Goal: Task Accomplishment & Management: Manage account settings

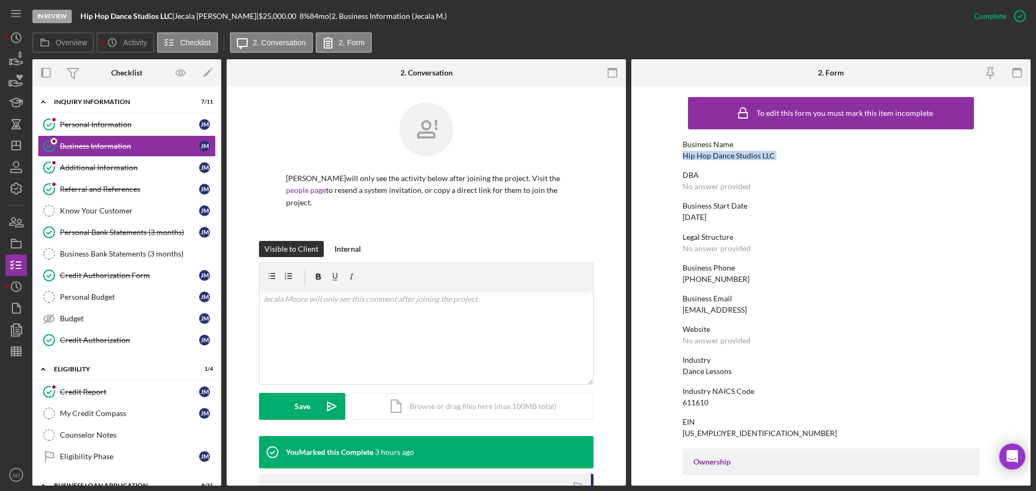
click at [722, 155] on div "Hip Hop Dance Studios LLC" at bounding box center [728, 156] width 92 height 9
click at [127, 235] on div "Personal Bank Statements (3 months)" at bounding box center [129, 232] width 139 height 9
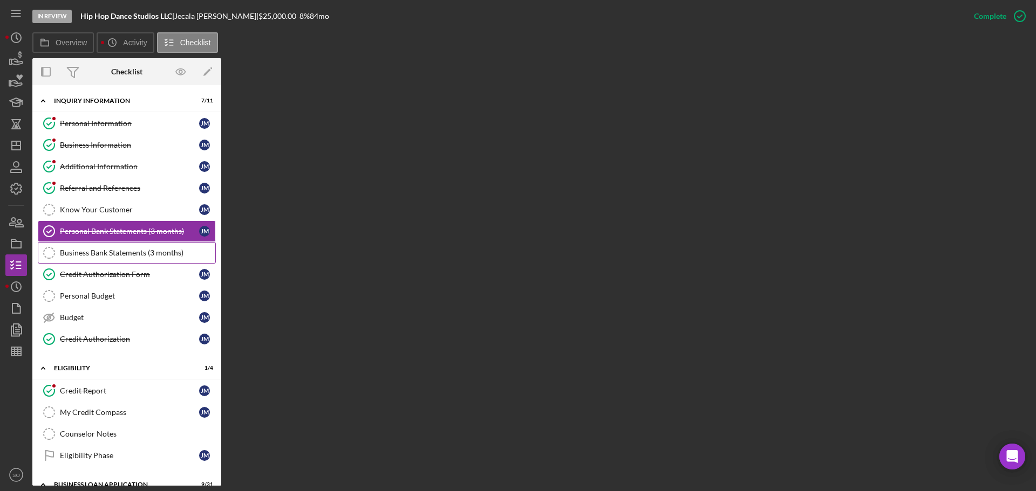
click at [144, 257] on div "Business Bank Statements (3 months)" at bounding box center [137, 253] width 155 height 9
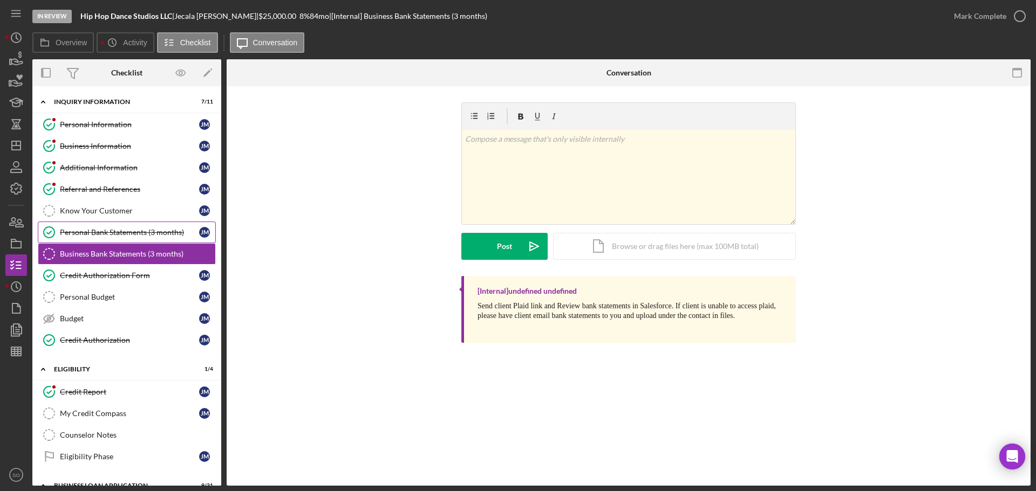
click at [119, 234] on div "Personal Bank Statements (3 months)" at bounding box center [129, 232] width 139 height 9
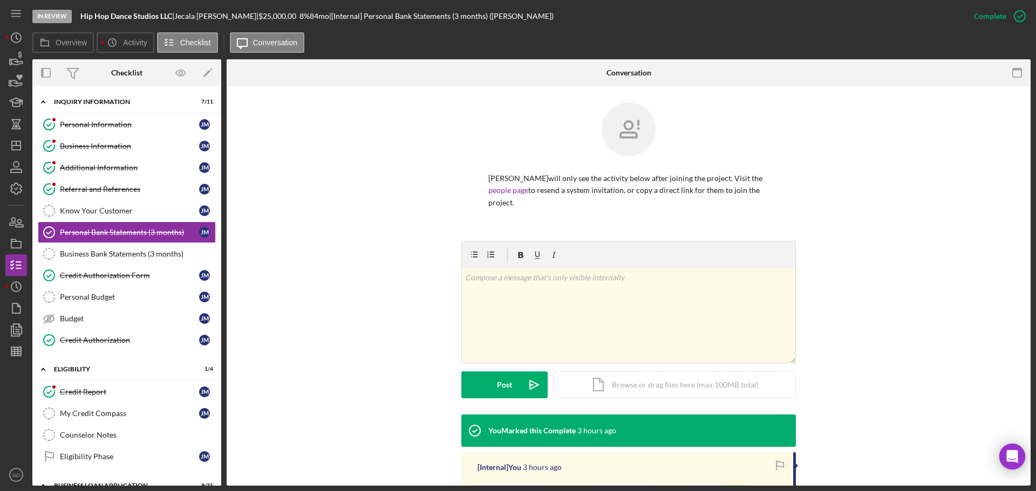
scroll to position [134, 0]
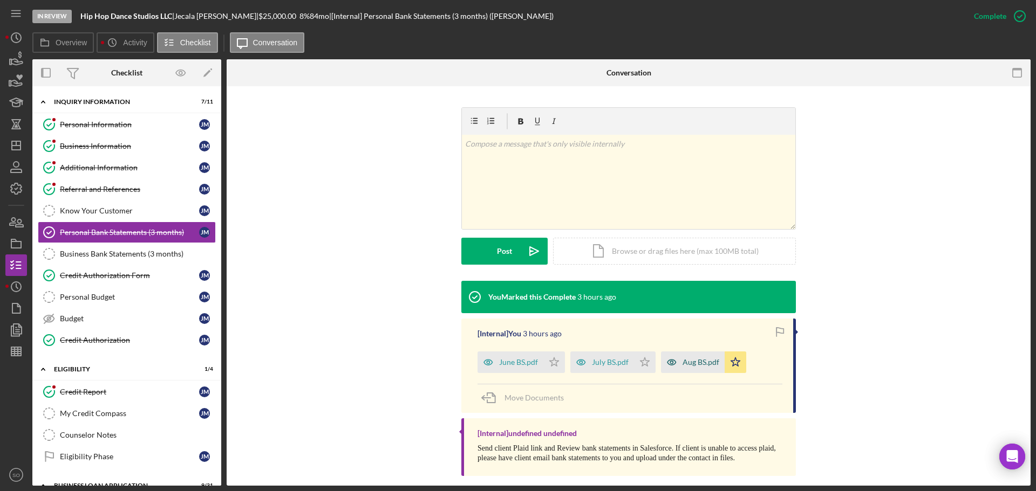
click at [694, 358] on div "Aug BS.pdf" at bounding box center [700, 362] width 37 height 9
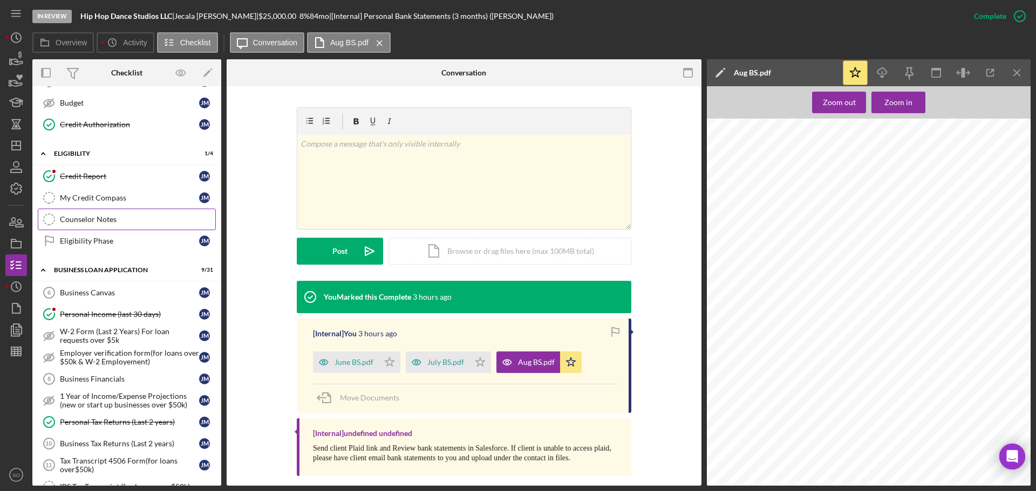
scroll to position [270, 0]
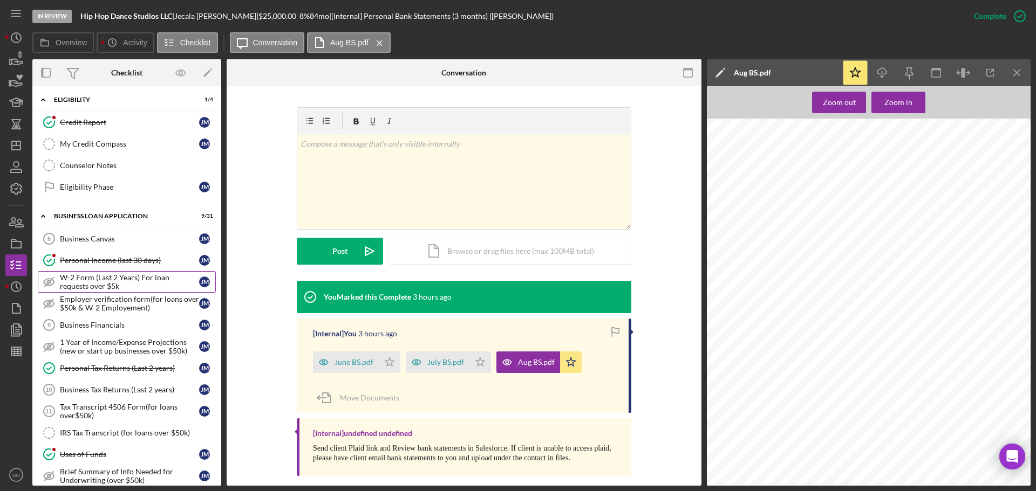
click at [134, 278] on div "W-2 Form (Last 2 Years) For loan requests over $5k" at bounding box center [129, 281] width 139 height 17
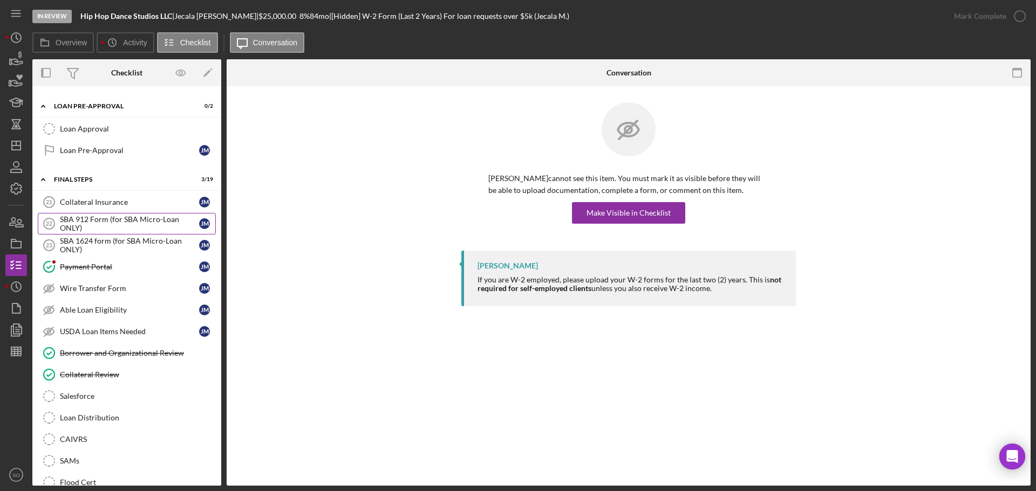
scroll to position [1133, 0]
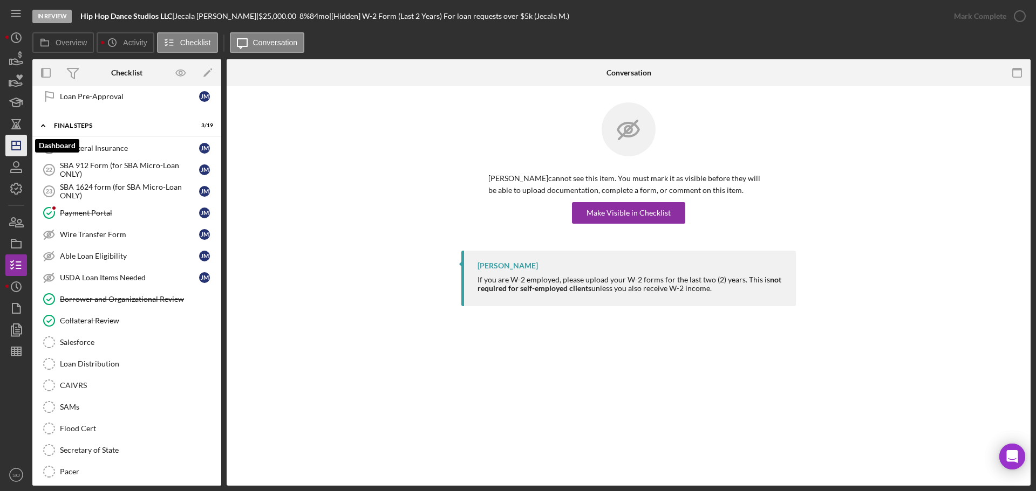
click at [16, 141] on line "button" at bounding box center [16, 143] width 0 height 4
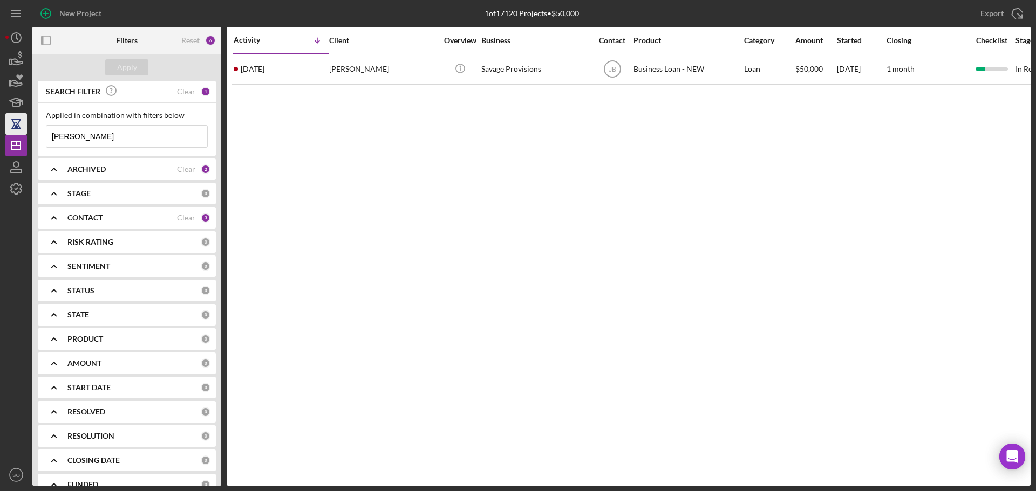
drag, startPoint x: 104, startPoint y: 139, endPoint x: 16, endPoint y: 133, distance: 88.1
click at [16, 133] on div "New Project 1 of 17120 Projects • $50,000 genevieve Export Icon/Export Filters …" at bounding box center [517, 243] width 1025 height 486
type input "marlena davis"
click at [122, 66] on div "Apply" at bounding box center [127, 67] width 20 height 16
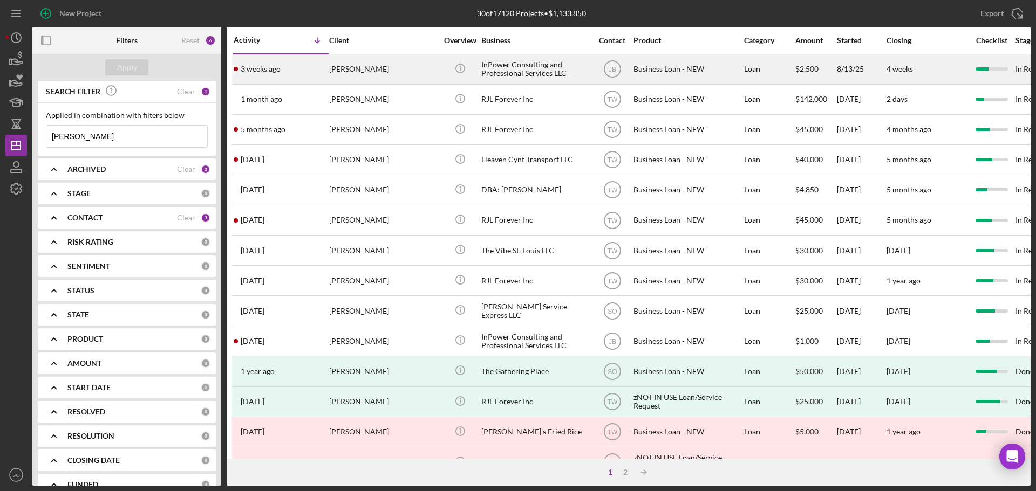
click at [351, 65] on div "Marlena Davis" at bounding box center [383, 69] width 108 height 29
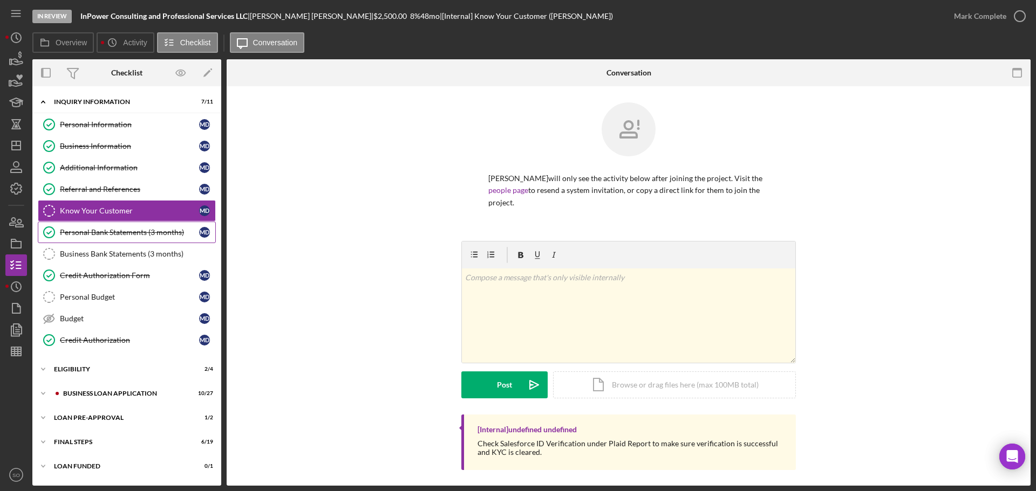
click at [143, 231] on div "Personal Bank Statements (3 months)" at bounding box center [129, 232] width 139 height 9
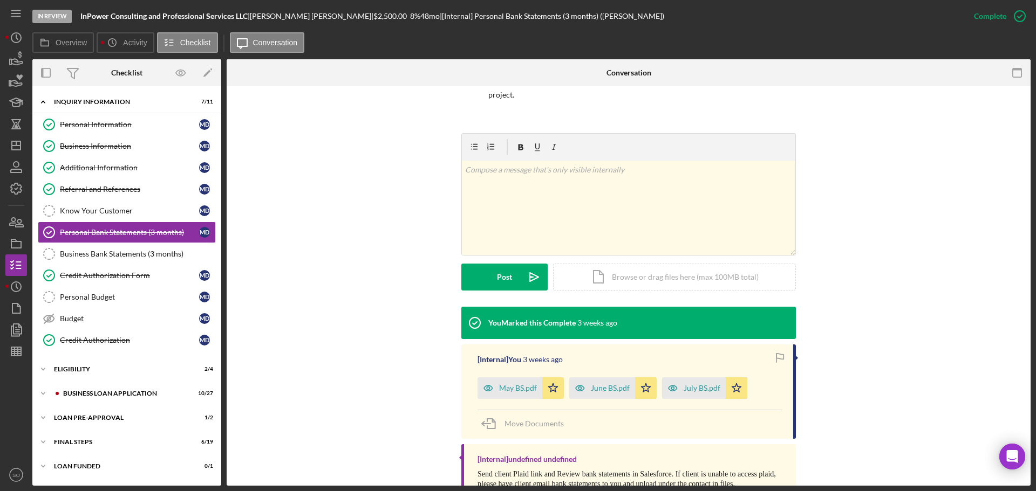
scroll to position [146, 0]
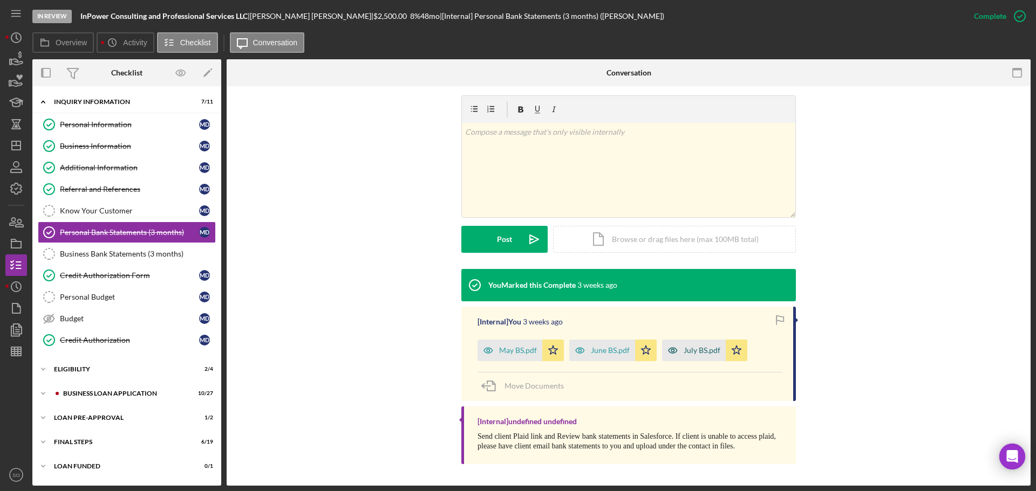
click at [700, 346] on div "July BS.pdf" at bounding box center [694, 351] width 64 height 22
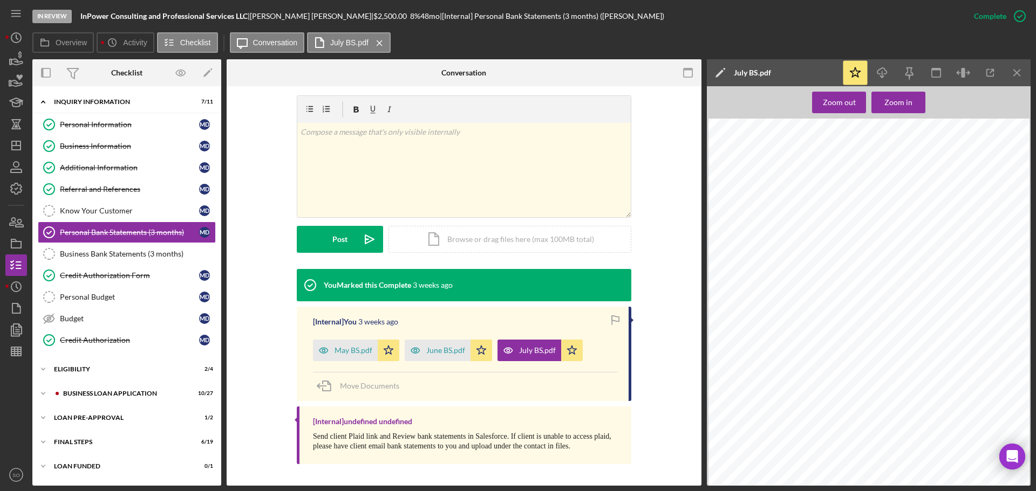
scroll to position [1456, 0]
click at [146, 272] on div "Credit Authorization Form" at bounding box center [129, 275] width 139 height 9
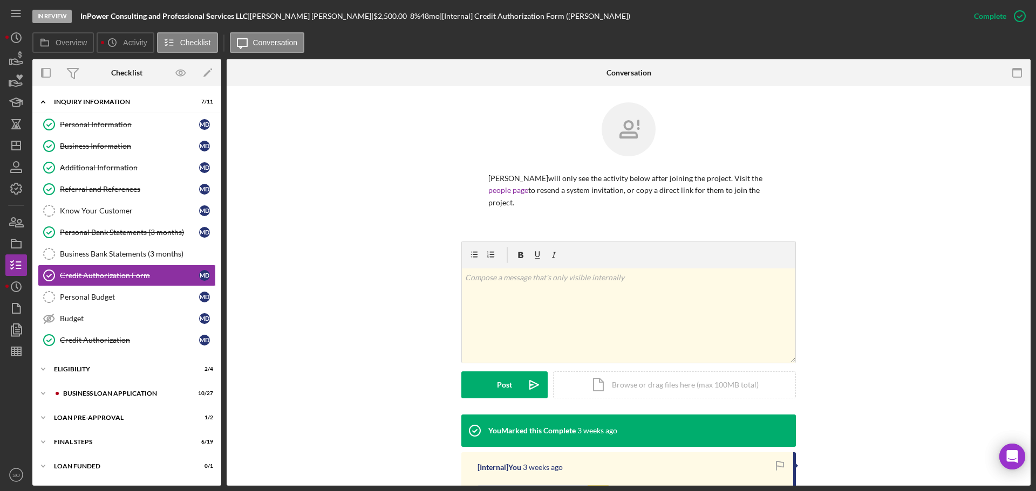
scroll to position [204, 0]
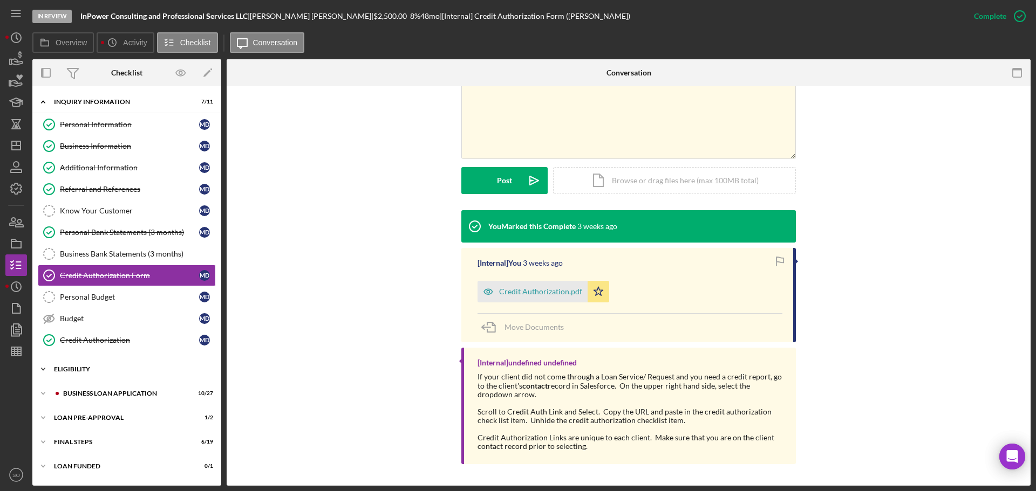
click at [87, 373] on div "Icon/Expander ELIGIBILITY 2 / 4" at bounding box center [126, 370] width 189 height 22
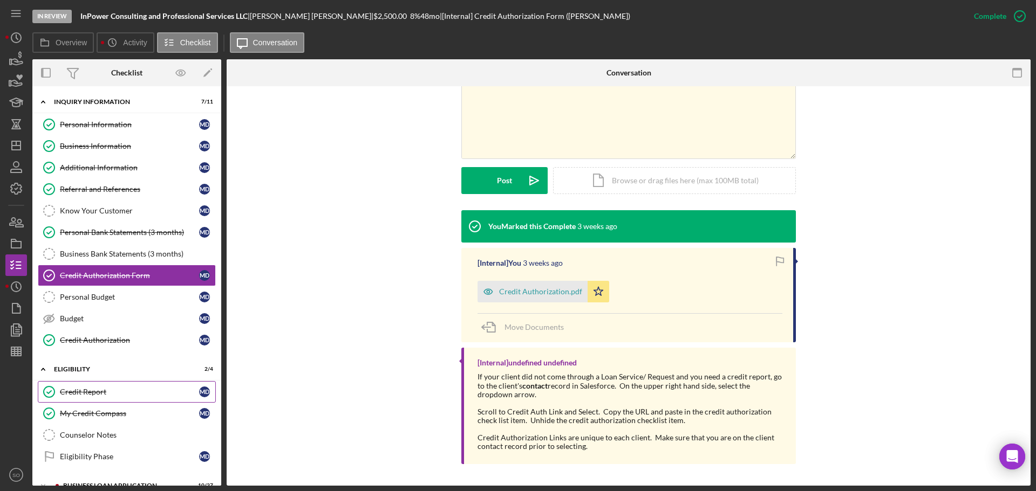
scroll to position [90, 0]
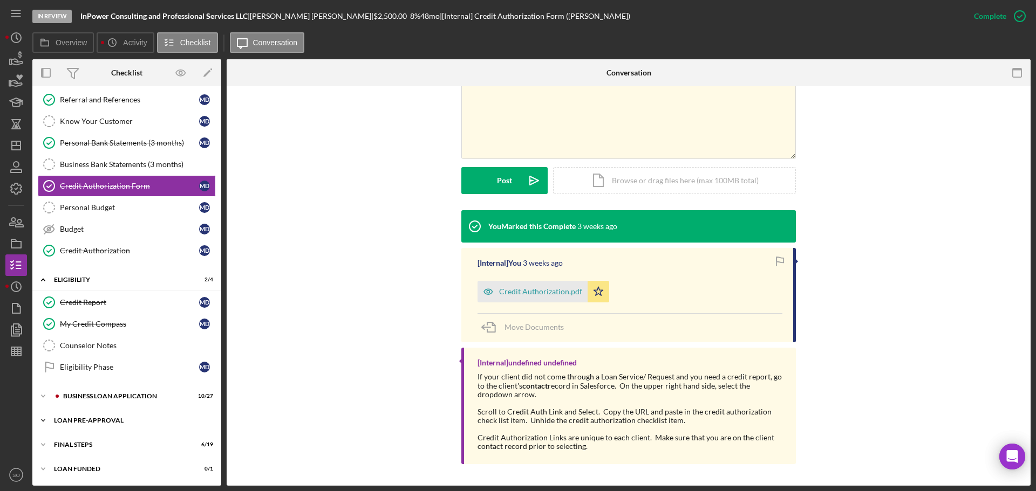
click at [117, 419] on div "LOAN PRE-APPROVAL" at bounding box center [131, 421] width 154 height 6
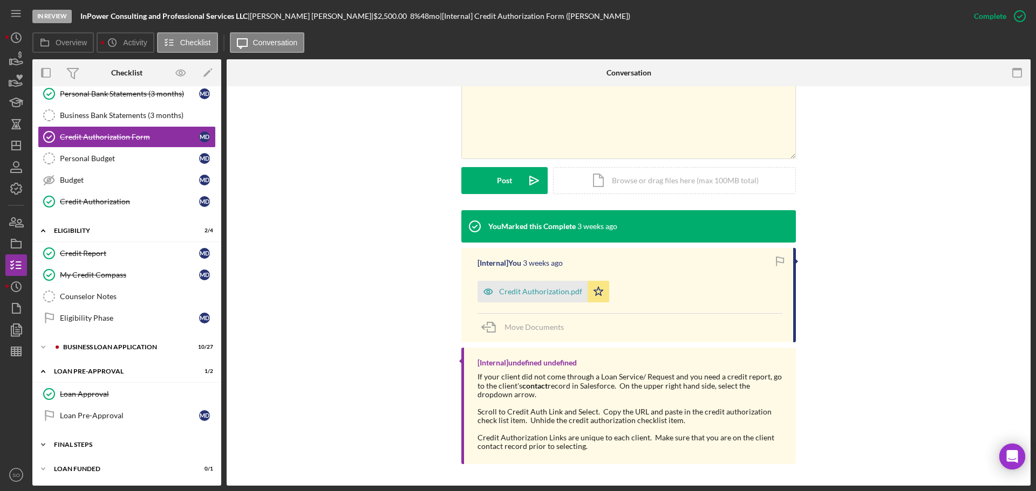
drag, startPoint x: 115, startPoint y: 441, endPoint x: 133, endPoint y: 442, distance: 17.8
click at [116, 442] on div "Icon/Expander FINAL STEPS 6 / 19" at bounding box center [126, 445] width 189 height 22
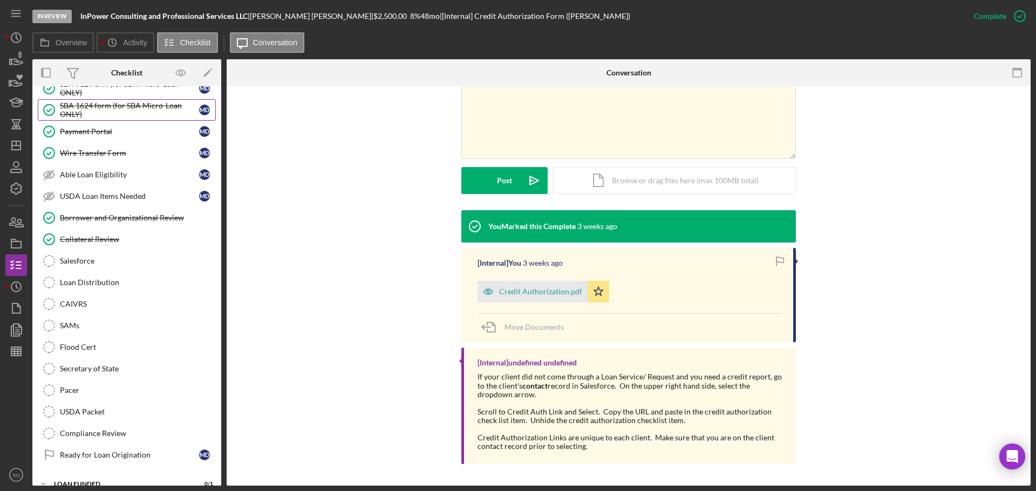
scroll to position [555, 0]
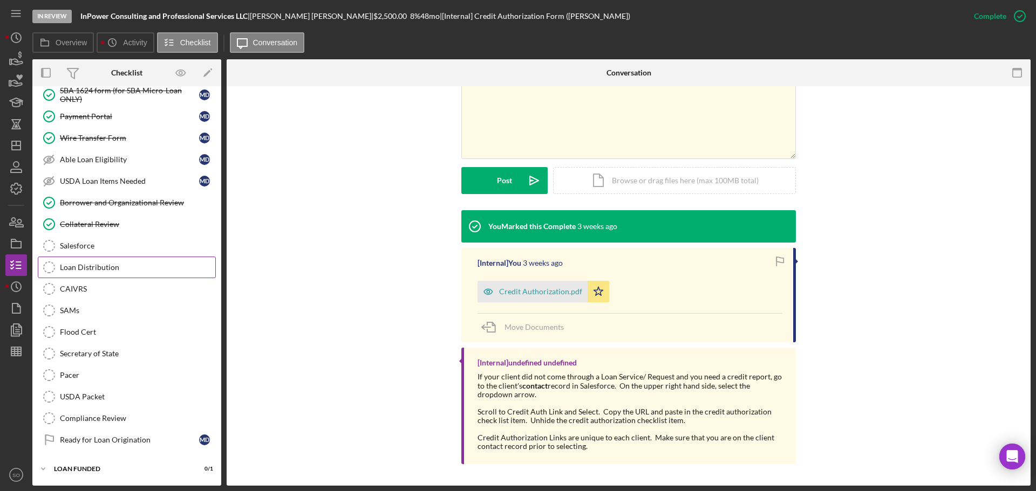
click at [114, 266] on div "Loan Distribution" at bounding box center [137, 267] width 155 height 9
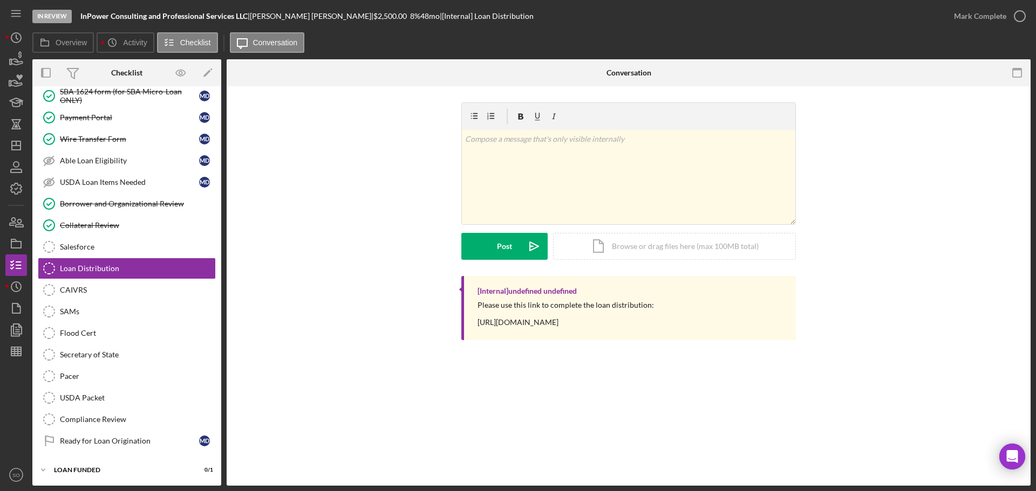
scroll to position [555, 0]
click at [578, 320] on div "Please use this link to complete the loan distribution: https://www.cognitoform…" at bounding box center [565, 314] width 176 height 26
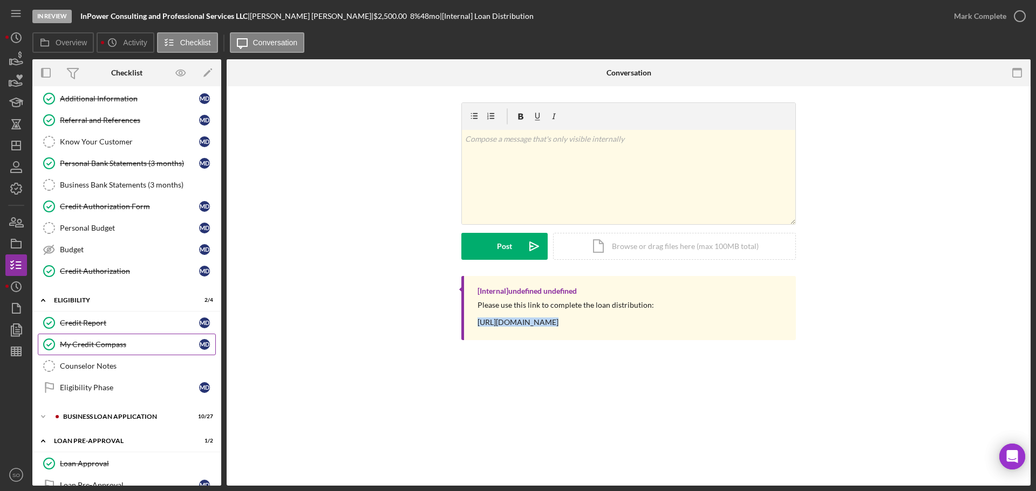
scroll to position [0, 0]
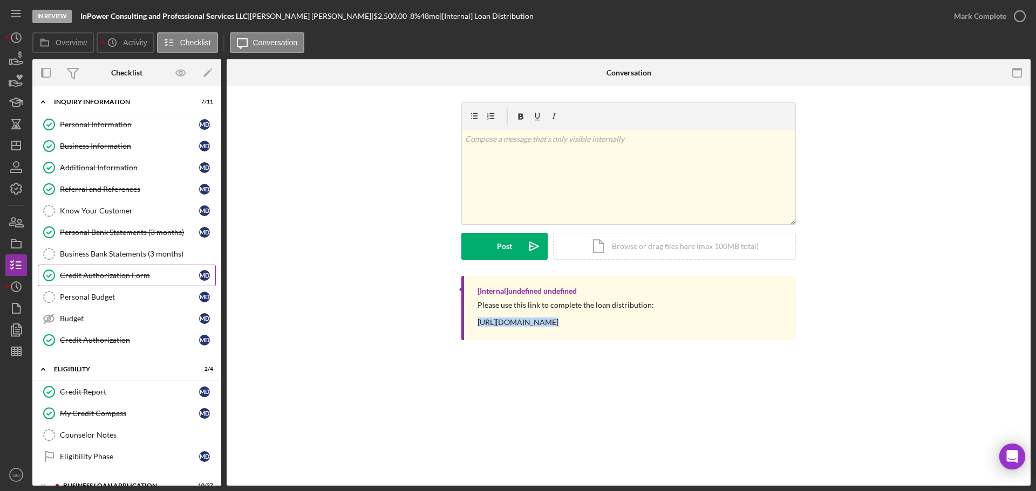
click at [117, 276] on div "Credit Authorization Form" at bounding box center [129, 275] width 139 height 9
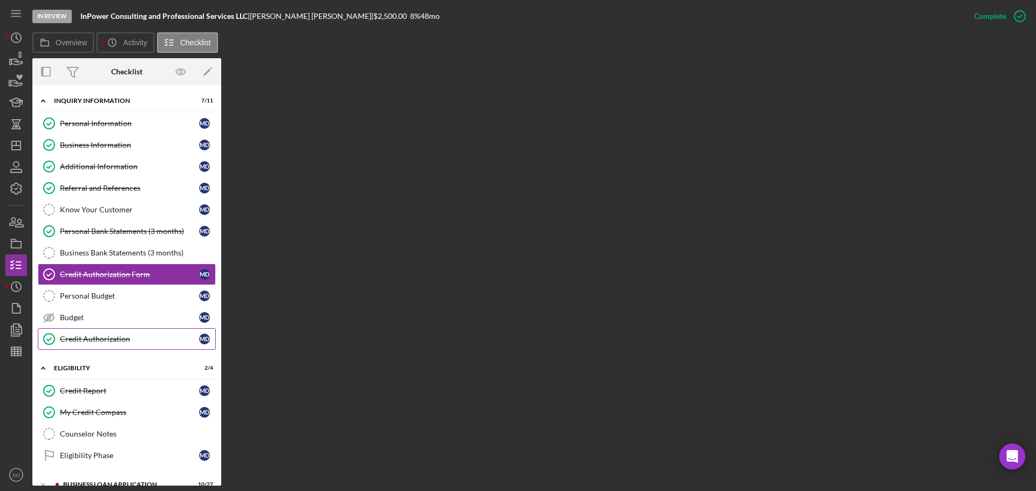
click at [118, 342] on div "Credit Authorization" at bounding box center [129, 339] width 139 height 9
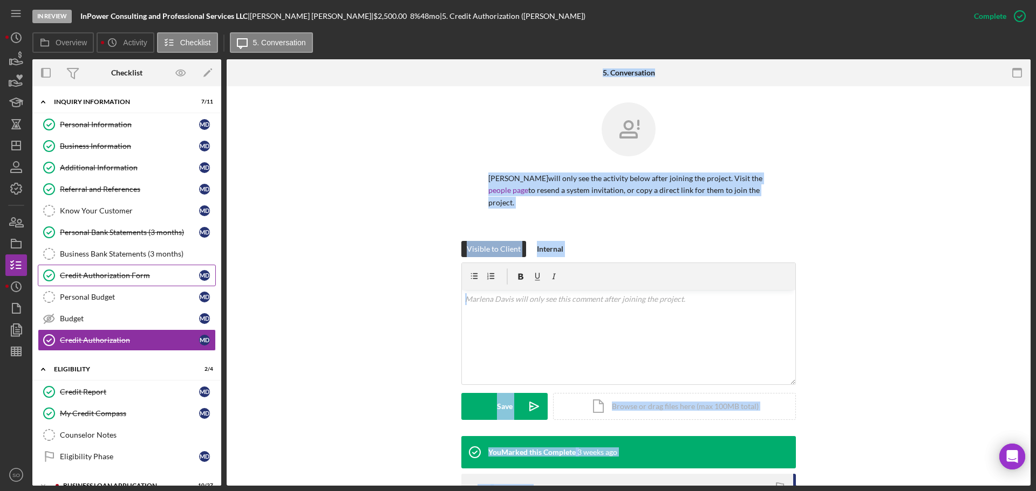
click at [97, 281] on link "Credit Authorization Form Credit Authorization Form M D" at bounding box center [127, 276] width 178 height 22
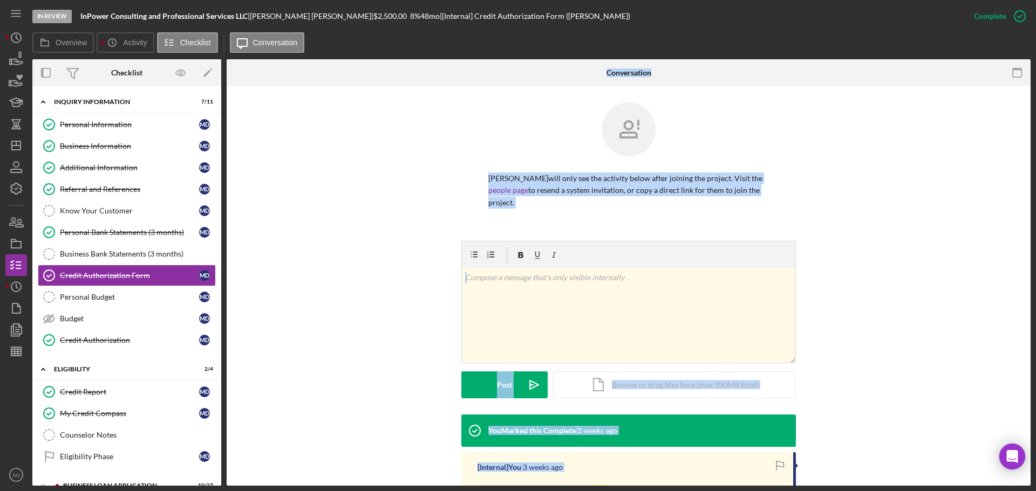
scroll to position [204, 0]
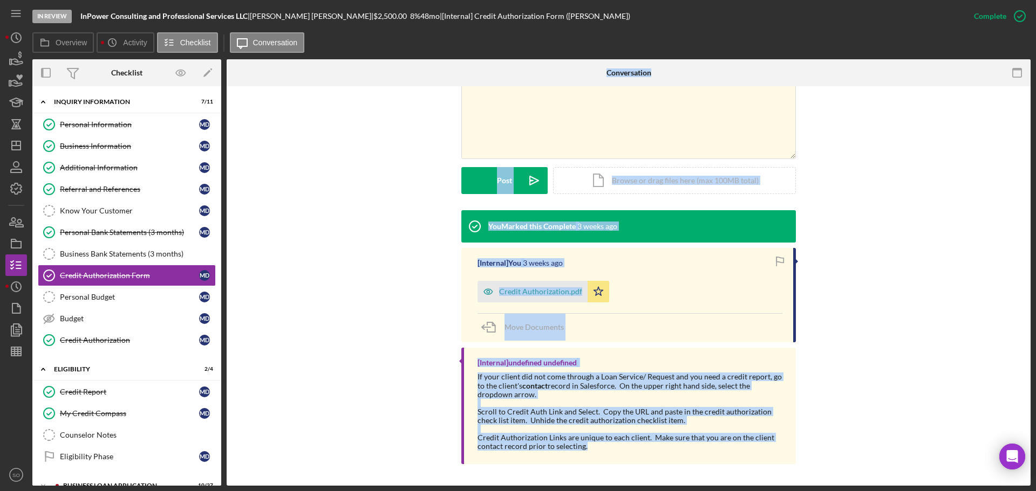
click at [375, 315] on div "You Marked this Complete 3 weeks ago [Internal] You 3 weeks ago Credit Authoriz…" at bounding box center [628, 339] width 771 height 259
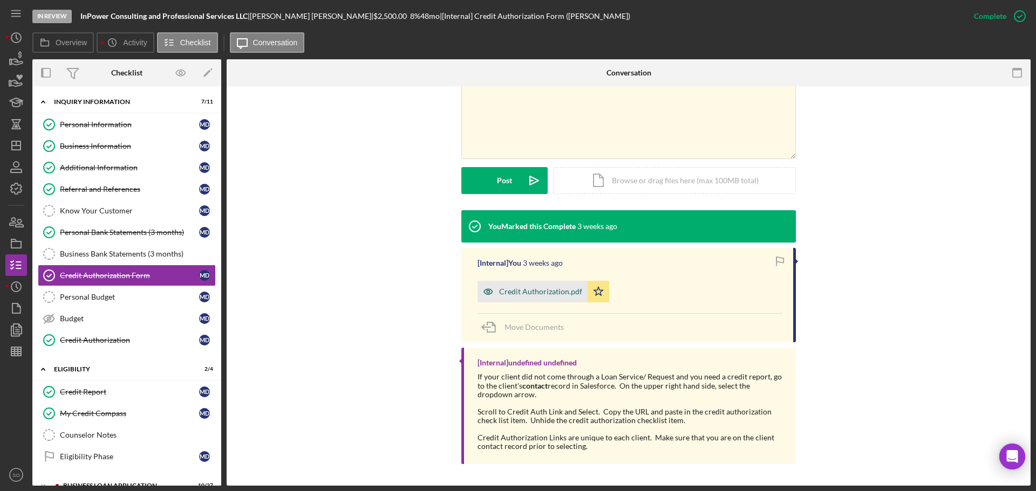
click at [513, 299] on div "Credit Authorization.pdf" at bounding box center [532, 292] width 110 height 22
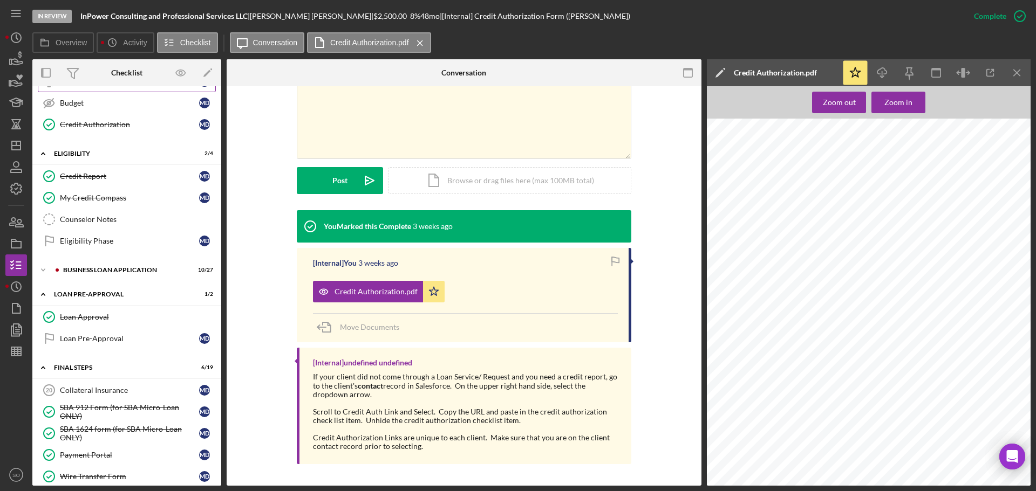
scroll to position [324, 0]
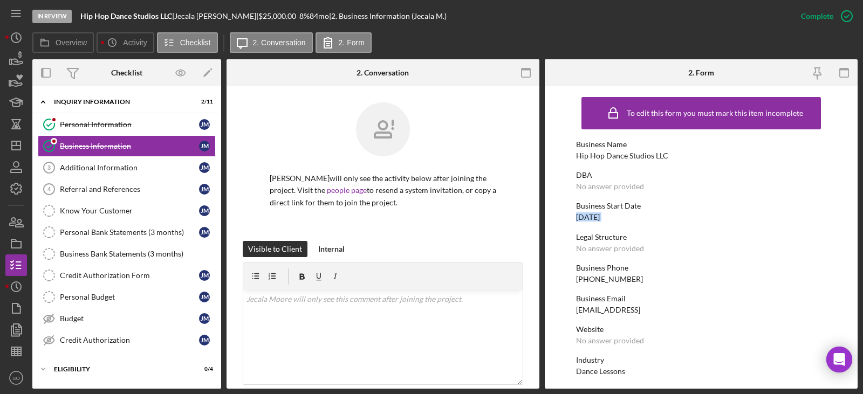
scroll to position [54, 0]
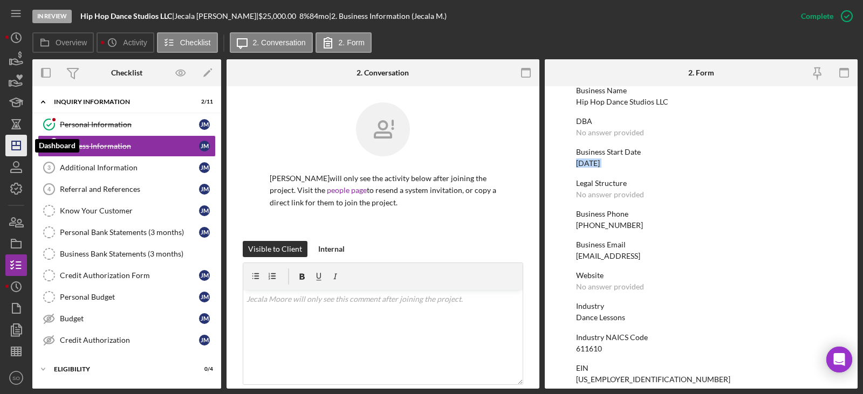
drag, startPoint x: 17, startPoint y: 146, endPoint x: 23, endPoint y: 153, distance: 9.5
click at [16, 146] on line "button" at bounding box center [16, 143] width 0 height 4
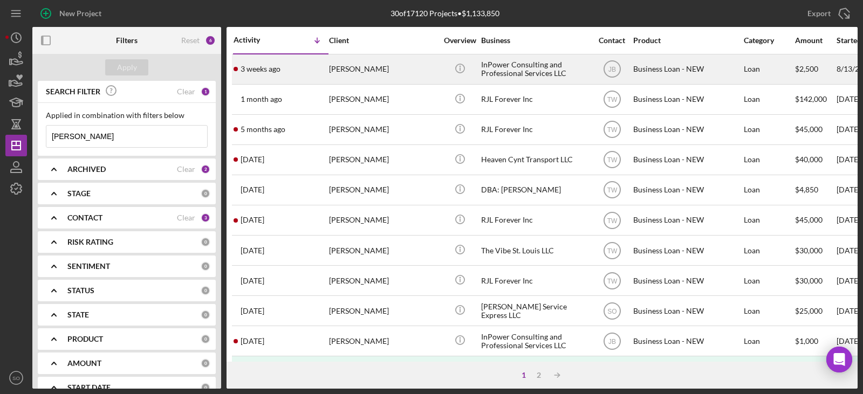
click at [281, 69] on time "3 weeks ago" at bounding box center [261, 69] width 40 height 9
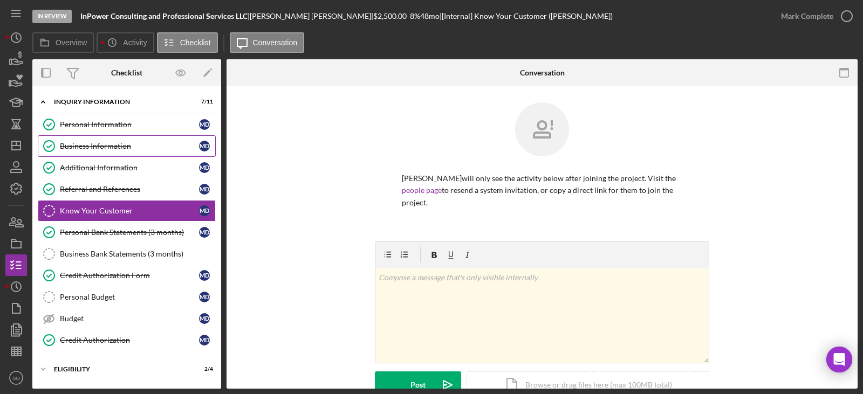
click at [153, 149] on div "Business Information" at bounding box center [129, 146] width 139 height 9
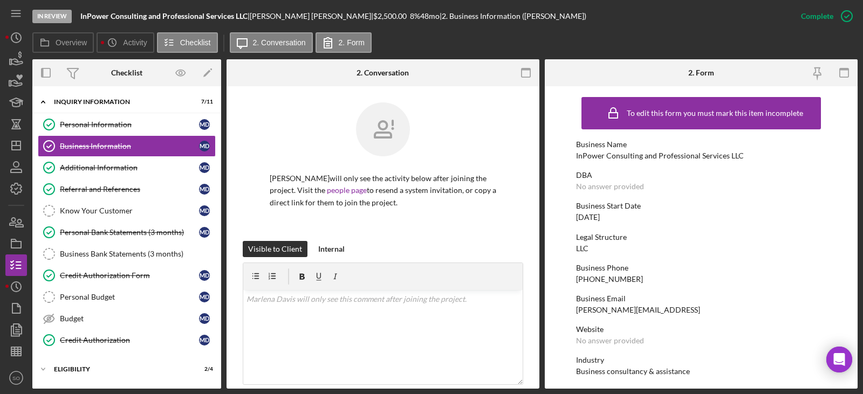
click at [603, 159] on div "InPower Consulting and Professional Services LLC" at bounding box center [660, 156] width 168 height 9
click at [585, 158] on div "InPower Consulting and Professional Services LLC" at bounding box center [660, 156] width 168 height 9
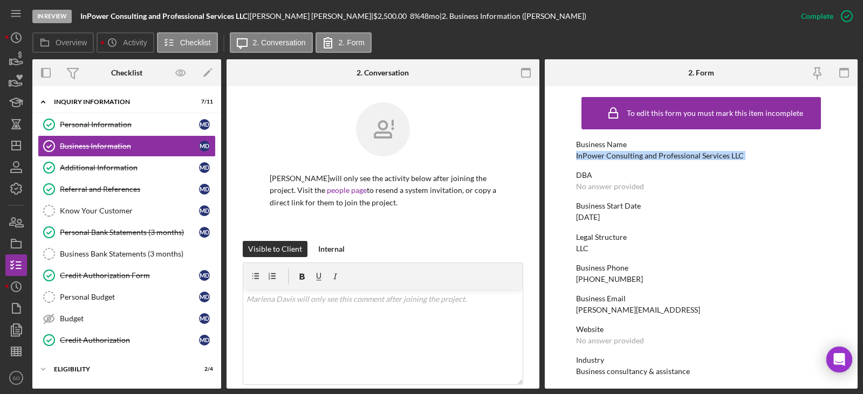
click at [586, 158] on div "InPower Consulting and Professional Services LLC" at bounding box center [660, 156] width 168 height 9
copy div "InPower Consulting and Professional Services LLC"
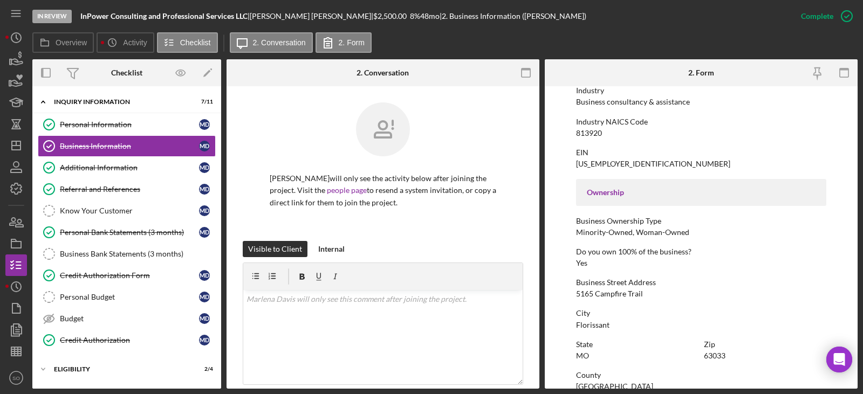
scroll to position [324, 0]
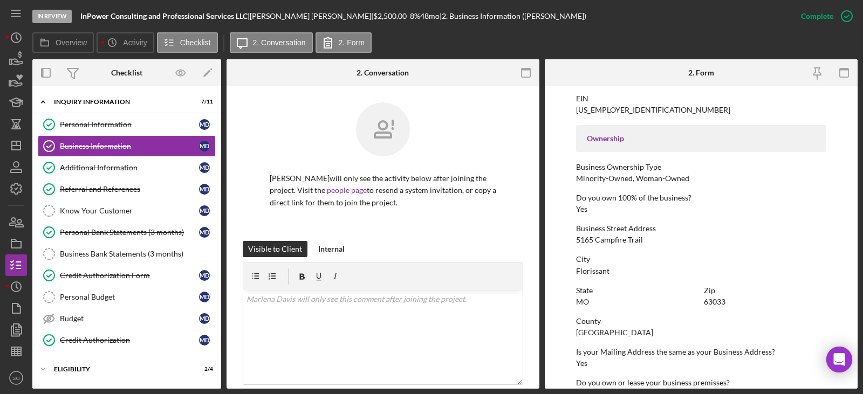
click at [601, 241] on div "5165 Campfire Trail" at bounding box center [609, 240] width 67 height 9
copy div "5165 Campfire Trail"
click at [585, 268] on div "Florissant" at bounding box center [592, 271] width 33 height 9
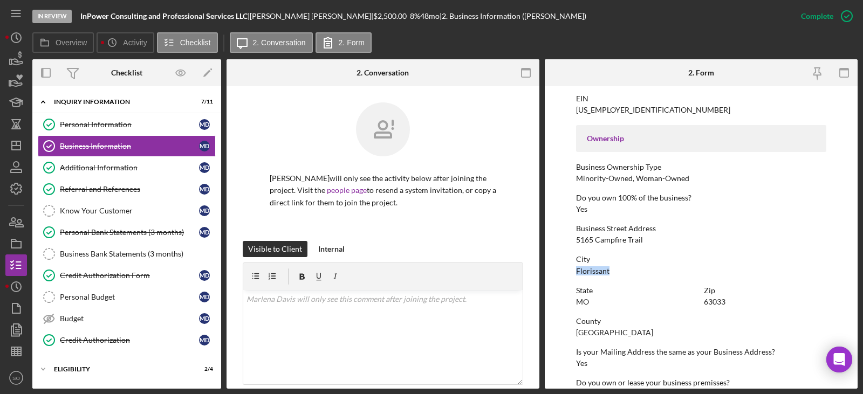
click at [585, 268] on div "Florissant" at bounding box center [592, 271] width 33 height 9
copy div "Florissant"
click at [719, 299] on div "63033" at bounding box center [715, 302] width 22 height 9
copy div "63033"
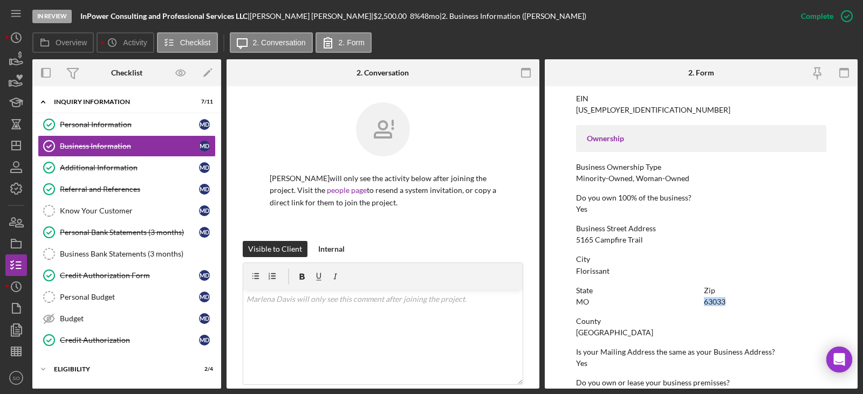
click at [604, 335] on div "St. Louis County" at bounding box center [614, 333] width 77 height 9
copy div "St. Louis County"
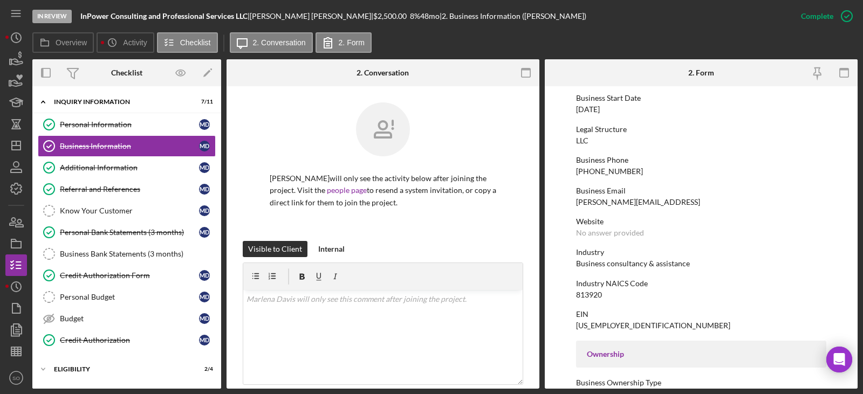
scroll to position [54, 0]
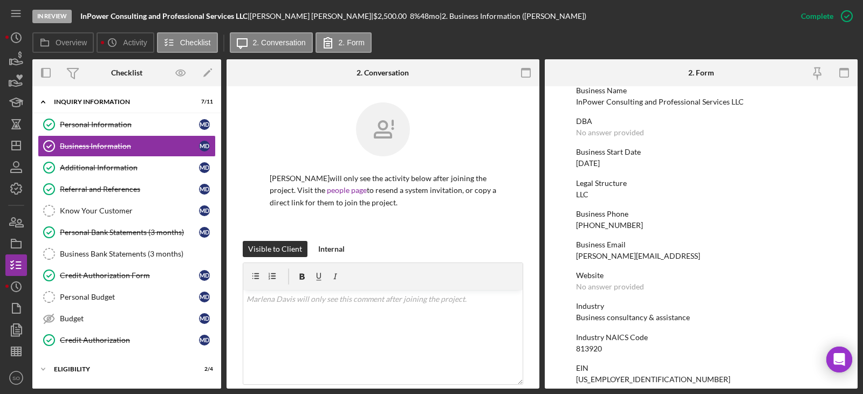
click at [614, 317] on div "Business consultancy & assistance" at bounding box center [633, 317] width 114 height 9
copy div "Business consultancy & assistance"
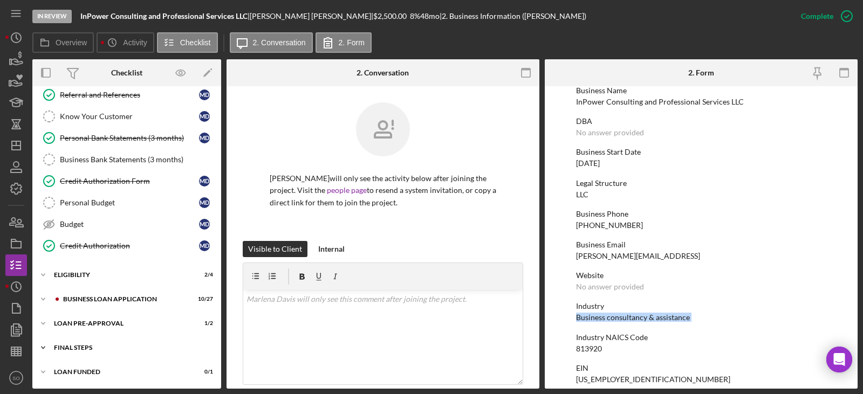
click at [123, 344] on div "Icon/Expander FINAL STEPS 6 / 19" at bounding box center [126, 348] width 189 height 22
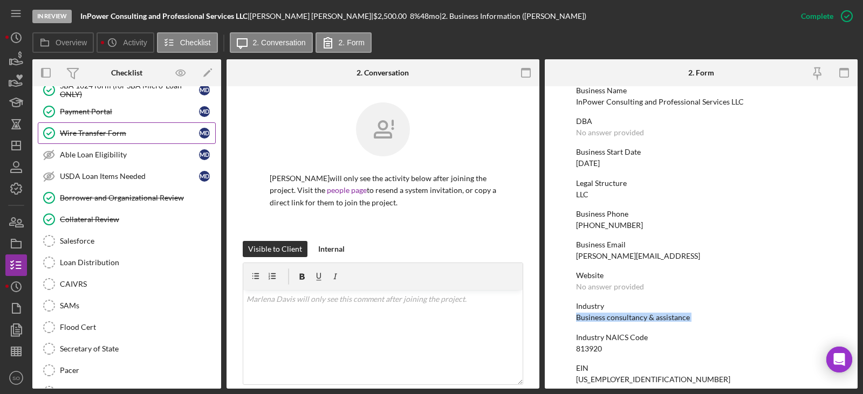
click at [97, 136] on div "Wire Transfer Form" at bounding box center [129, 133] width 139 height 9
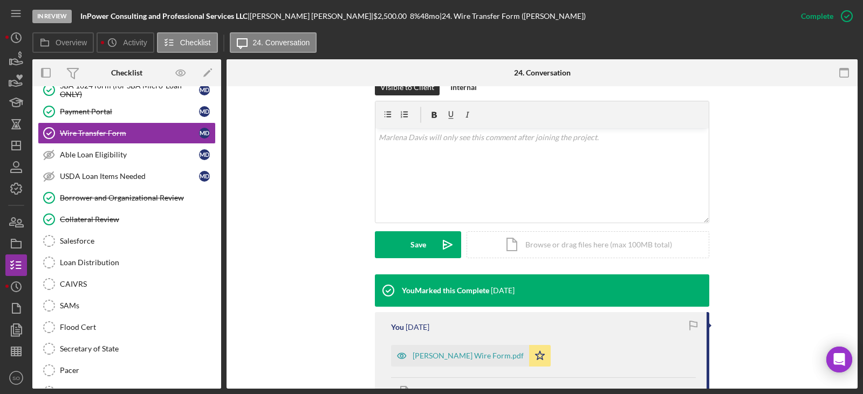
scroll to position [216, 0]
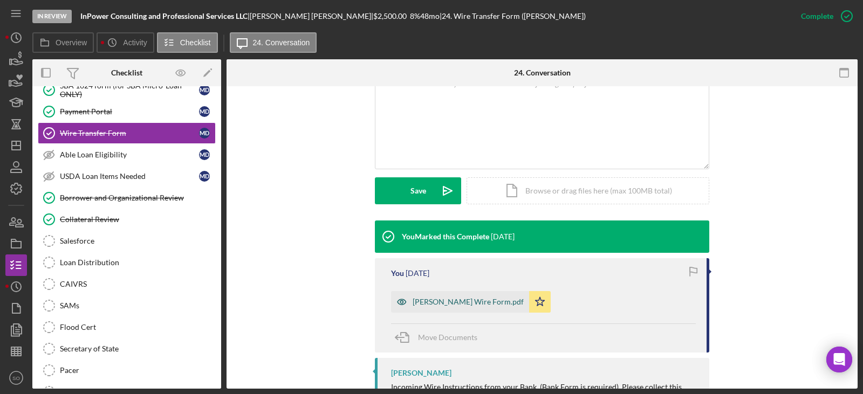
click at [471, 309] on div "Marlena Davis Wire Form.pdf" at bounding box center [460, 302] width 138 height 22
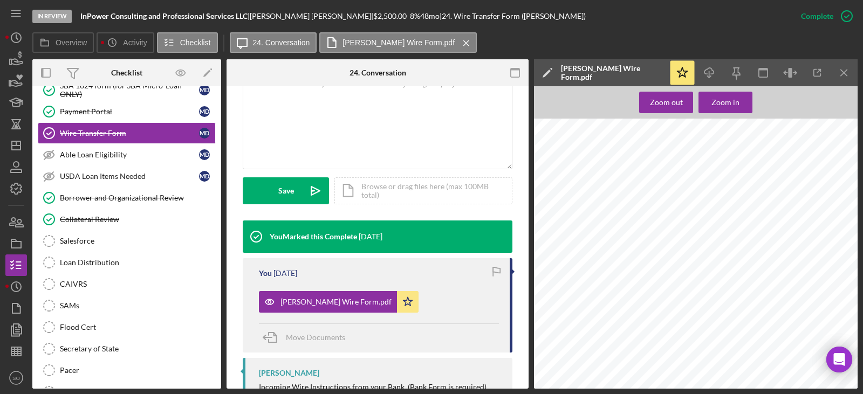
click at [681, 297] on span "Inpower Consulting and Professional Serv" at bounding box center [659, 298] width 91 height 5
copy span "Inpower Consulting and Professional Serv"
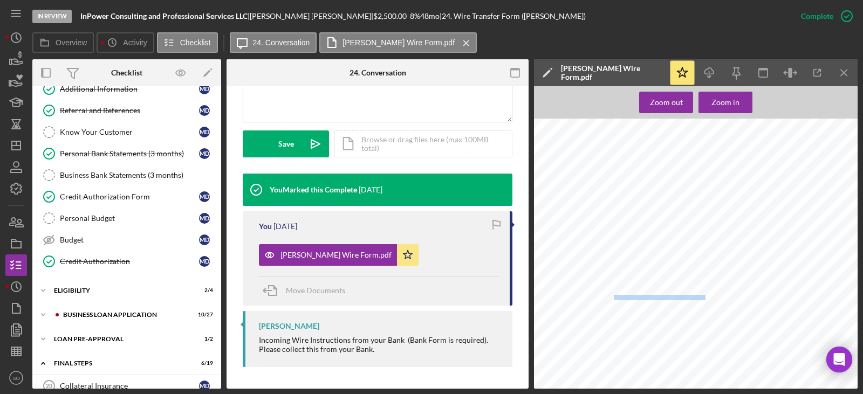
scroll to position [0, 0]
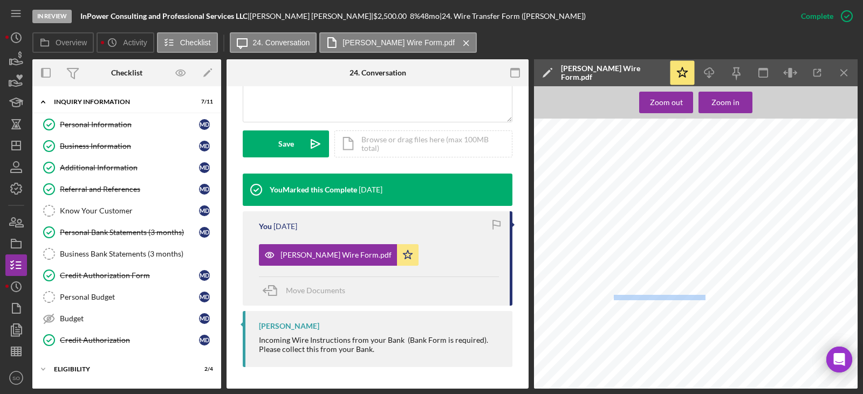
drag, startPoint x: 141, startPoint y: 274, endPoint x: 283, endPoint y: 291, distance: 142.9
click at [141, 275] on div "Credit Authorization Form" at bounding box center [129, 275] width 139 height 9
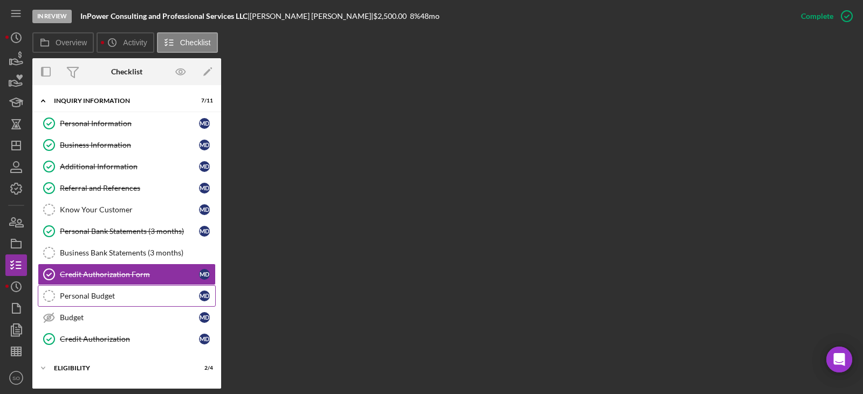
click at [107, 288] on link "Personal Budget Personal Budget M D" at bounding box center [127, 296] width 178 height 22
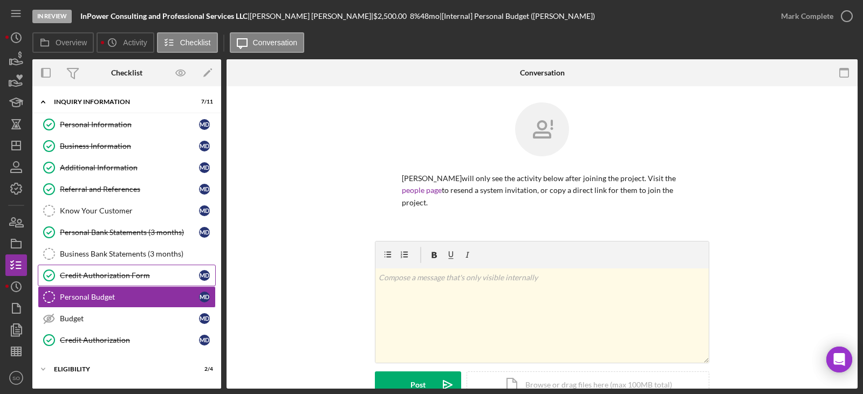
click at [108, 279] on div "Credit Authorization Form" at bounding box center [129, 275] width 139 height 9
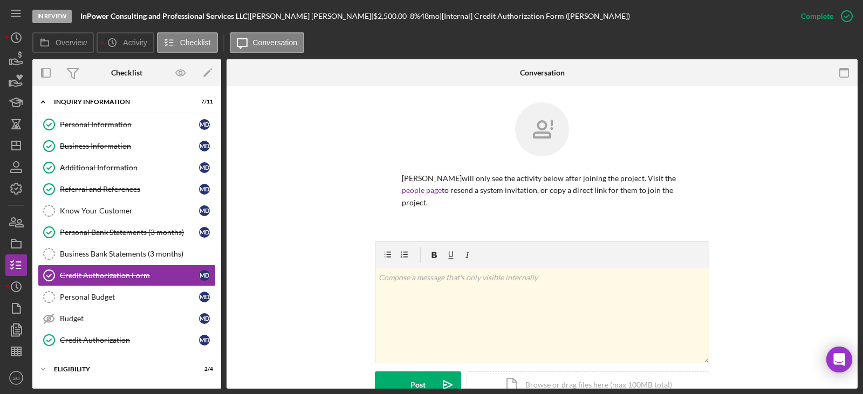
scroll to position [270, 0]
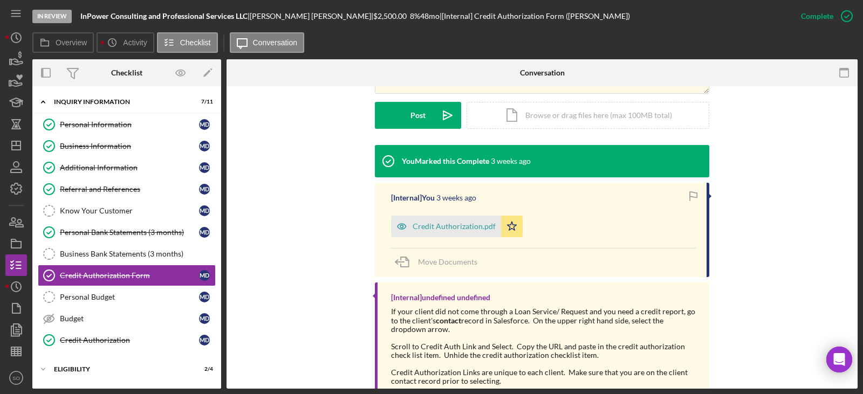
click at [457, 227] on div "Credit Authorization.pdf" at bounding box center [454, 226] width 83 height 9
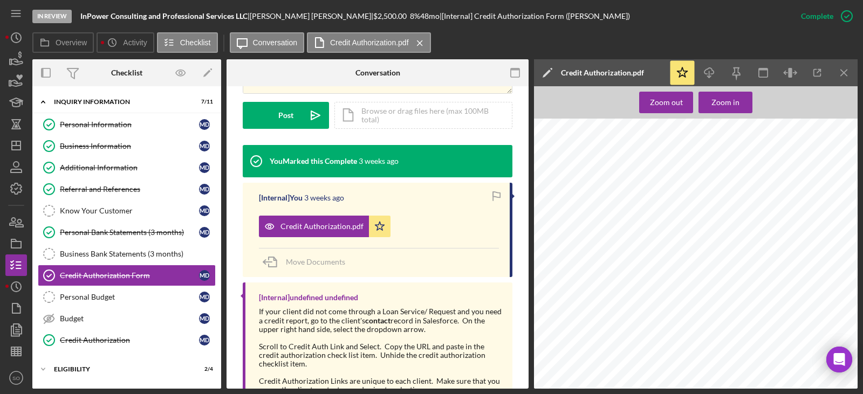
scroll to position [108, 0]
click at [724, 99] on div "Zoom in" at bounding box center [726, 103] width 28 height 22
click at [645, 232] on span "marlena@inpowercps.com" at bounding box center [679, 235] width 147 height 6
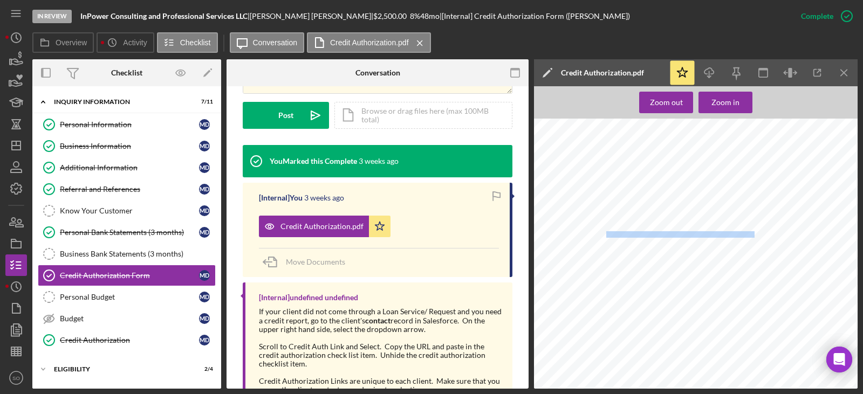
copy span "marlena@inpowercps.com"
click at [115, 139] on link "Business Information Business Information M D" at bounding box center [127, 146] width 178 height 22
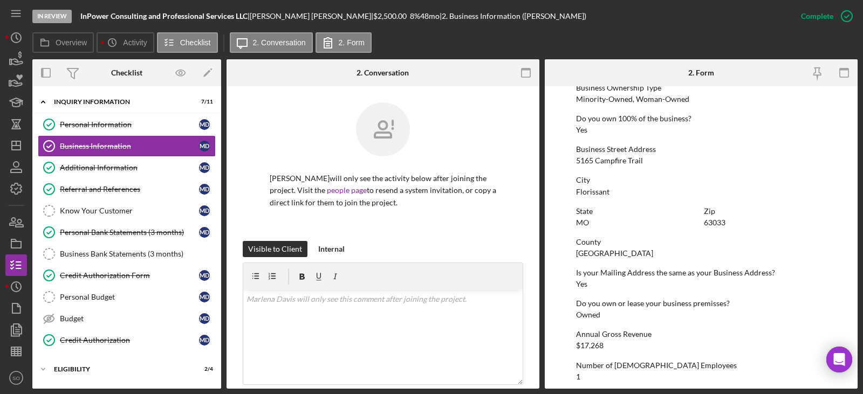
scroll to position [295, 0]
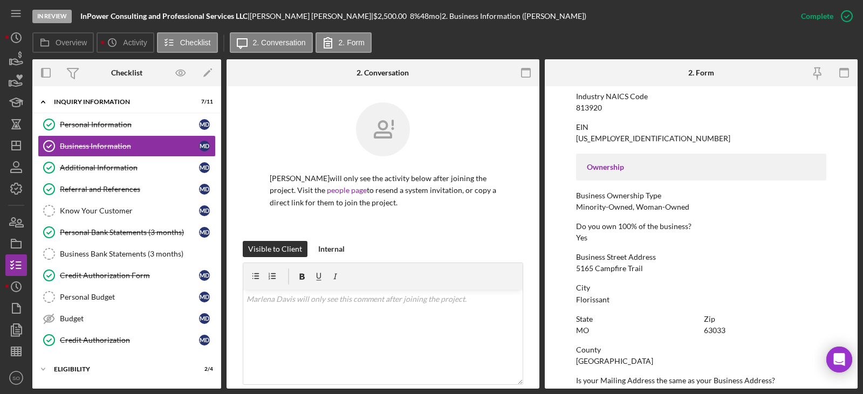
click at [608, 270] on div "5165 Campfire Trail" at bounding box center [609, 268] width 67 height 9
copy div "5165 Campfire Trail"
click at [604, 362] on div "St. Louis County" at bounding box center [614, 361] width 77 height 9
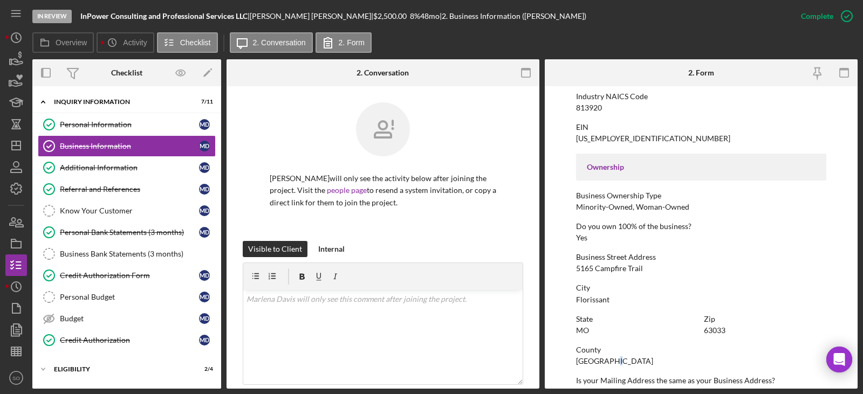
click at [604, 362] on div "St. Louis County" at bounding box center [614, 361] width 77 height 9
copy div "St. Louis County"
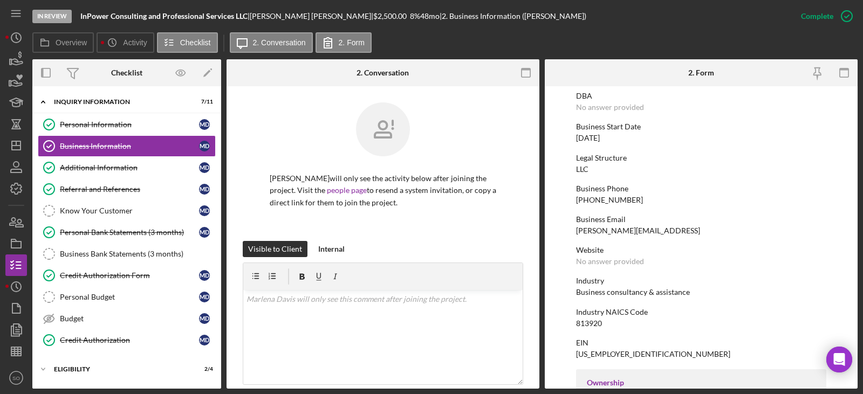
scroll to position [0, 0]
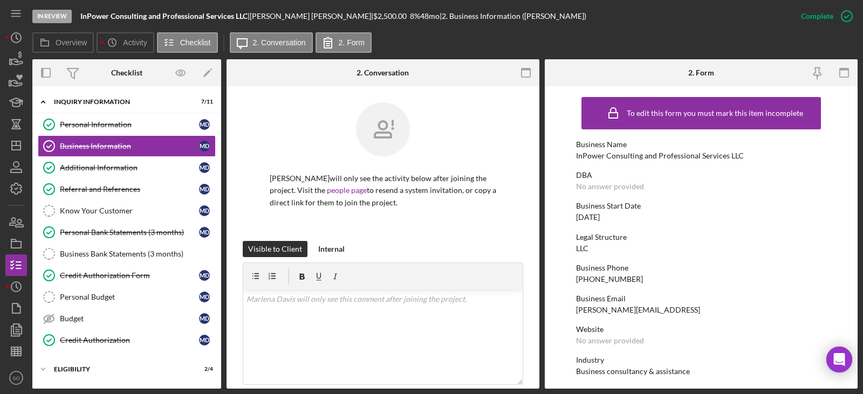
click at [619, 277] on div "(314) 325-4160" at bounding box center [609, 279] width 67 height 9
click at [120, 123] on div "Personal Information" at bounding box center [129, 124] width 139 height 9
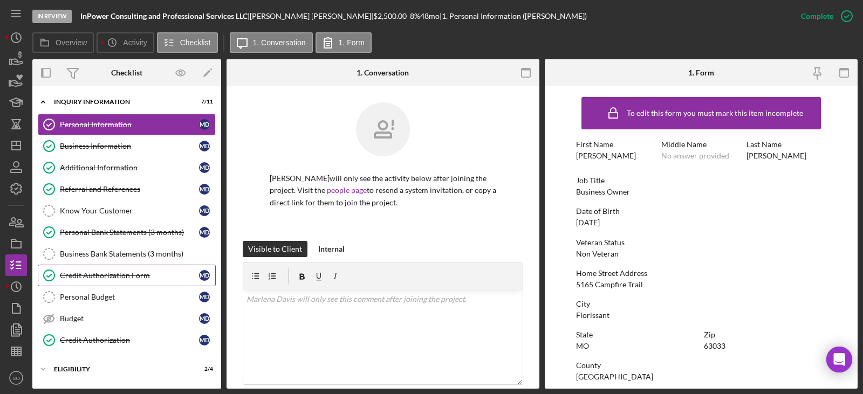
drag, startPoint x: 121, startPoint y: 274, endPoint x: 237, endPoint y: 305, distance: 120.0
click at [121, 277] on div "Credit Authorization Form" at bounding box center [129, 275] width 139 height 9
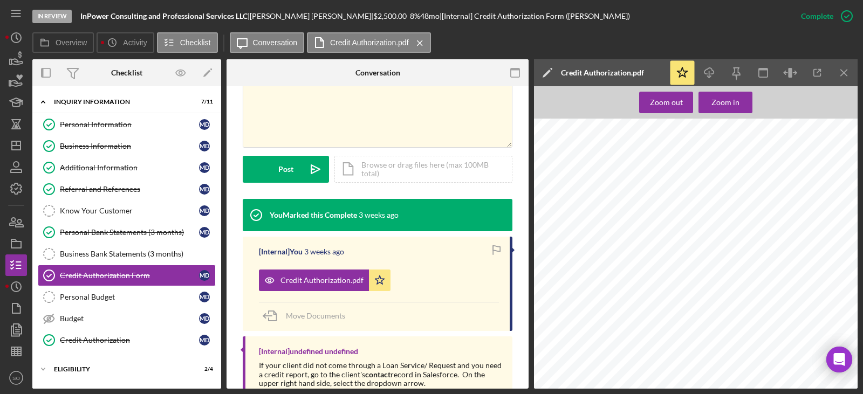
scroll to position [54, 0]
click at [715, 68] on icon "Icon/Download" at bounding box center [709, 73] width 24 height 24
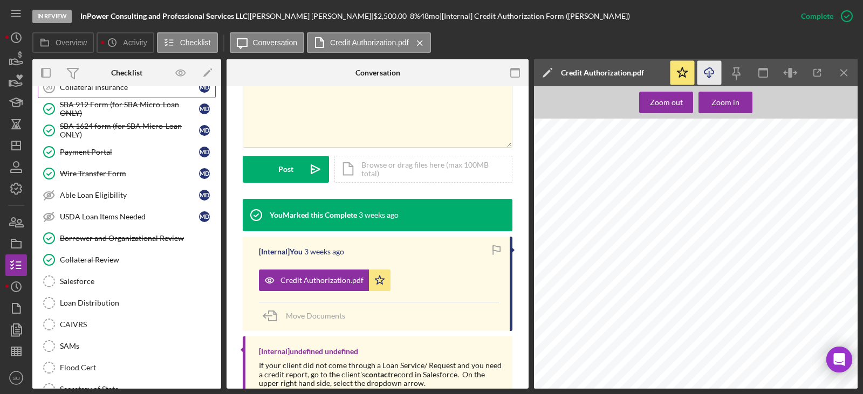
scroll to position [270, 0]
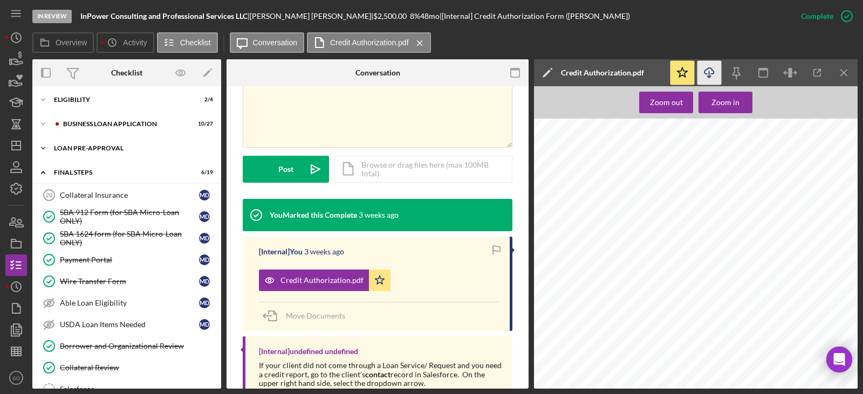
click at [105, 154] on div "Icon/Expander LOAN PRE-APPROVAL 1 / 2" at bounding box center [126, 149] width 189 height 22
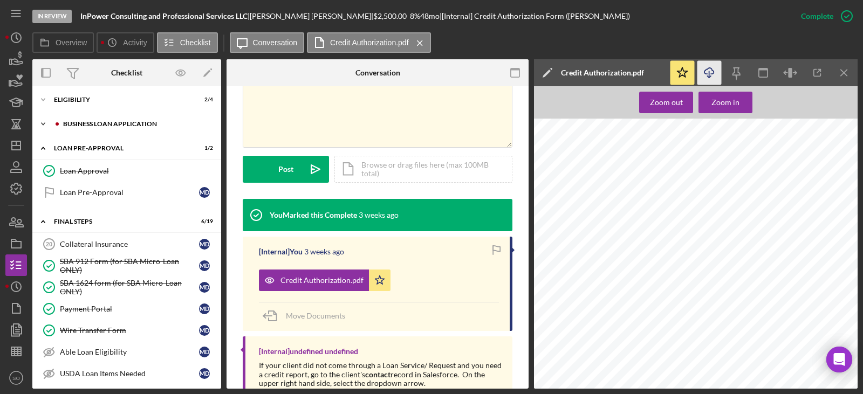
click at [110, 127] on div "Icon/Expander BUSINESS LOAN APPLICATION 10 / 27" at bounding box center [126, 124] width 189 height 22
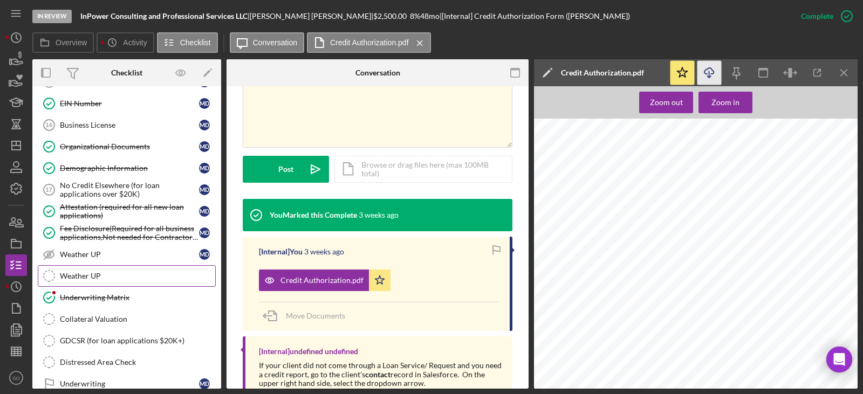
scroll to position [539, 0]
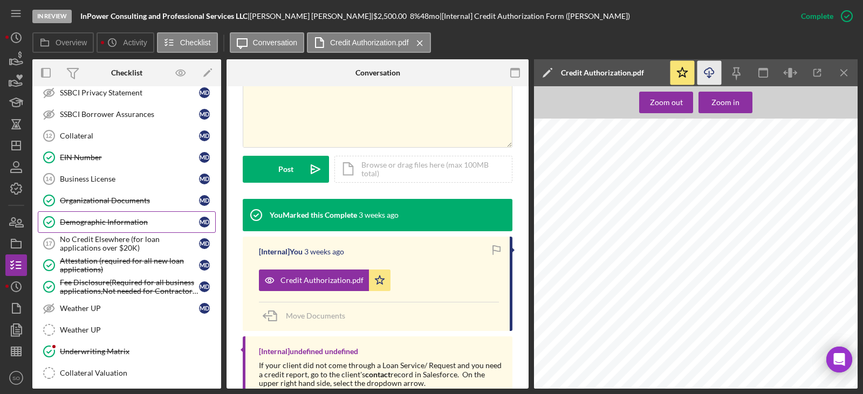
click at [108, 214] on link "Demographic Information Demographic Information M D" at bounding box center [127, 222] width 178 height 22
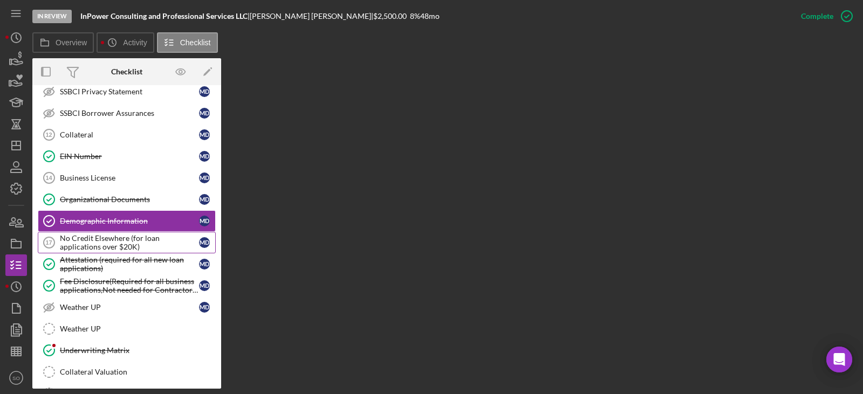
click at [123, 239] on div "No Credit Elsewhere (for loan applications over $20K)" at bounding box center [129, 242] width 139 height 17
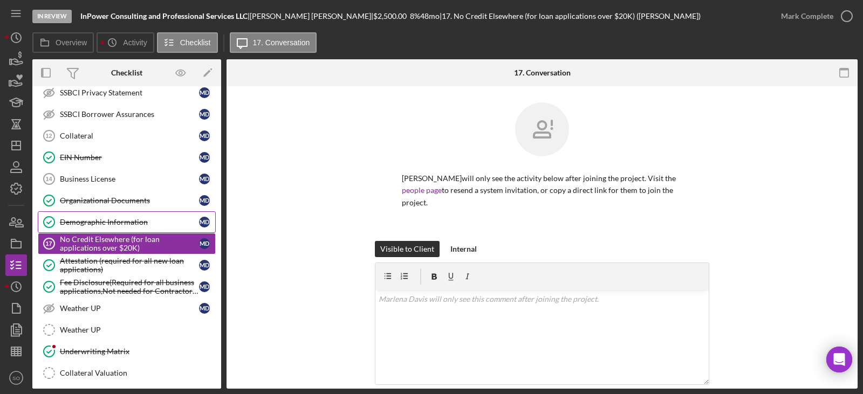
click at [110, 221] on div "Demographic Information" at bounding box center [129, 222] width 139 height 9
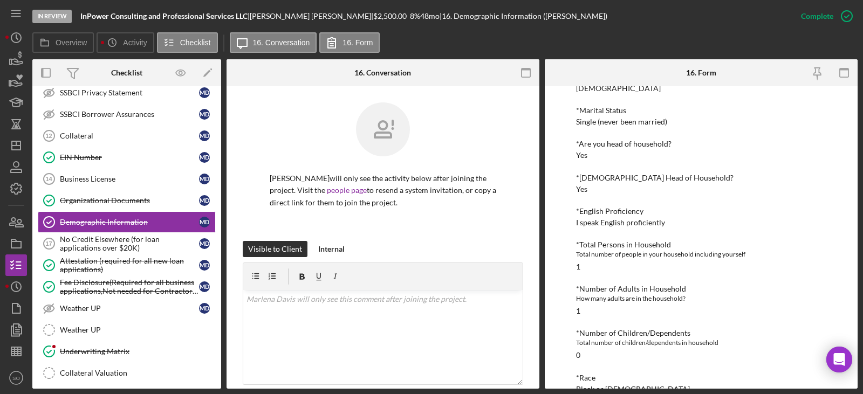
scroll to position [162, 0]
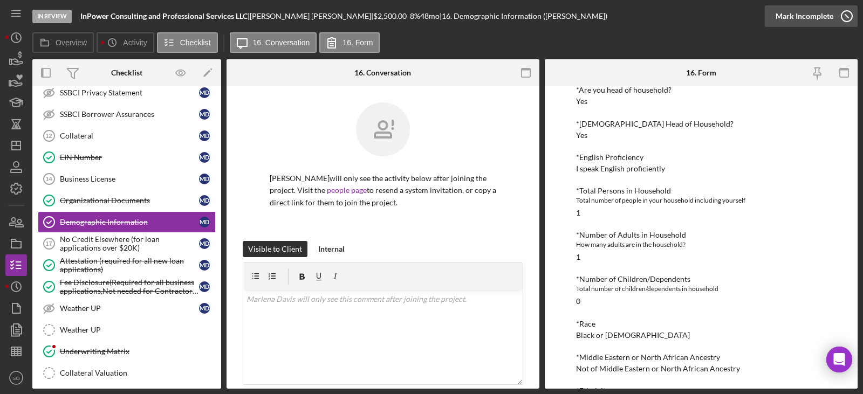
click at [804, 18] on div "Mark Incomplete" at bounding box center [805, 16] width 58 height 22
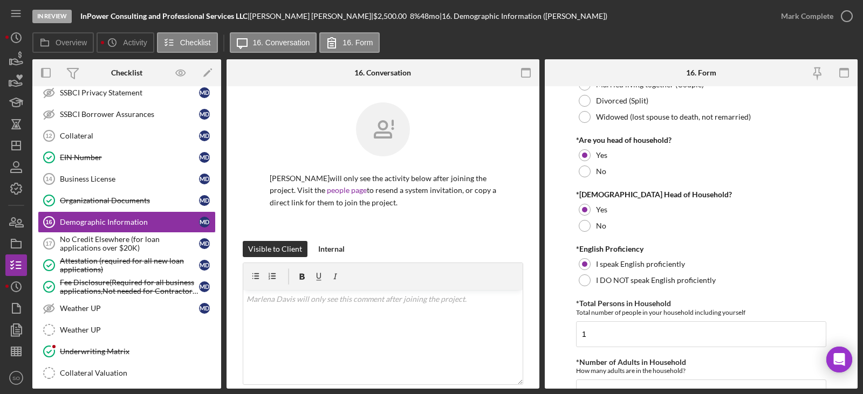
scroll to position [324, 0]
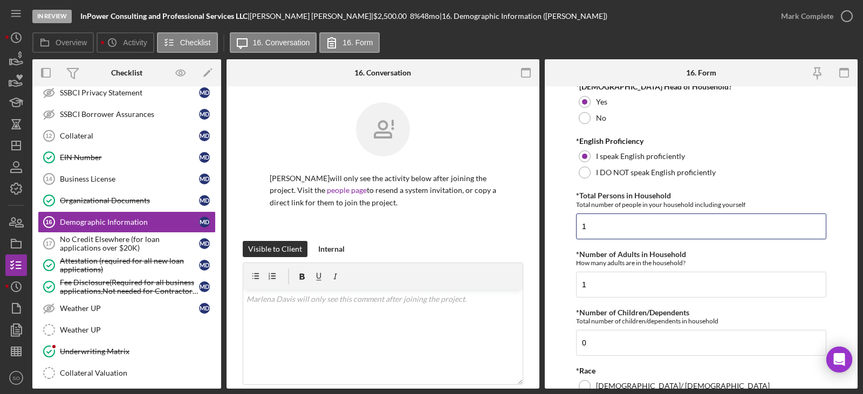
drag, startPoint x: 607, startPoint y: 225, endPoint x: 571, endPoint y: 228, distance: 36.2
click at [571, 228] on form "Demographic Information *Gender Female Male Nonbinary Choose not to respond Oth…" at bounding box center [701, 237] width 313 height 303
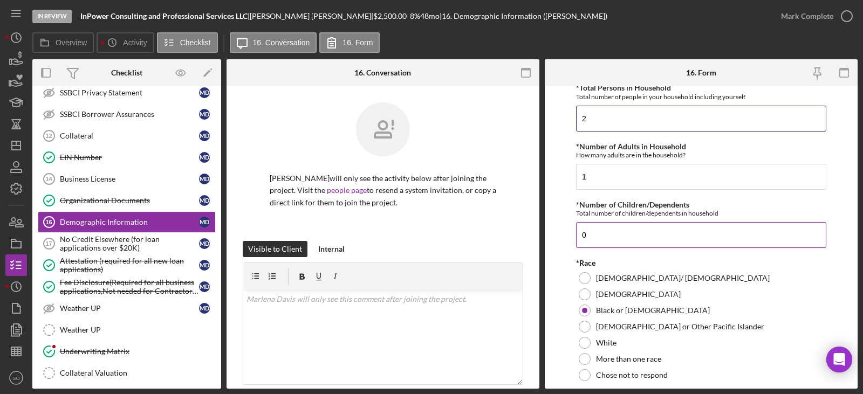
type input "2"
drag, startPoint x: 598, startPoint y: 237, endPoint x: 582, endPoint y: 235, distance: 16.3
click at [582, 235] on input "0" at bounding box center [701, 235] width 250 height 26
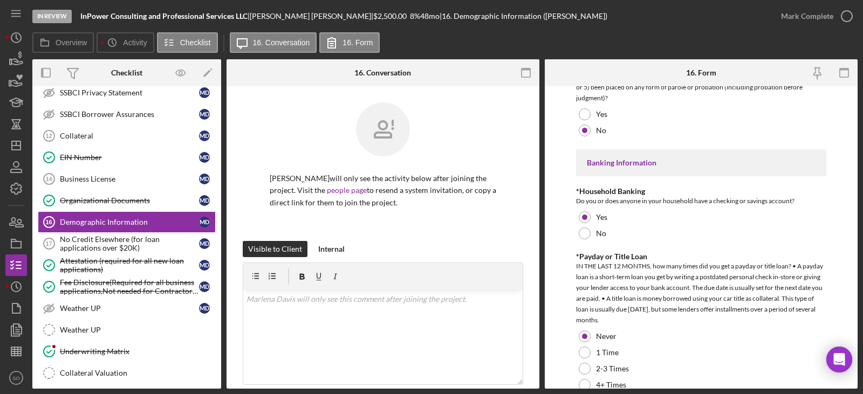
scroll to position [2239, 0]
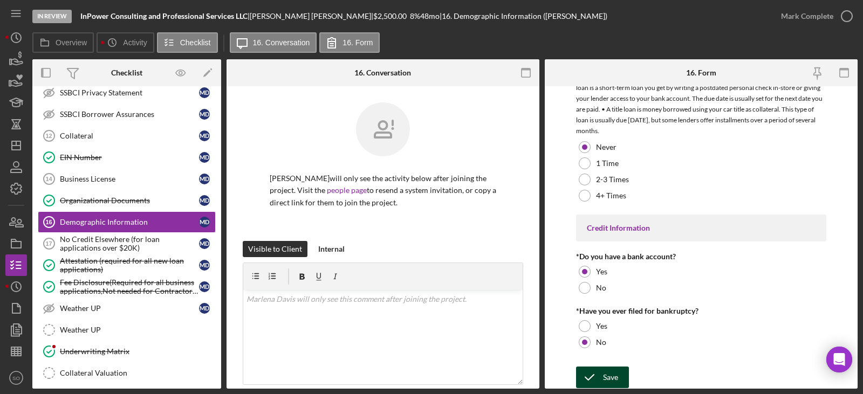
type input "1"
click at [607, 376] on div "Save" at bounding box center [610, 378] width 15 height 22
click at [794, 22] on div "Mark Complete" at bounding box center [807, 16] width 52 height 22
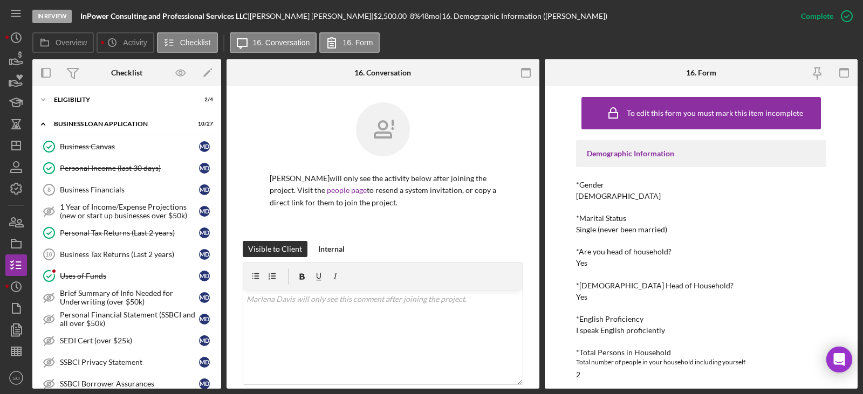
scroll to position [162, 0]
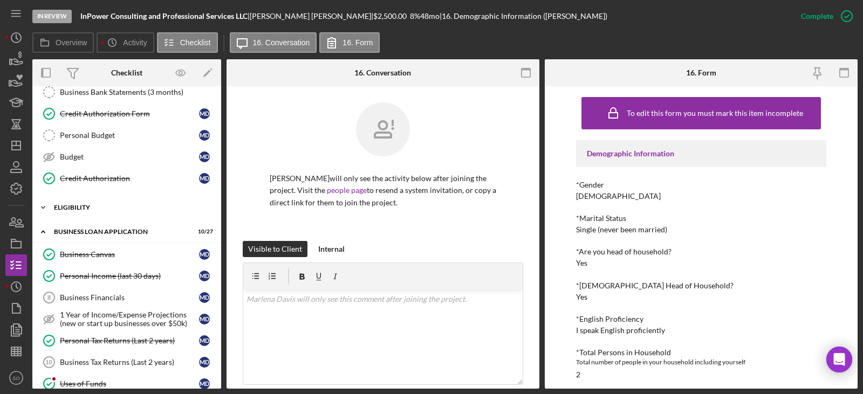
click at [85, 210] on div "ELIGIBILITY" at bounding box center [131, 207] width 154 height 6
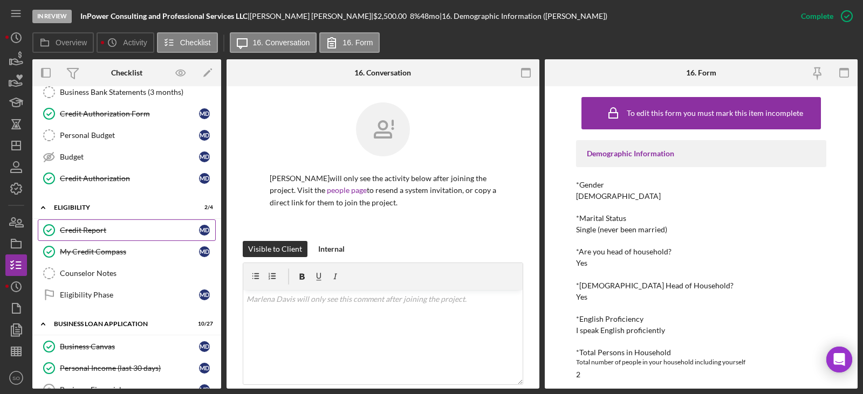
click at [83, 222] on link "Credit Report Credit Report M D" at bounding box center [127, 231] width 178 height 22
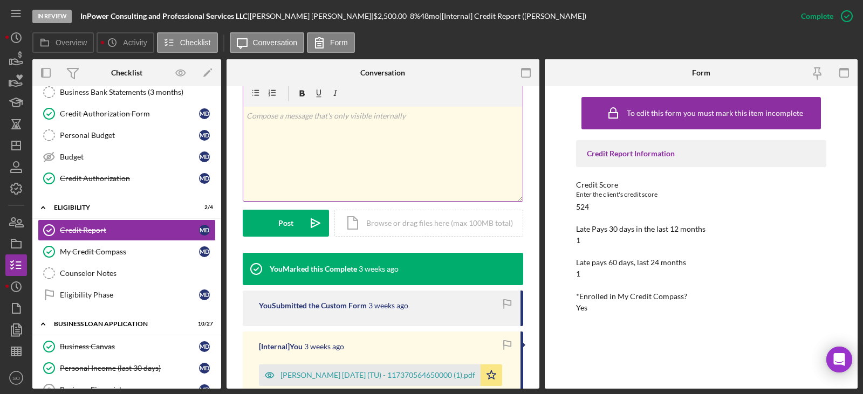
scroll to position [324, 0]
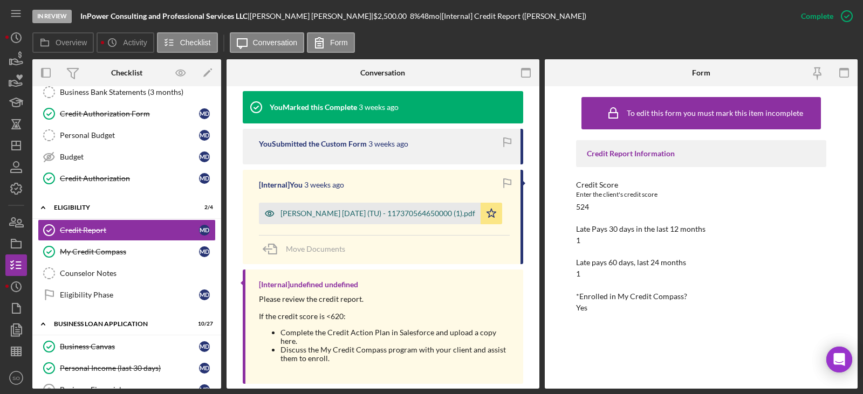
click at [425, 214] on div "Davis, Marlena 2025-07-15 (TU) - 117370564650000 (1).pdf" at bounding box center [378, 213] width 195 height 9
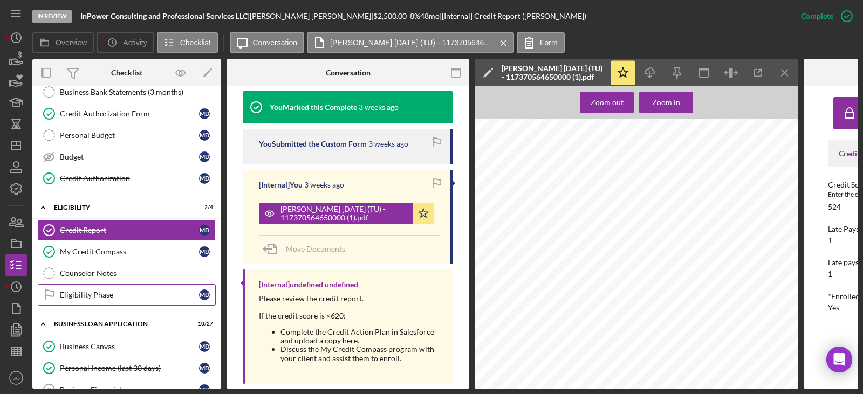
scroll to position [0, 0]
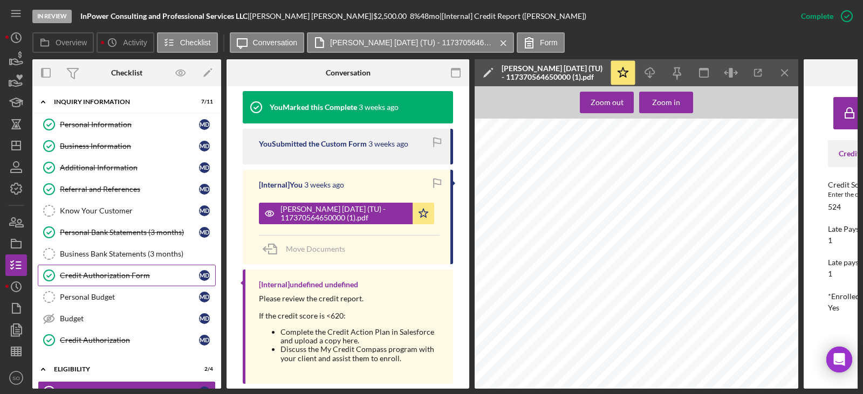
click at [127, 278] on div "Credit Authorization Form" at bounding box center [129, 275] width 139 height 9
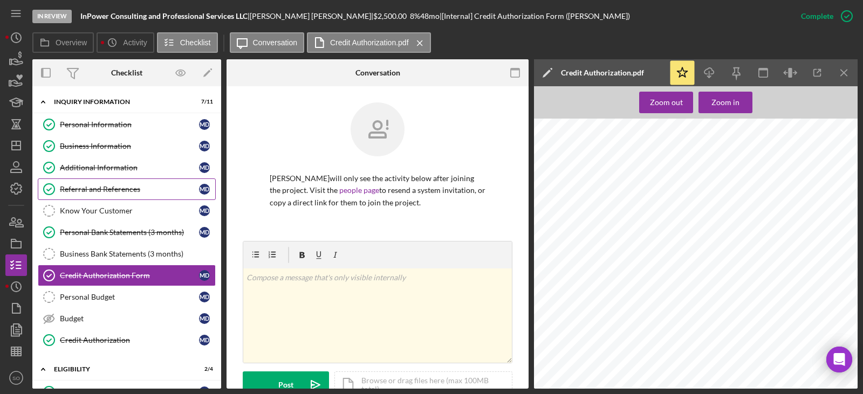
click at [114, 197] on link "Referral and References Referral and References M D" at bounding box center [127, 190] width 178 height 22
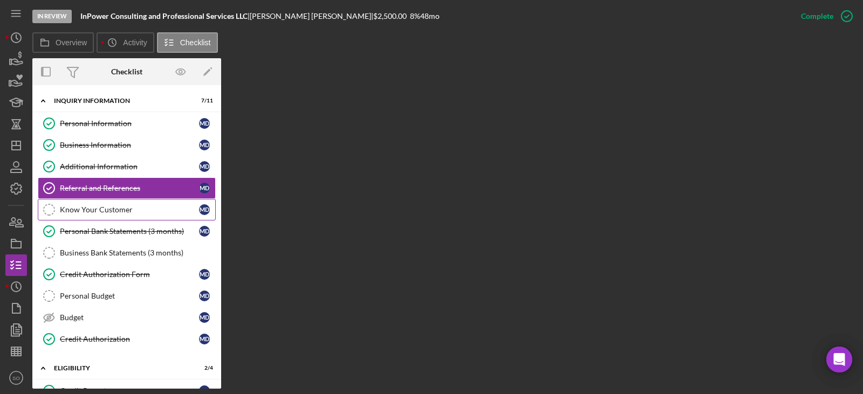
click at [137, 201] on link "Know Your Customer Know Your Customer M D" at bounding box center [127, 210] width 178 height 22
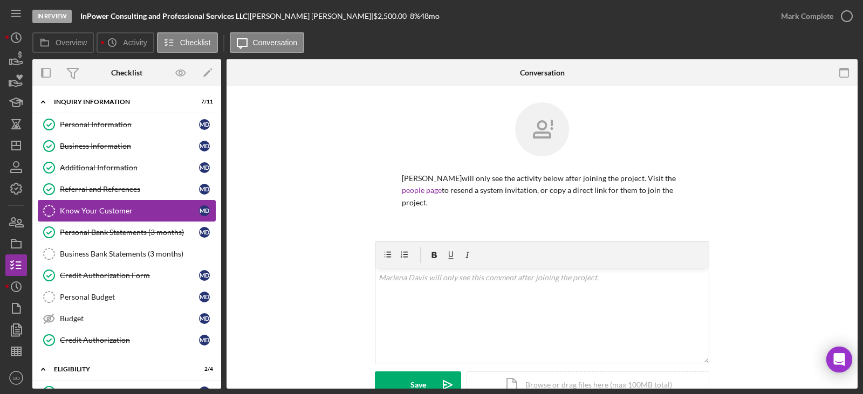
click at [115, 189] on div "Referral and References" at bounding box center [129, 189] width 139 height 9
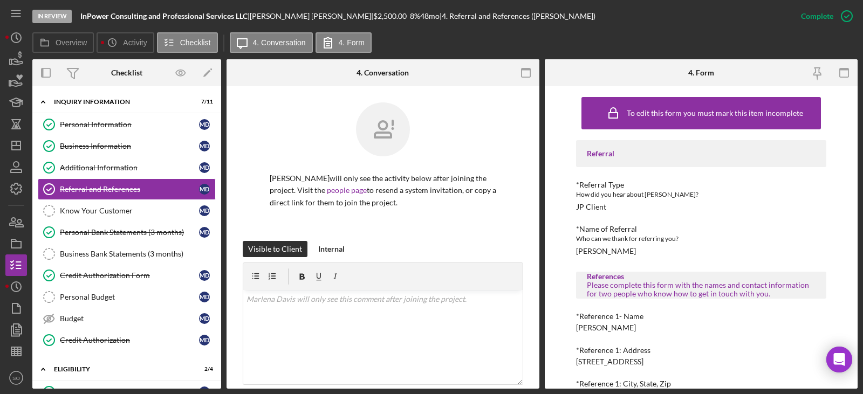
scroll to position [195, 0]
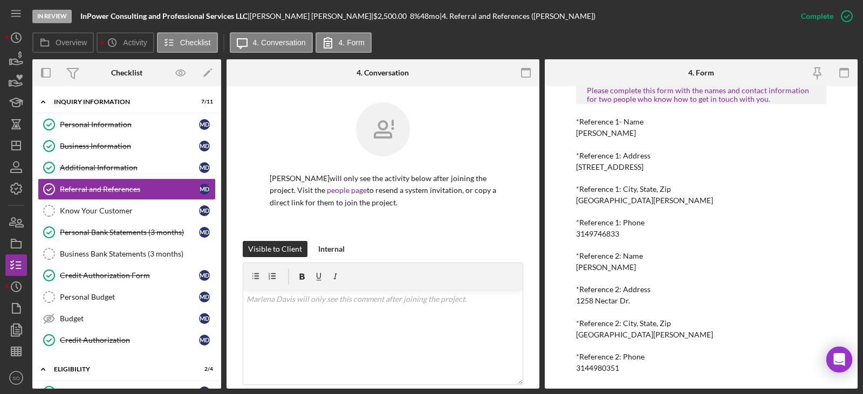
click at [594, 135] on div "Katrina Davis" at bounding box center [606, 133] width 60 height 9
click at [609, 232] on div "3149746833" at bounding box center [597, 234] width 43 height 9
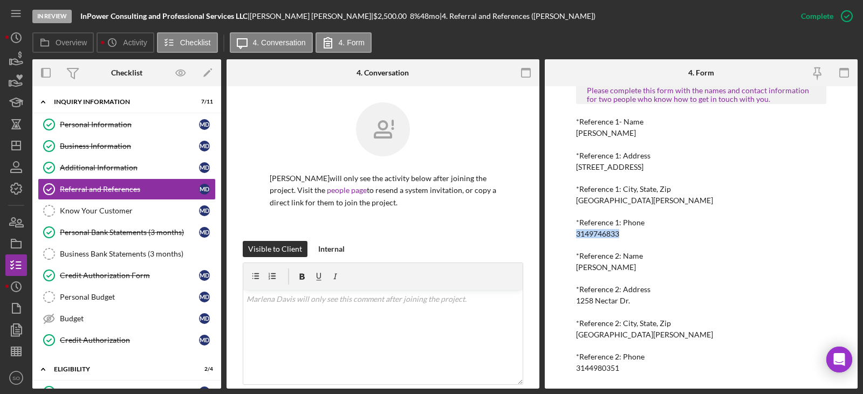
click at [609, 270] on div "Rochelle Thurmond" at bounding box center [606, 267] width 60 height 9
click at [601, 366] on div "3144980351" at bounding box center [597, 368] width 43 height 9
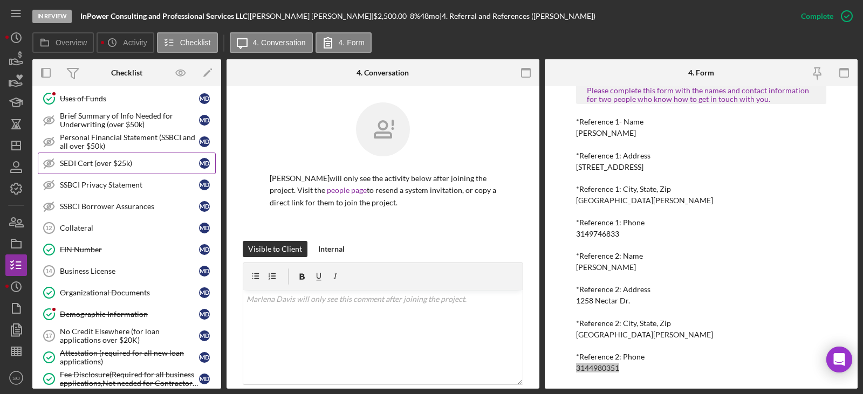
scroll to position [701, 0]
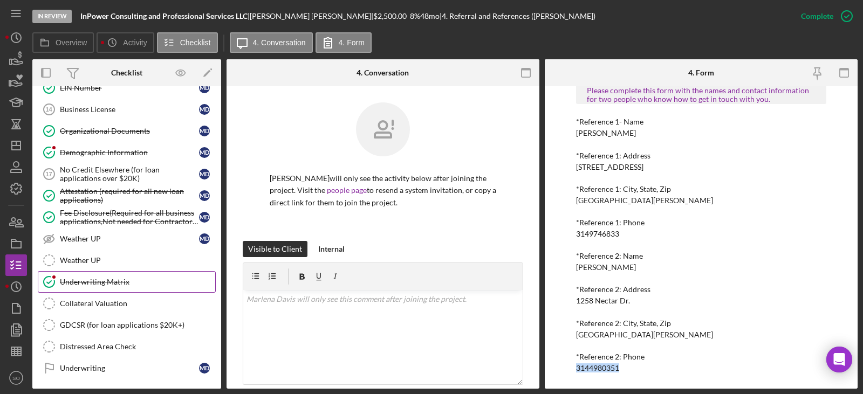
drag, startPoint x: 117, startPoint y: 287, endPoint x: 139, endPoint y: 290, distance: 22.9
click at [117, 287] on link "Underwriting Matrix Underwriting Matrix" at bounding box center [127, 282] width 178 height 22
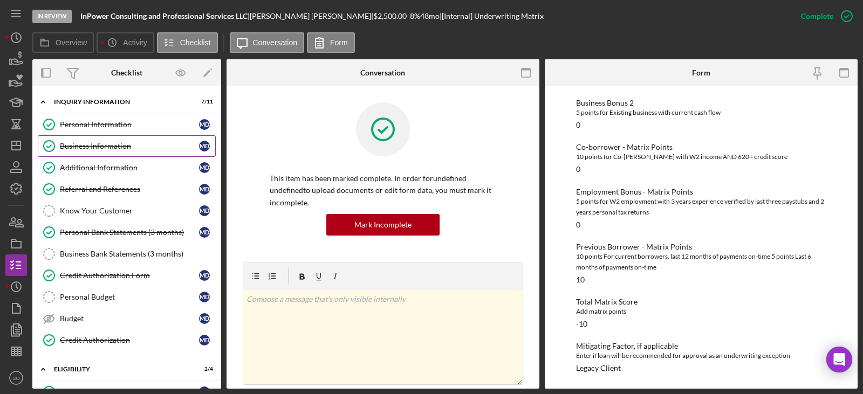
click at [128, 151] on div "Business Information" at bounding box center [129, 146] width 139 height 9
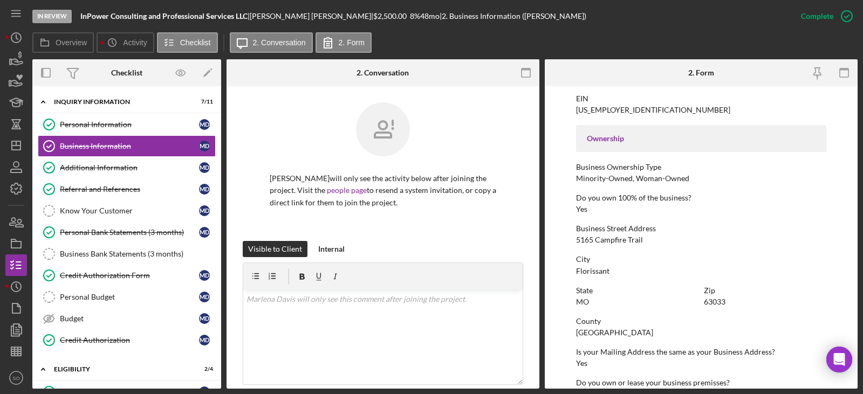
scroll to position [511, 0]
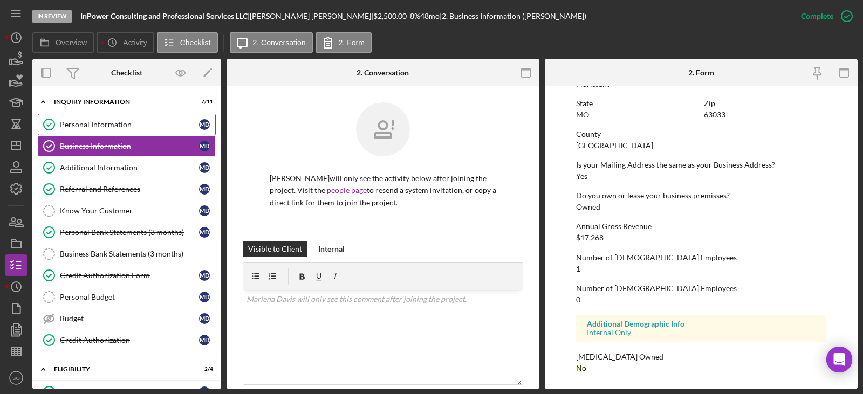
click at [110, 131] on link "Personal Information Personal Information M D" at bounding box center [127, 125] width 178 height 22
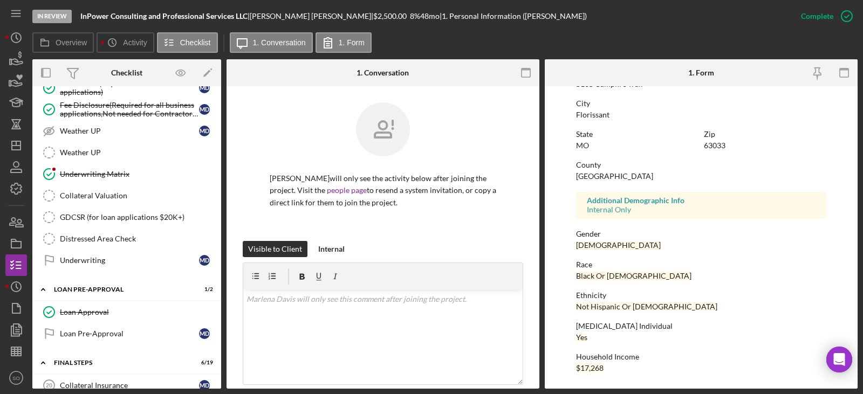
scroll to position [1079, 0]
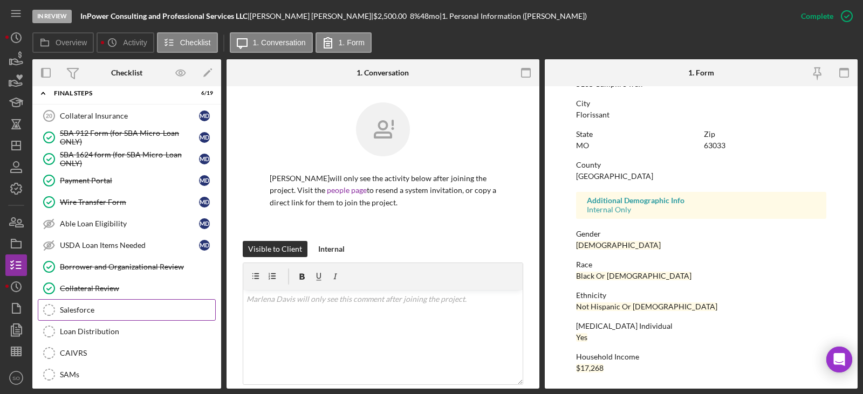
drag, startPoint x: 102, startPoint y: 306, endPoint x: 124, endPoint y: 308, distance: 21.1
click at [102, 306] on div "Salesforce" at bounding box center [137, 310] width 155 height 9
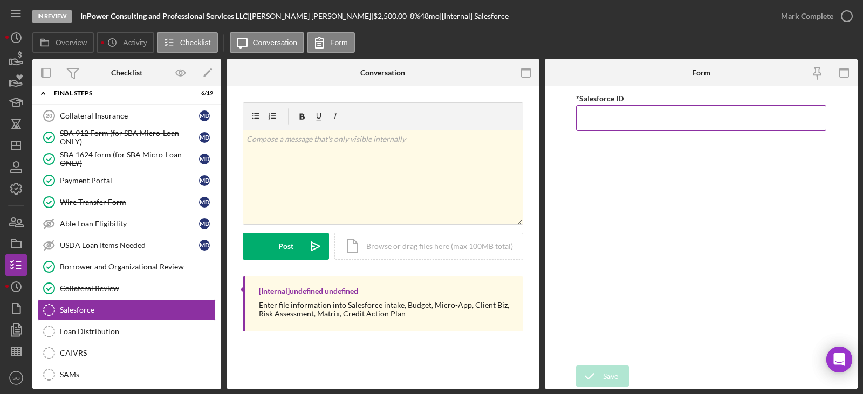
click at [591, 118] on input "*Salesforce ID" at bounding box center [701, 118] width 250 height 26
paste input "a0wPC000002HdQPYA0"
type input "a0wPC000002HdQPYA0"
click at [621, 371] on button "Save" at bounding box center [602, 377] width 53 height 22
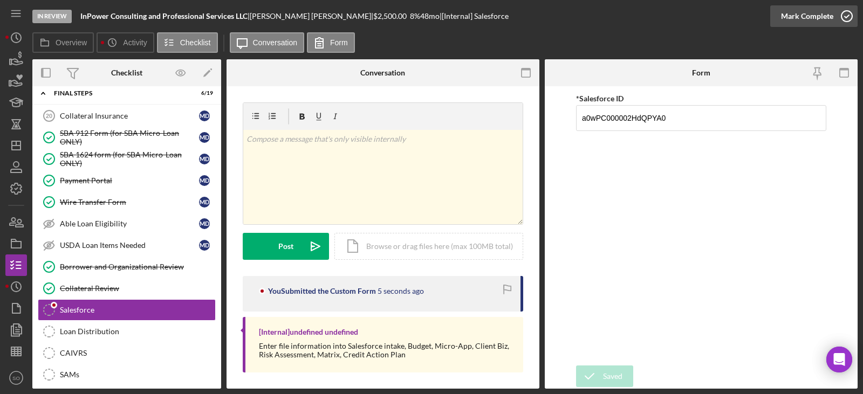
click at [793, 13] on div "Mark Complete" at bounding box center [807, 16] width 52 height 22
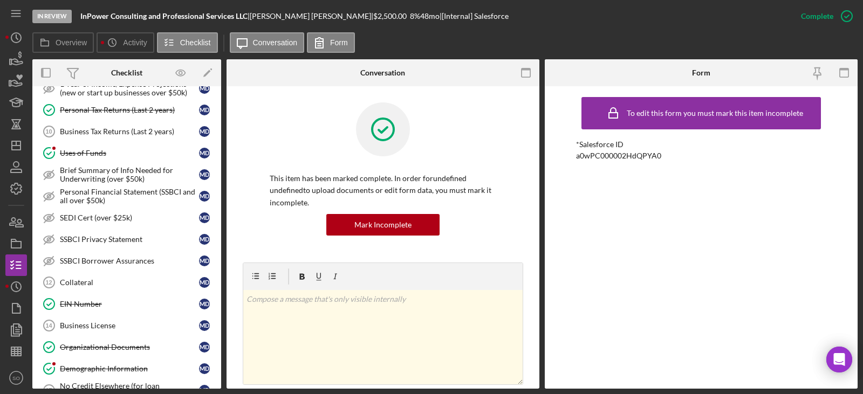
scroll to position [377, 0]
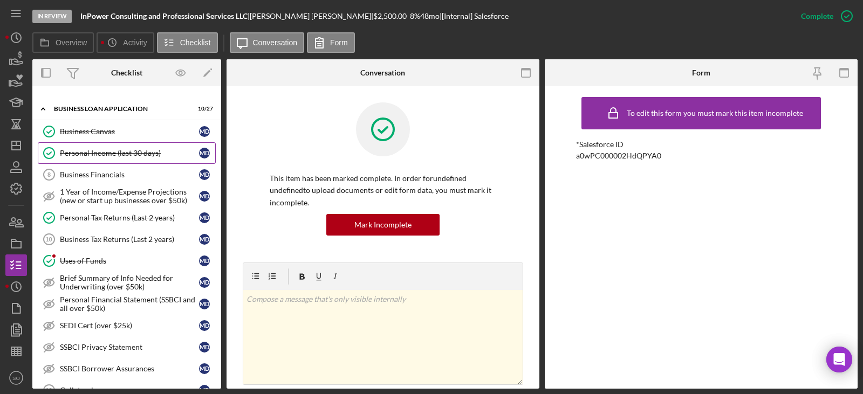
click at [119, 157] on div "Personal Income (last 30 days)" at bounding box center [129, 153] width 139 height 9
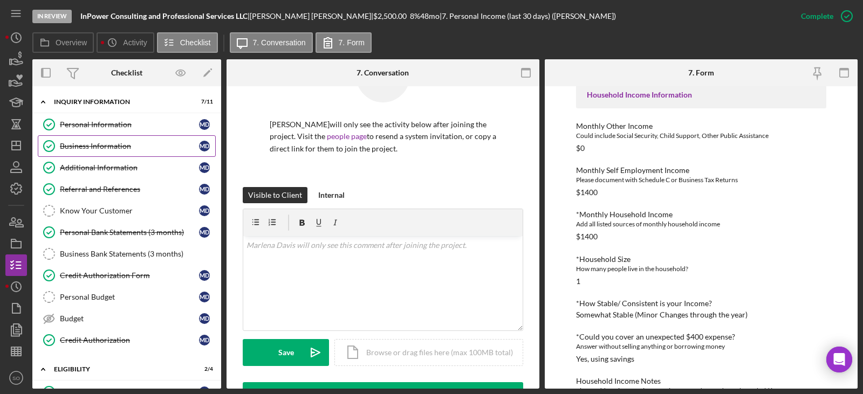
click at [100, 142] on div "Business Information" at bounding box center [129, 146] width 139 height 9
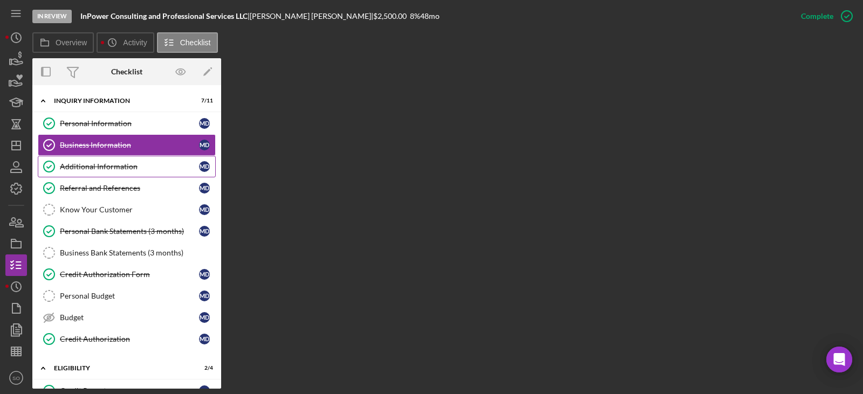
click at [120, 156] on link "Additional Information Additional Information M D" at bounding box center [127, 167] width 178 height 22
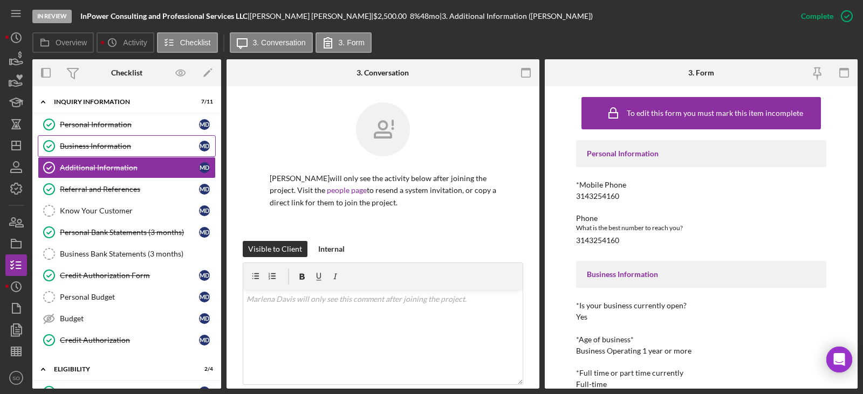
click at [116, 151] on div "Business Information" at bounding box center [129, 146] width 139 height 9
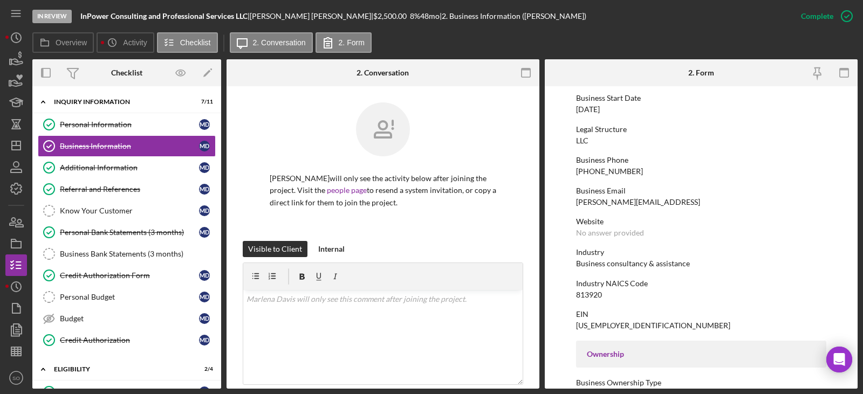
scroll to position [378, 0]
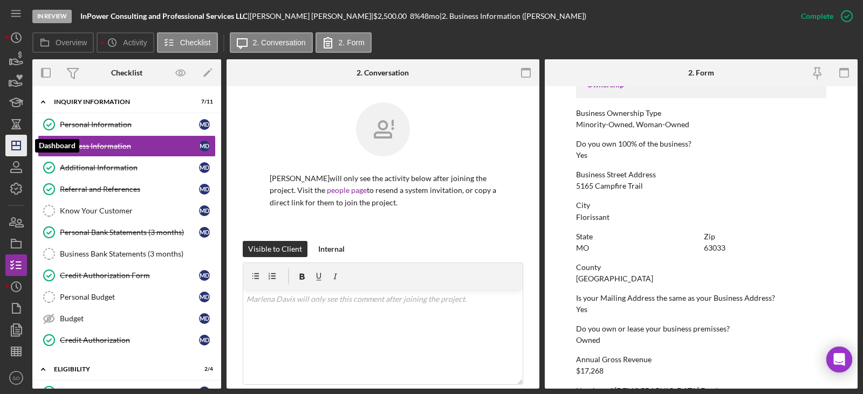
click at [18, 151] on icon "Icon/Dashboard" at bounding box center [16, 145] width 27 height 27
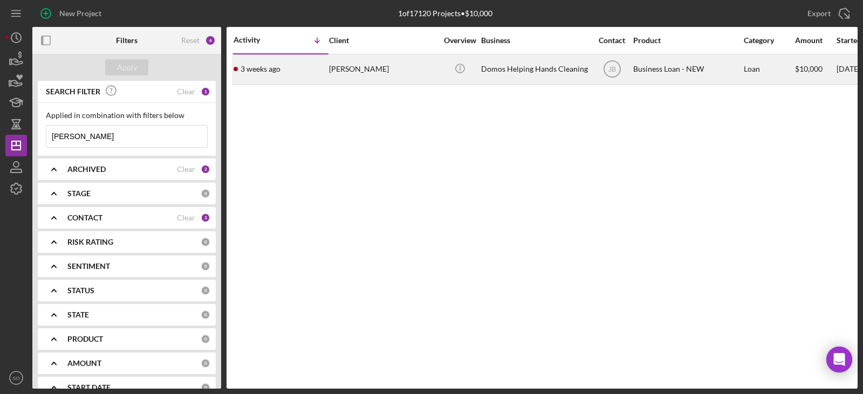
click at [334, 72] on div "Joyce West" at bounding box center [383, 69] width 108 height 29
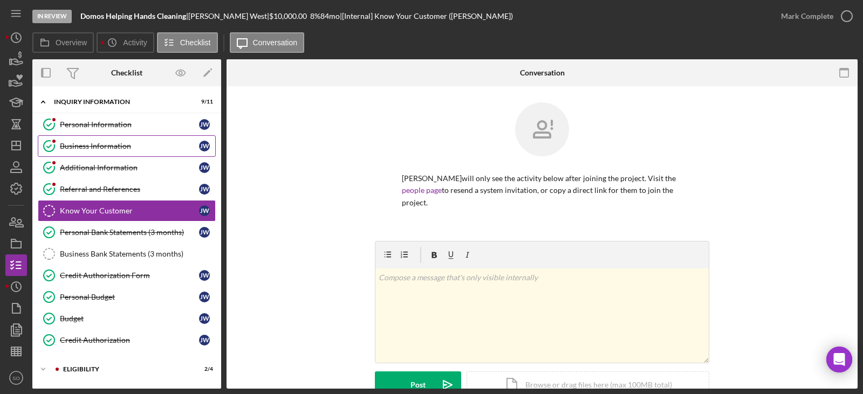
click at [99, 153] on link "Business Information Business Information J W" at bounding box center [127, 146] width 178 height 22
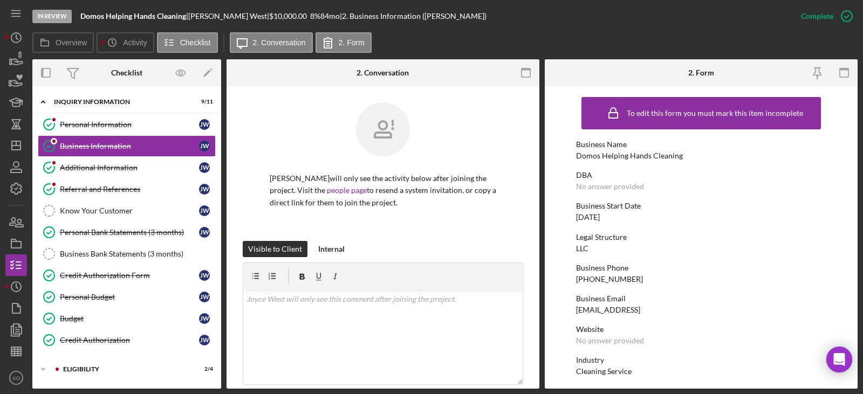
click at [586, 153] on div "Domos Helping Hands Cleaning" at bounding box center [629, 156] width 107 height 9
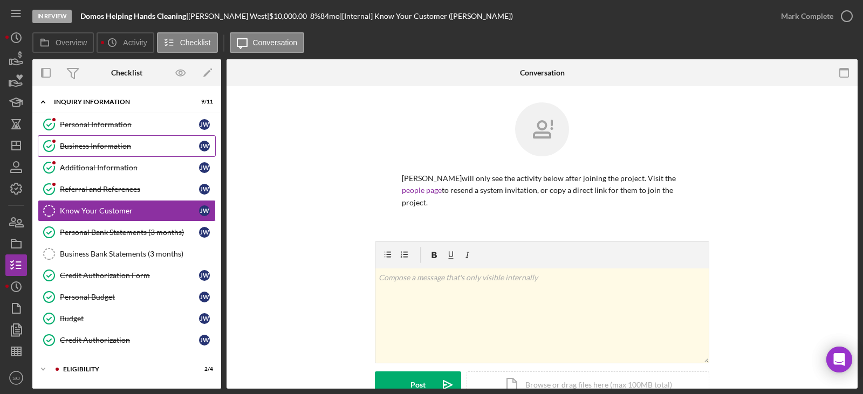
click at [107, 145] on div "Business Information" at bounding box center [129, 146] width 139 height 9
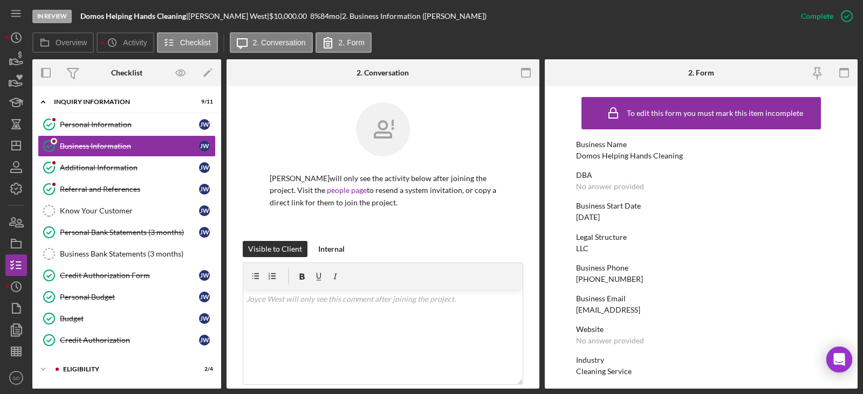
click at [623, 158] on div "Domos Helping Hands Cleaning" at bounding box center [629, 156] width 107 height 9
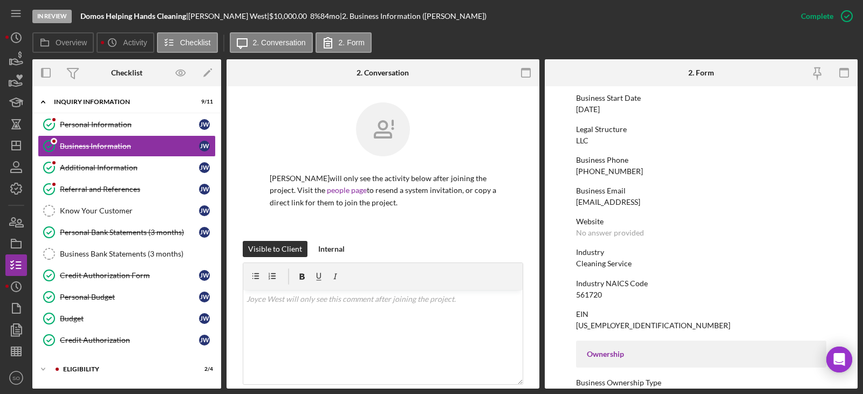
scroll to position [324, 0]
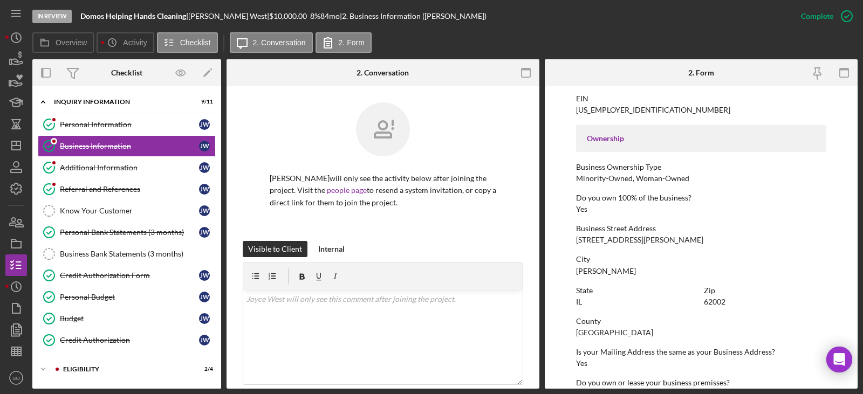
click at [595, 239] on div "20 Marian Heights apt 113" at bounding box center [639, 240] width 127 height 9
click at [590, 270] on div "Alton" at bounding box center [606, 271] width 60 height 9
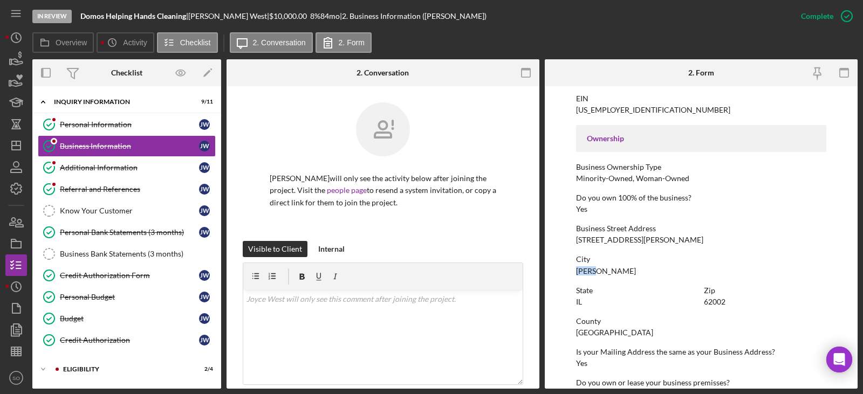
click at [715, 299] on div "62002" at bounding box center [715, 302] width 22 height 9
click at [613, 334] on div "Madison County" at bounding box center [614, 333] width 77 height 9
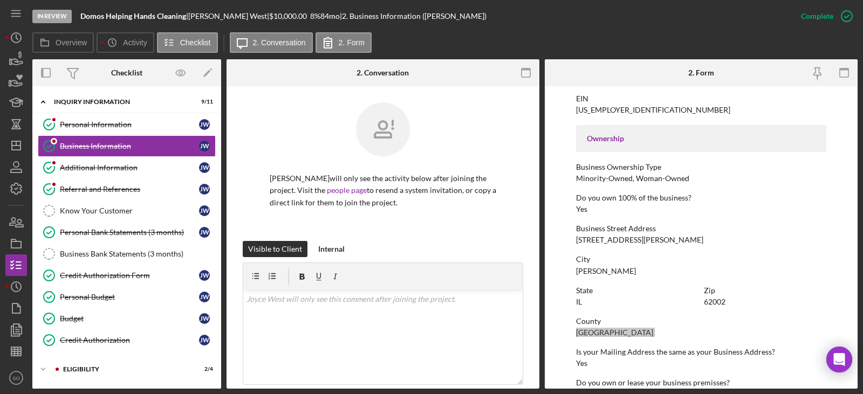
scroll to position [270, 0]
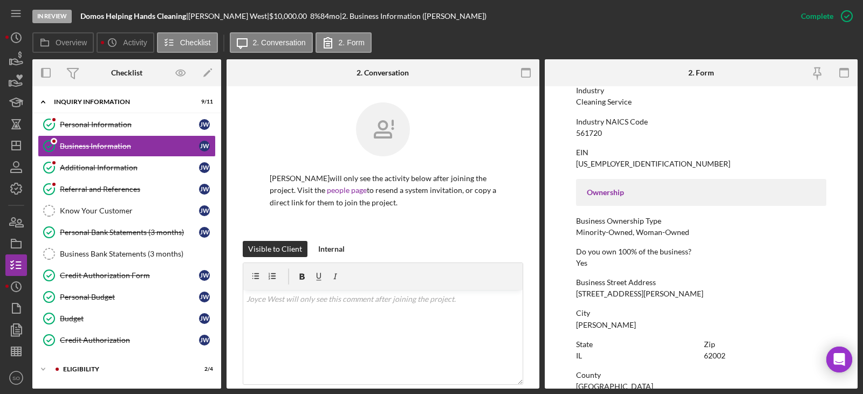
click at [605, 100] on div "Cleaning Service" at bounding box center [604, 102] width 56 height 9
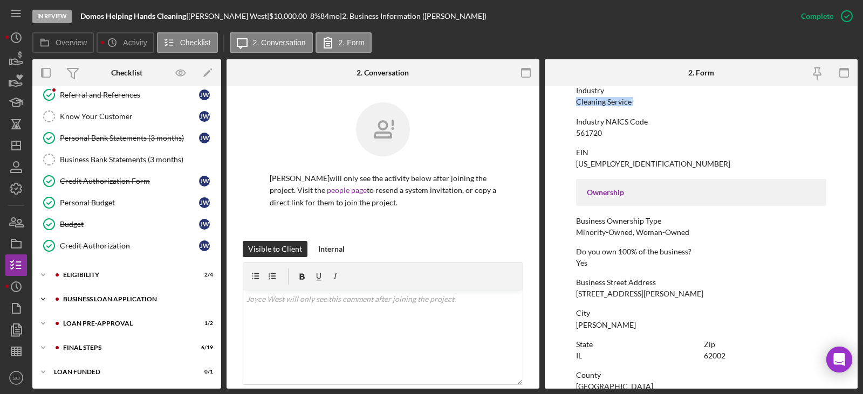
click at [92, 301] on div "BUSINESS LOAN APPLICATION" at bounding box center [135, 299] width 145 height 6
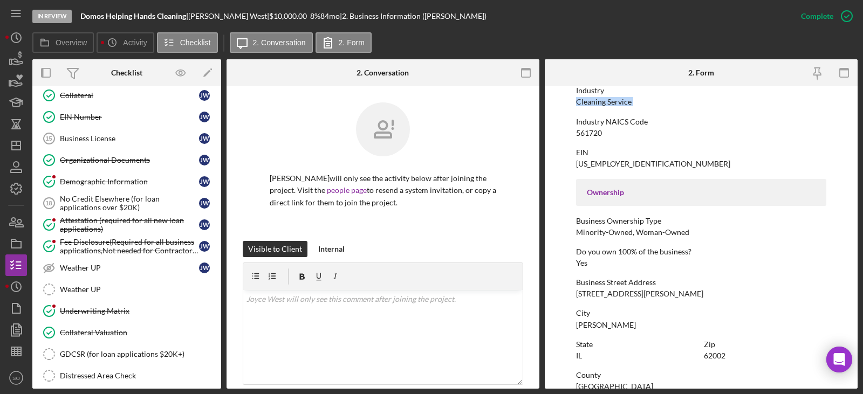
scroll to position [683, 0]
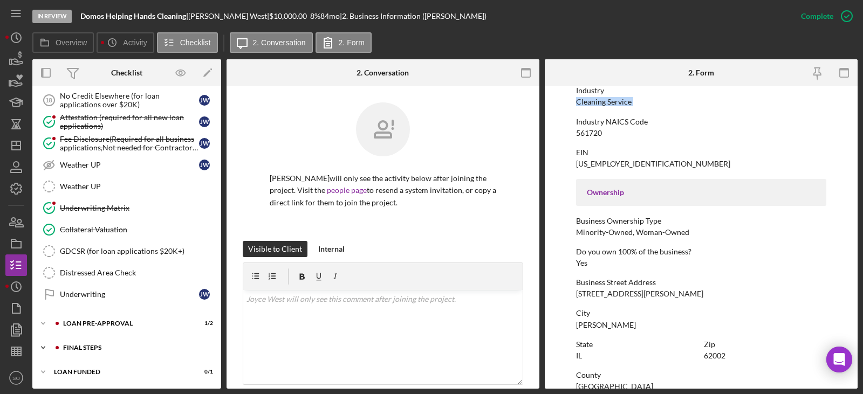
click at [101, 352] on div "Icon/Expander FINAL STEPS 6 / 19" at bounding box center [126, 348] width 189 height 22
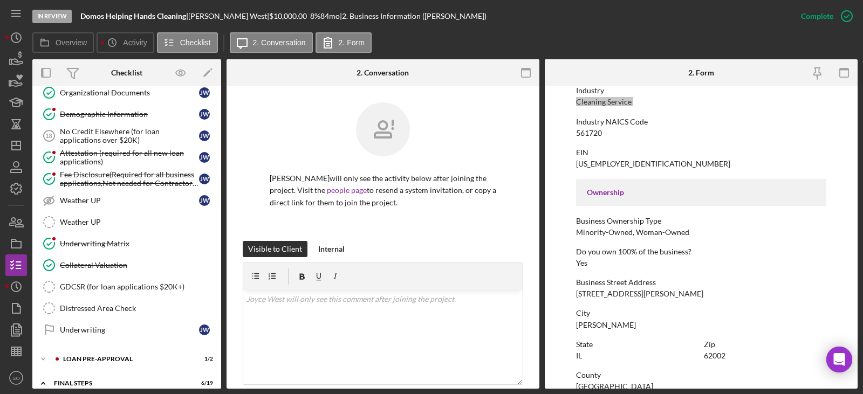
scroll to position [701, 0]
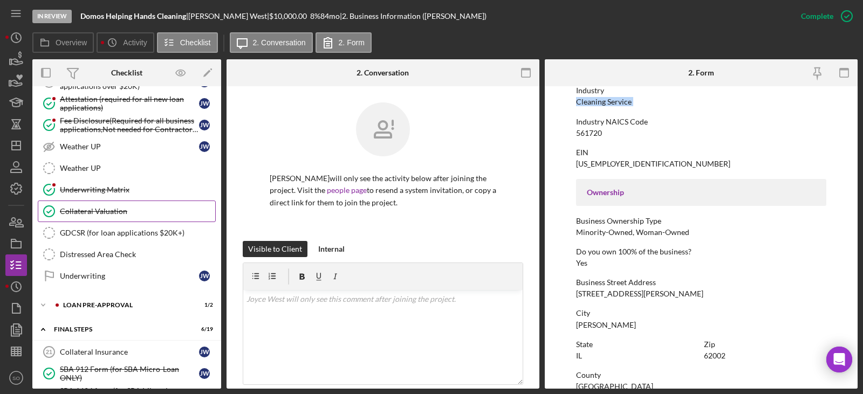
click at [111, 218] on link "Collateral Valuation Collateral Valuation" at bounding box center [127, 212] width 178 height 22
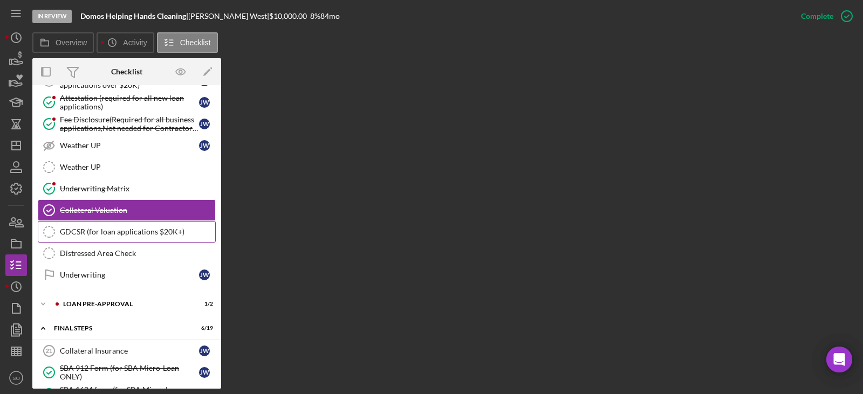
click at [138, 234] on div "GDCSR (for loan applications $20K+)" at bounding box center [137, 232] width 155 height 9
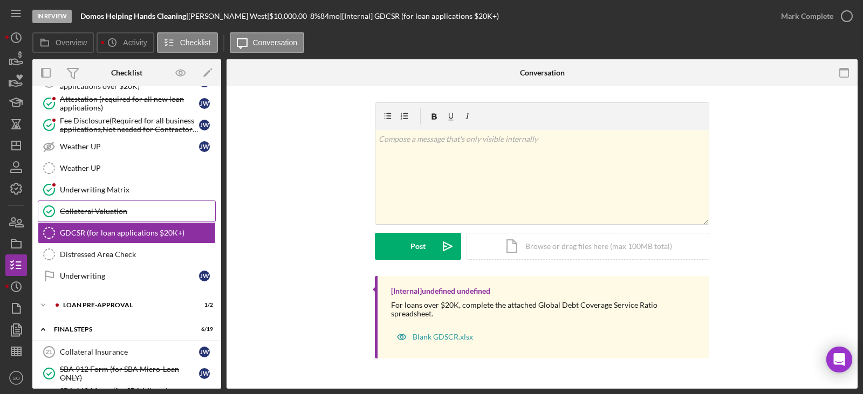
click at [83, 210] on div "Collateral Valuation" at bounding box center [137, 211] width 155 height 9
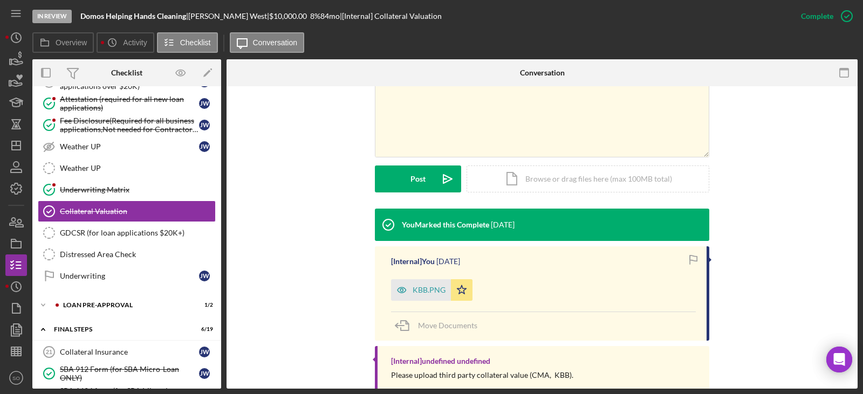
click at [426, 288] on div "KBB.PNG" at bounding box center [429, 290] width 33 height 9
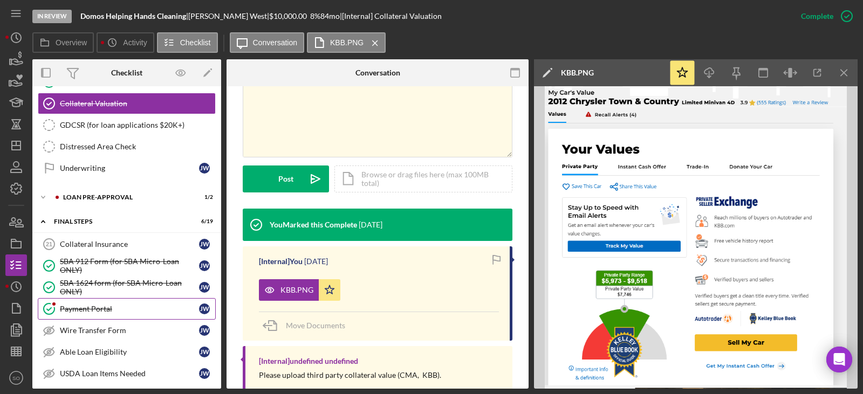
scroll to position [917, 0]
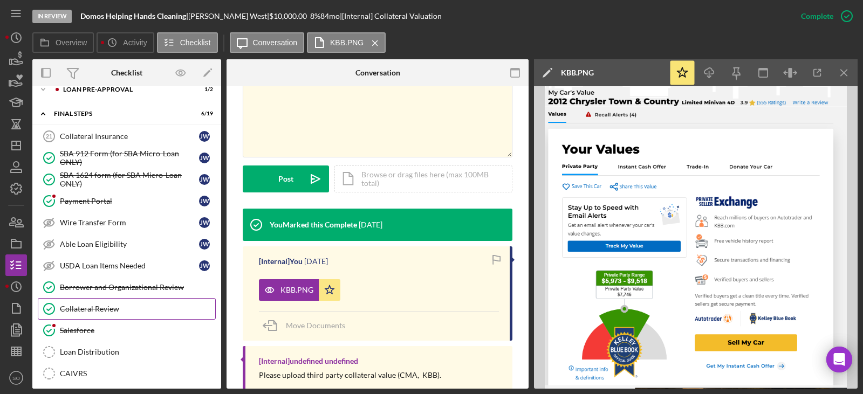
click at [107, 311] on div "Collateral Review" at bounding box center [137, 309] width 155 height 9
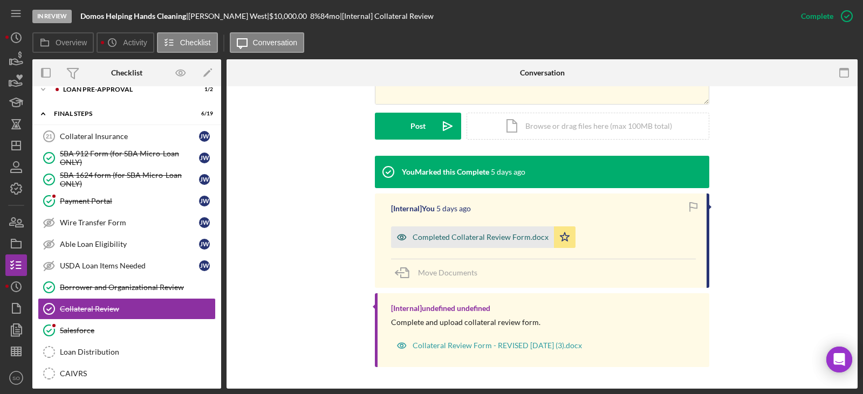
click at [484, 240] on div "Completed Collateral Review Form.docx" at bounding box center [481, 237] width 136 height 9
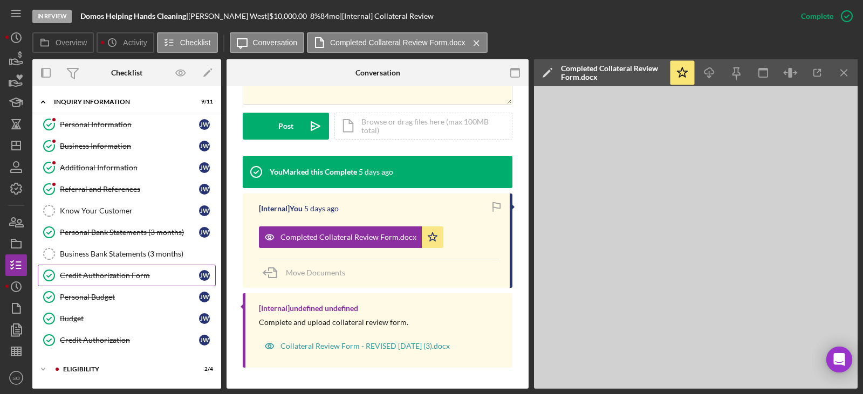
click at [120, 279] on div "Credit Authorization Form" at bounding box center [129, 275] width 139 height 9
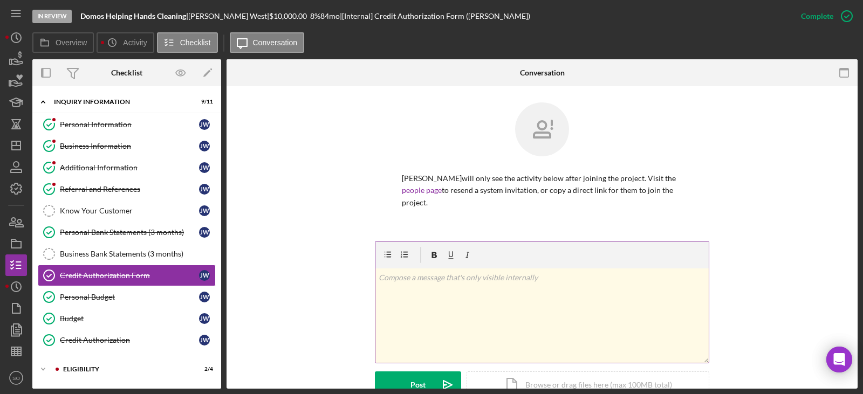
scroll to position [270, 0]
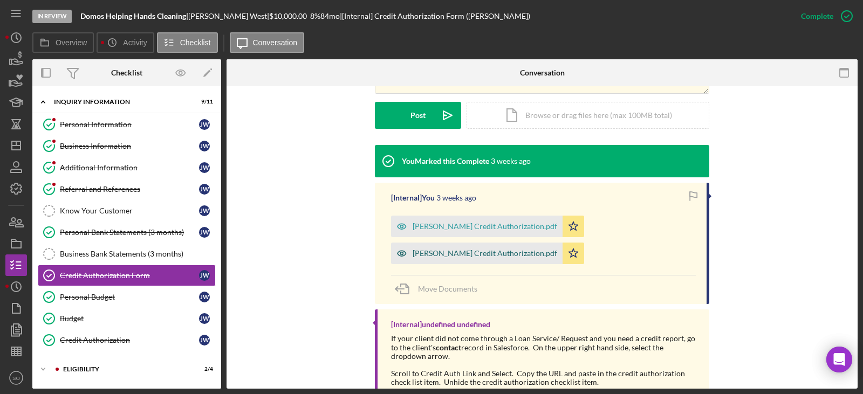
click at [488, 246] on div "Jennifer Mason Credit Authorization.pdf" at bounding box center [477, 254] width 172 height 22
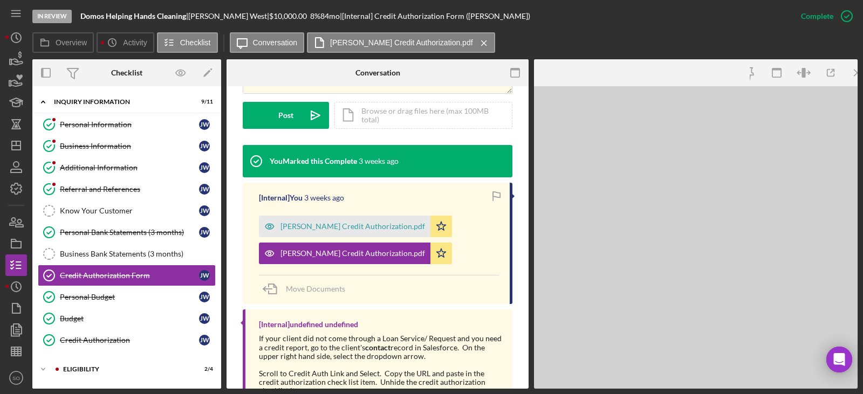
scroll to position [282, 0]
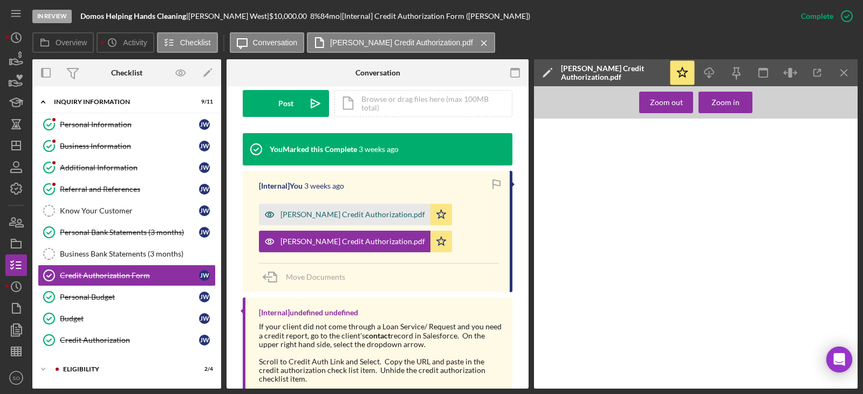
click at [368, 213] on div "Joyce West Credit Authorization.pdf" at bounding box center [353, 214] width 145 height 9
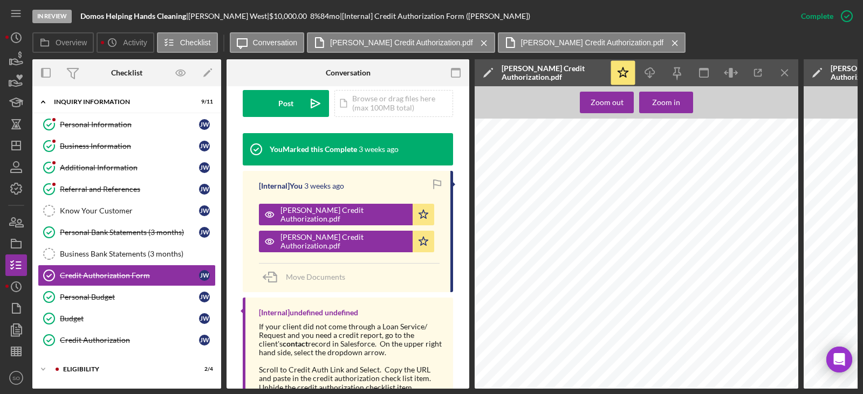
click at [573, 305] on span "Nickjoyshawn@yahoo.com" at bounding box center [580, 304] width 91 height 5
click at [784, 72] on icon "Icon/Menu Close" at bounding box center [785, 73] width 24 height 24
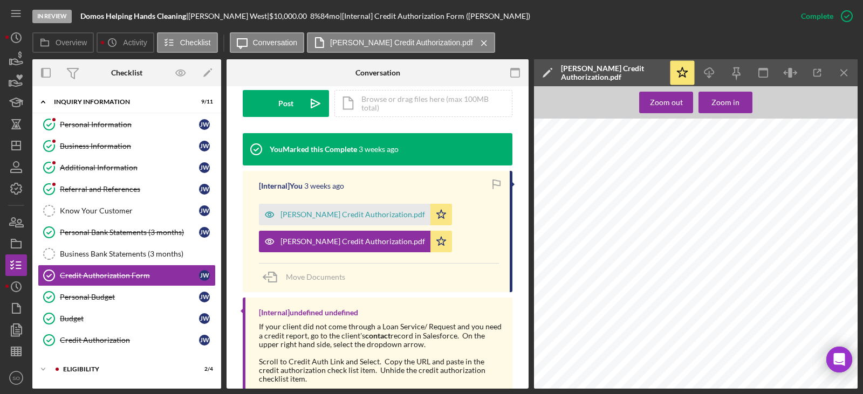
click at [642, 305] on span "Imajinyiursuccess@gmail.com" at bounding box center [643, 304] width 99 height 5
click at [86, 118] on link "Personal Information Personal Information J W" at bounding box center [127, 125] width 178 height 22
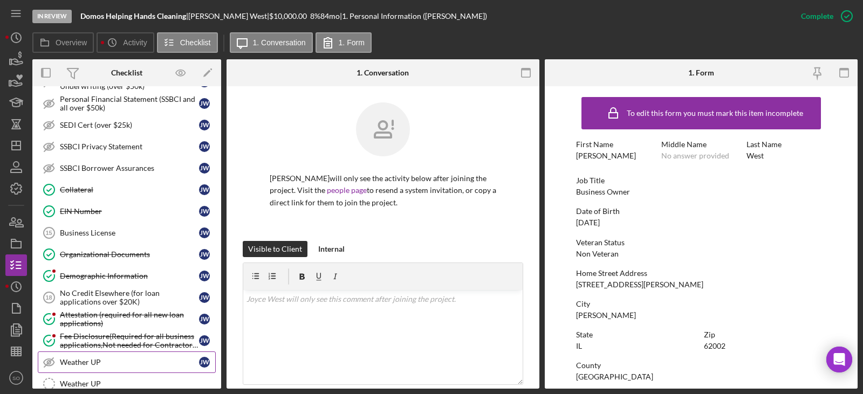
scroll to position [593, 0]
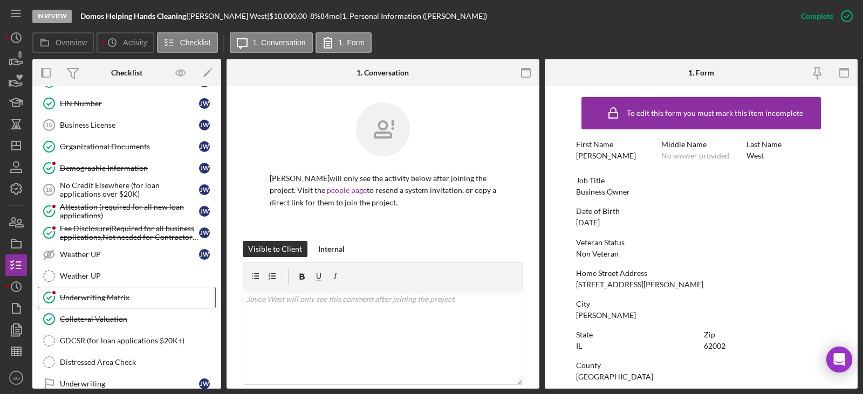
click at [124, 298] on div "Underwriting Matrix" at bounding box center [137, 297] width 155 height 9
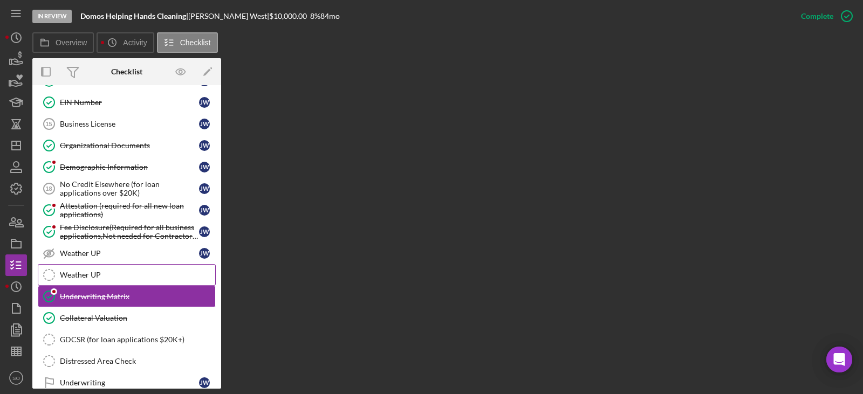
click at [104, 275] on div "Weather UP" at bounding box center [137, 275] width 155 height 9
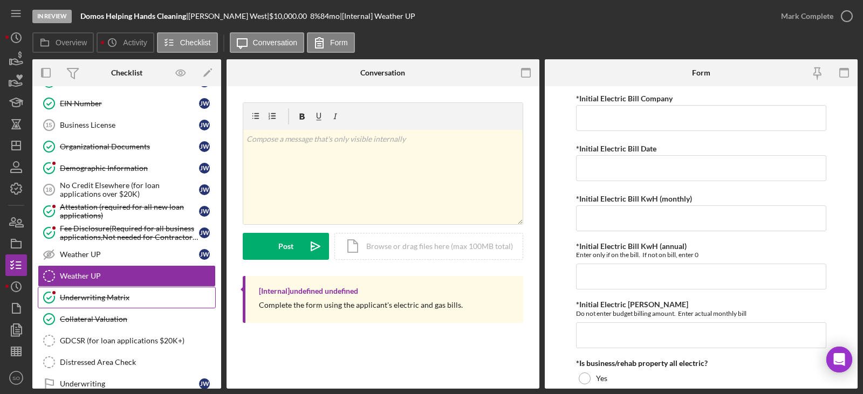
click at [113, 293] on div "Underwriting Matrix" at bounding box center [137, 297] width 155 height 9
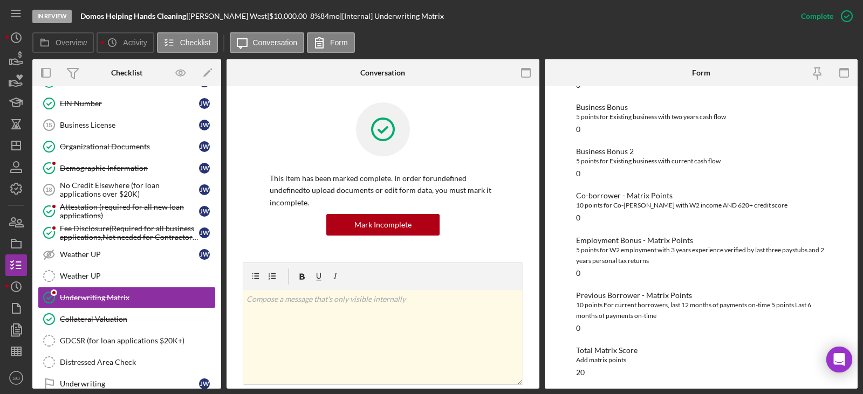
scroll to position [372, 0]
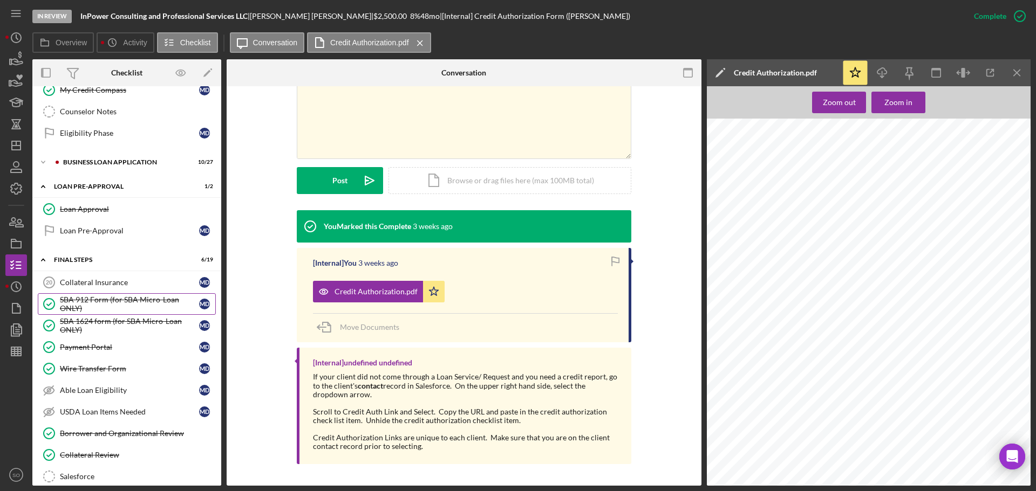
scroll to position [555, 0]
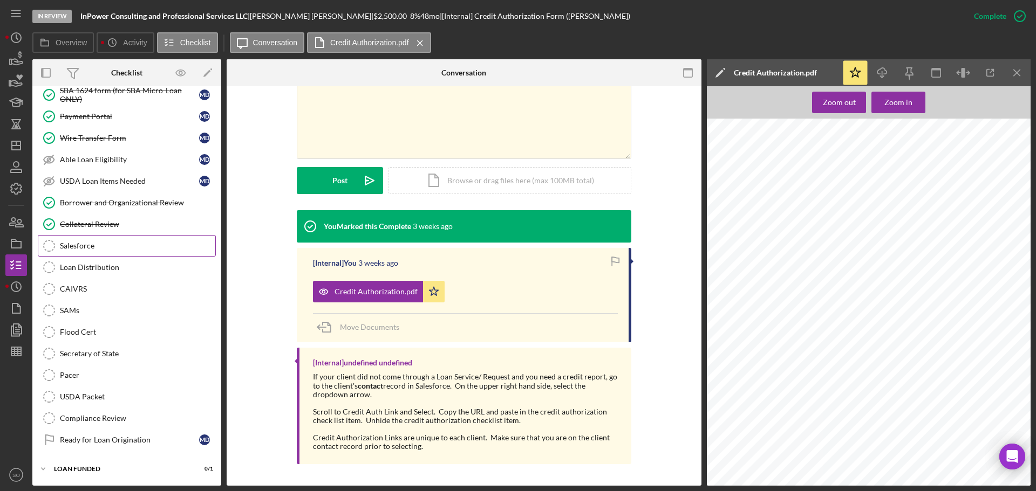
click at [187, 240] on link "Salesforce Salesforce" at bounding box center [127, 246] width 178 height 22
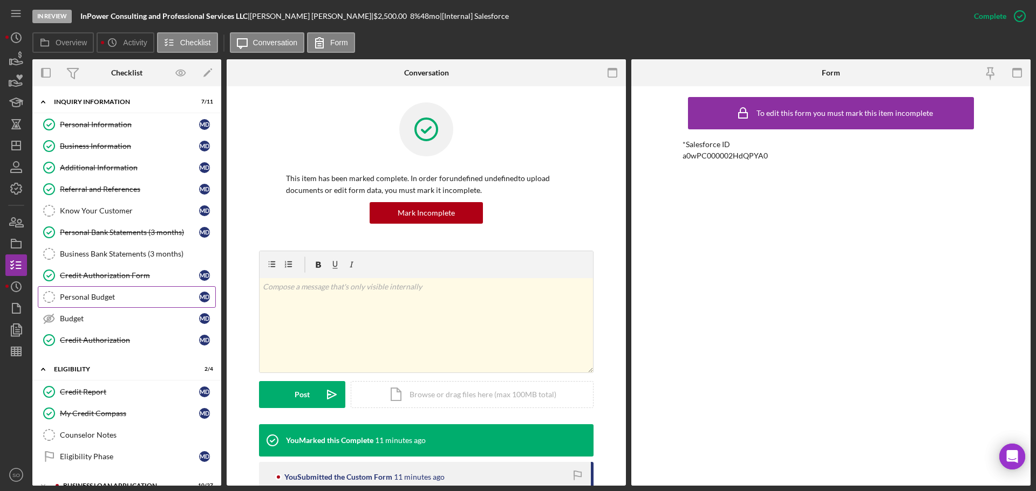
click at [138, 290] on link "Personal Budget Personal Budget M D" at bounding box center [127, 297] width 178 height 22
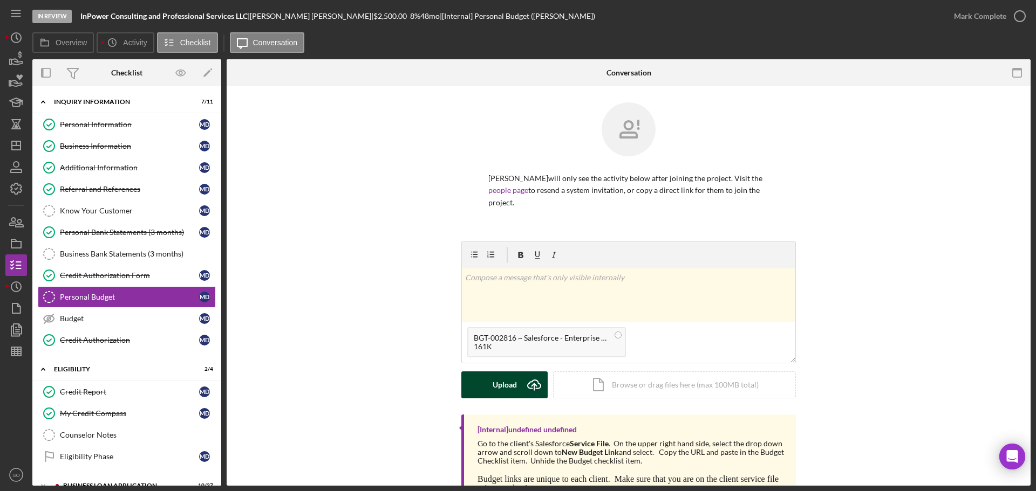
click at [484, 386] on button "Upload Icon/Upload" at bounding box center [504, 385] width 86 height 27
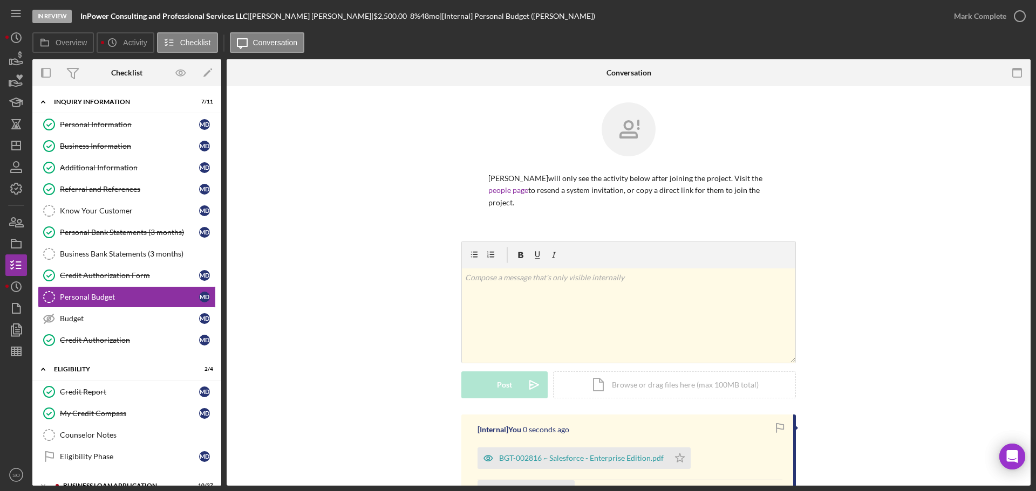
scroll to position [142, 0]
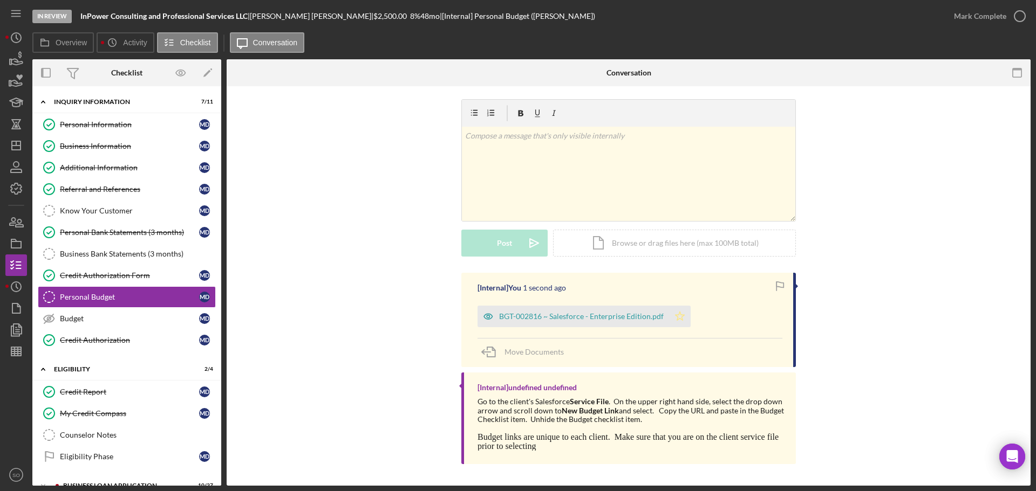
click at [681, 319] on icon "Icon/Star" at bounding box center [680, 317] width 22 height 22
click at [977, 23] on div "Mark Complete" at bounding box center [980, 16] width 52 height 22
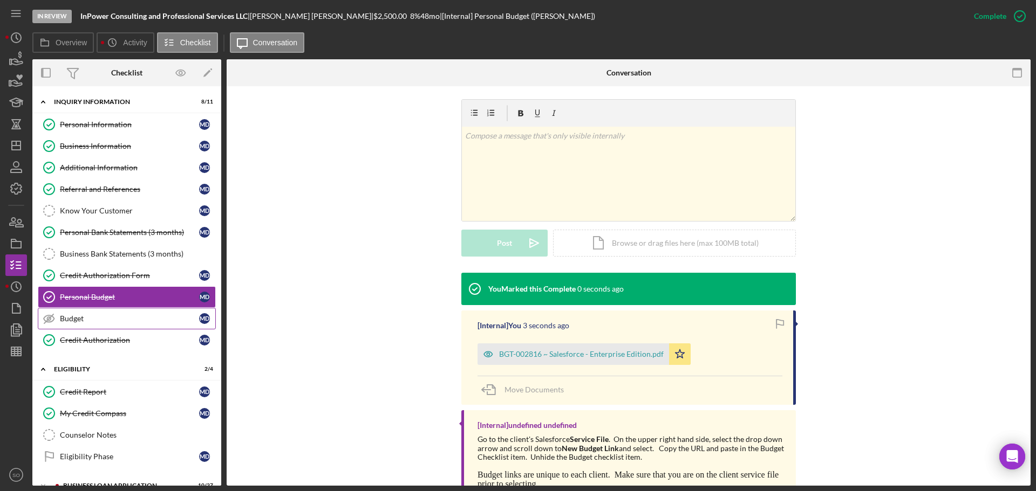
click at [132, 313] on link "Budget Budget M D" at bounding box center [127, 319] width 178 height 22
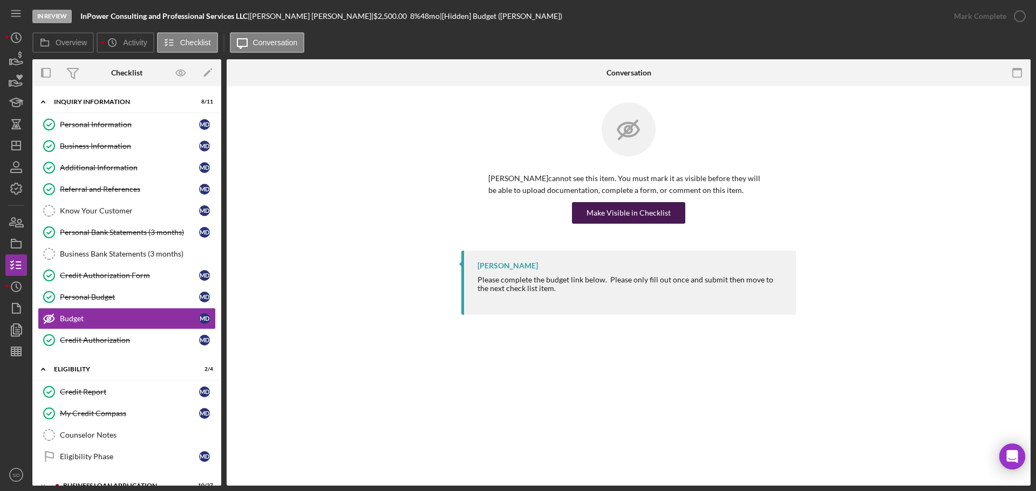
click at [591, 220] on div "Make Visible in Checklist" at bounding box center [628, 213] width 84 height 22
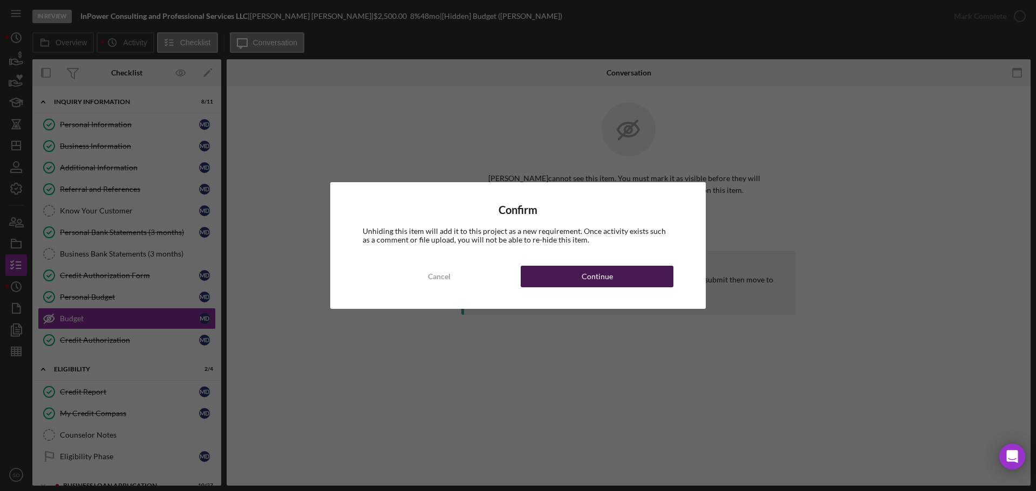
click at [606, 271] on div "Continue" at bounding box center [597, 277] width 31 height 22
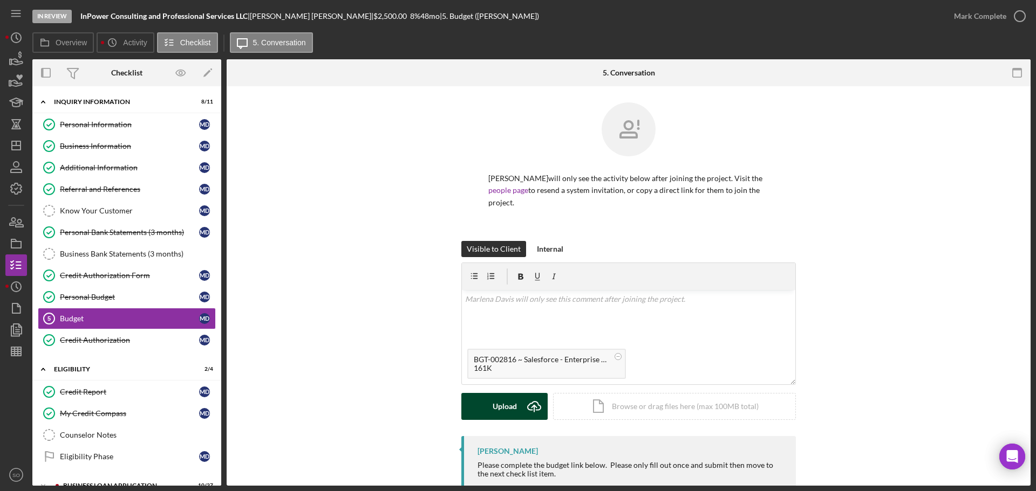
click at [490, 409] on button "Upload Icon/Upload" at bounding box center [504, 406] width 86 height 27
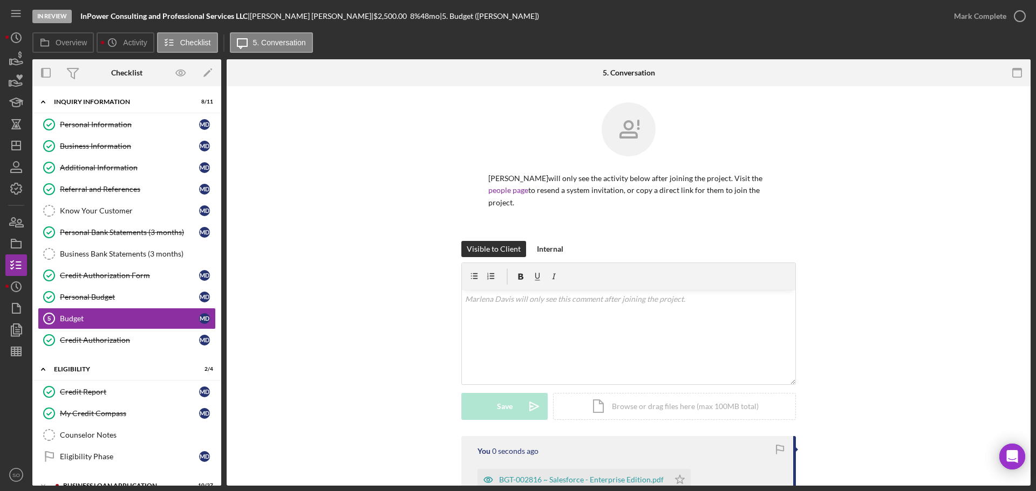
scroll to position [136, 0]
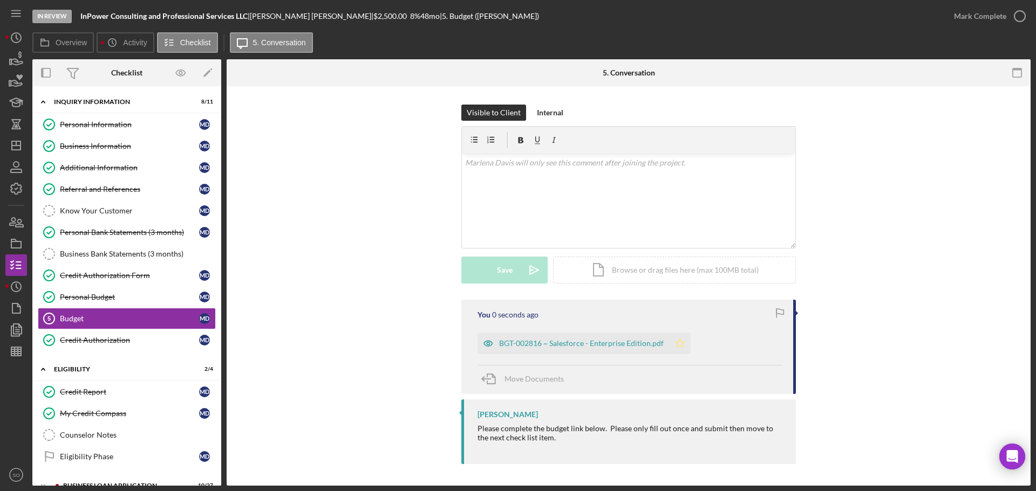
click at [673, 350] on icon "Icon/Star" at bounding box center [680, 344] width 22 height 22
click at [972, 22] on div "Mark Complete" at bounding box center [980, 16] width 52 height 22
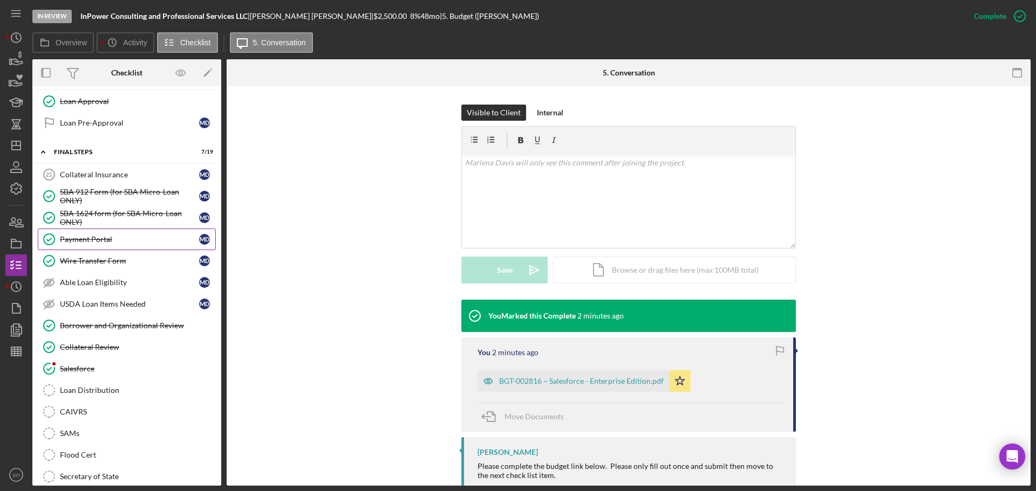
scroll to position [270, 0]
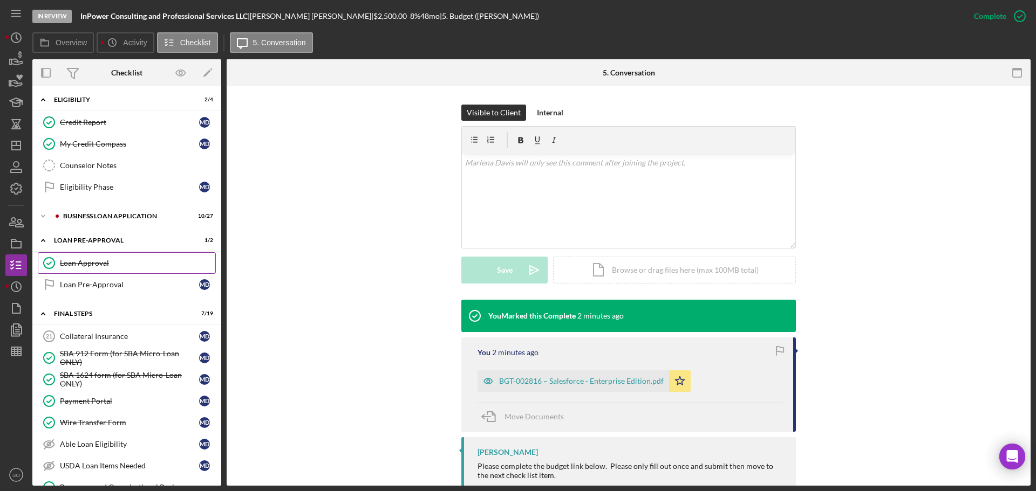
click at [64, 268] on link "Loan Approval Loan Approval" at bounding box center [127, 263] width 178 height 22
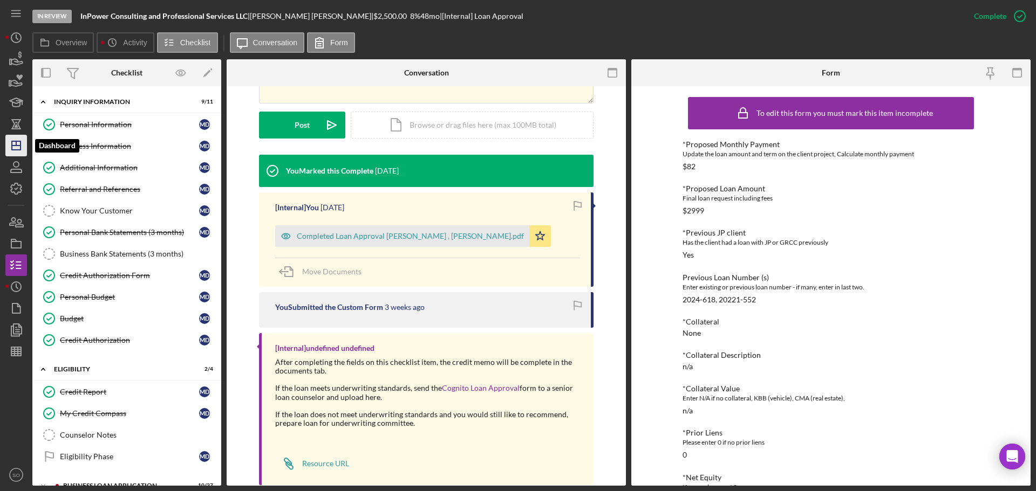
click at [20, 148] on polygon "button" at bounding box center [16, 145] width 9 height 9
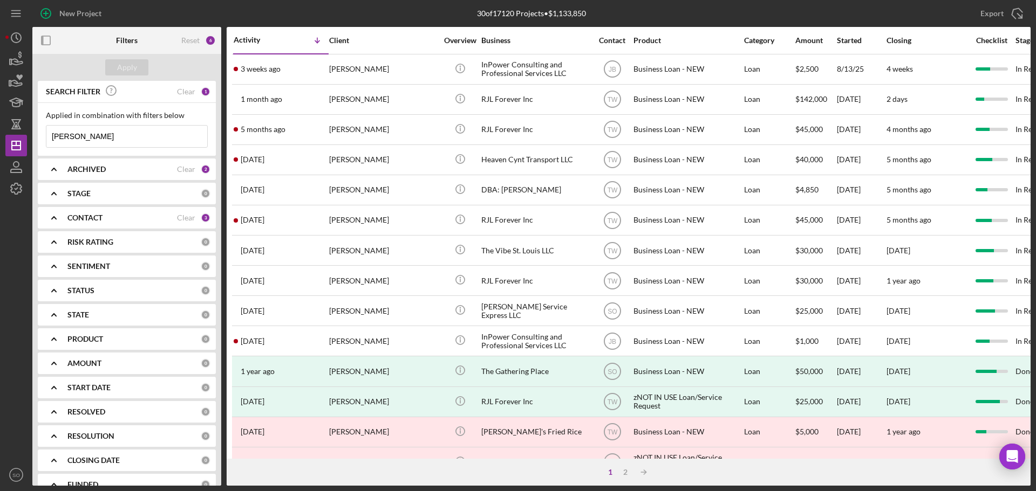
drag, startPoint x: 129, startPoint y: 138, endPoint x: 0, endPoint y: 124, distance: 129.7
click at [0, 124] on div "New Project 30 of 17120 Projects • $1,133,850 marlena davis Export Icon/Export …" at bounding box center [518, 245] width 1036 height 491
type input "[PERSON_NAME]"
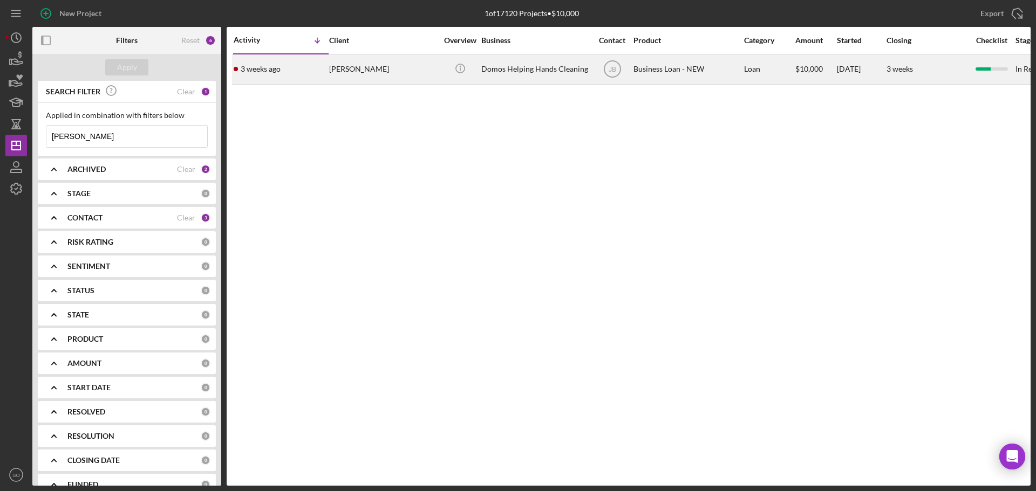
click at [290, 73] on div "3 weeks ago Joyce West" at bounding box center [281, 69] width 94 height 29
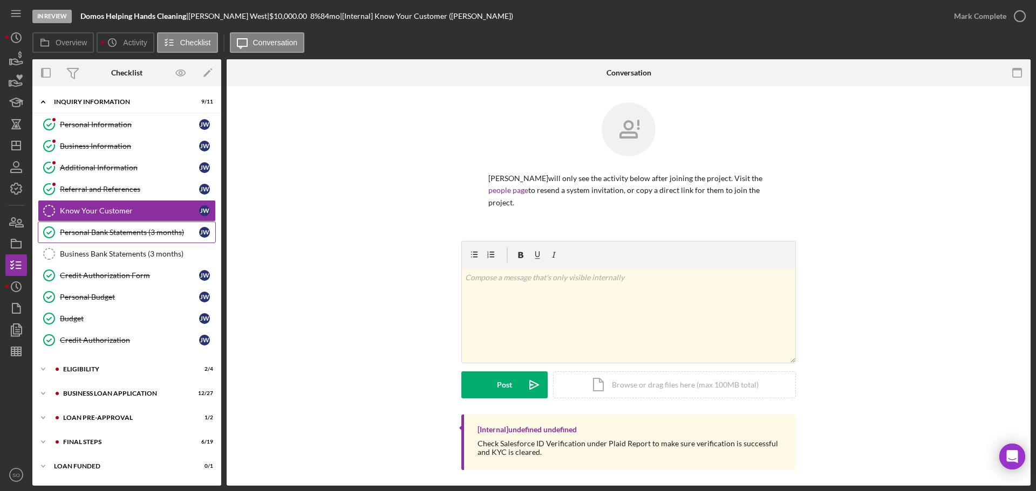
click at [165, 229] on div "Personal Bank Statements (3 months)" at bounding box center [129, 232] width 139 height 9
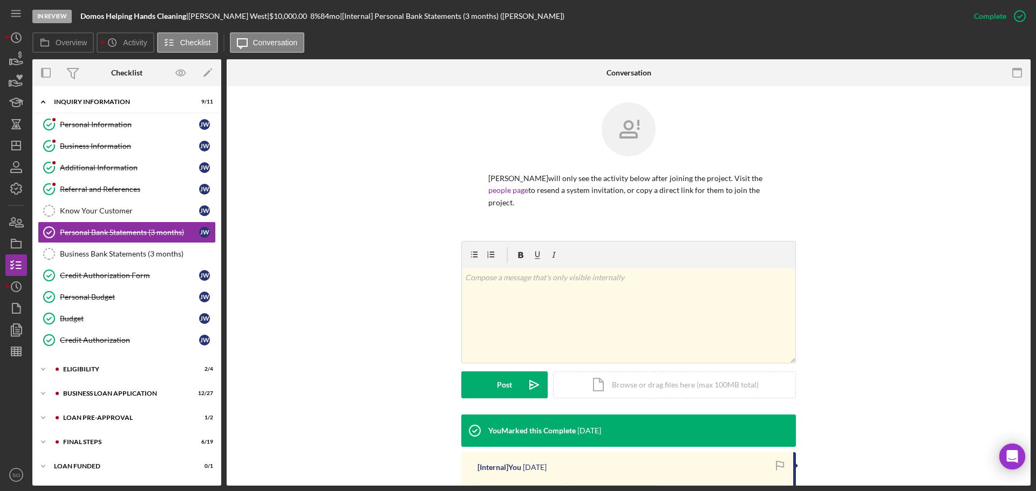
scroll to position [161, 0]
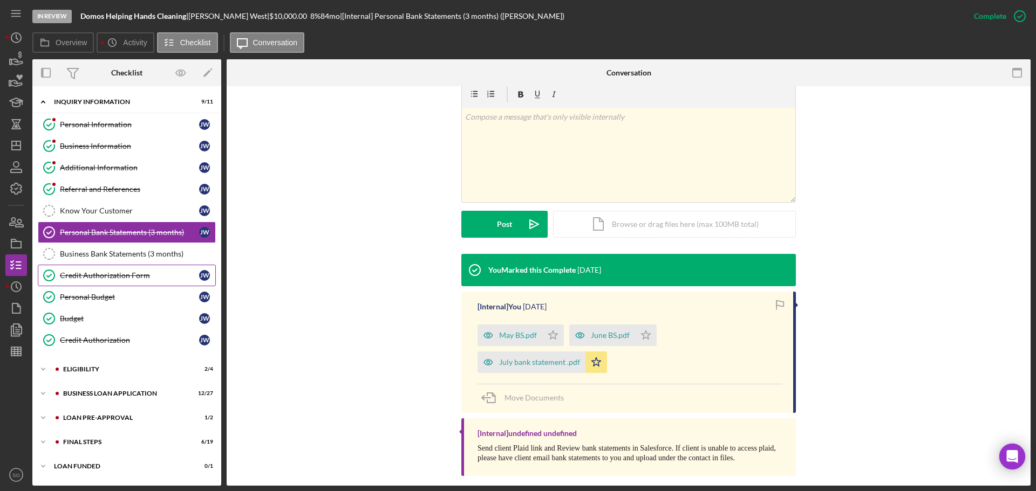
click at [129, 281] on link "Credit Authorization Form Credit Authorization Form J W" at bounding box center [127, 276] width 178 height 22
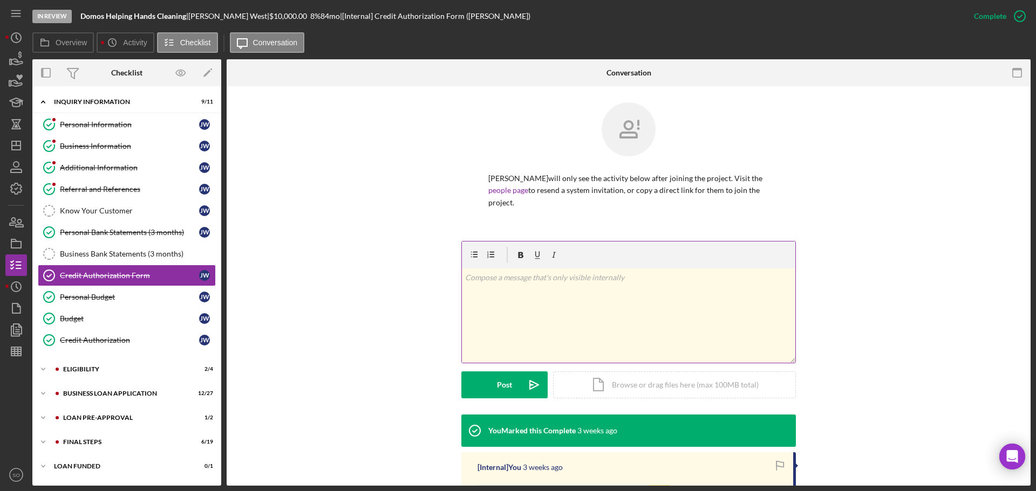
scroll to position [216, 0]
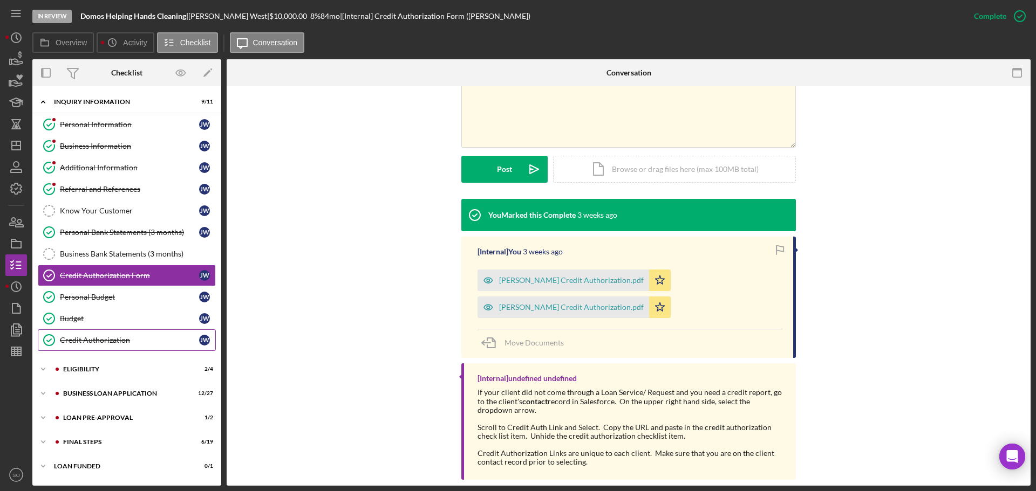
click at [121, 341] on div "Credit Authorization" at bounding box center [129, 340] width 139 height 9
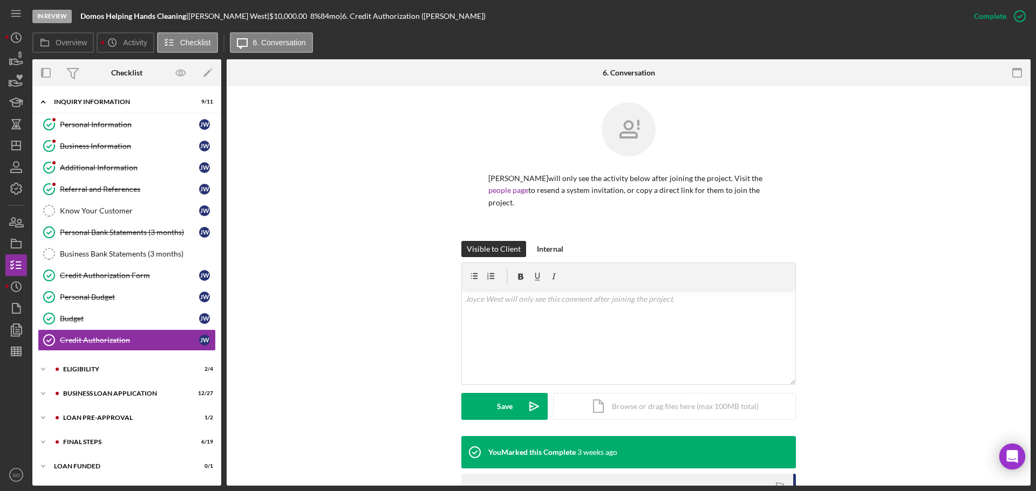
scroll to position [162, 0]
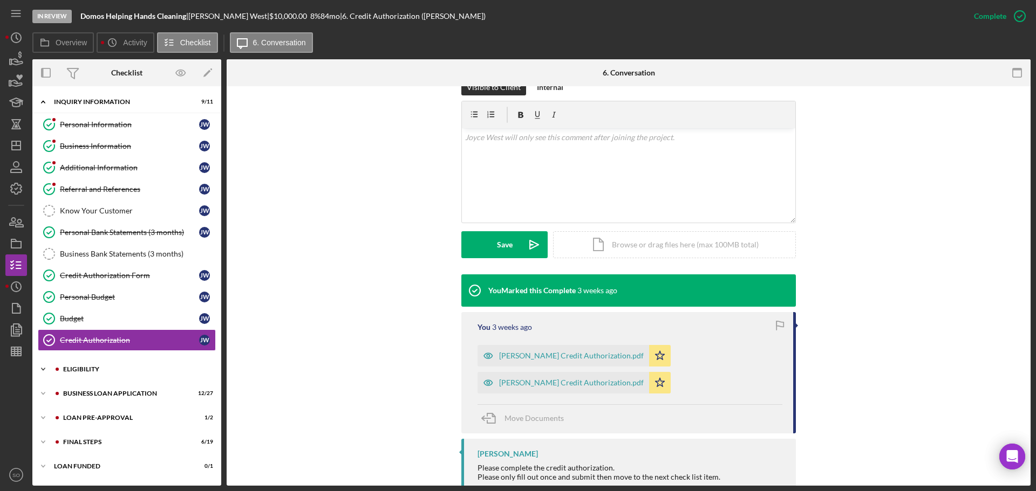
click at [88, 374] on div "Icon/Expander ELIGIBILITY 2 / 4" at bounding box center [126, 370] width 189 height 22
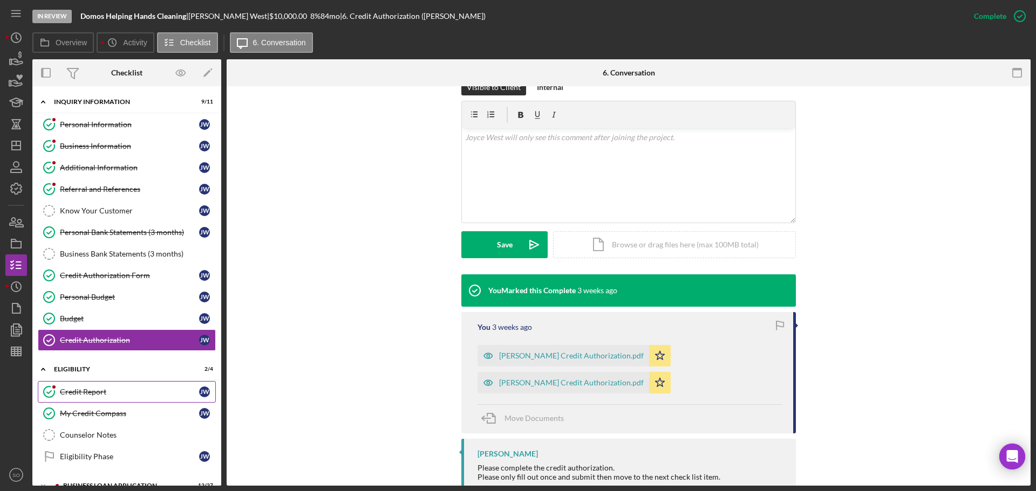
click at [98, 393] on div "Credit Report" at bounding box center [129, 392] width 139 height 9
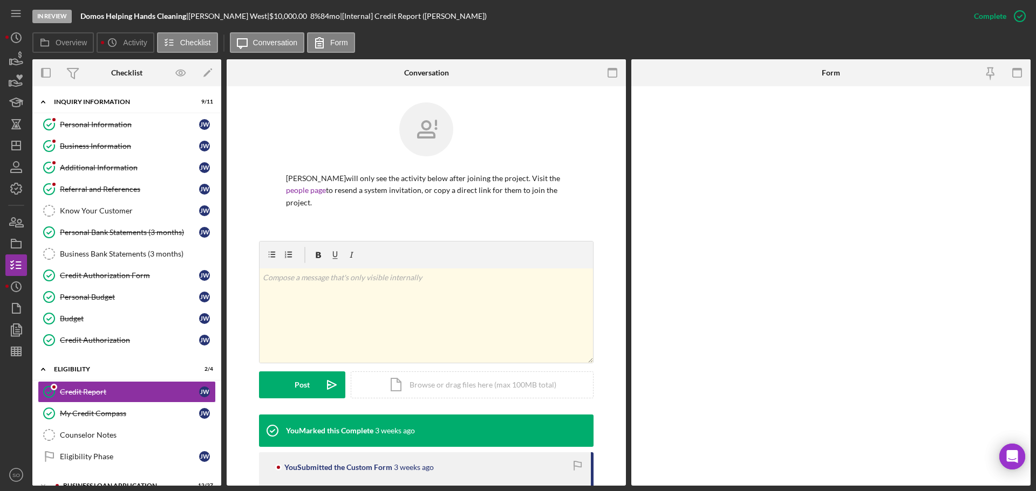
scroll to position [162, 0]
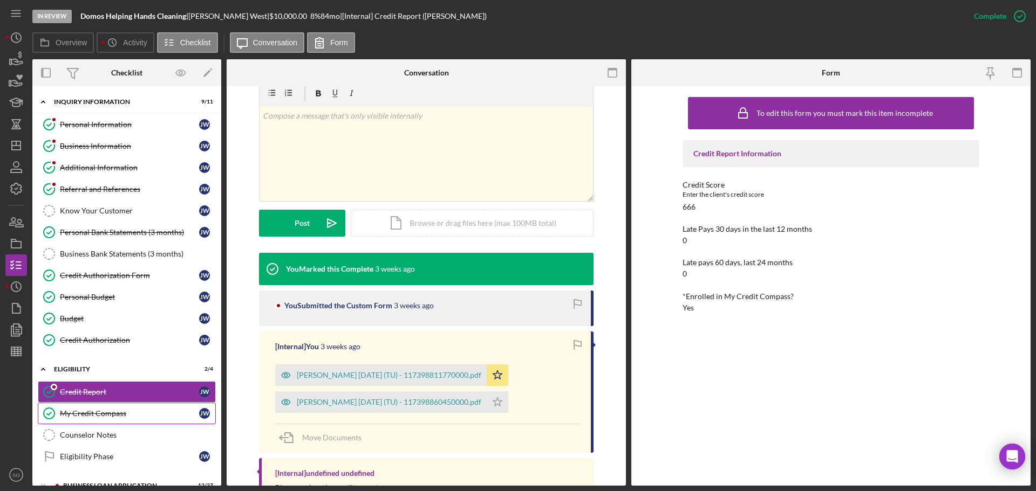
click at [70, 413] on div "My Credit Compass" at bounding box center [129, 413] width 139 height 9
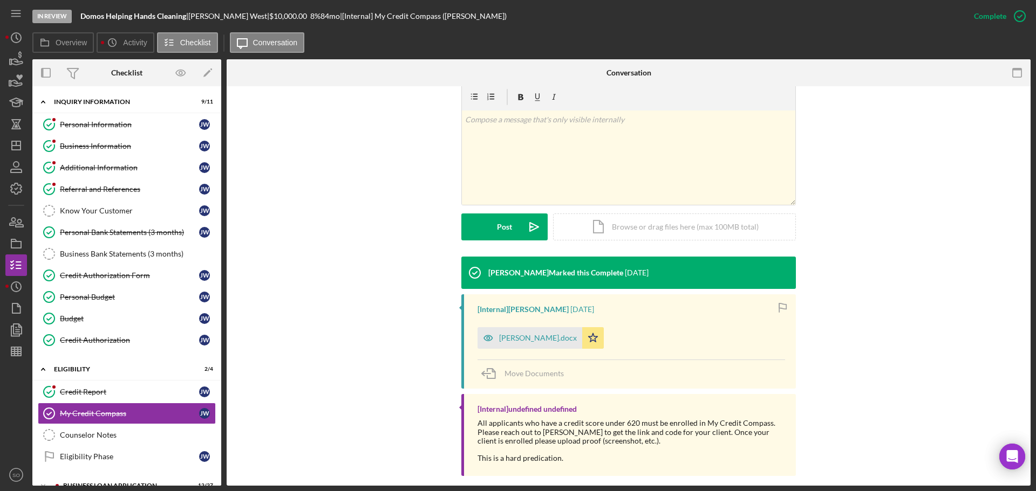
scroll to position [90, 0]
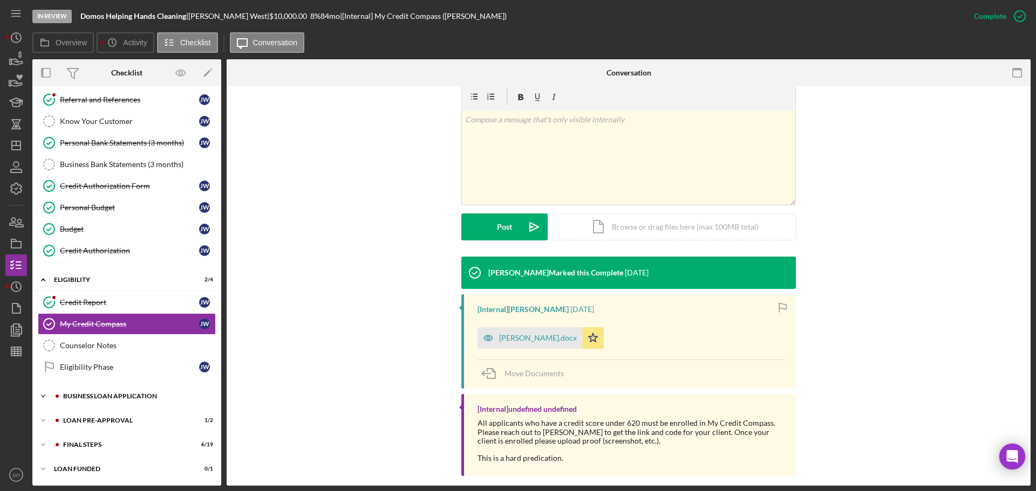
click at [86, 403] on div "Icon/Expander BUSINESS LOAN APPLICATION 12 / 27" at bounding box center [126, 397] width 189 height 22
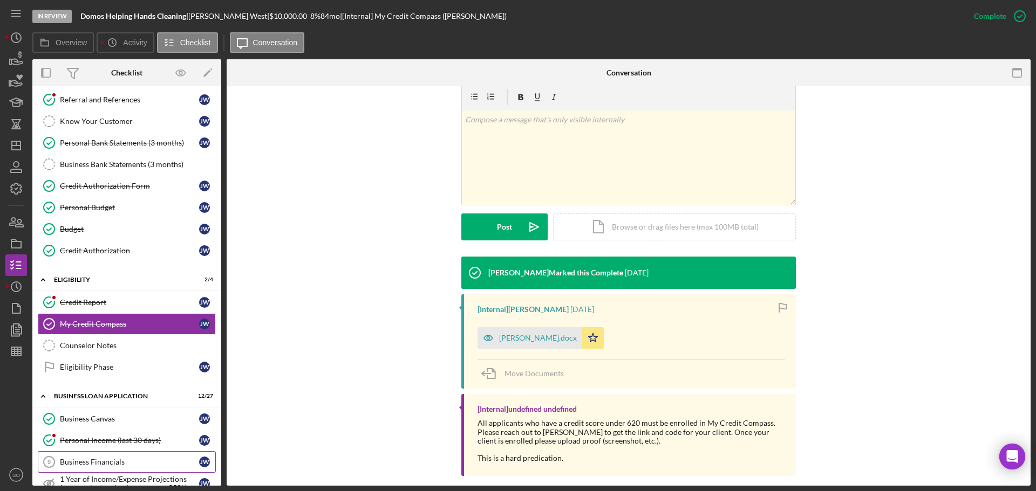
scroll to position [197, 0]
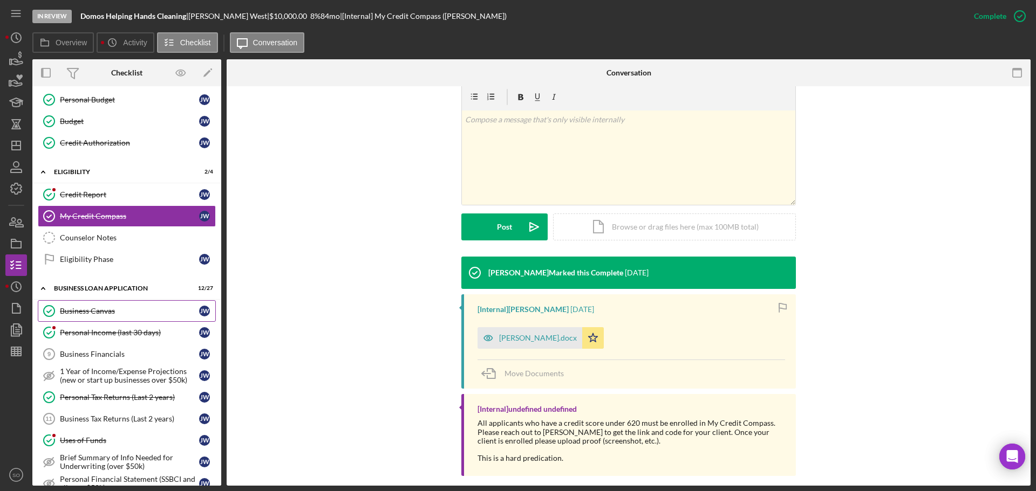
click at [89, 313] on div "Business Canvas" at bounding box center [129, 311] width 139 height 9
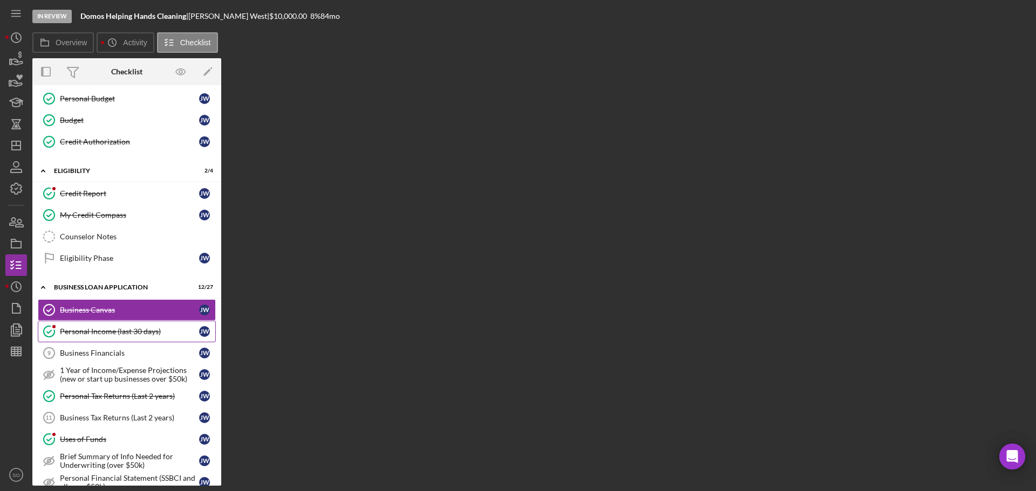
click at [98, 336] on div "Personal Income (last 30 days)" at bounding box center [129, 331] width 139 height 9
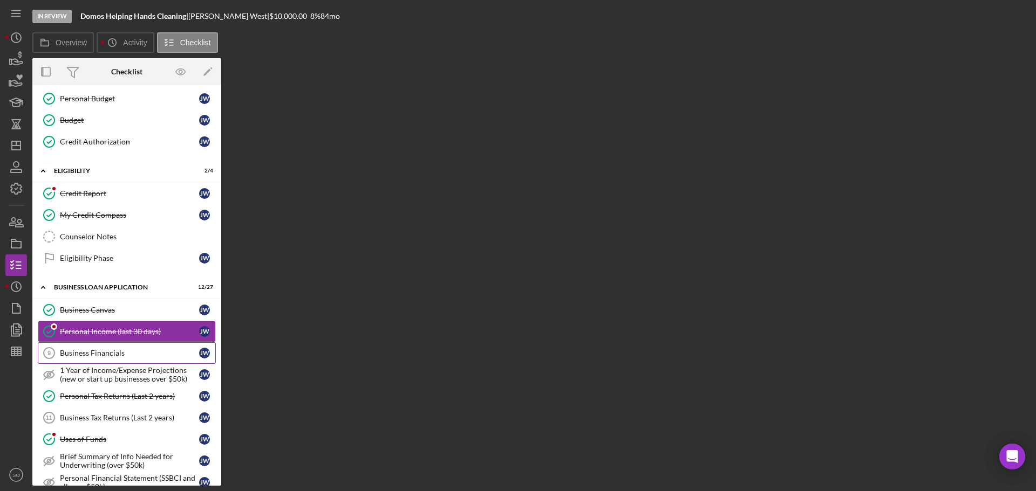
click at [106, 353] on div "Business Financials" at bounding box center [129, 353] width 139 height 9
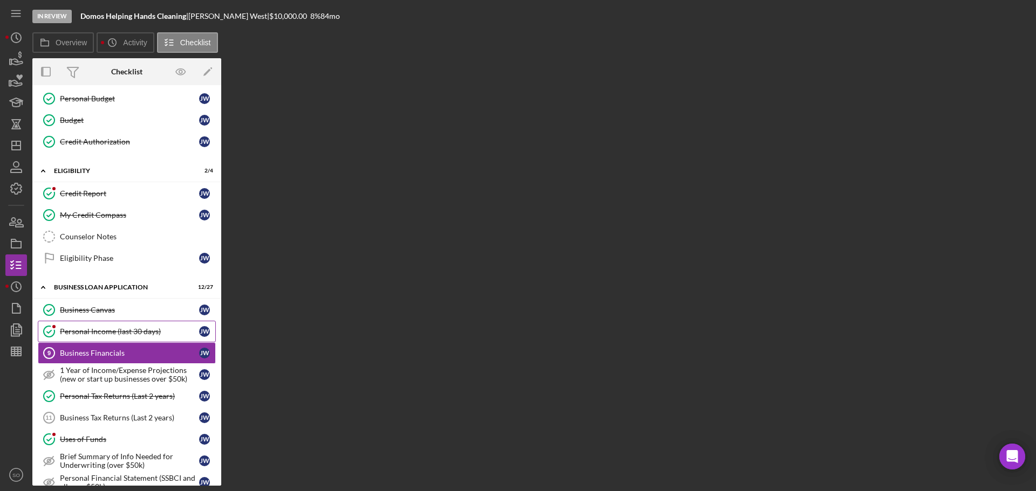
click at [107, 332] on div "Personal Income (last 30 days)" at bounding box center [129, 331] width 139 height 9
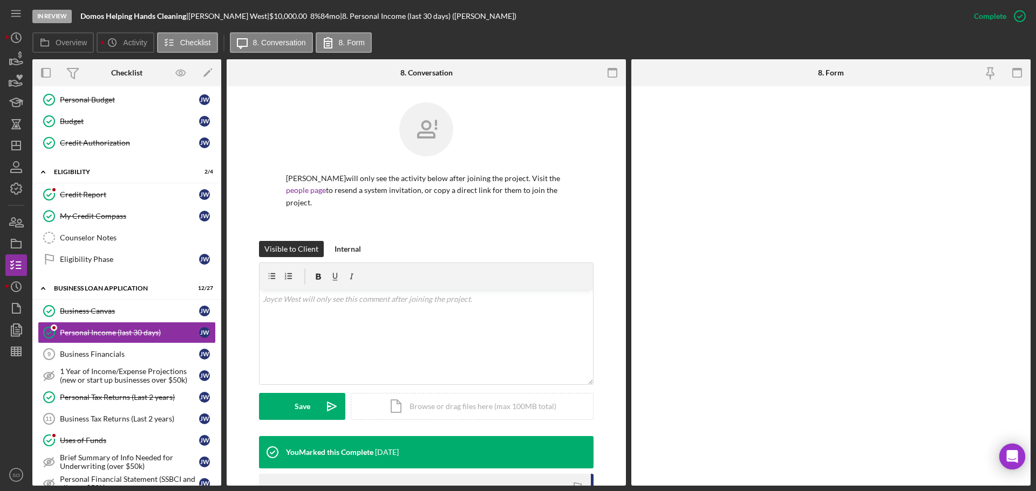
scroll to position [216, 0]
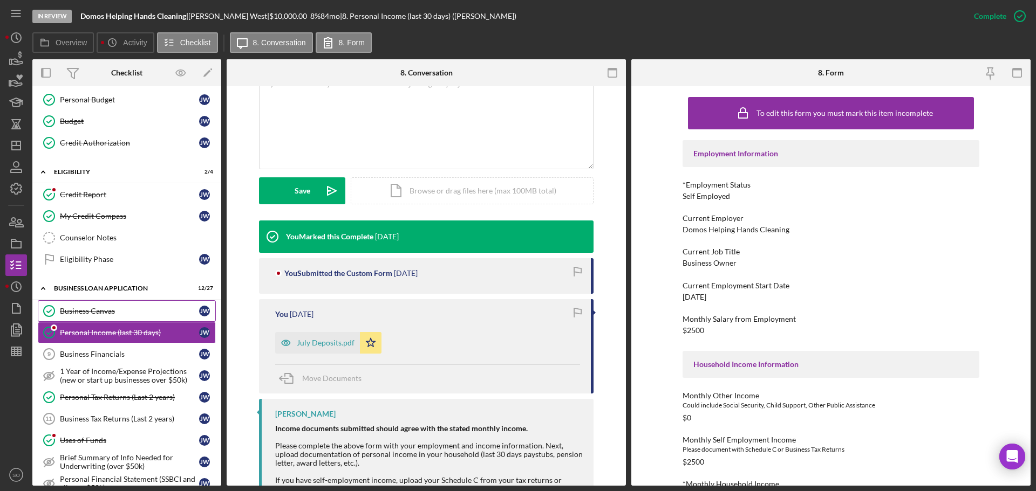
click at [111, 311] on div "Business Canvas" at bounding box center [129, 311] width 139 height 9
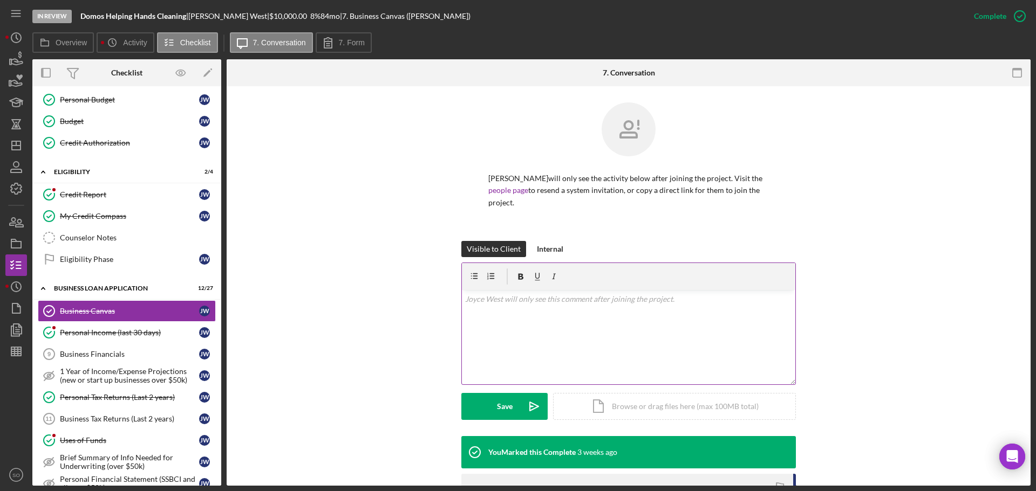
scroll to position [216, 0]
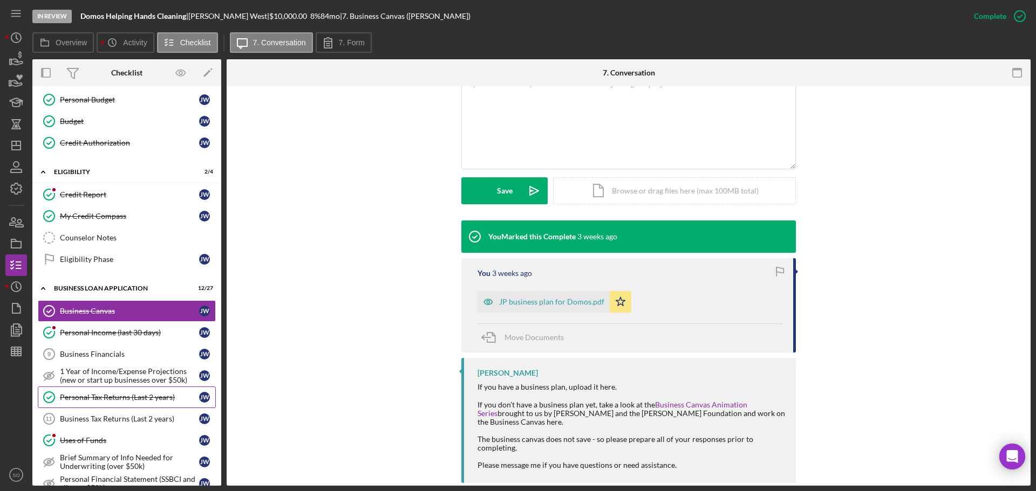
click at [118, 396] on div "Personal Tax Returns (Last 2 years)" at bounding box center [129, 397] width 139 height 9
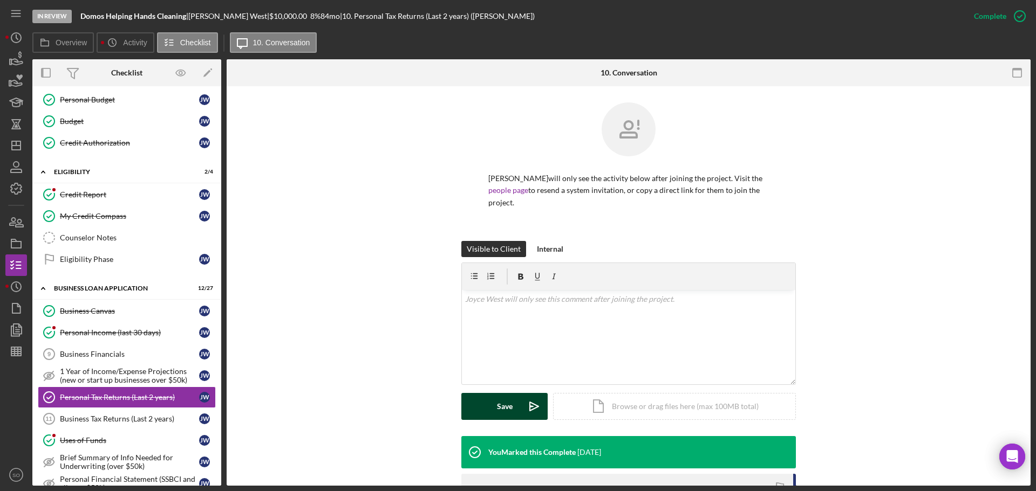
scroll to position [172, 0]
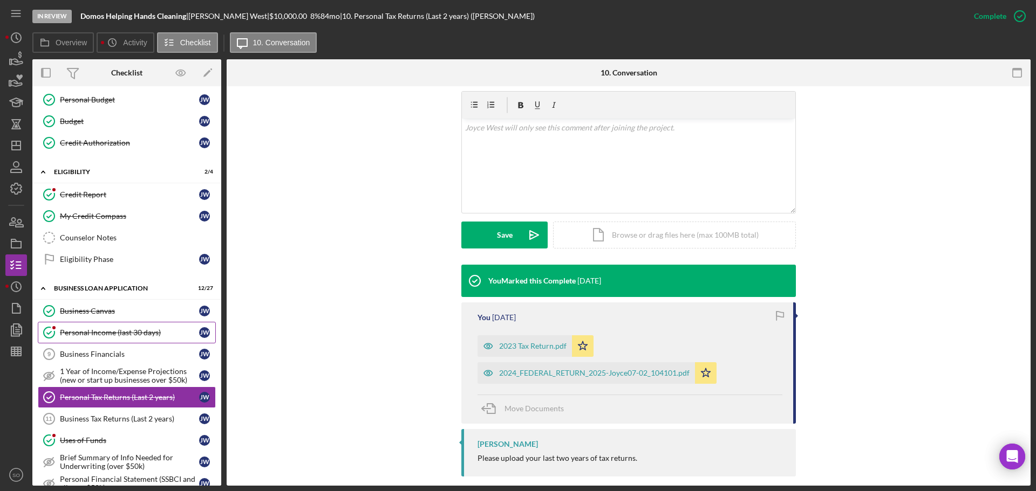
click at [115, 333] on div "Personal Income (last 30 days)" at bounding box center [129, 333] width 139 height 9
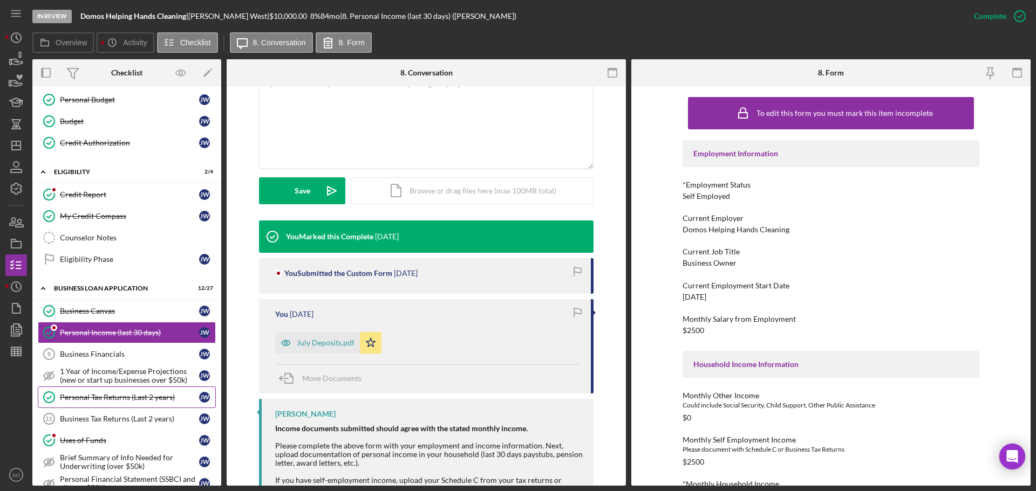
scroll to position [251, 0]
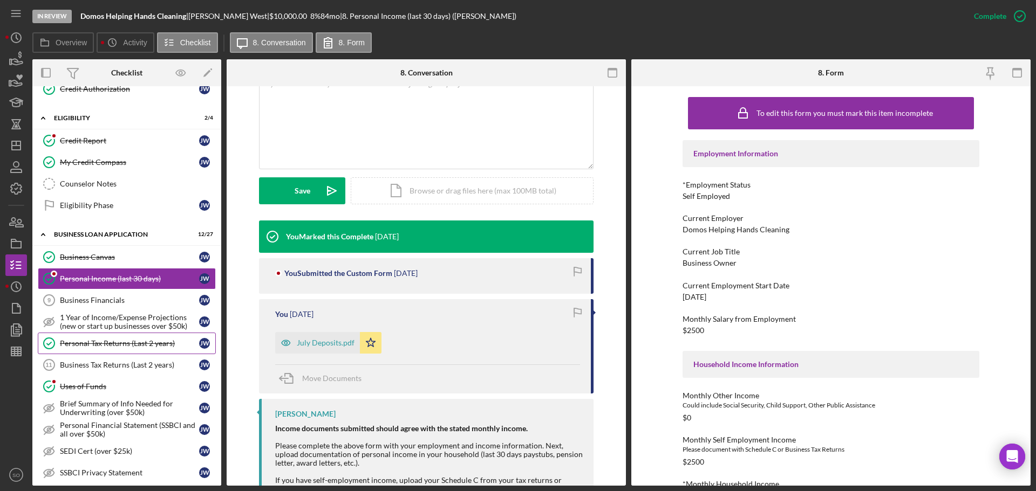
click at [91, 348] on link "Personal Tax Returns (Last 2 years) Personal Tax Returns (Last 2 years) J W" at bounding box center [127, 344] width 178 height 22
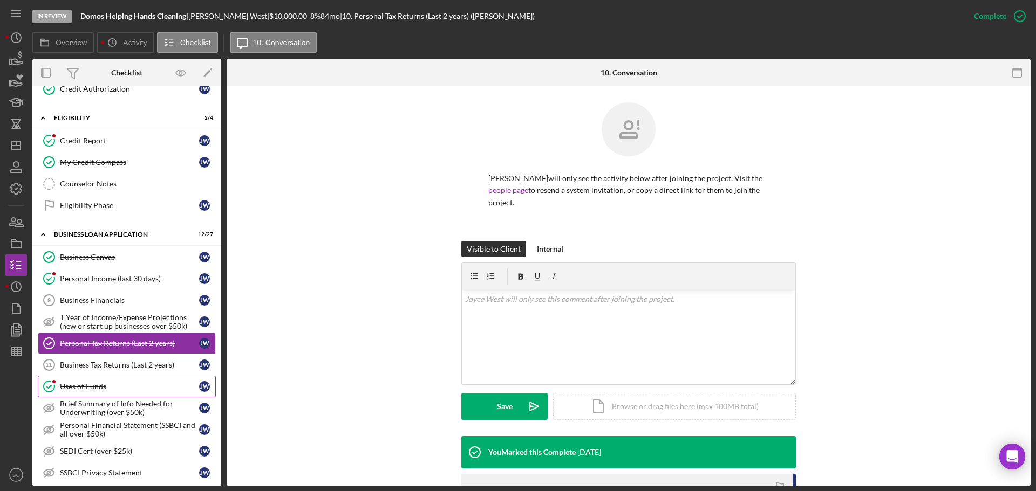
click at [93, 384] on div "Uses of Funds" at bounding box center [129, 386] width 139 height 9
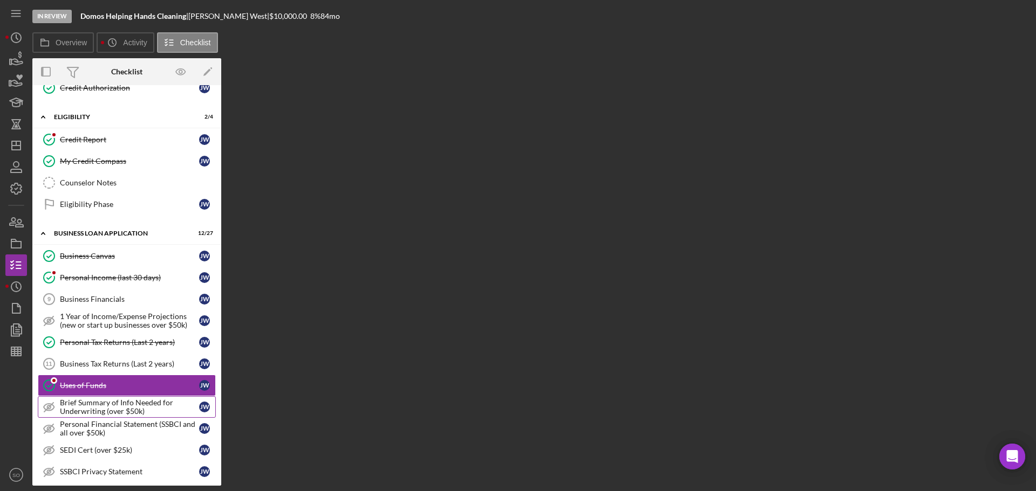
click at [136, 410] on div "Brief Summary of Info Needed for Underwriting (over $50k)" at bounding box center [129, 407] width 139 height 17
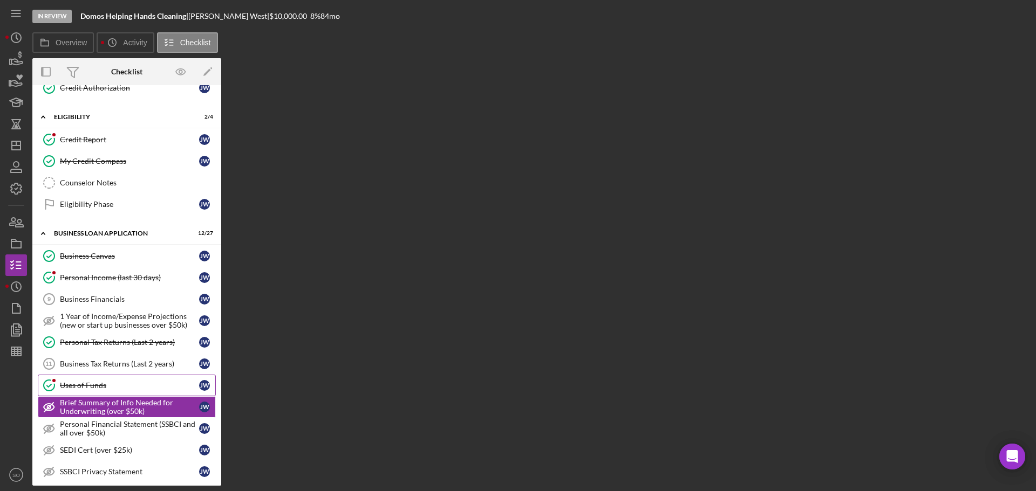
click at [72, 386] on div "Uses of Funds" at bounding box center [129, 385] width 139 height 9
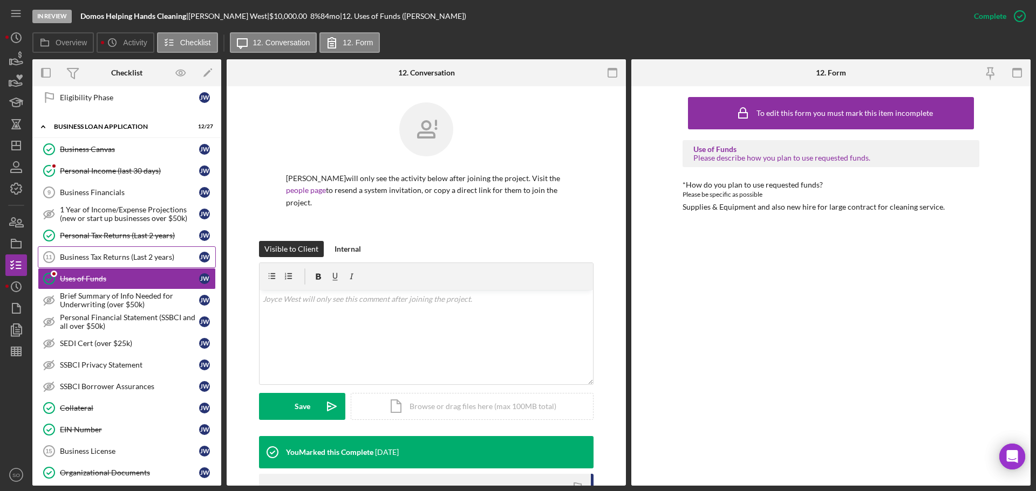
scroll to position [413, 0]
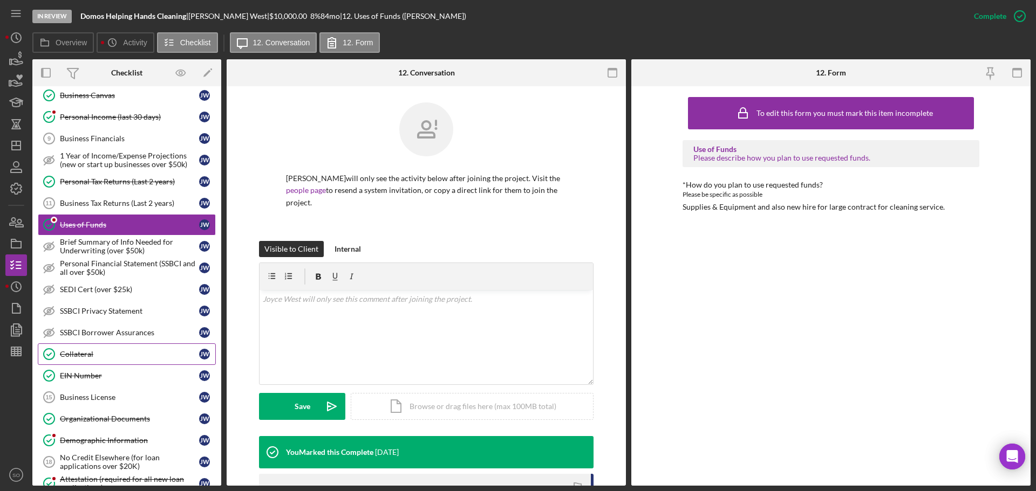
click at [78, 357] on div "Collateral" at bounding box center [129, 354] width 139 height 9
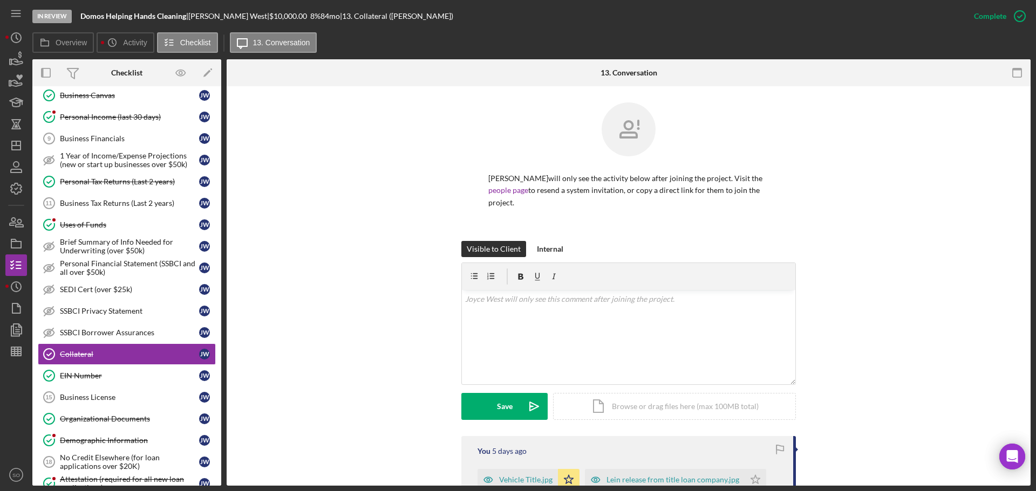
scroll to position [162, 0]
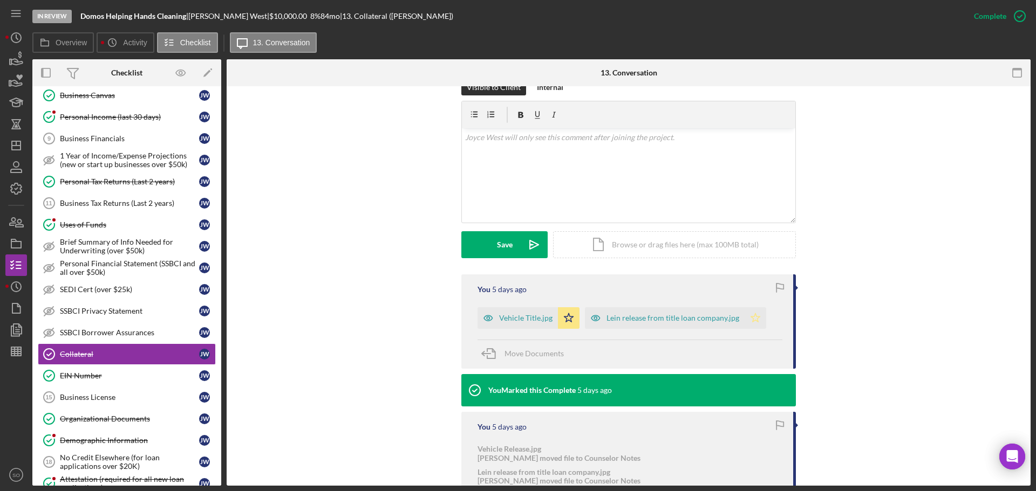
click at [747, 308] on icon "Icon/Star" at bounding box center [755, 318] width 22 height 22
click at [72, 376] on div "EIN Number" at bounding box center [129, 376] width 139 height 9
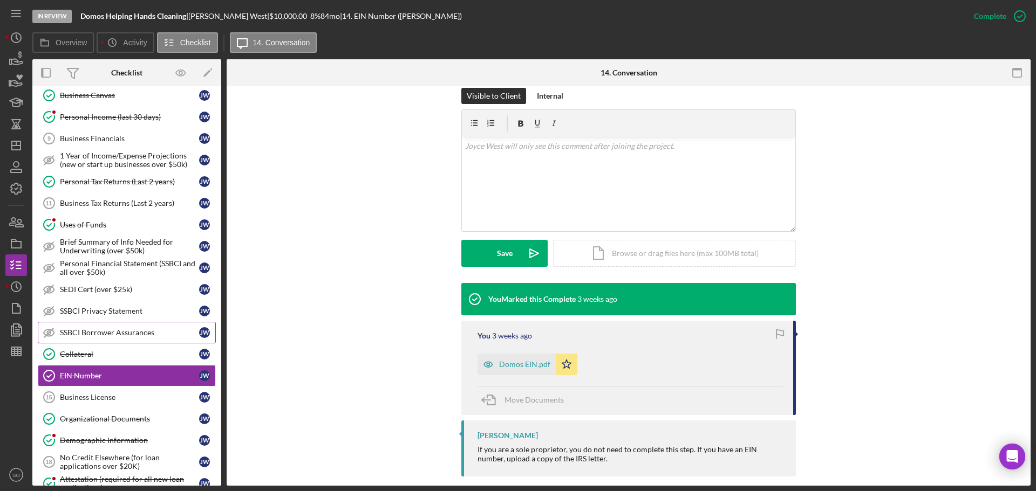
scroll to position [467, 0]
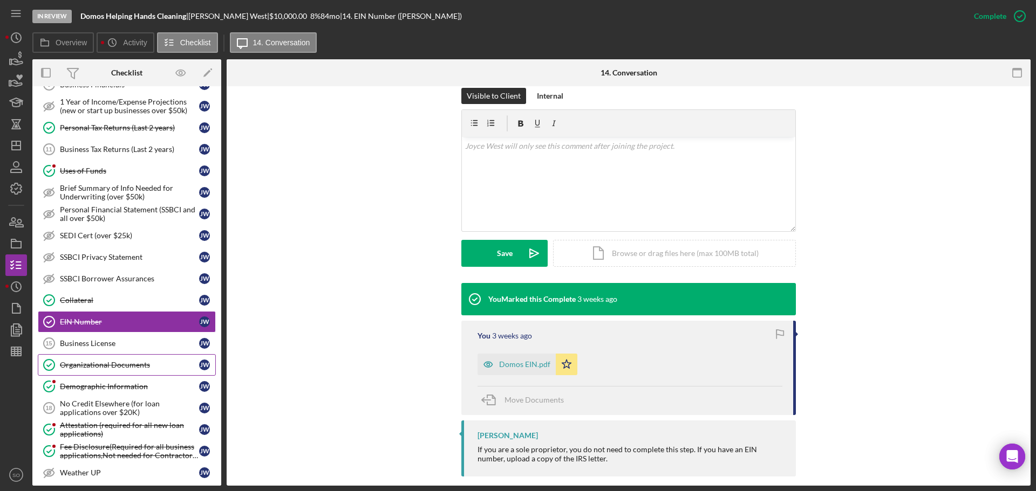
click at [137, 367] on div "Organizational Documents" at bounding box center [129, 365] width 139 height 9
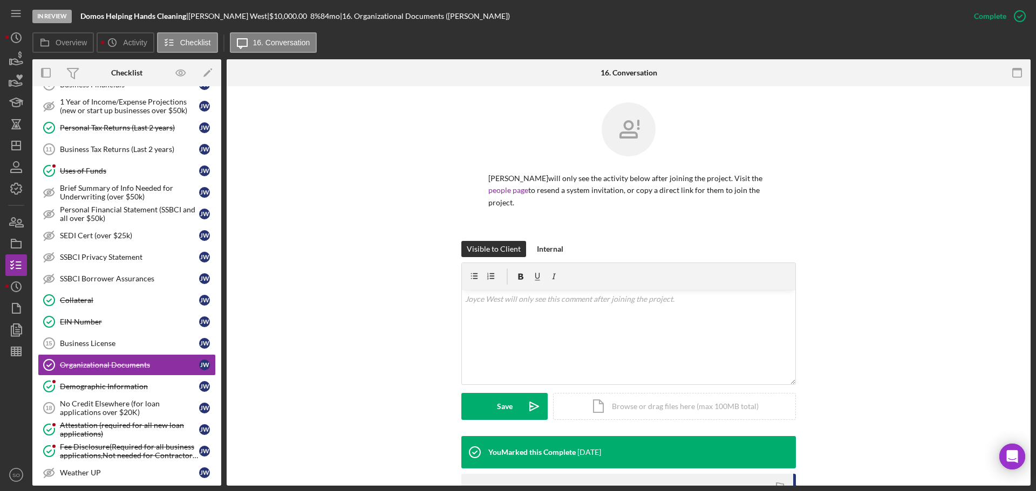
scroll to position [188, 0]
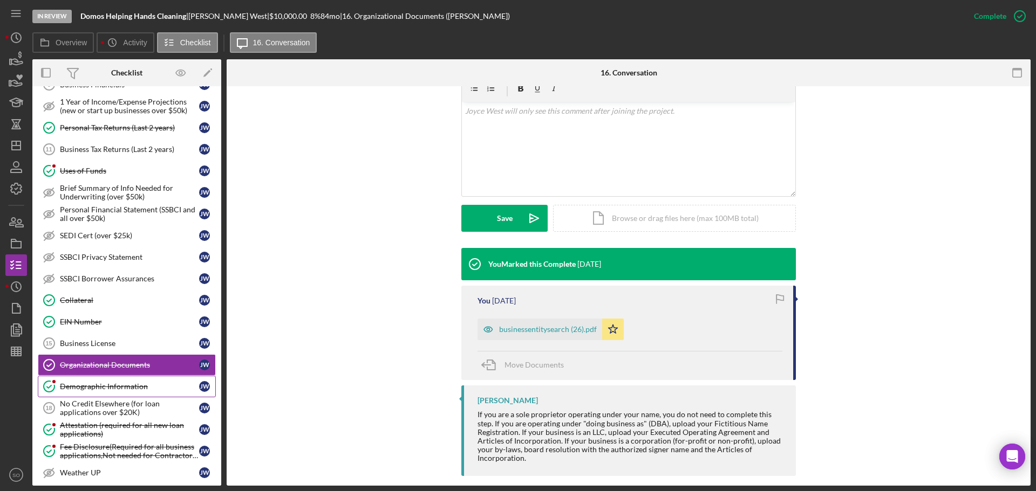
click at [108, 382] on div "Demographic Information" at bounding box center [129, 386] width 139 height 9
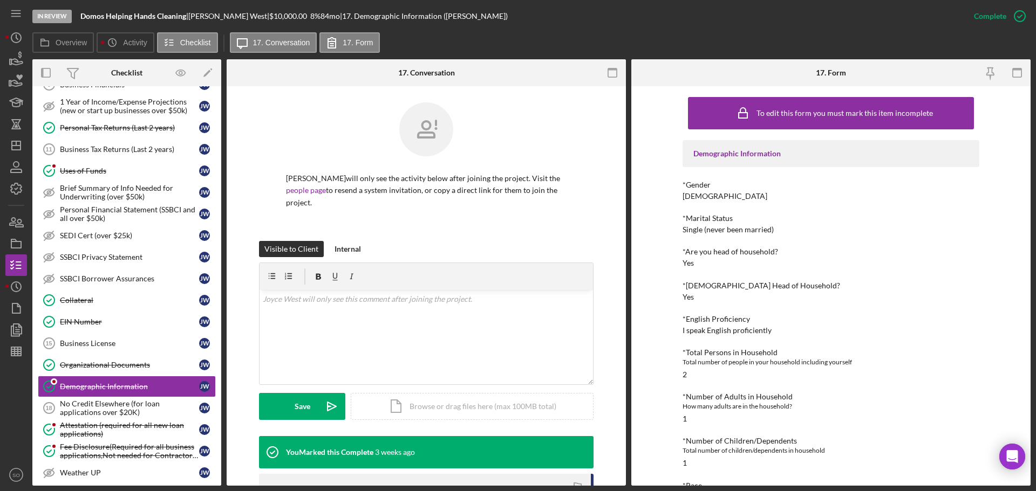
scroll to position [108, 0]
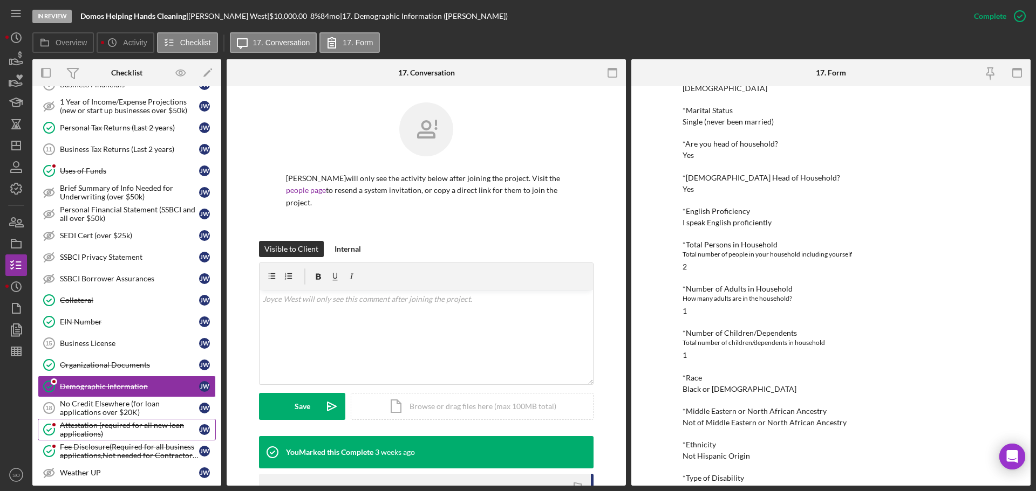
click at [127, 432] on div "Attestation (required for all new loan applications)" at bounding box center [129, 429] width 139 height 17
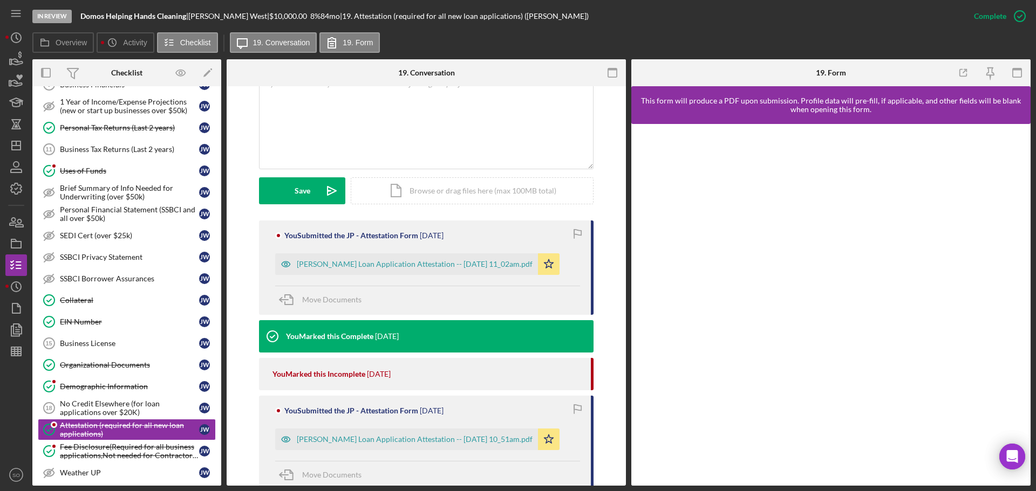
scroll to position [329, 0]
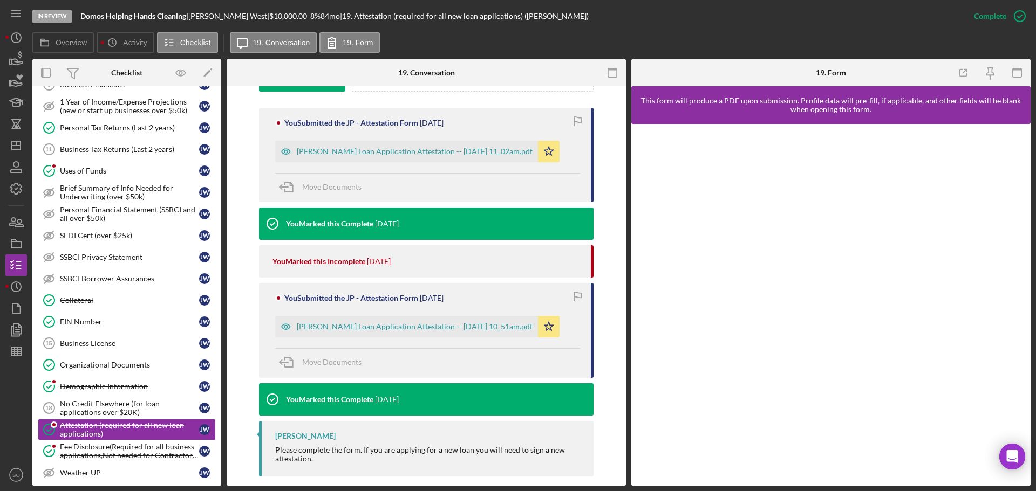
click at [373, 323] on div "Justine Petersen Loan Application Attestation -- 2025-08-18 10_51am.pdf" at bounding box center [415, 327] width 236 height 9
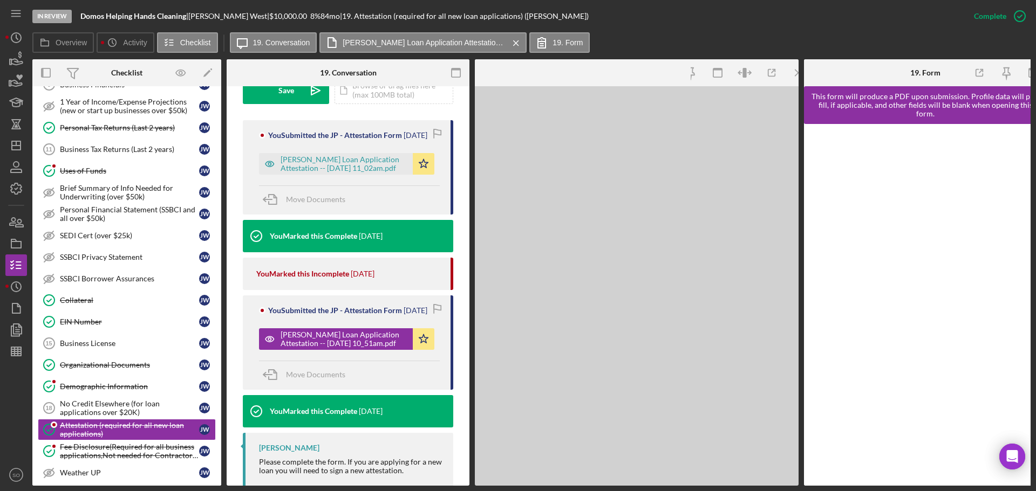
scroll to position [353, 0]
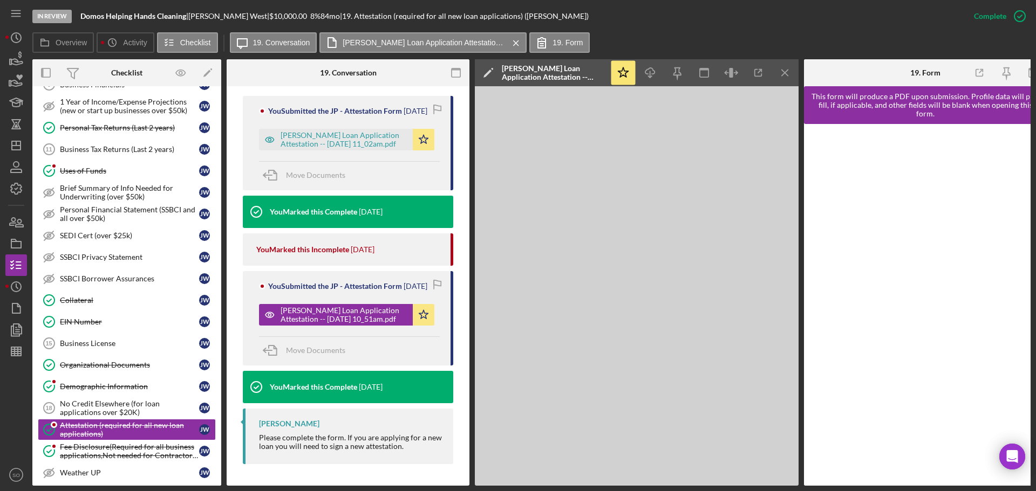
click at [790, 77] on icon "Icon/Menu Close" at bounding box center [785, 73] width 24 height 24
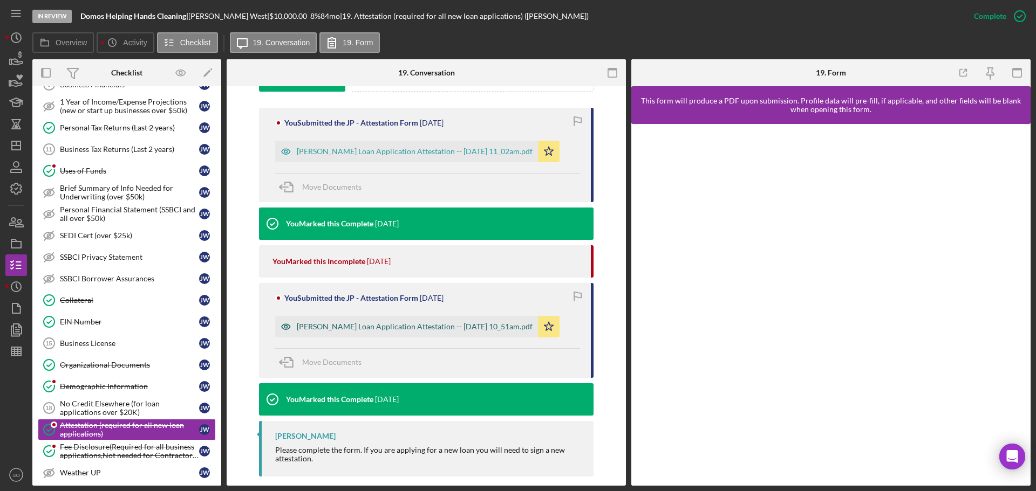
click at [392, 322] on div "Justine Petersen Loan Application Attestation -- 2025-08-18 10_51am.pdf" at bounding box center [406, 327] width 263 height 22
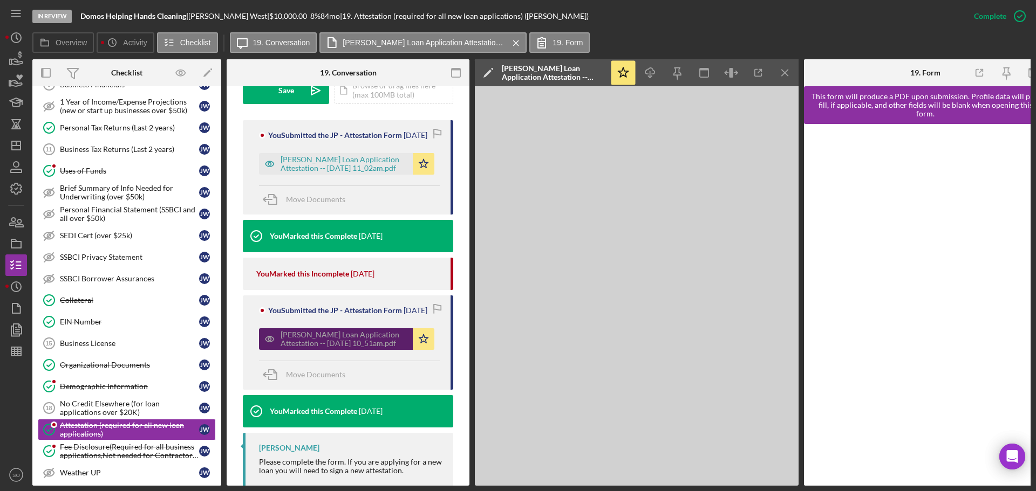
scroll to position [353, 0]
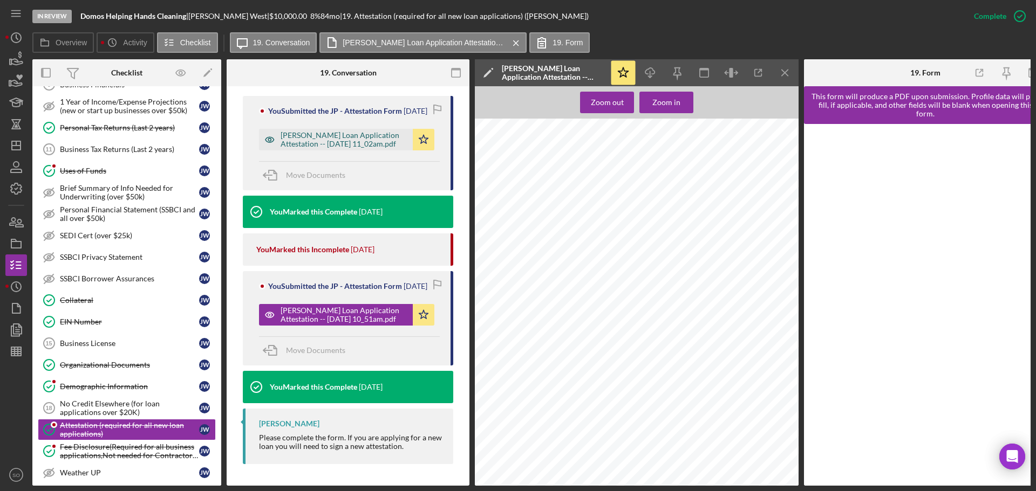
click at [351, 148] on div "Justine Petersen Loan Application Attestation -- 2025-08-18 11_02am.pdf" at bounding box center [344, 139] width 127 height 17
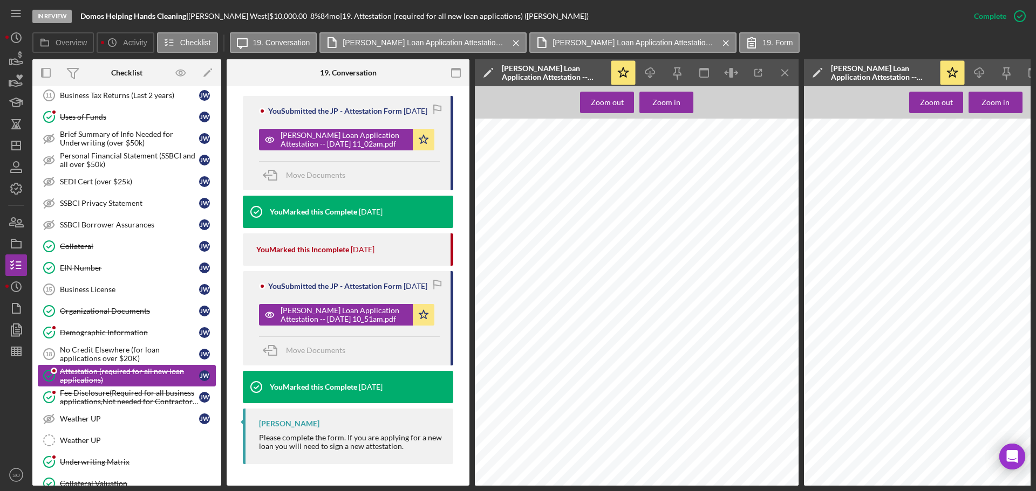
scroll to position [575, 0]
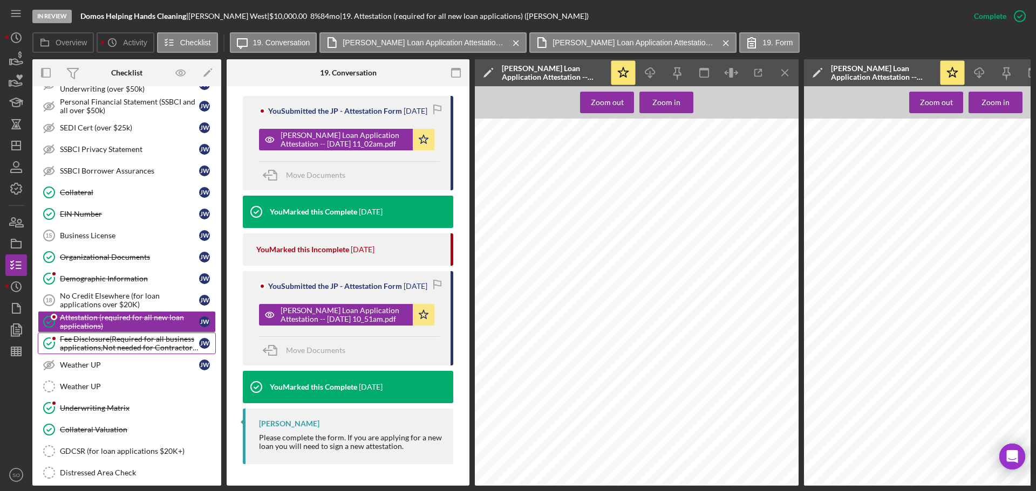
click at [120, 344] on div "Fee Disclosure(Required for all business applications,Not needed for Contractor…" at bounding box center [129, 343] width 139 height 17
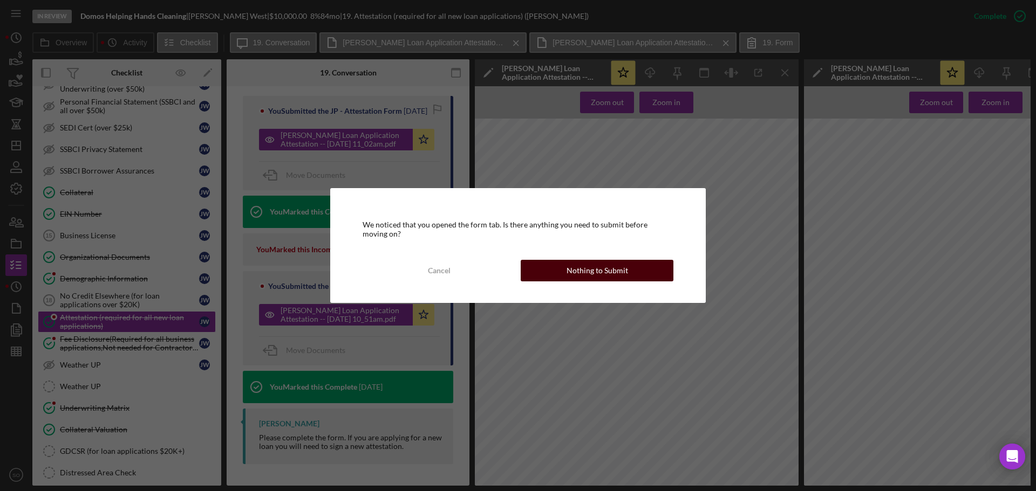
click at [574, 263] on div "Nothing to Submit" at bounding box center [596, 271] width 61 height 22
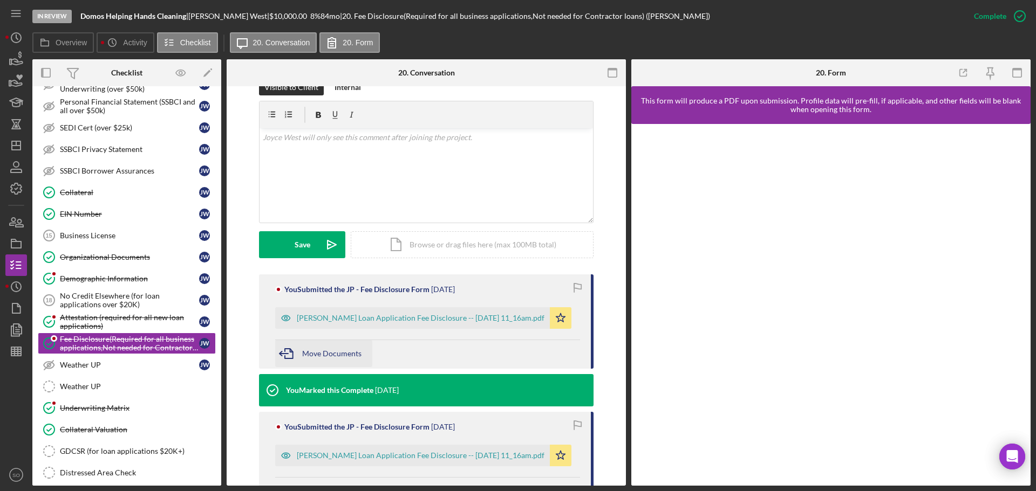
scroll to position [270, 0]
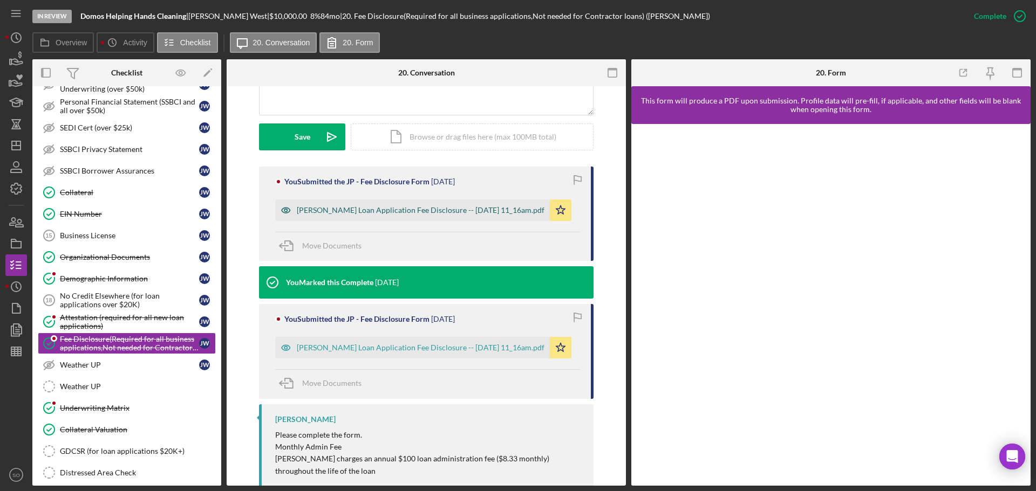
click at [360, 206] on div "Justine Petersen Loan Application Fee Disclosure -- 2025-08-18 11_16am.pdf" at bounding box center [421, 210] width 248 height 9
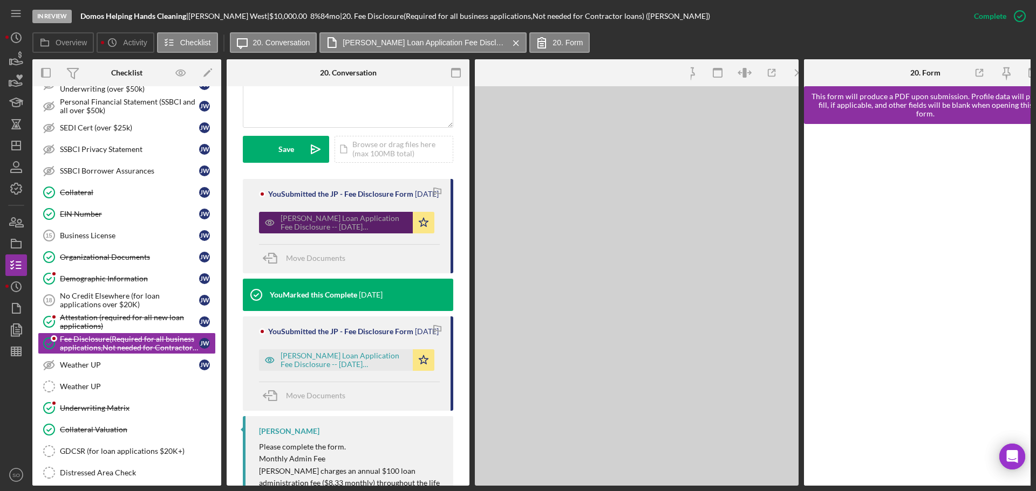
scroll to position [294, 0]
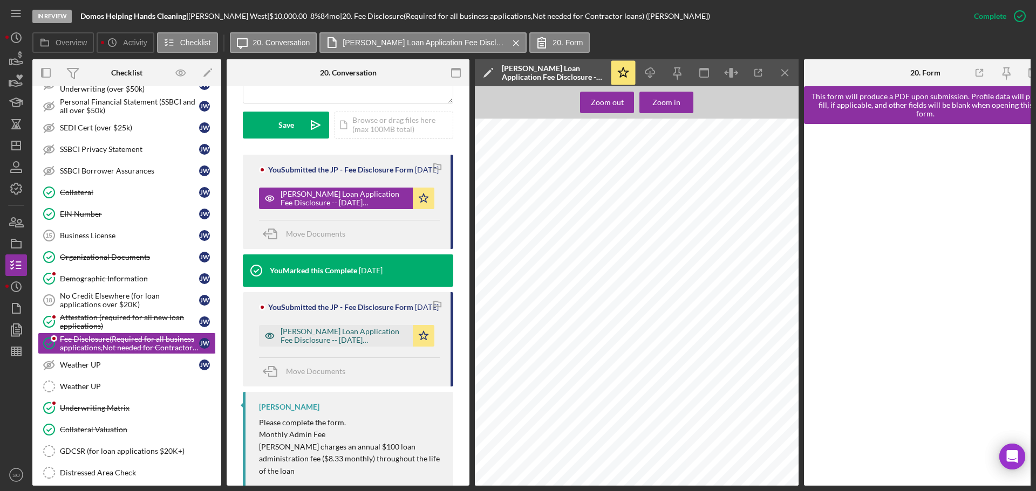
click at [378, 345] on div "Justine Petersen Loan Application Fee Disclosure -- 2025-08-18 11_16am.pdf" at bounding box center [344, 335] width 127 height 17
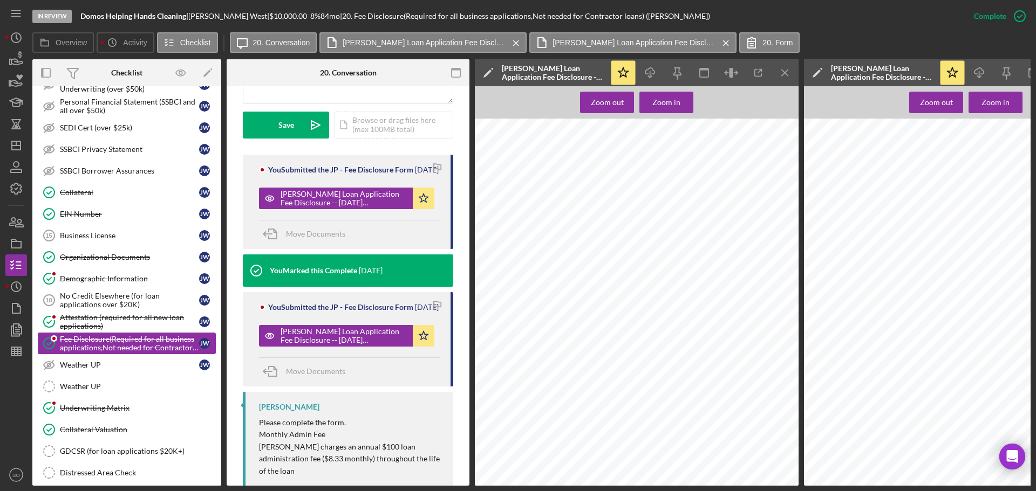
scroll to position [681, 0]
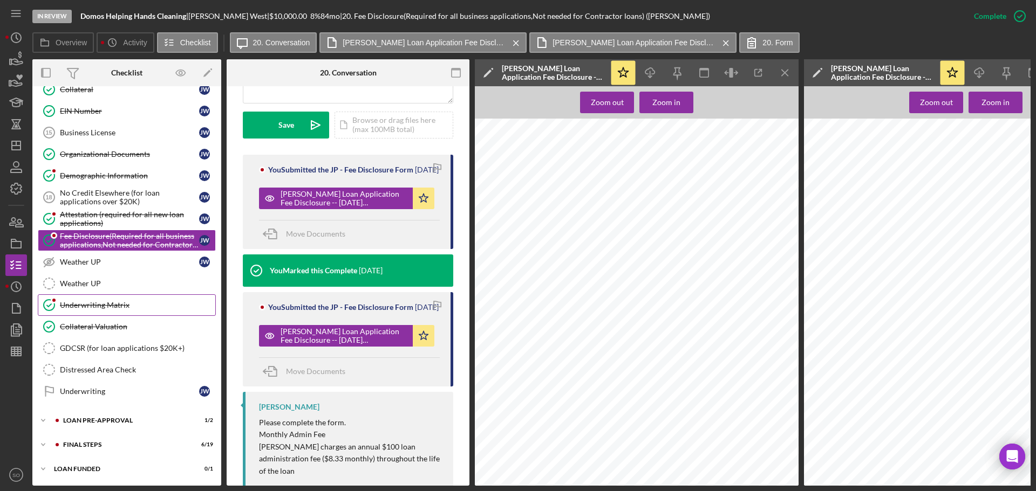
click at [122, 310] on link "Underwriting Matrix Underwriting Matrix" at bounding box center [127, 306] width 178 height 22
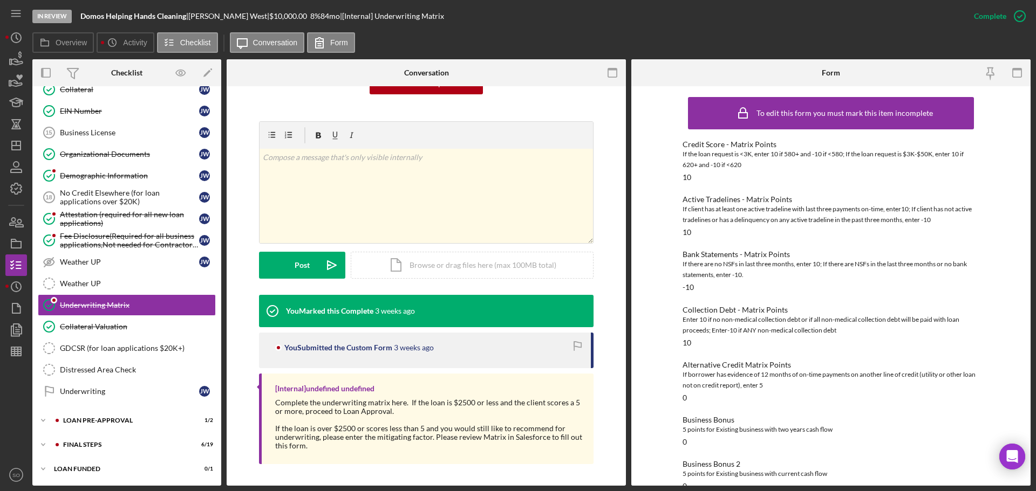
scroll to position [264, 0]
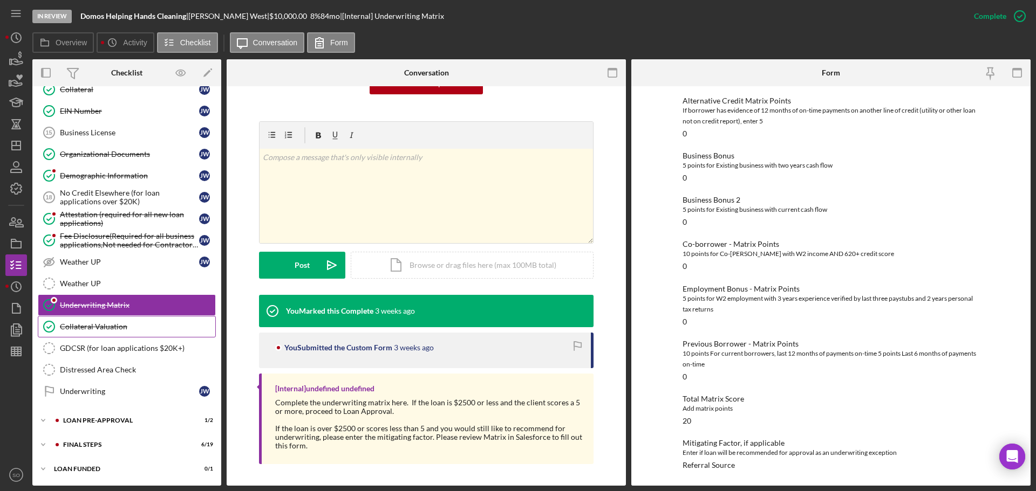
click at [87, 337] on link "Collateral Valuation Collateral Valuation" at bounding box center [127, 327] width 178 height 22
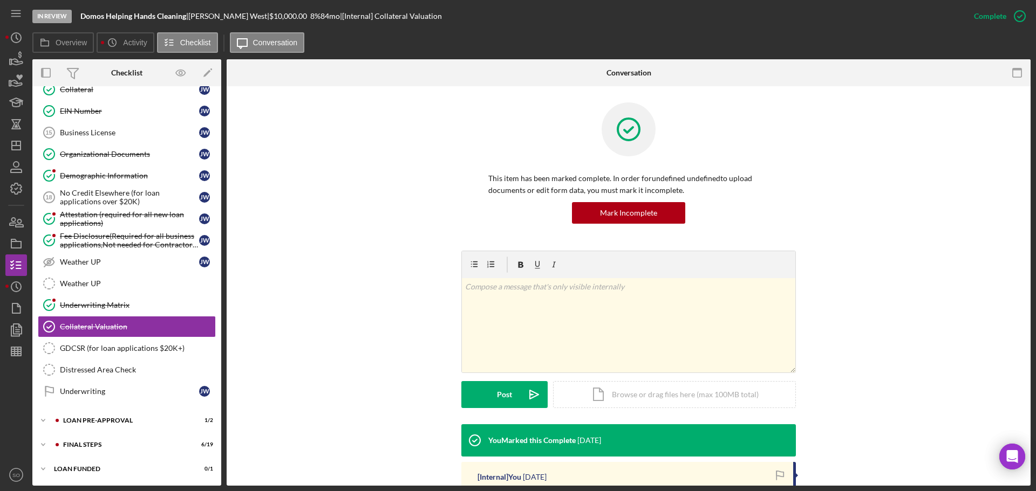
scroll to position [170, 0]
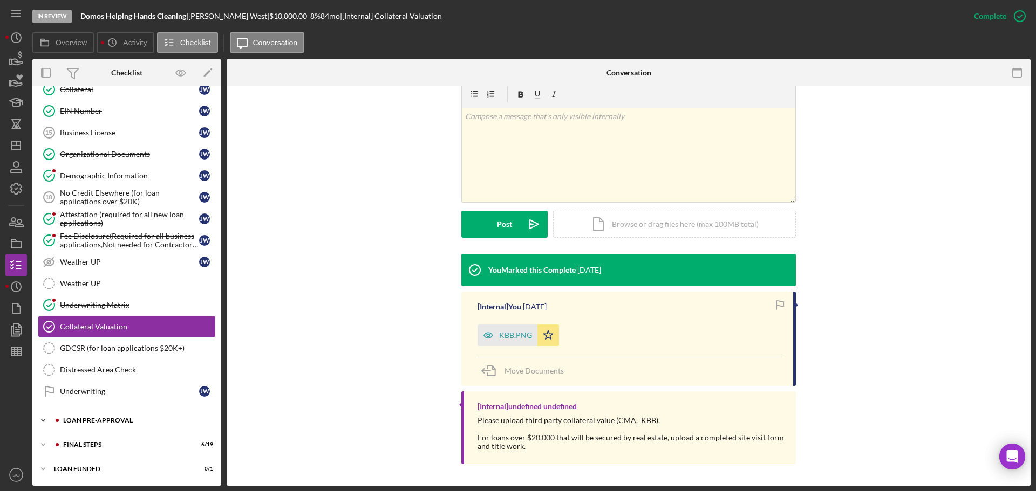
click at [134, 422] on div "LOAN PRE-APPROVAL" at bounding box center [135, 421] width 145 height 6
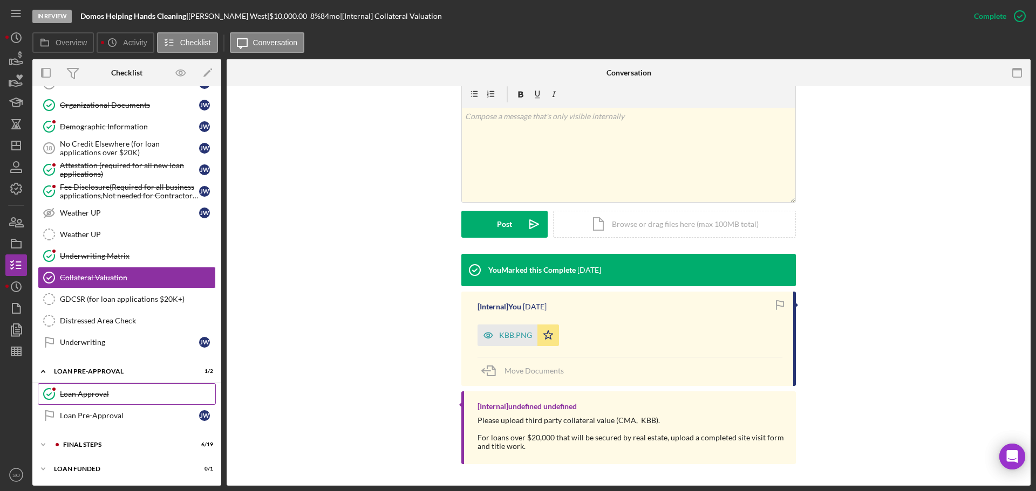
click at [98, 398] on div "Loan Approval" at bounding box center [137, 394] width 155 height 9
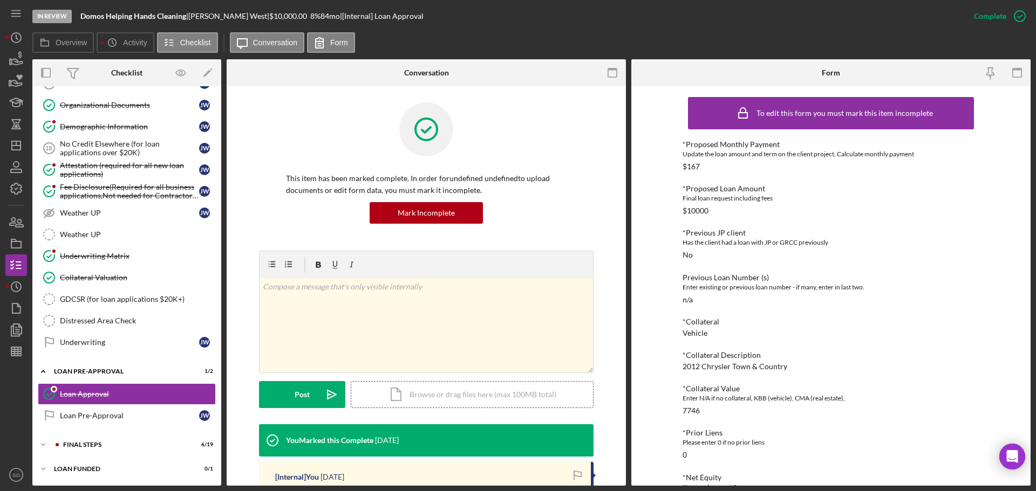
scroll to position [216, 0]
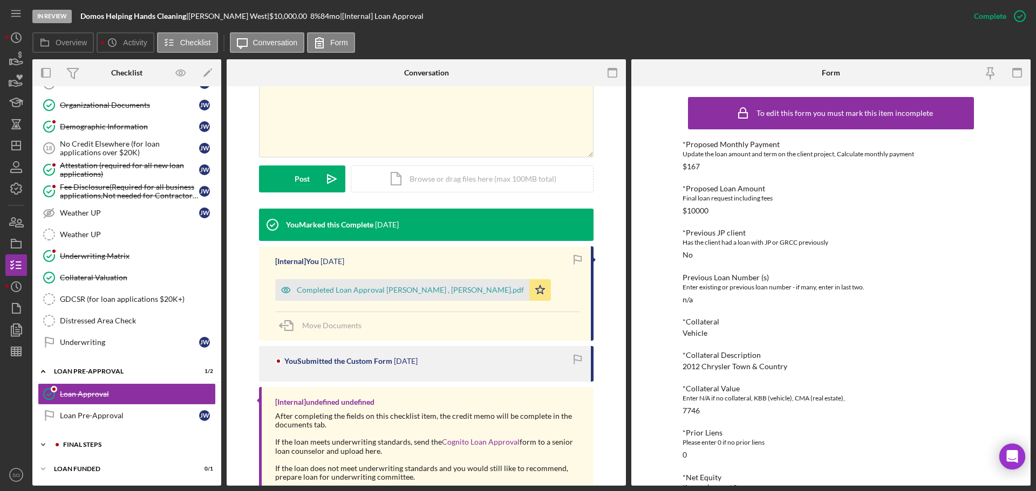
click at [101, 446] on div "FINAL STEPS" at bounding box center [135, 445] width 145 height 6
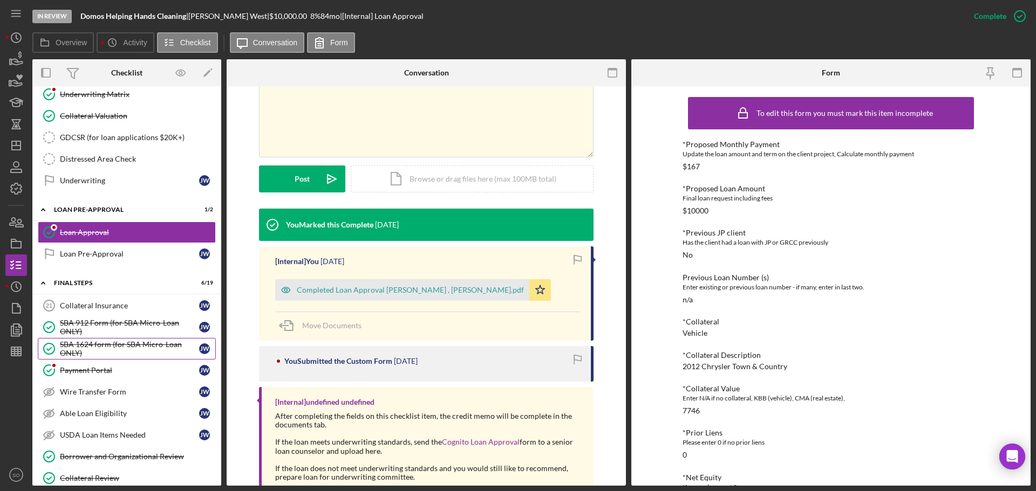
scroll to position [943, 0]
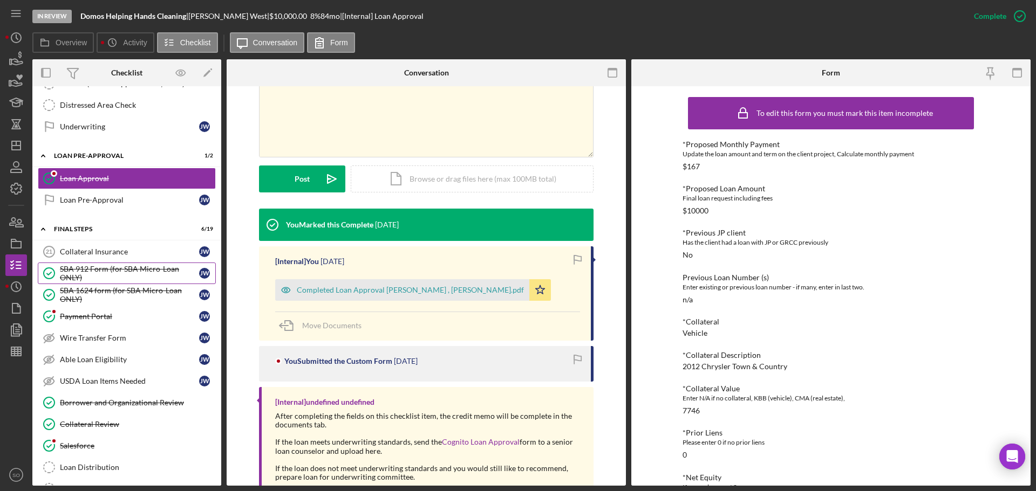
click at [107, 278] on div "SBA 912 Form (for SBA Micro-Loan ONLY)" at bounding box center [129, 273] width 139 height 17
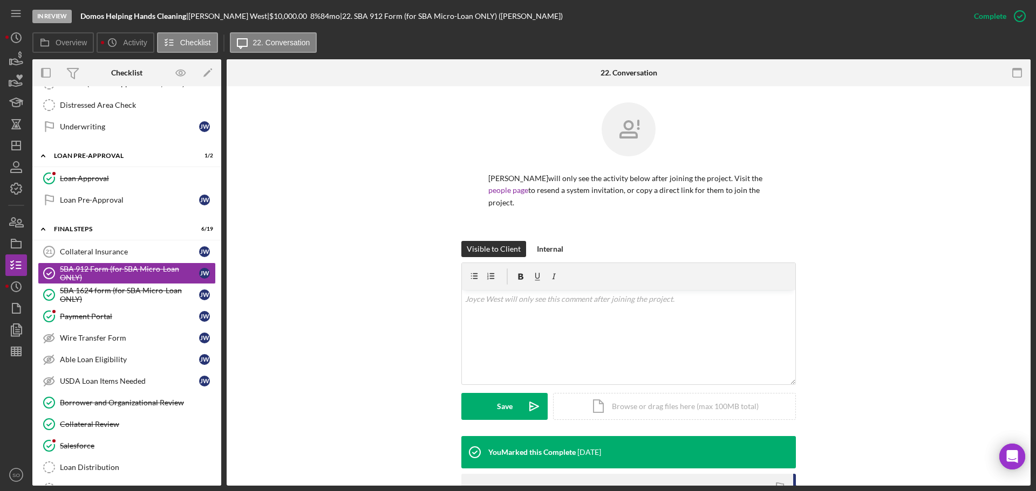
scroll to position [172, 0]
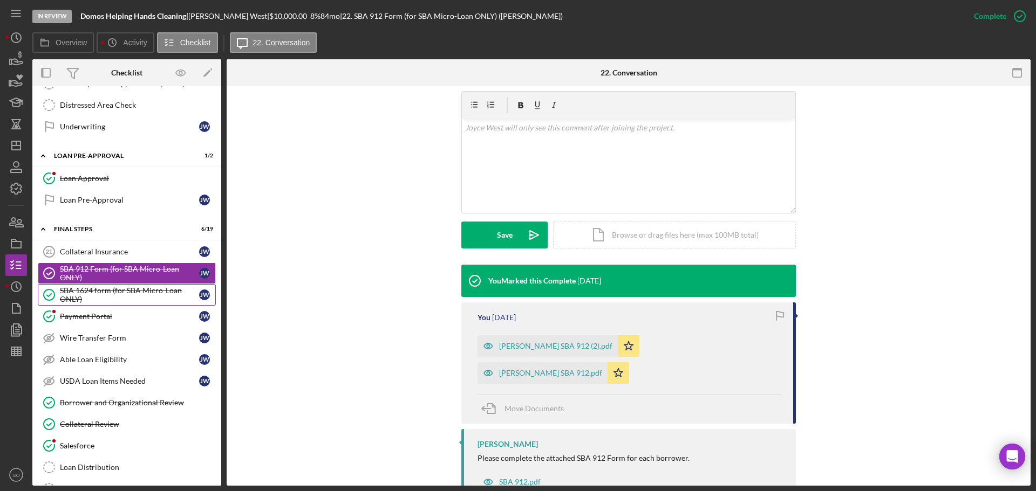
click at [107, 291] on div "SBA 1624 form (for SBA Micro-Loan ONLY)" at bounding box center [129, 294] width 139 height 17
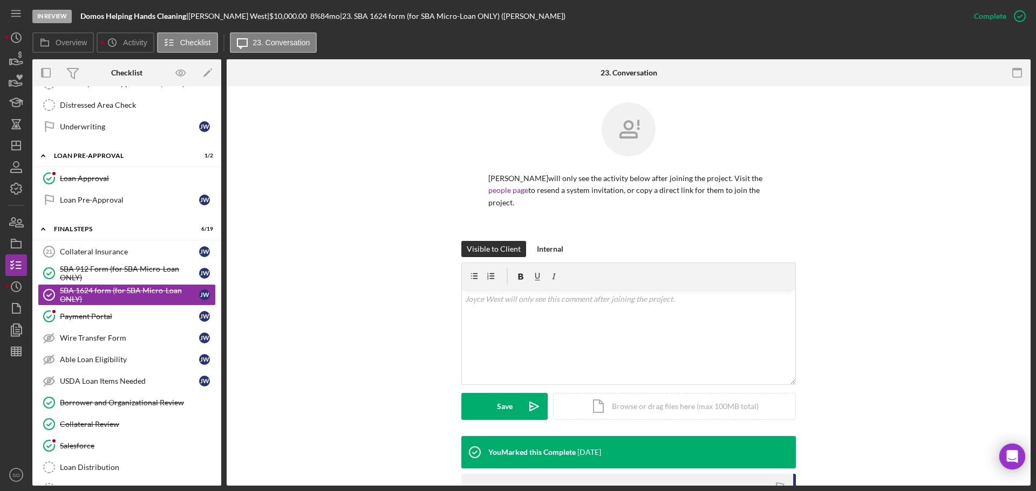
scroll to position [162, 0]
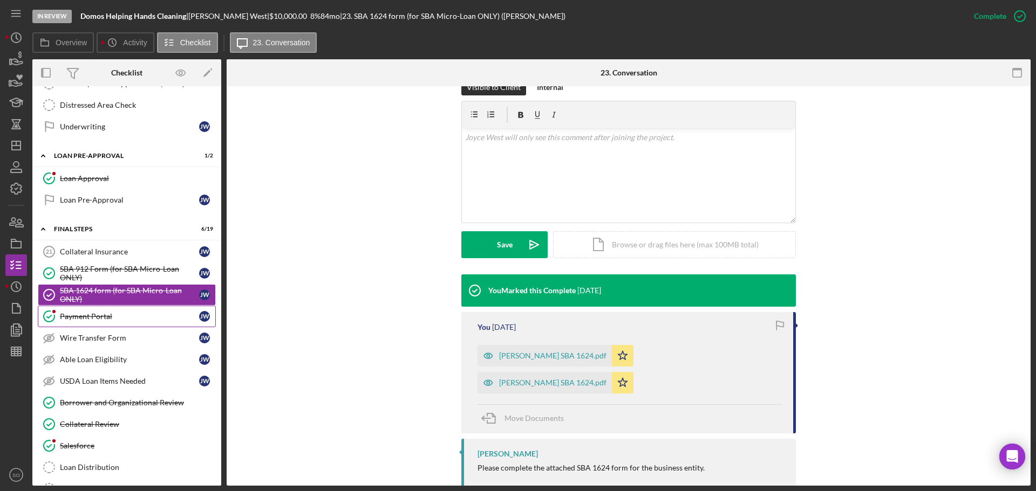
click at [124, 316] on div "Payment Portal" at bounding box center [129, 316] width 139 height 9
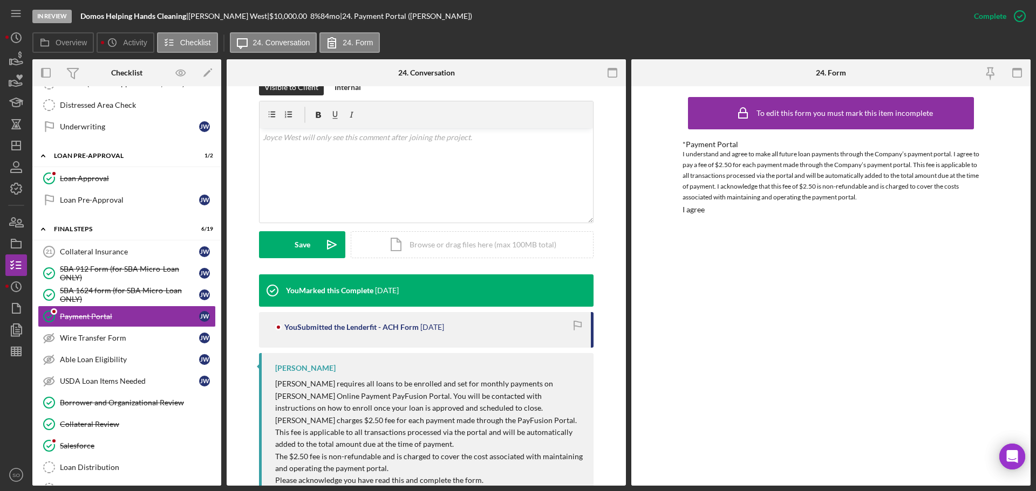
scroll to position [186, 0]
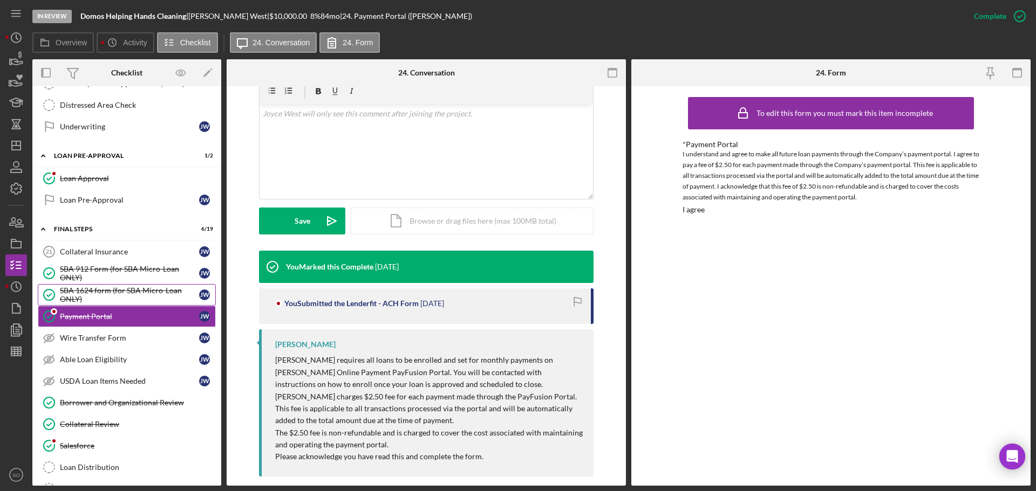
click at [86, 295] on div "SBA 1624 form (for SBA Micro-Loan ONLY)" at bounding box center [129, 294] width 139 height 17
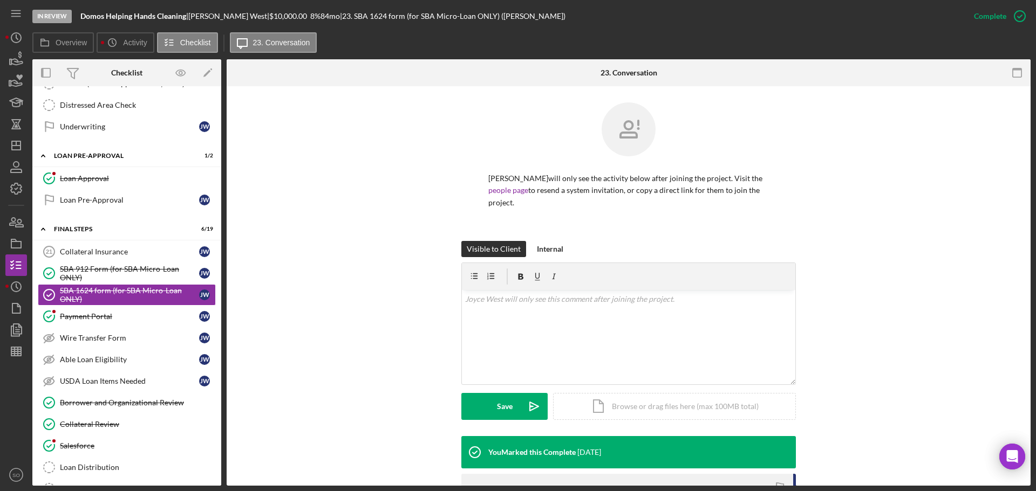
scroll to position [172, 0]
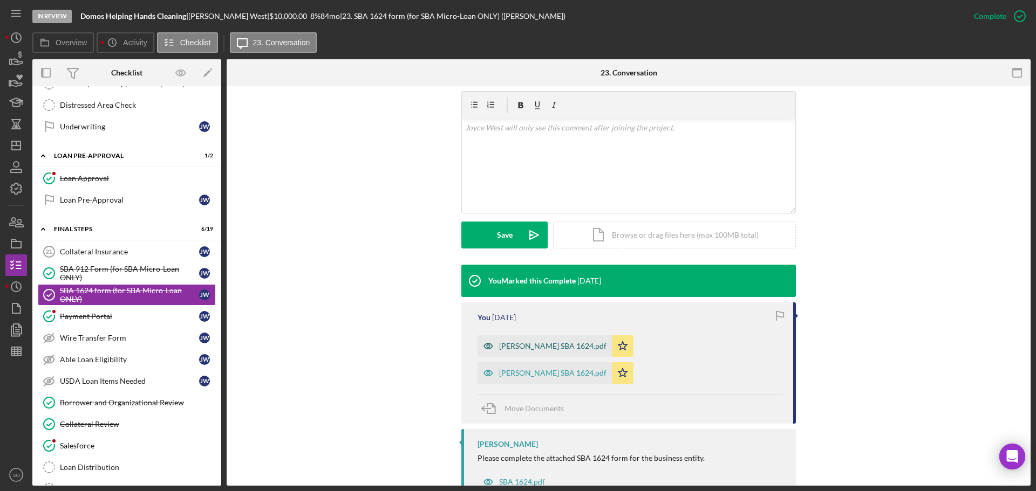
click at [533, 342] on div "Joyce West SBA 1624.pdf" at bounding box center [552, 346] width 107 height 9
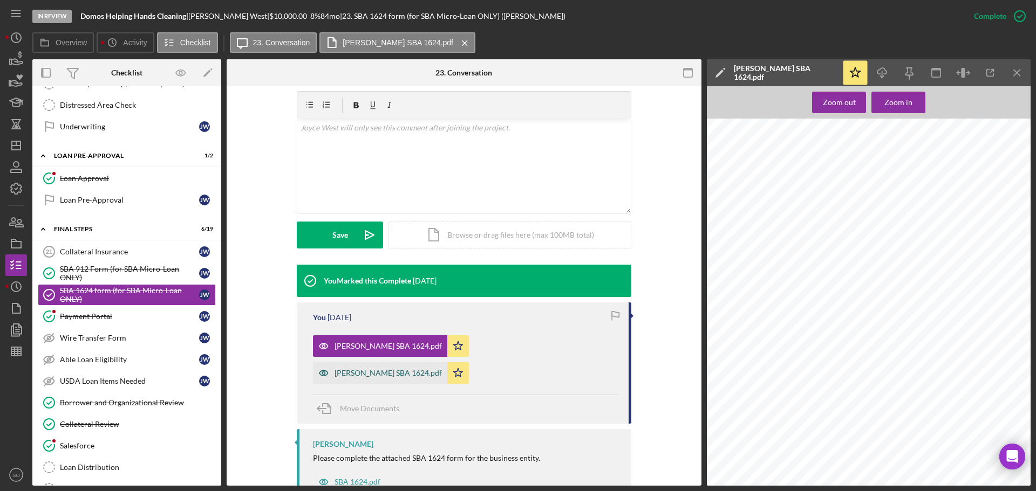
click at [447, 362] on div "Jennifer Mason SBA 1624.pdf" at bounding box center [380, 373] width 134 height 22
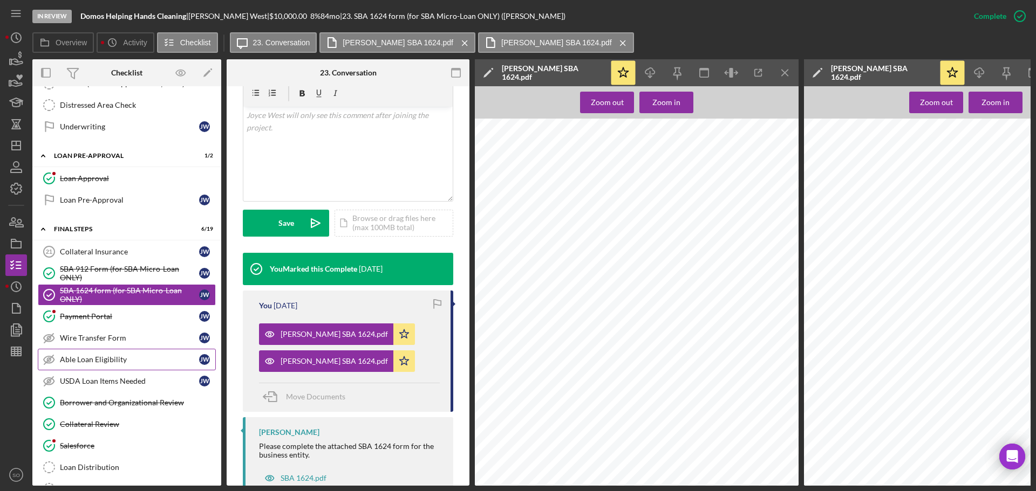
scroll to position [1051, 0]
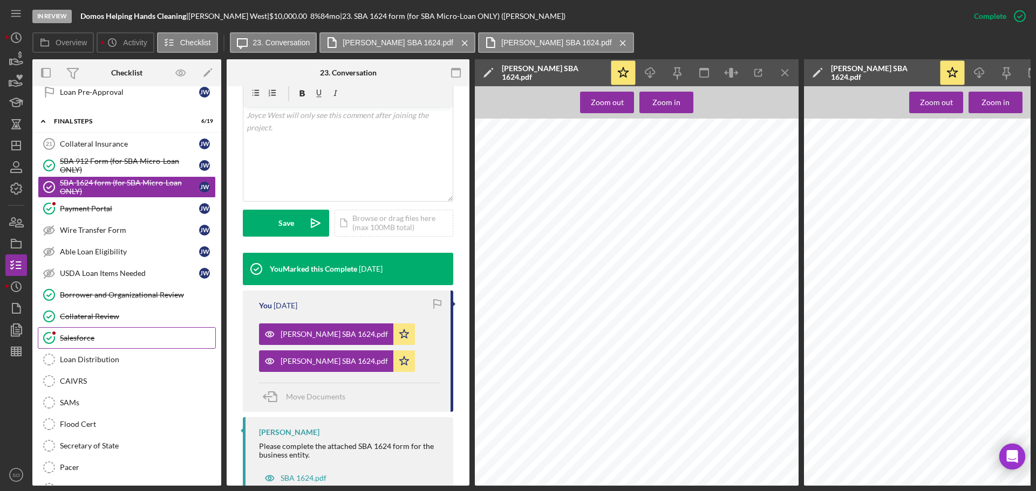
click at [76, 338] on div "Salesforce" at bounding box center [137, 338] width 155 height 9
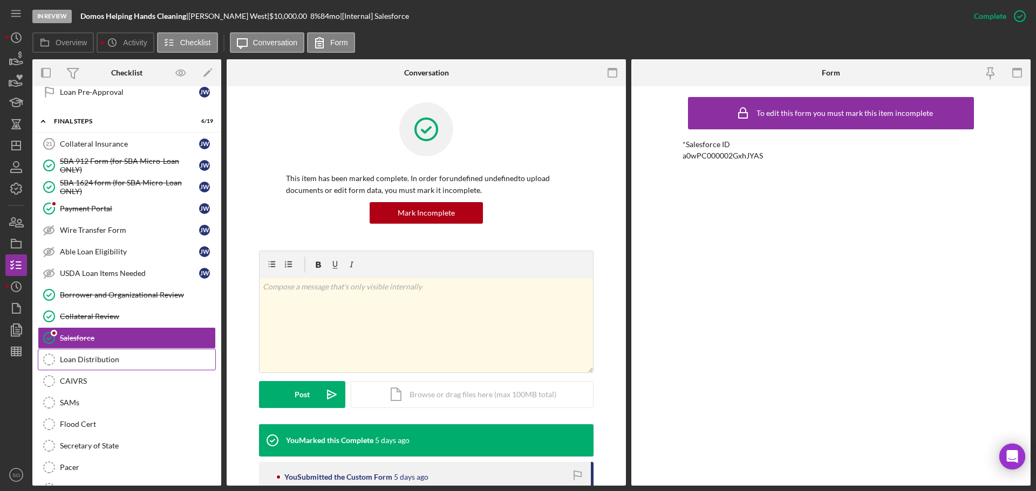
click at [119, 358] on div "Loan Distribution" at bounding box center [137, 359] width 155 height 9
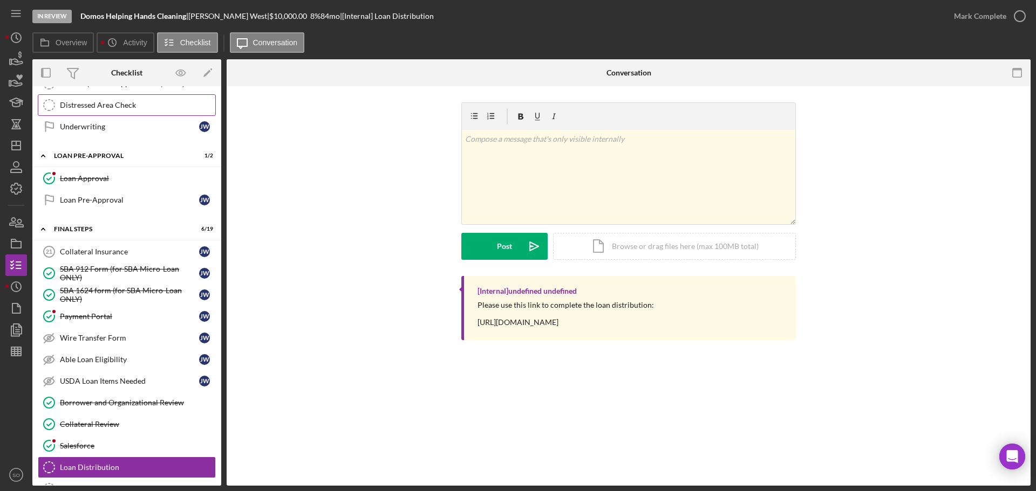
scroll to position [1051, 0]
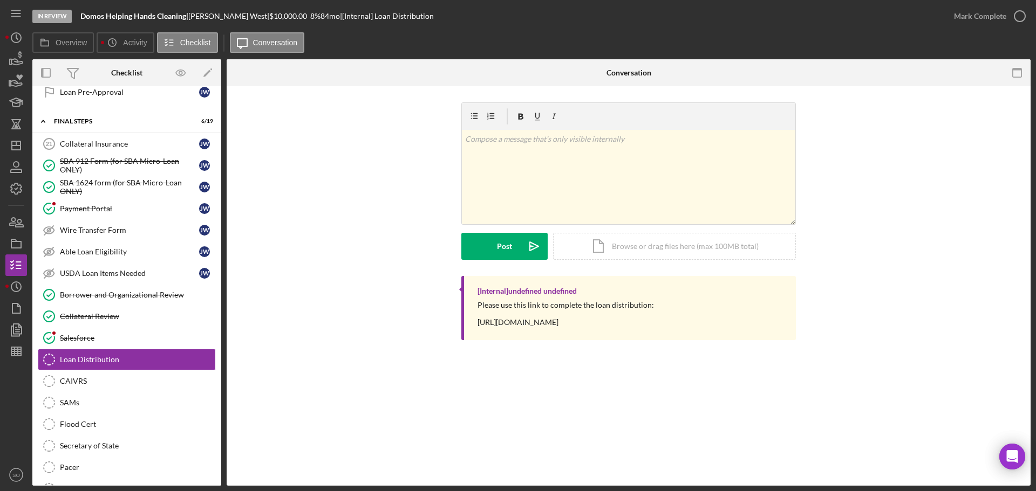
click at [541, 322] on div "Please use this link to complete the loan distribution: https://www.cognitoform…" at bounding box center [565, 314] width 176 height 26
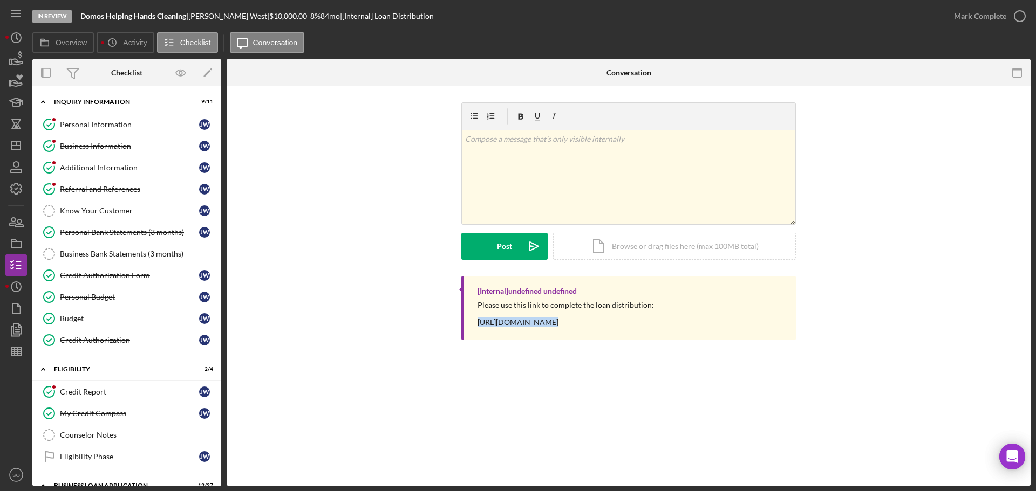
scroll to position [1051, 0]
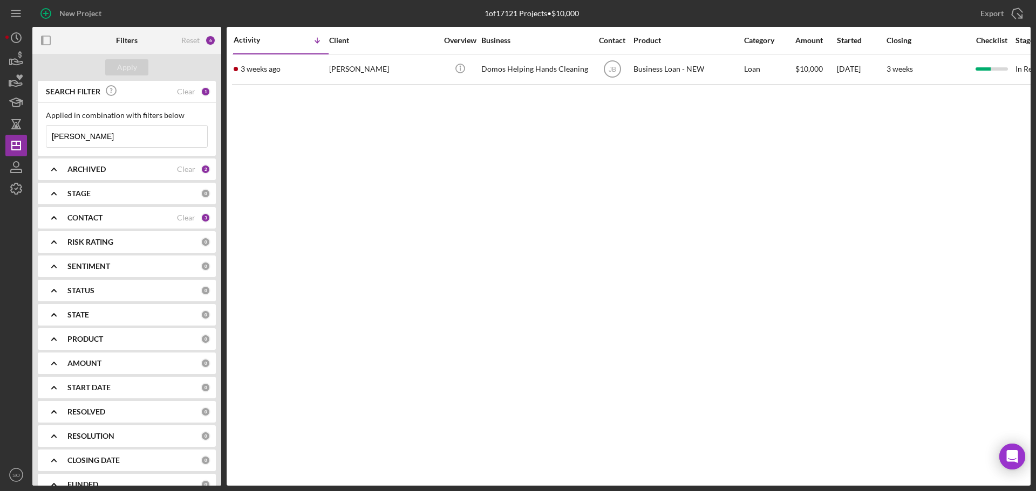
drag, startPoint x: 95, startPoint y: 139, endPoint x: 2, endPoint y: 122, distance: 94.9
click at [0, 123] on div "New Project 1 of 17121 Projects • $10,000 [PERSON_NAME] Export Icon/Export Filt…" at bounding box center [518, 245] width 1036 height 491
type input "[PERSON_NAME]"
click at [138, 70] on button "Apply" at bounding box center [126, 67] width 43 height 16
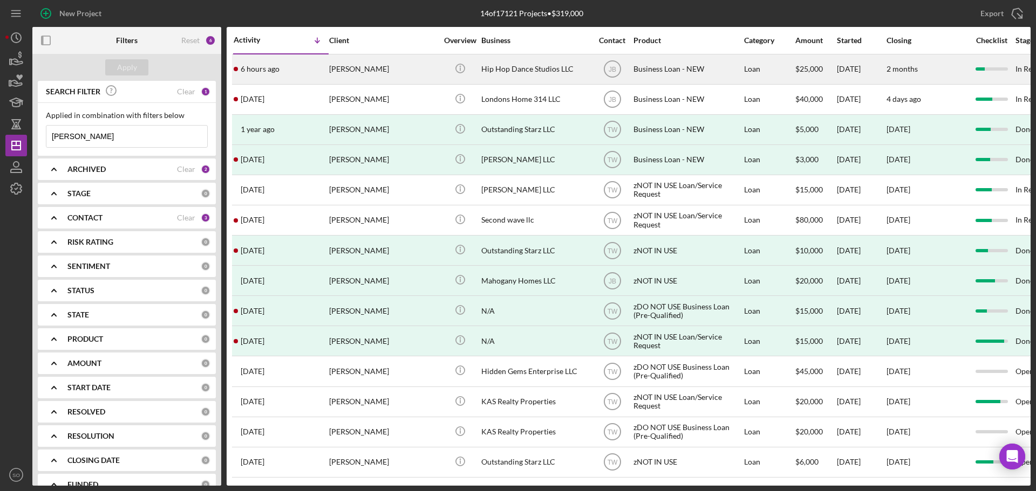
click at [354, 80] on div "[PERSON_NAME]" at bounding box center [383, 69] width 108 height 29
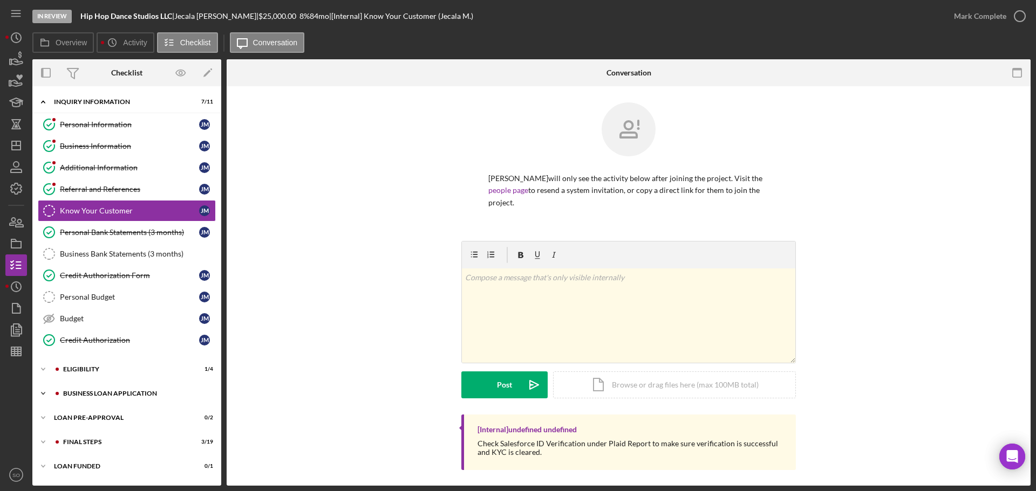
click at [99, 393] on div "BUSINESS LOAN APPLICATION" at bounding box center [135, 394] width 145 height 6
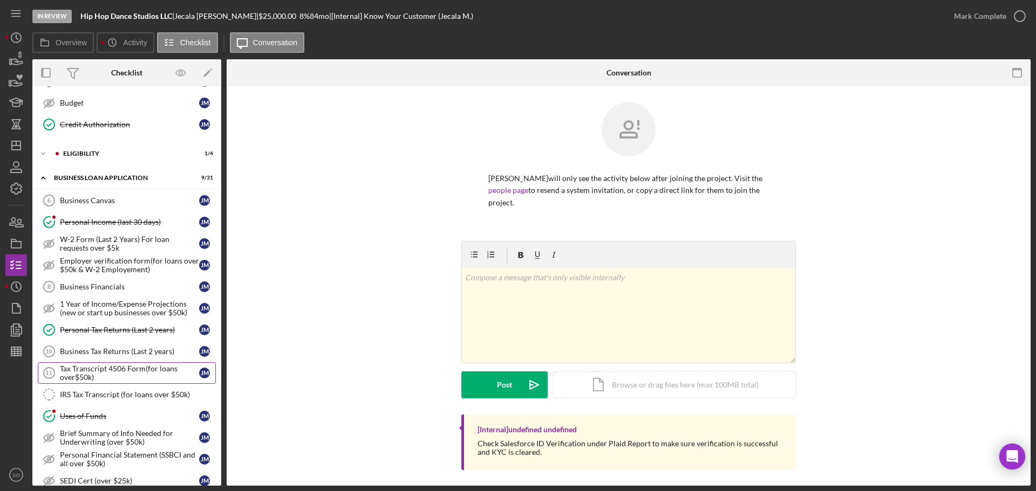
scroll to position [270, 0]
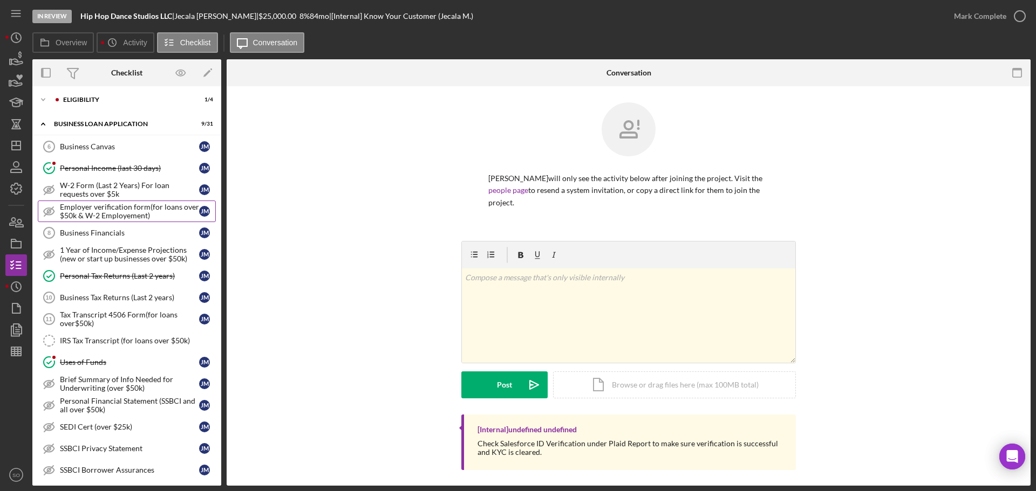
click at [117, 213] on div "Employer verification form(for loans over $50k & W-2 Employement)" at bounding box center [129, 211] width 139 height 17
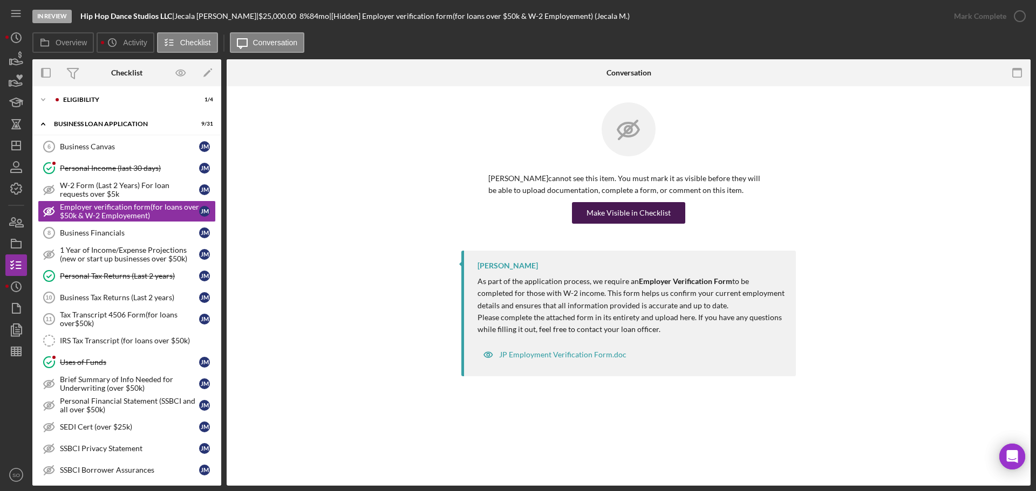
click at [623, 213] on div "Make Visible in Checklist" at bounding box center [628, 213] width 84 height 22
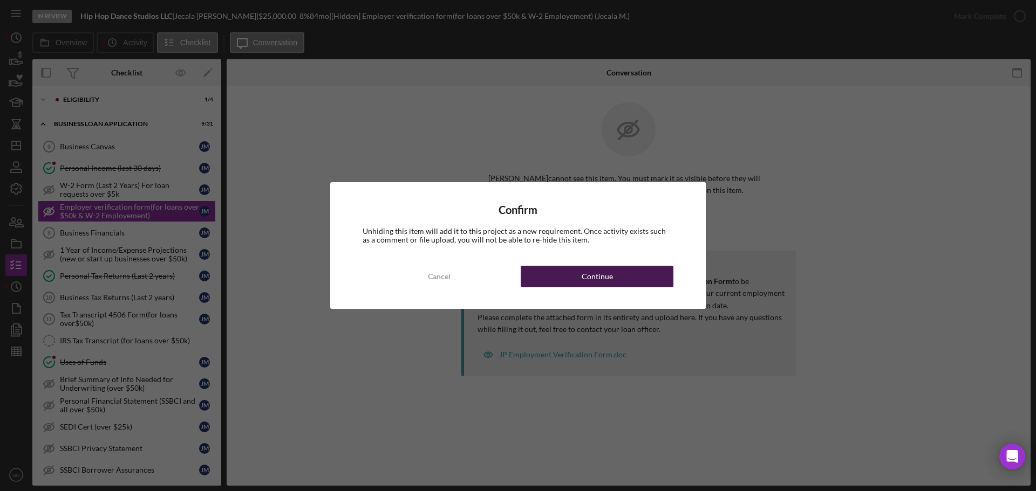
click at [597, 274] on div "Continue" at bounding box center [597, 277] width 31 height 22
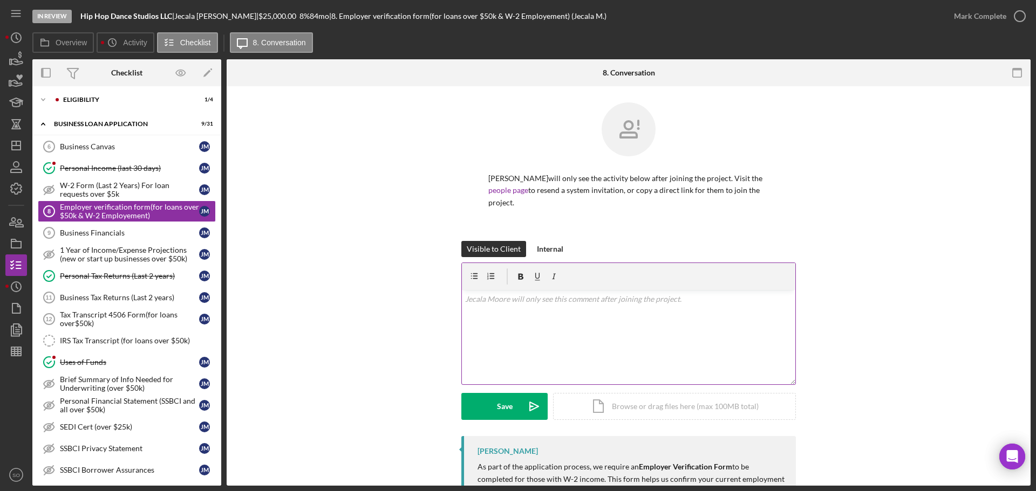
scroll to position [86, 0]
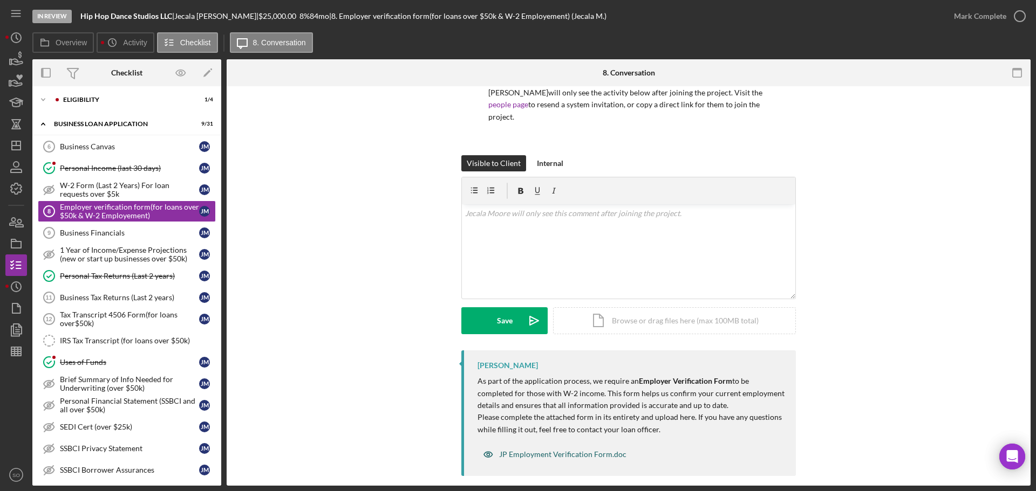
click at [573, 450] on div "JP Employment Verification Form.doc" at bounding box center [562, 454] width 127 height 9
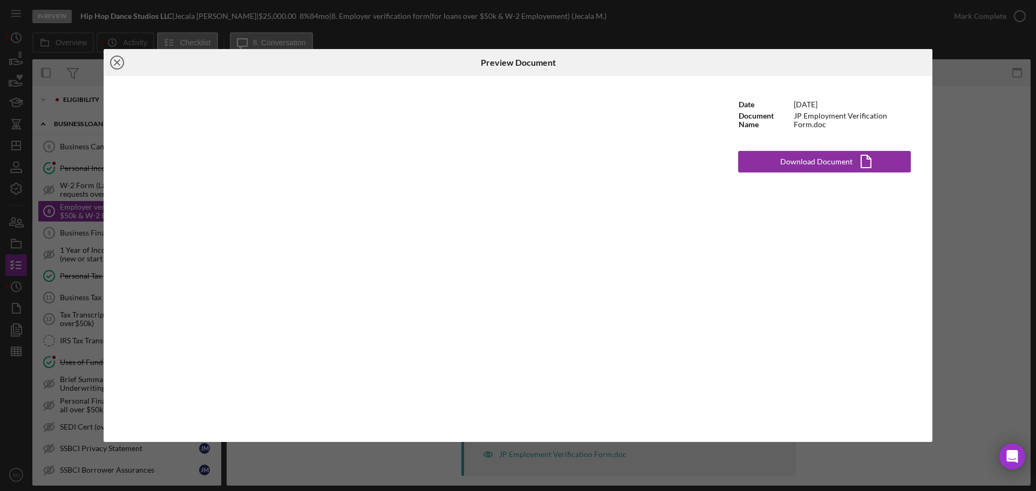
click at [116, 65] on icon "Icon/Close" at bounding box center [117, 62] width 27 height 27
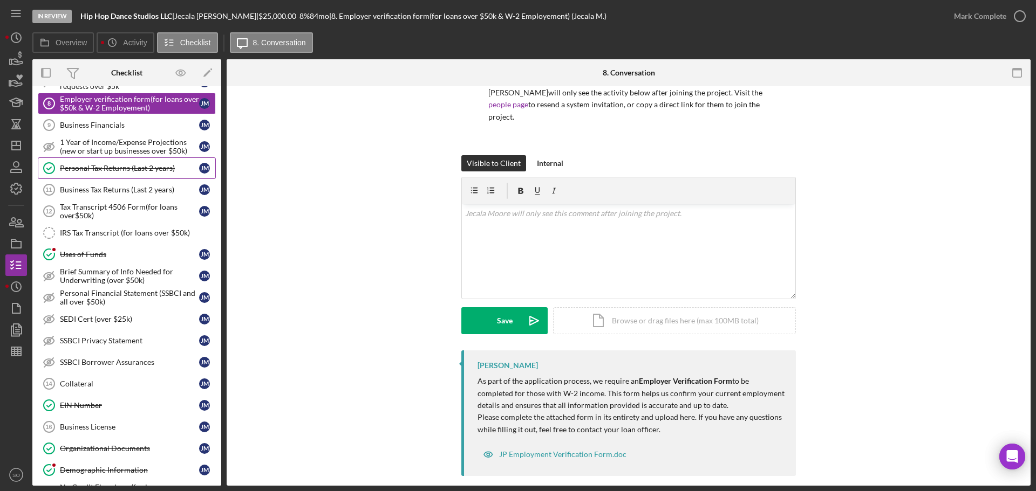
scroll to position [324, 0]
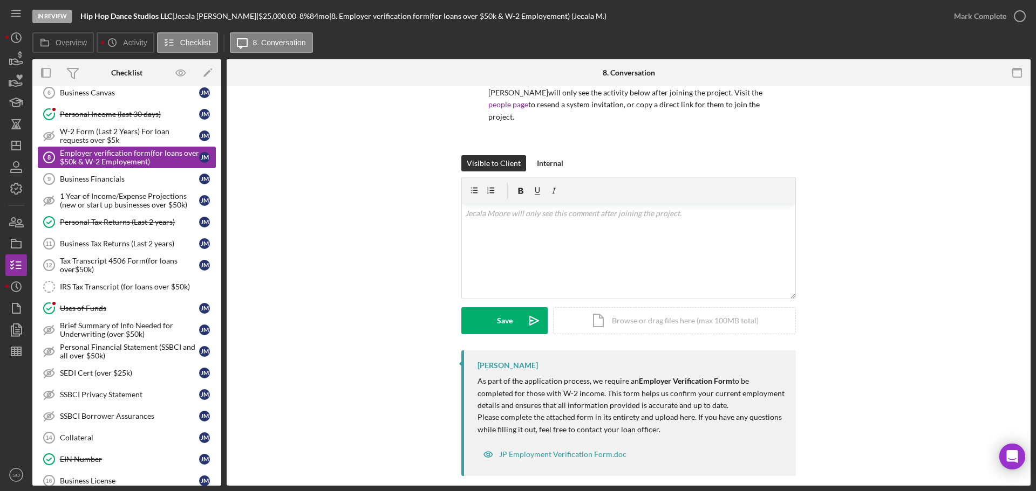
click at [132, 153] on div "Employer verification form(for loans over $50k & W-2 Employement)" at bounding box center [129, 157] width 139 height 17
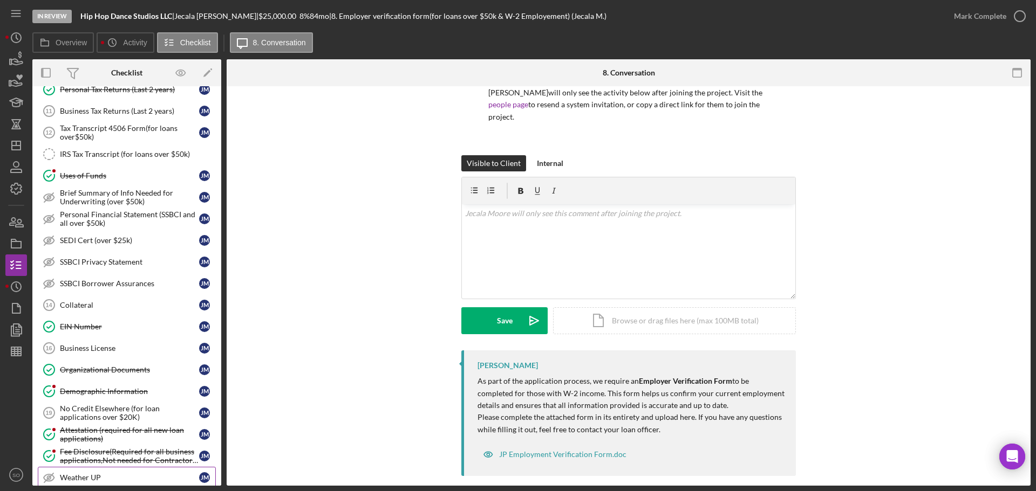
scroll to position [348, 0]
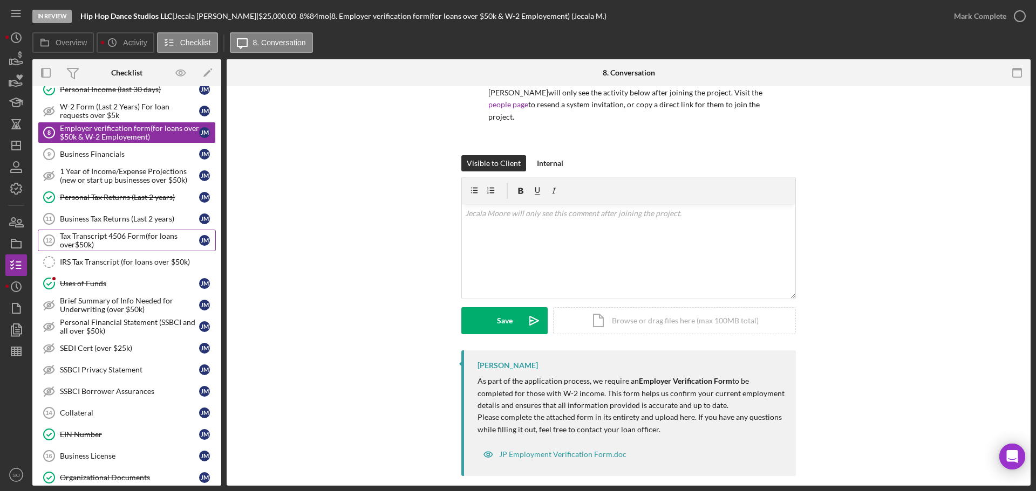
click at [147, 243] on div "Tax Transcript 4506 Form(for loans over$50k)" at bounding box center [129, 240] width 139 height 17
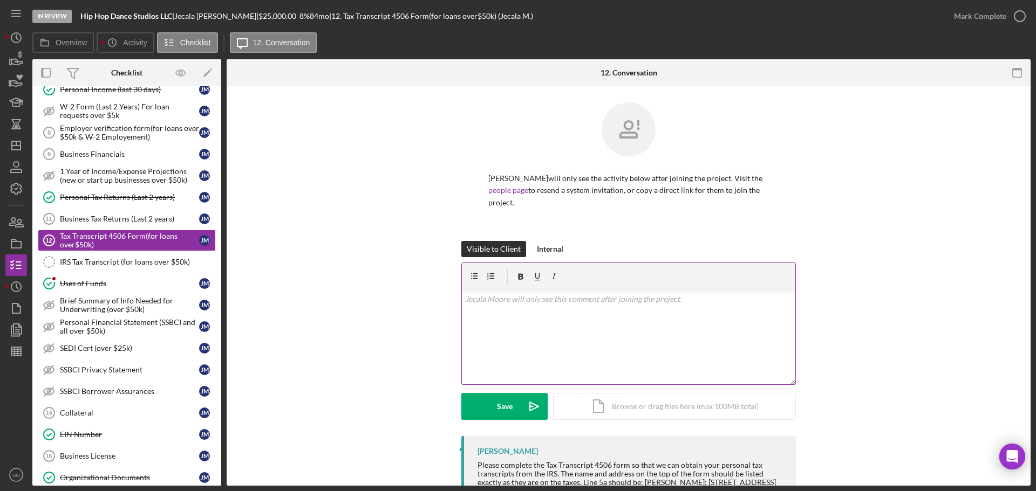
scroll to position [86, 0]
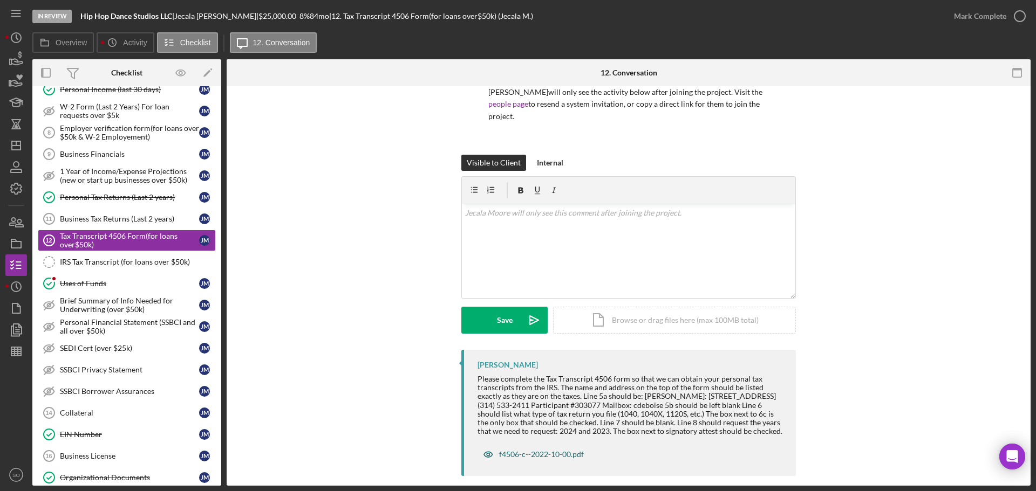
click at [529, 450] on div "f4506-c--2022-10-00.pdf" at bounding box center [541, 454] width 85 height 9
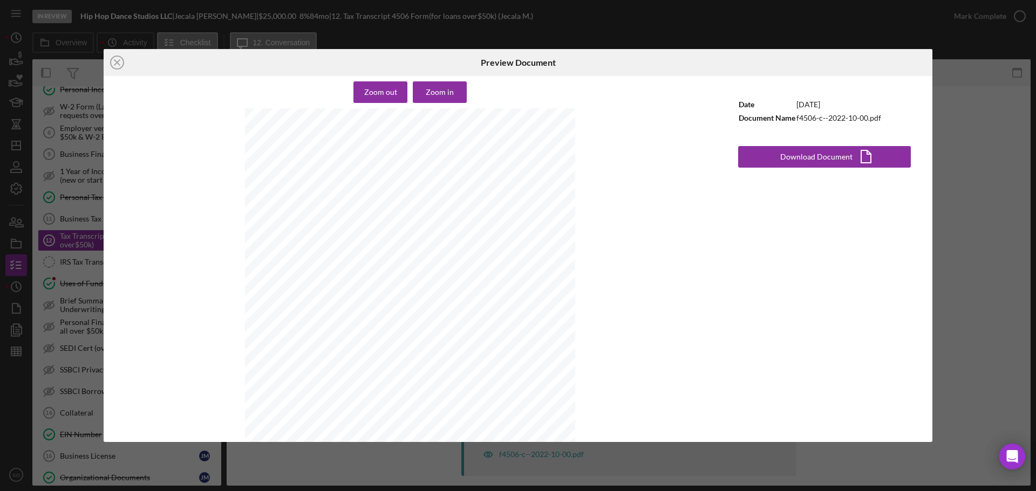
click at [116, 63] on line at bounding box center [116, 62] width 5 height 5
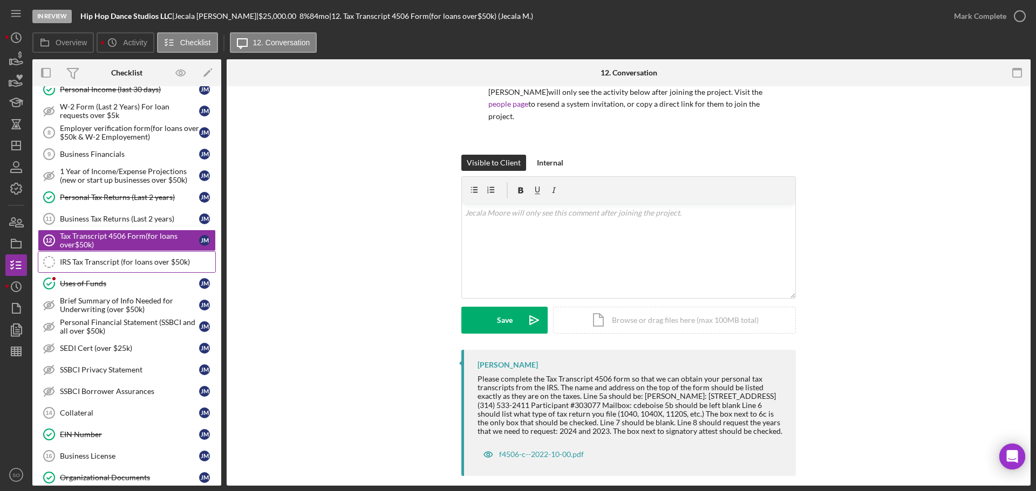
click at [159, 261] on div "IRS Tax Transcript (for loans over $50k)" at bounding box center [137, 262] width 155 height 9
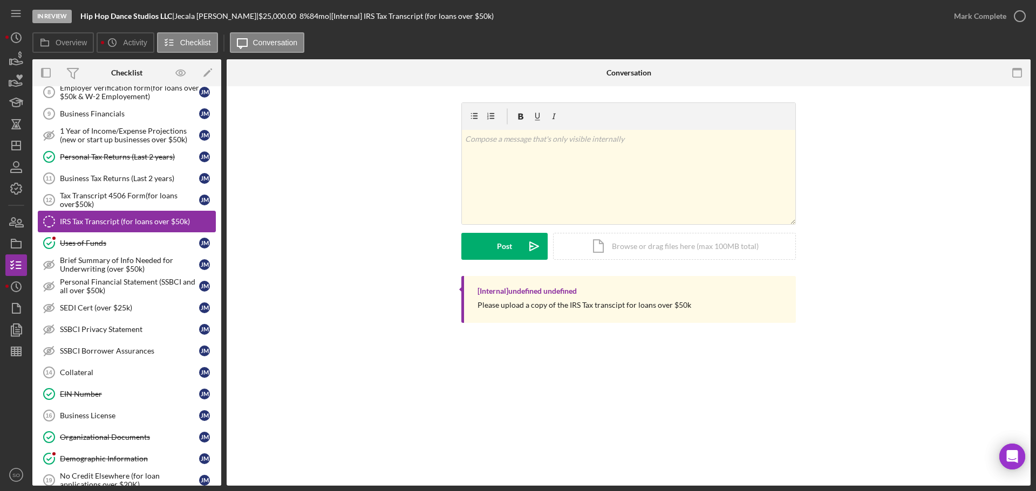
scroll to position [281, 0]
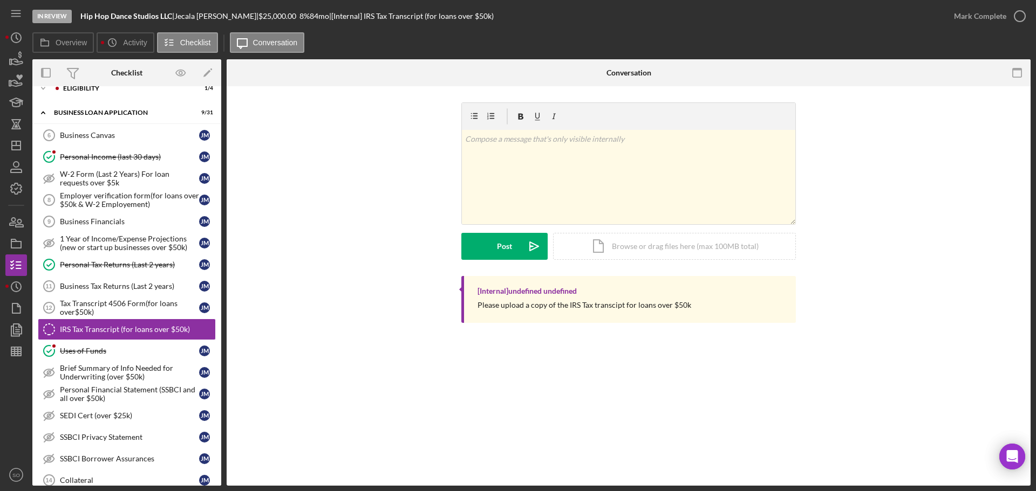
drag, startPoint x: 217, startPoint y: 244, endPoint x: 219, endPoint y: 254, distance: 10.4
click at [219, 254] on div "Icon/Expander INQUIRY INFORMATION 7 / 11 Personal Information Personal Informat…" at bounding box center [126, 286] width 189 height 400
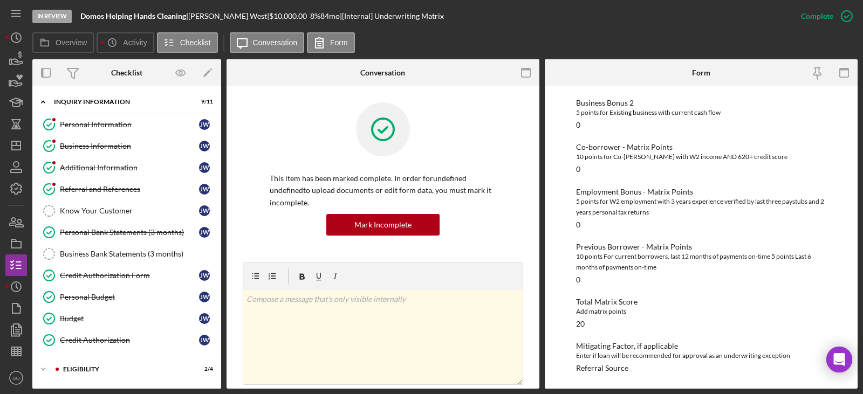
scroll to position [108, 0]
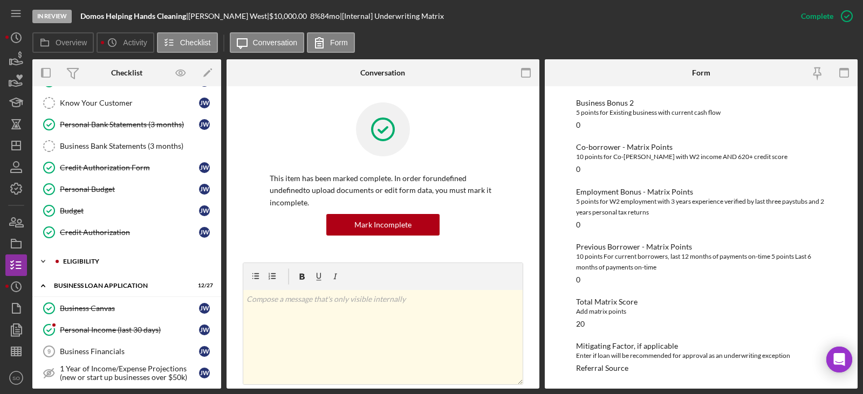
click at [89, 264] on div "ELIGIBILITY" at bounding box center [135, 261] width 145 height 6
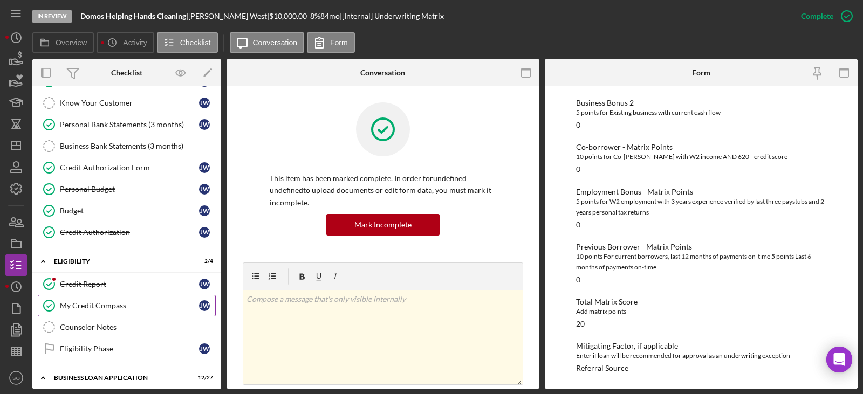
click at [122, 304] on div "My Credit Compass" at bounding box center [129, 306] width 139 height 9
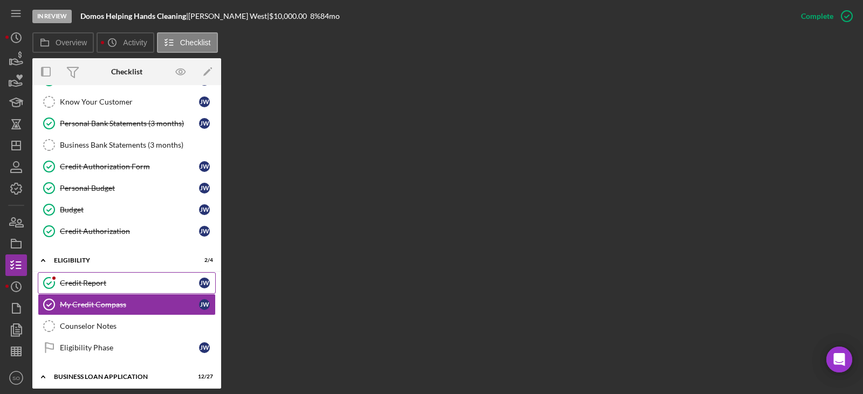
click at [114, 288] on link "Credit Report Credit Report [PERSON_NAME]" at bounding box center [127, 283] width 178 height 22
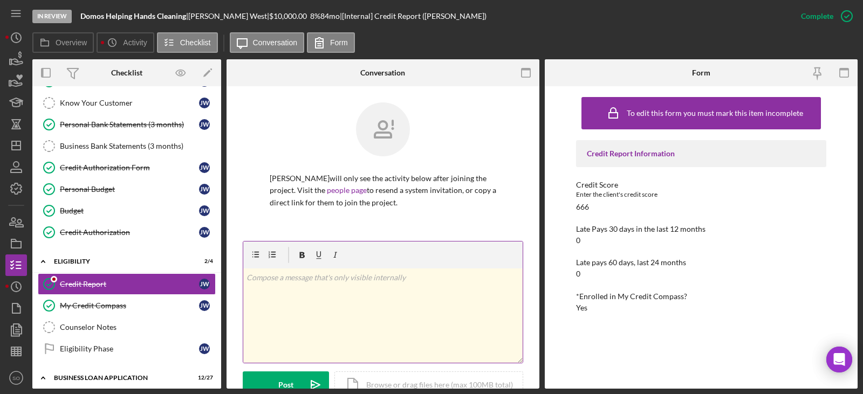
scroll to position [216, 0]
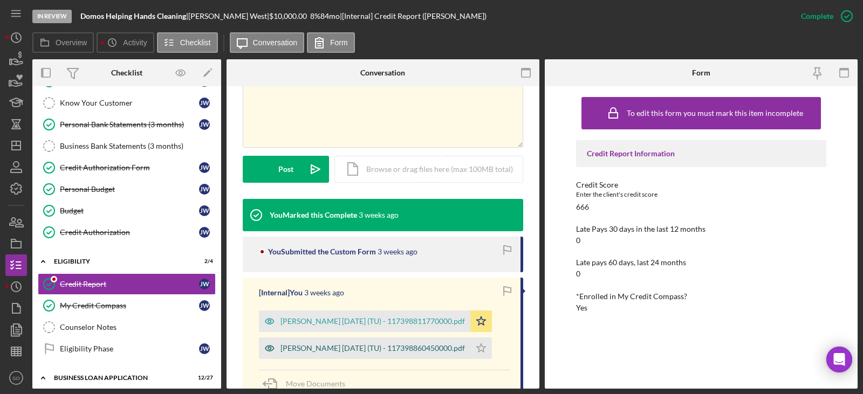
click at [372, 350] on div "[PERSON_NAME] [DATE] (TU) - 117398860450000.pdf" at bounding box center [373, 348] width 184 height 9
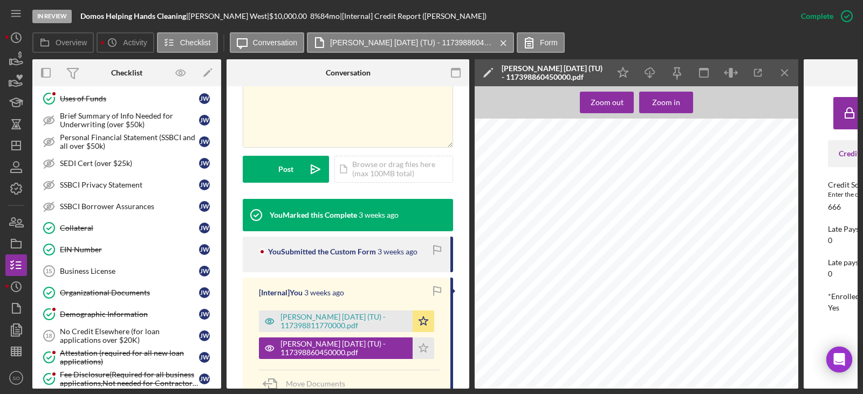
scroll to position [701, 0]
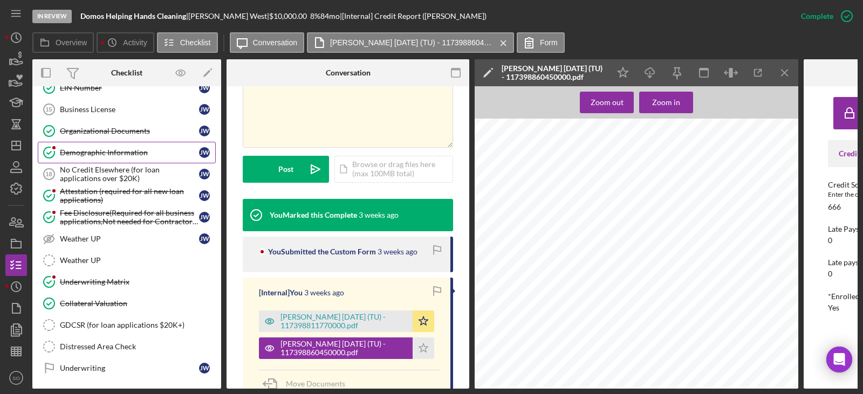
click at [114, 148] on div "Demographic Information" at bounding box center [129, 152] width 139 height 9
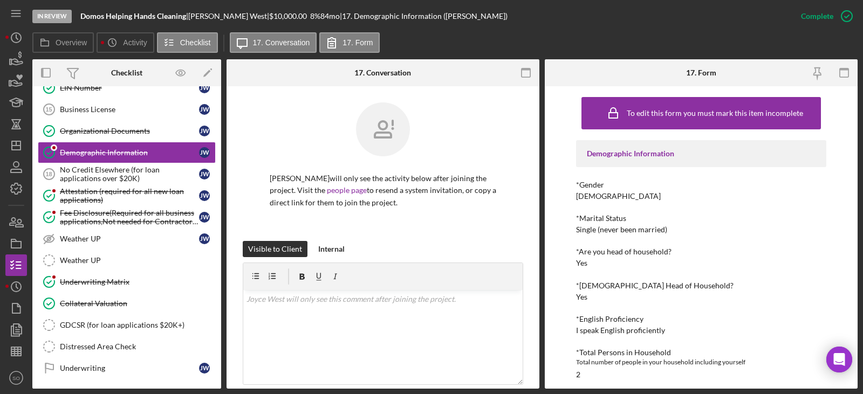
scroll to position [162, 0]
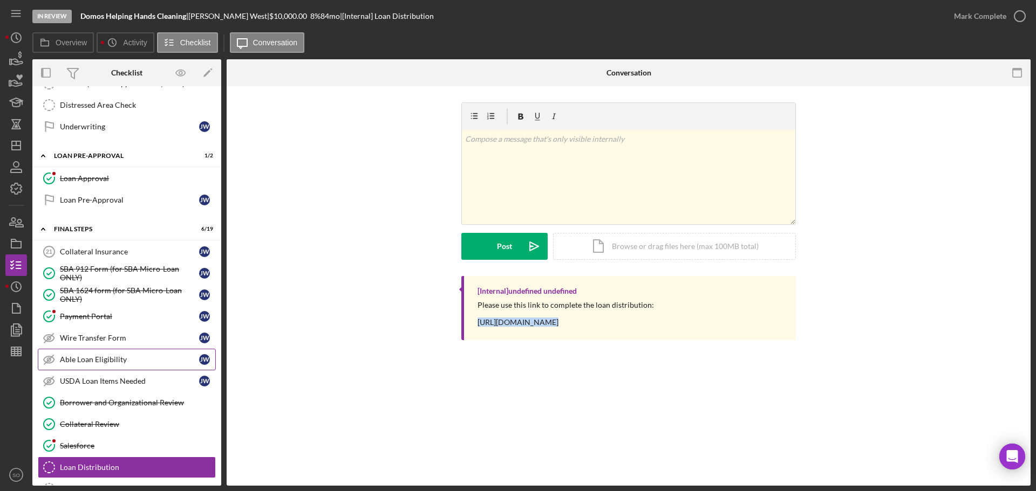
scroll to position [781, 0]
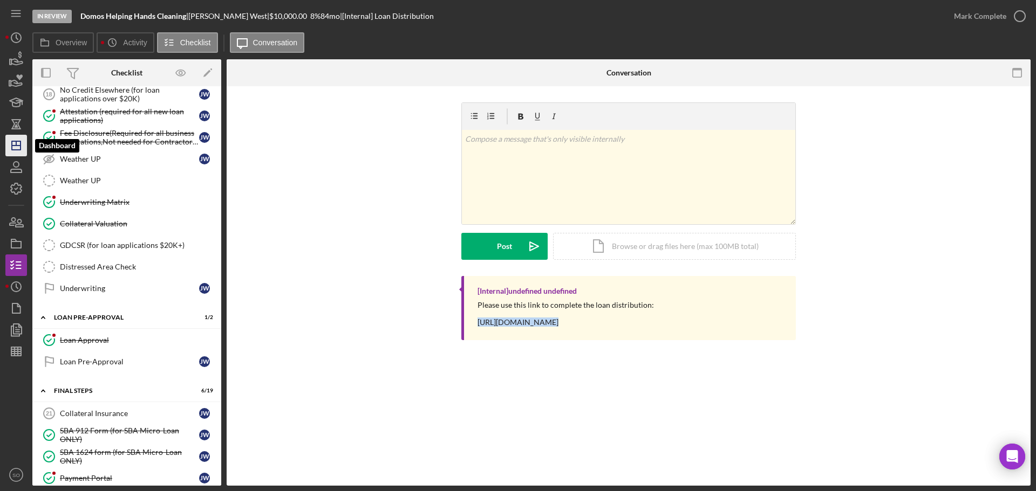
click at [12, 143] on polygon "button" at bounding box center [16, 145] width 9 height 9
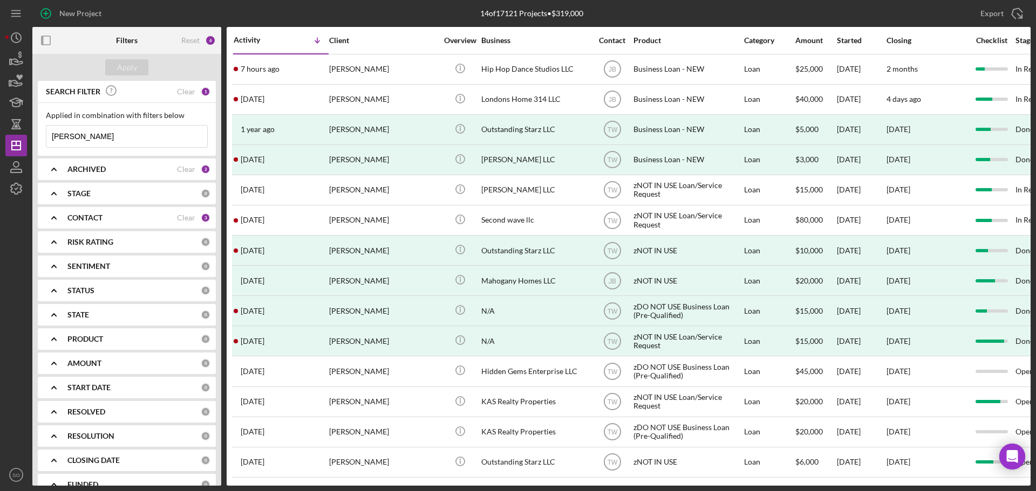
click at [120, 134] on input "[PERSON_NAME]" at bounding box center [126, 137] width 161 height 22
drag, startPoint x: 117, startPoint y: 136, endPoint x: 13, endPoint y: 146, distance: 104.1
click at [15, 146] on div "New Project 14 of 17121 Projects • $319,000 moore Export Icon/Export Filters Re…" at bounding box center [517, 243] width 1025 height 486
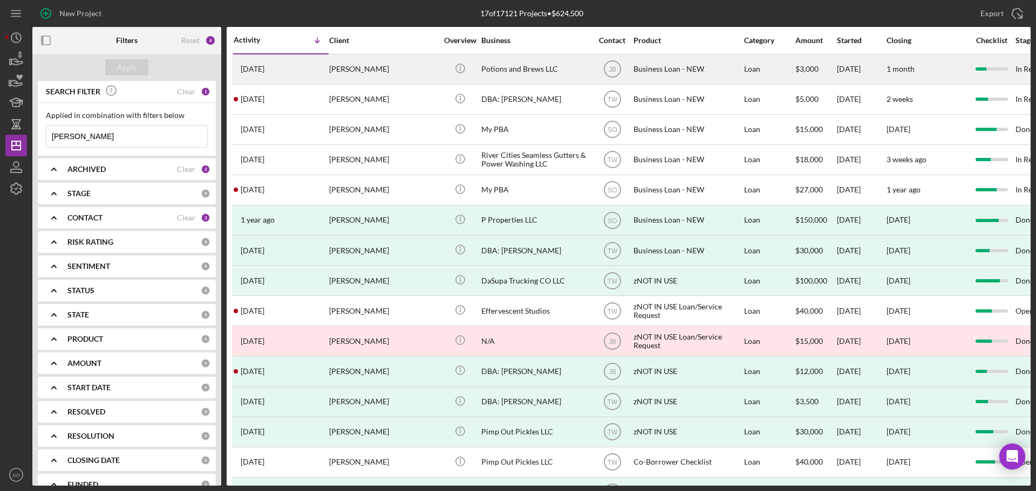
type input "michael chase"
click at [327, 58] on div "2 weeks ago Michael Chase" at bounding box center [281, 69] width 94 height 29
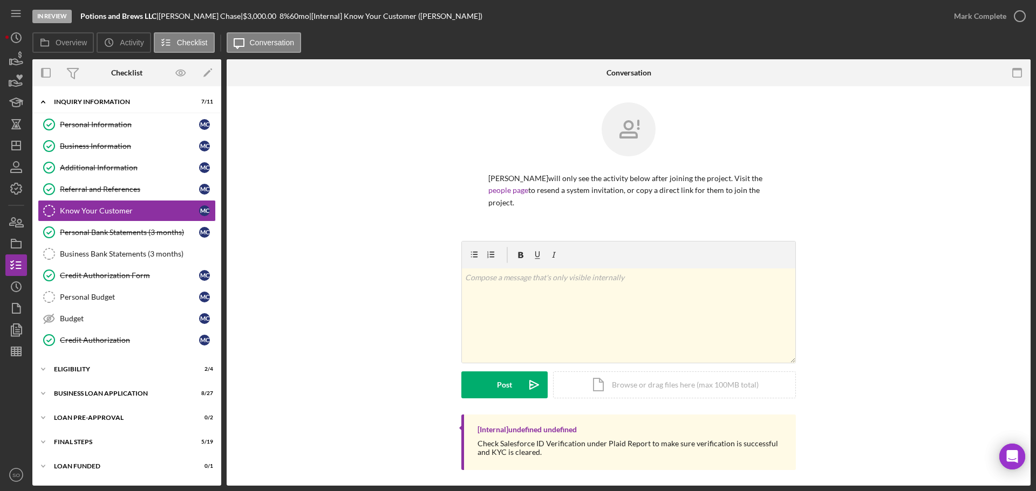
drag, startPoint x: 174, startPoint y: 230, endPoint x: 232, endPoint y: 258, distance: 64.9
click at [174, 230] on div "Personal Bank Statements (3 months)" at bounding box center [129, 232] width 139 height 9
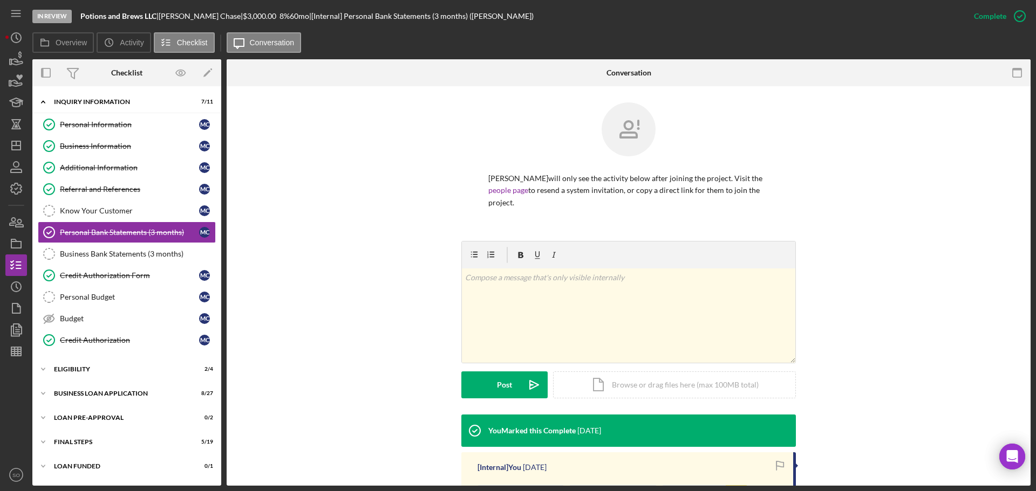
scroll to position [146, 0]
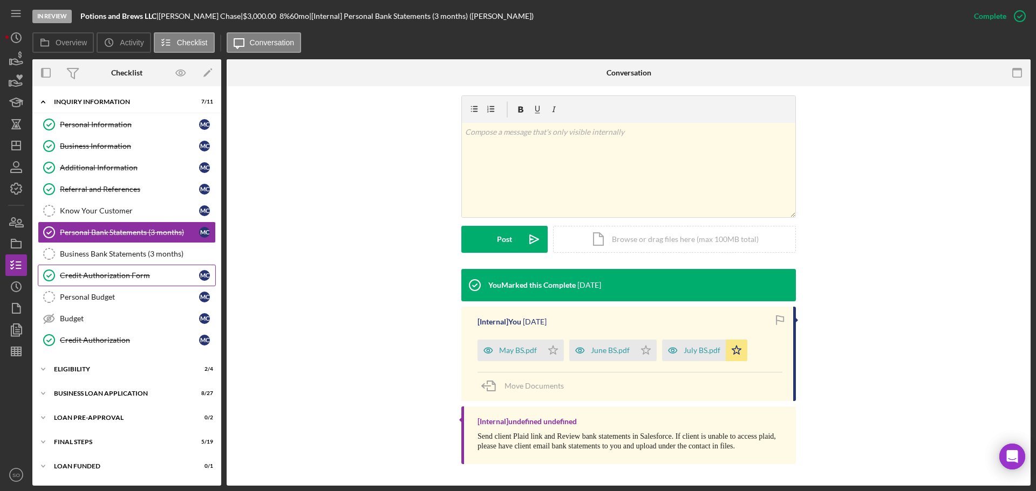
click at [119, 284] on link "Credit Authorization Form Credit Authorization Form M C" at bounding box center [127, 276] width 178 height 22
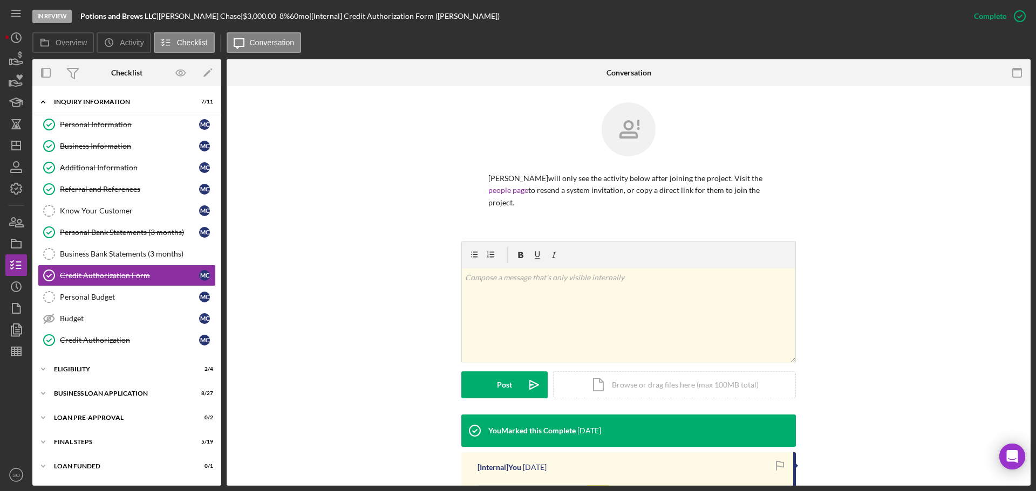
scroll to position [204, 0]
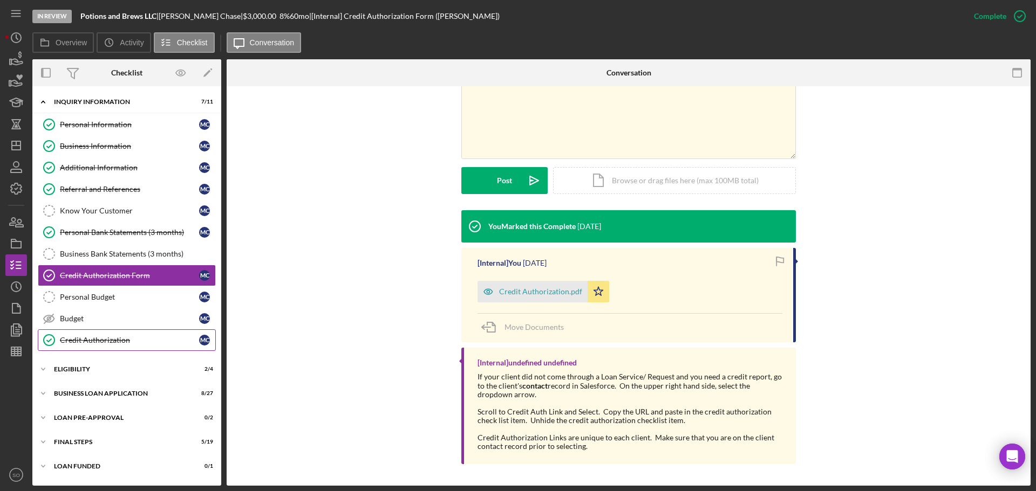
click at [99, 341] on div "Credit Authorization" at bounding box center [129, 340] width 139 height 9
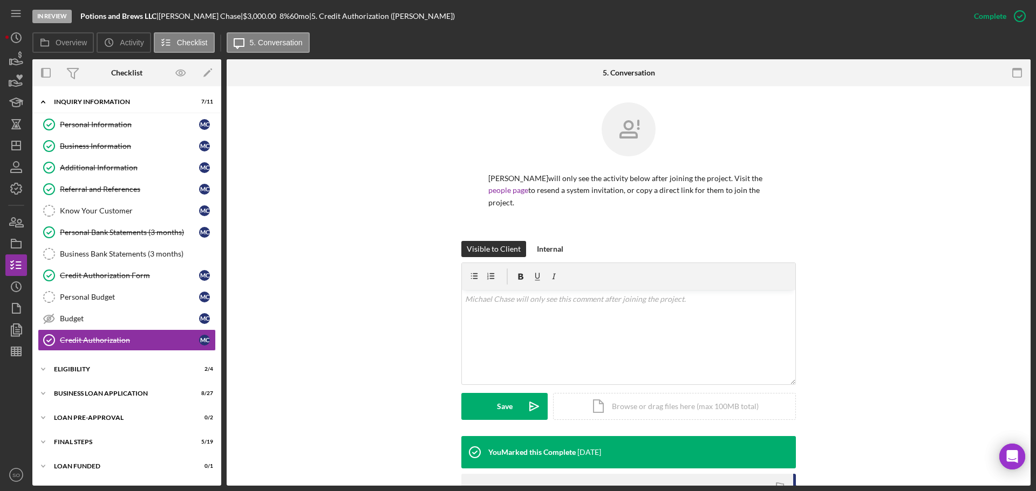
scroll to position [174, 0]
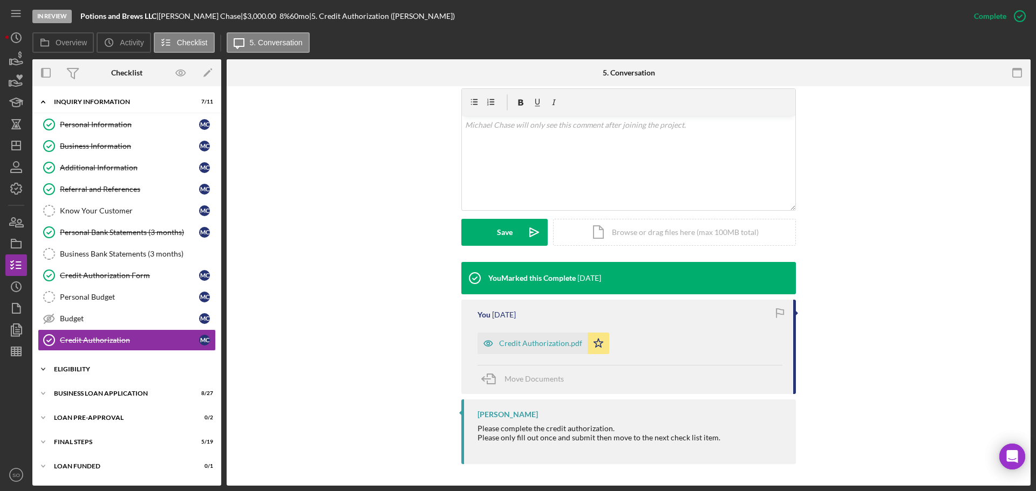
click at [110, 362] on div "Icon/Expander ELIGIBILITY 2 / 4" at bounding box center [126, 370] width 189 height 22
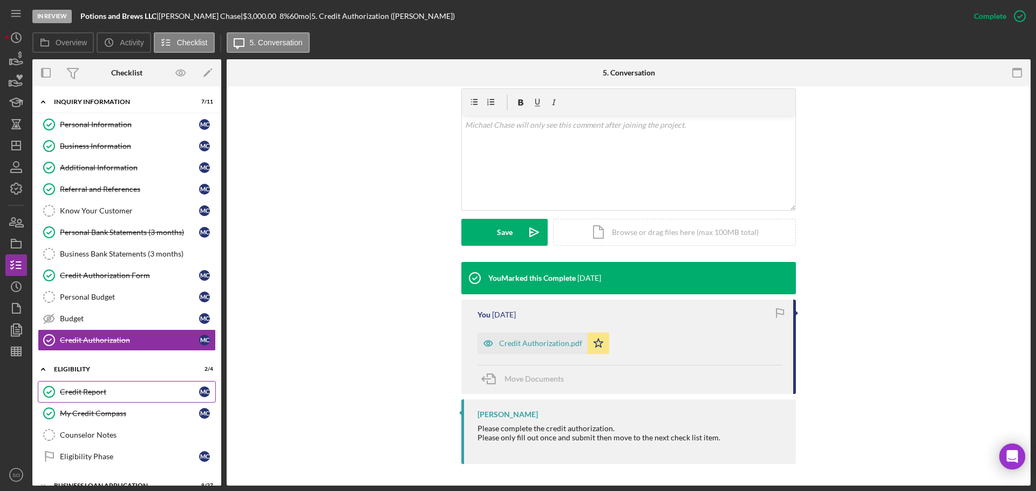
click at [94, 389] on div "Credit Report" at bounding box center [129, 392] width 139 height 9
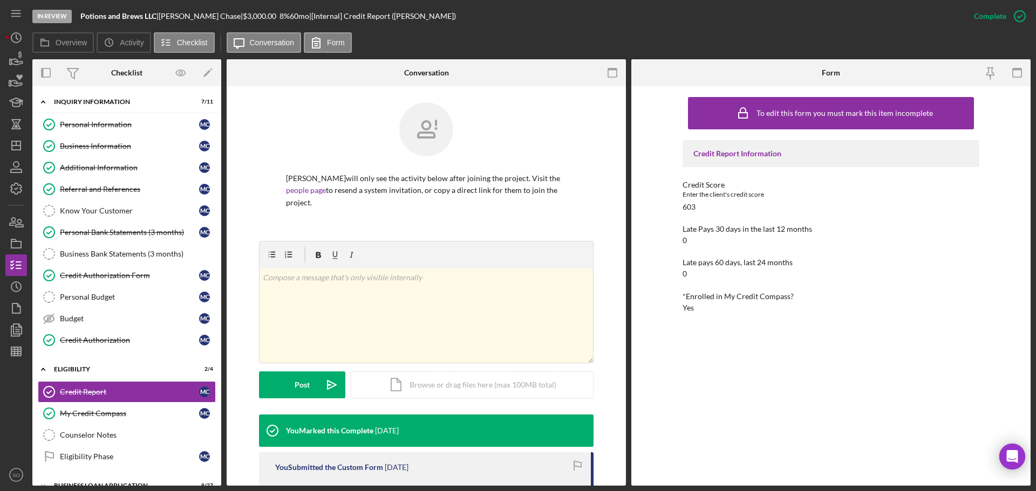
scroll to position [216, 0]
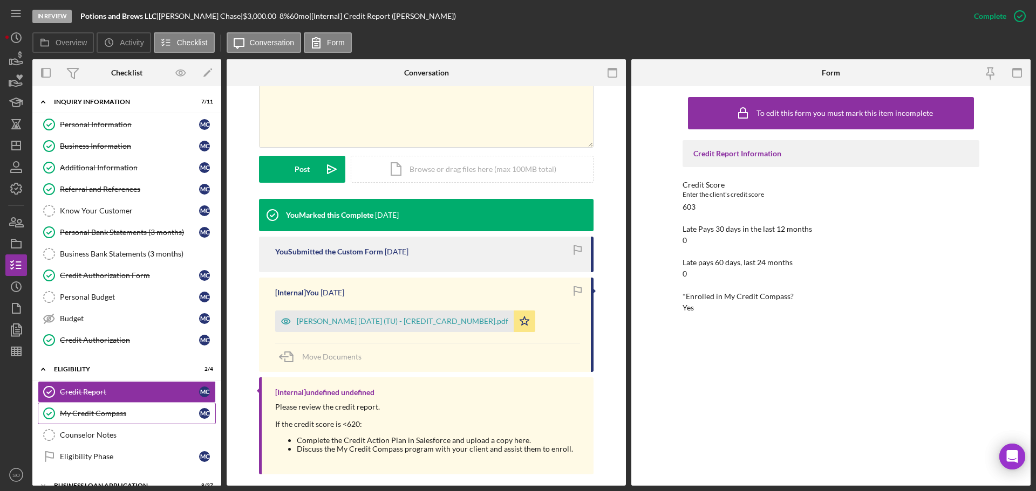
click at [139, 413] on div "My Credit Compass" at bounding box center [129, 413] width 139 height 9
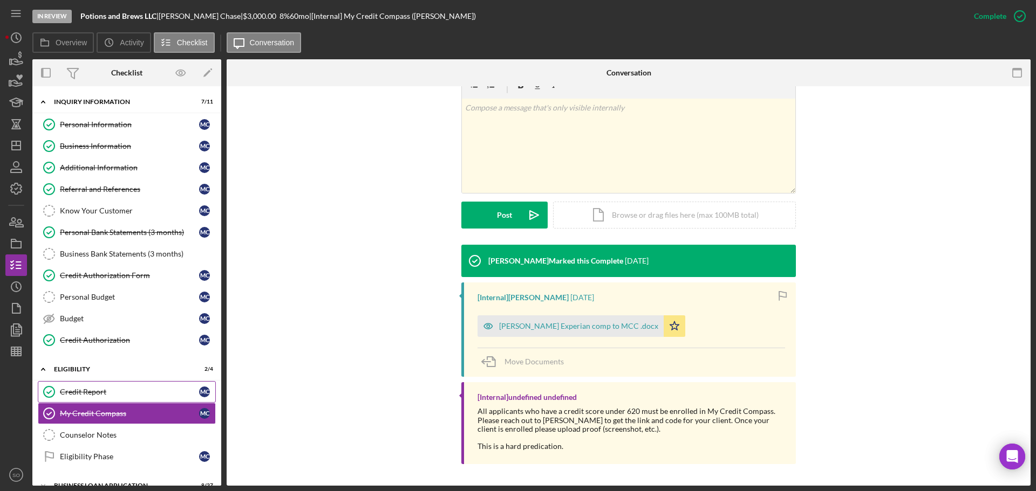
scroll to position [90, 0]
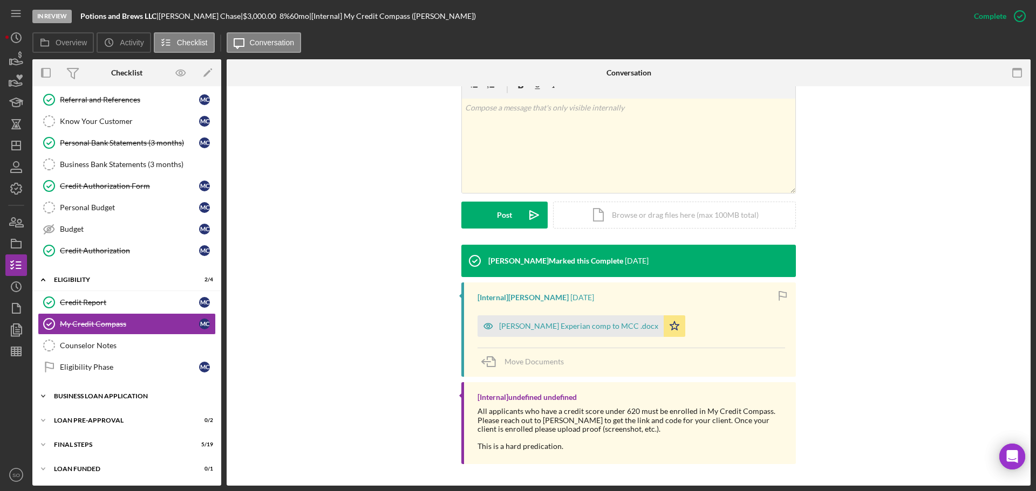
click at [130, 391] on div "Icon/Expander BUSINESS LOAN APPLICATION 8 / 27" at bounding box center [126, 397] width 189 height 22
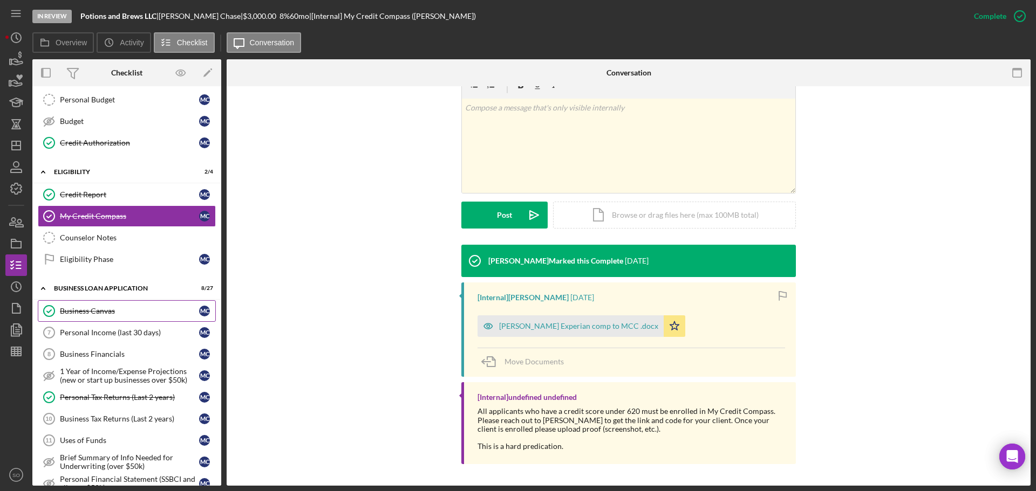
click at [85, 315] on div "Business Canvas" at bounding box center [129, 311] width 139 height 9
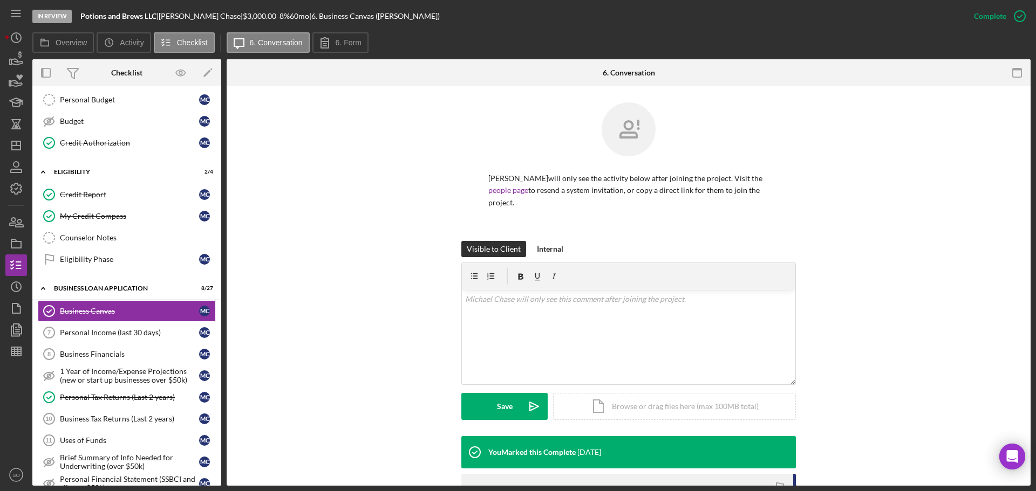
scroll to position [235, 0]
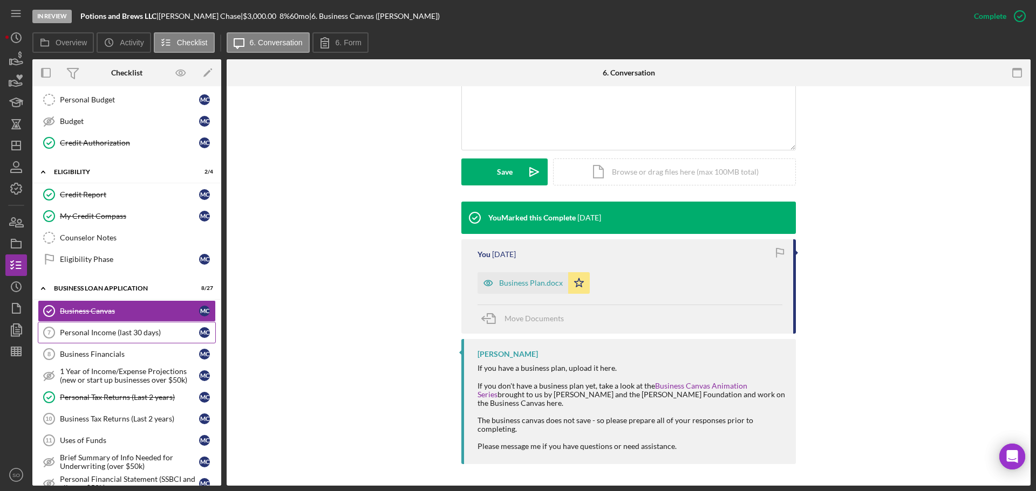
drag, startPoint x: 137, startPoint y: 332, endPoint x: 147, endPoint y: 333, distance: 9.8
click at [137, 332] on div "Personal Income (last 30 days)" at bounding box center [129, 333] width 139 height 9
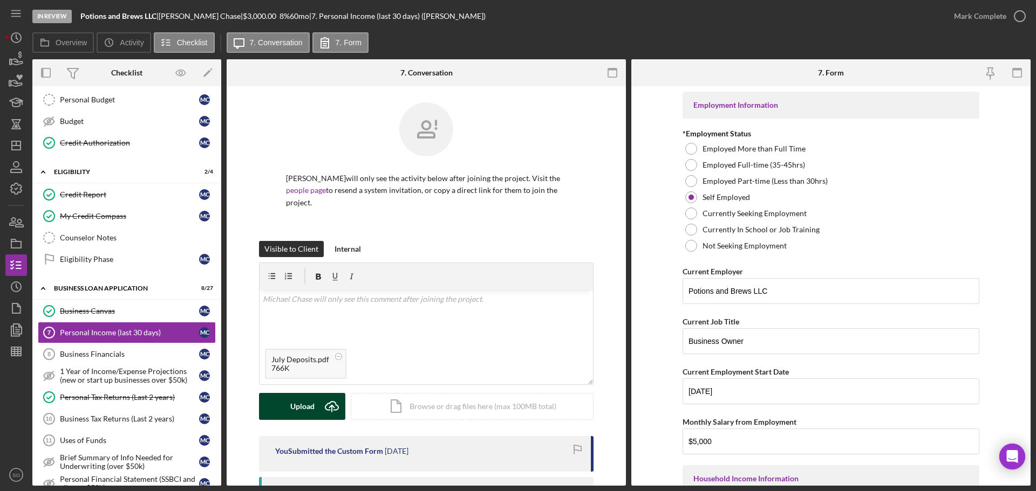
click at [307, 408] on div "Upload" at bounding box center [302, 406] width 24 height 27
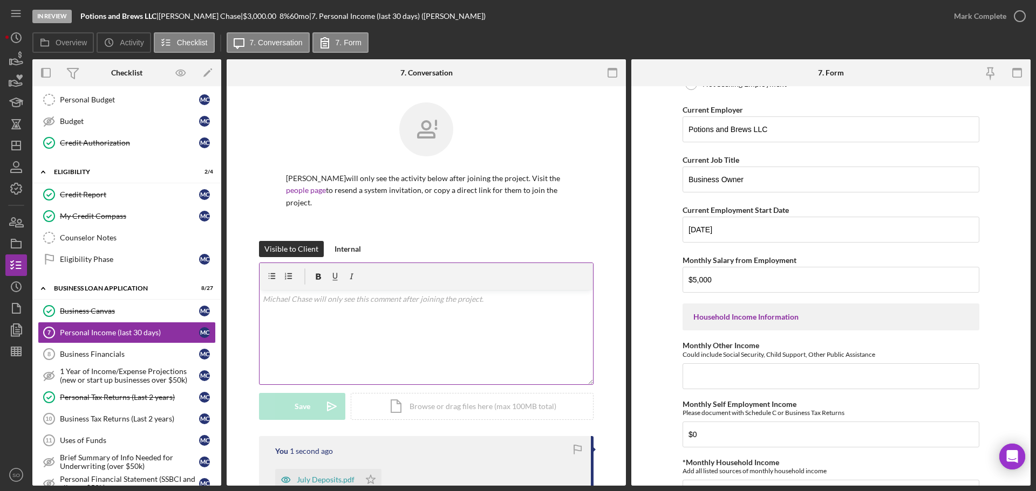
scroll to position [108, 0]
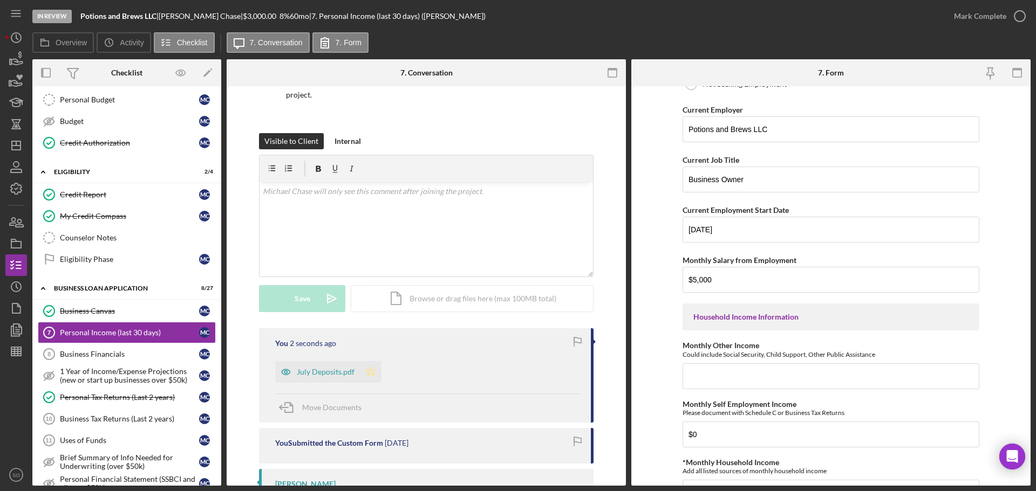
click at [366, 374] on polygon "button" at bounding box center [370, 371] width 9 height 9
click at [966, 15] on div "Mark Complete" at bounding box center [980, 16] width 52 height 22
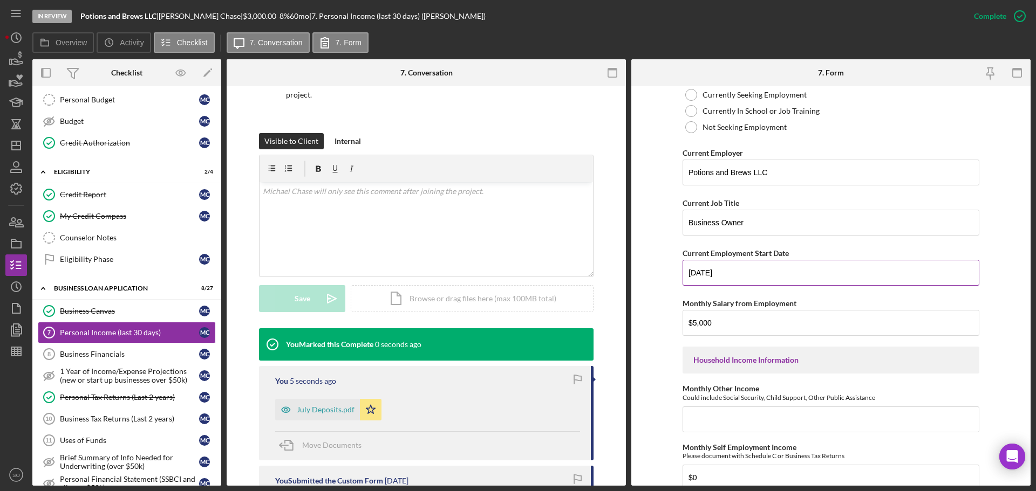
scroll to position [205, 0]
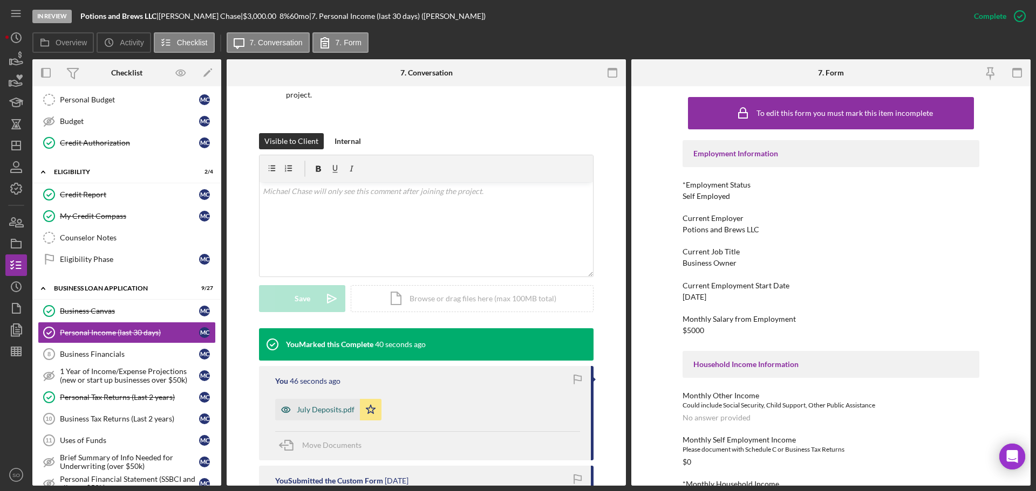
click at [319, 407] on div "July Deposits.pdf" at bounding box center [326, 410] width 58 height 9
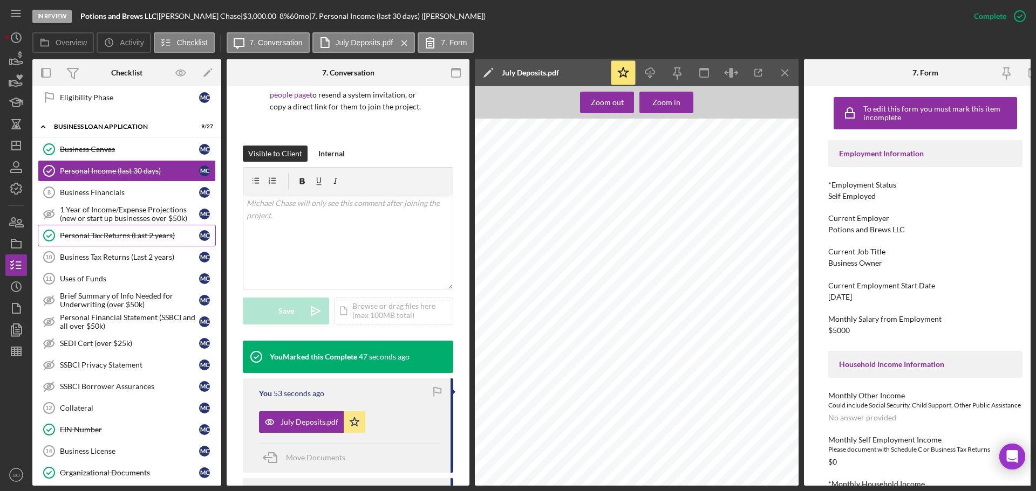
scroll to position [413, 0]
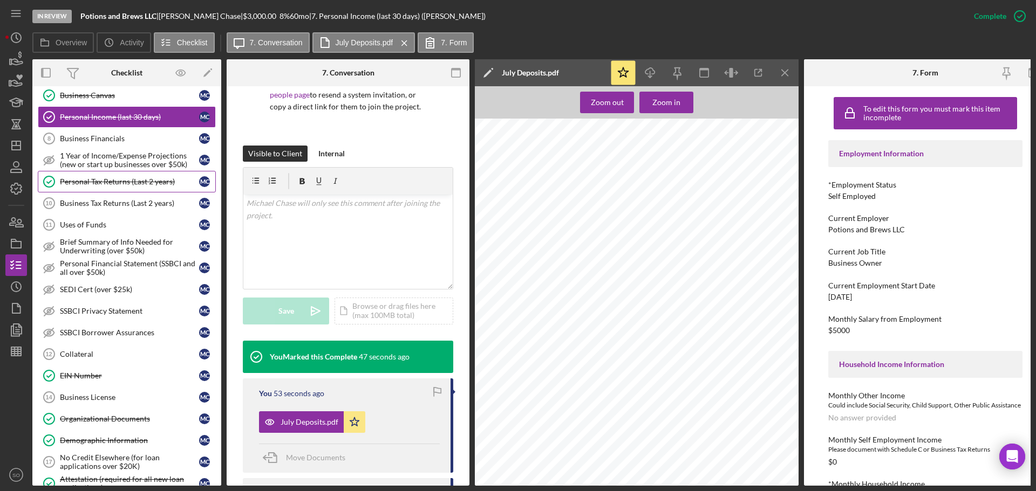
click at [91, 192] on link "Personal Tax Returns (Last 2 years) Personal Tax Returns (Last 2 years) M C" at bounding box center [127, 182] width 178 height 22
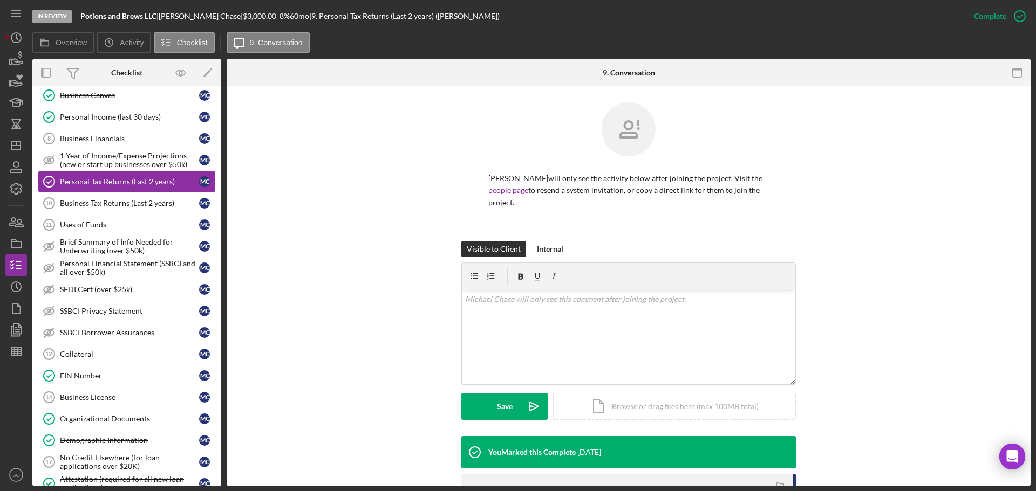
scroll to position [162, 0]
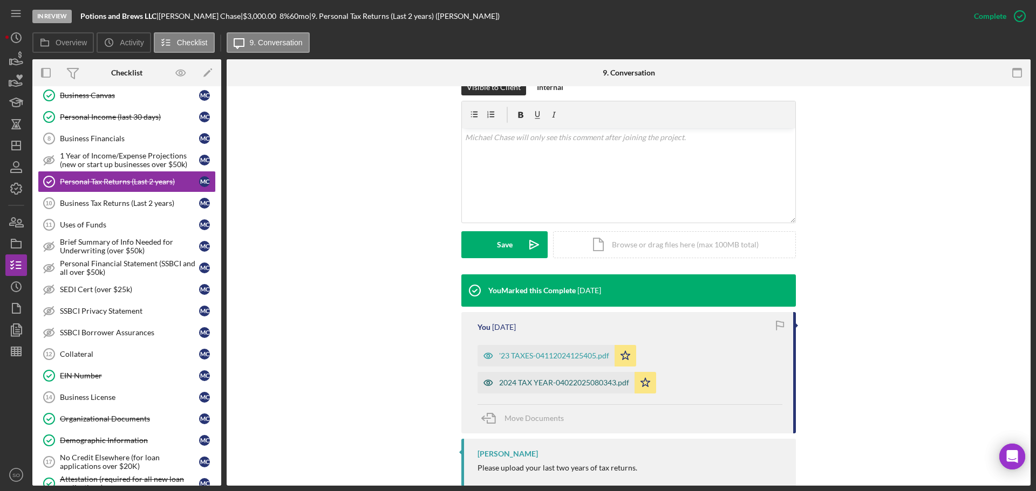
click at [579, 380] on div "2024 TAX YEAR-04022025080343.pdf" at bounding box center [564, 383] width 130 height 9
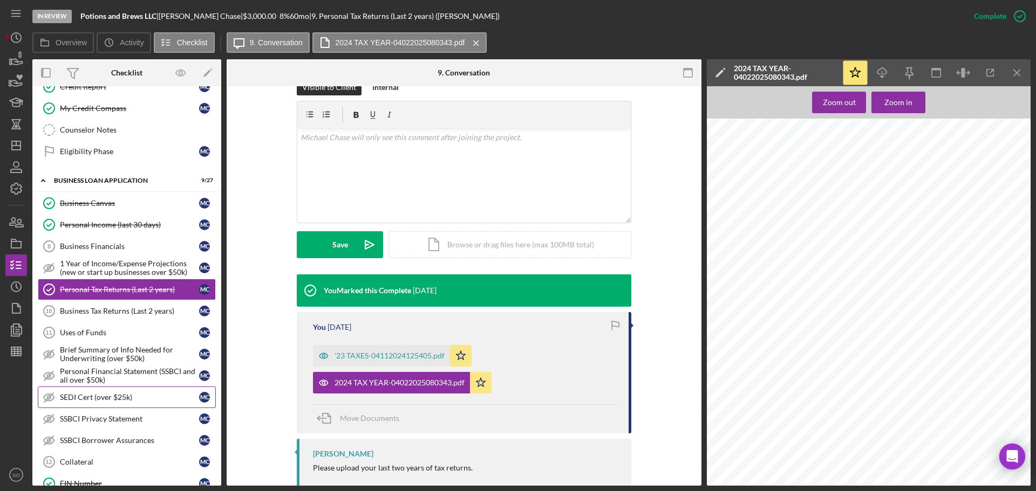
scroll to position [251, 0]
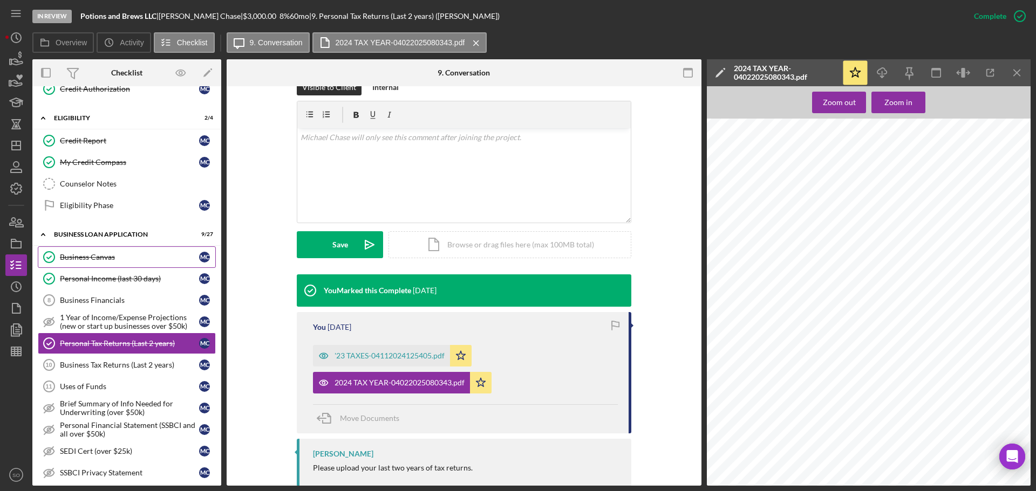
click at [97, 247] on link "Business Canvas Business Canvas M C" at bounding box center [127, 258] width 178 height 22
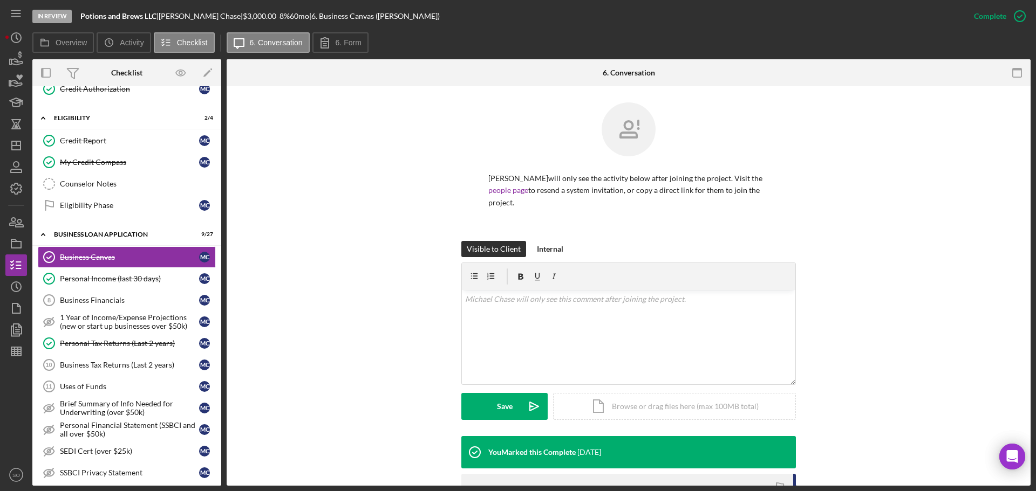
scroll to position [216, 0]
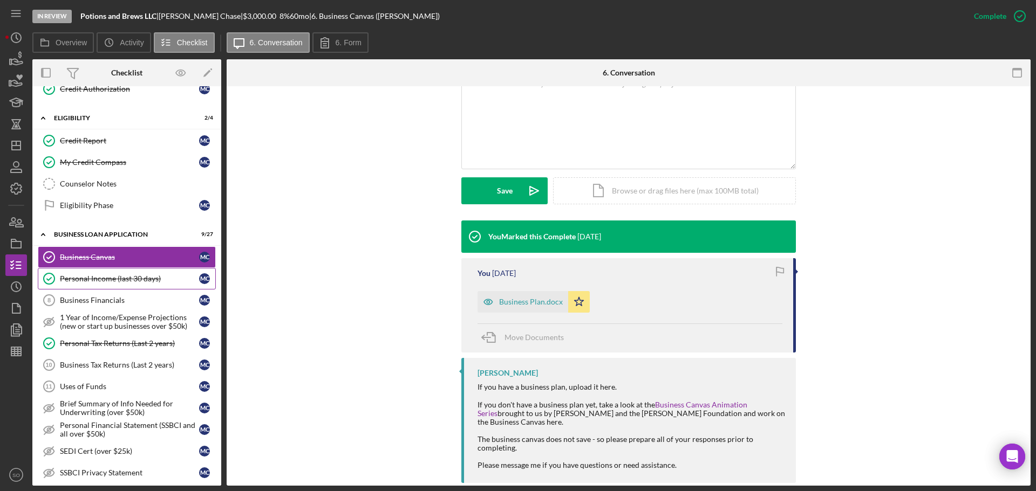
click at [87, 275] on div "Personal Income (last 30 days)" at bounding box center [129, 279] width 139 height 9
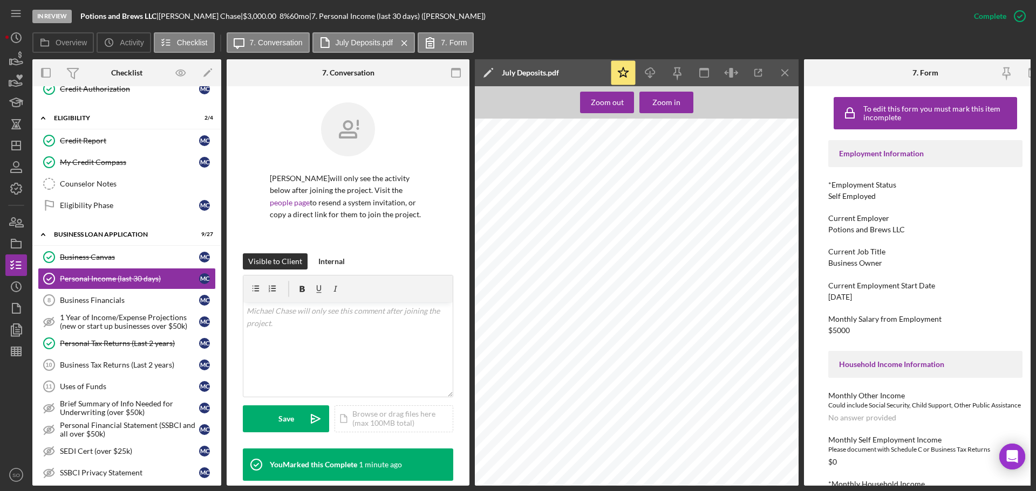
scroll to position [270, 0]
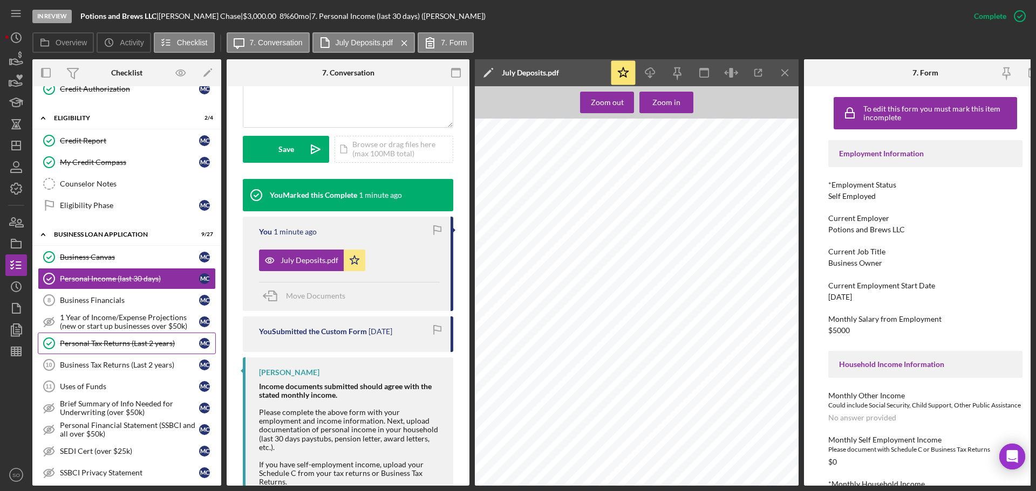
click at [129, 343] on div "Personal Tax Returns (Last 2 years)" at bounding box center [129, 343] width 139 height 9
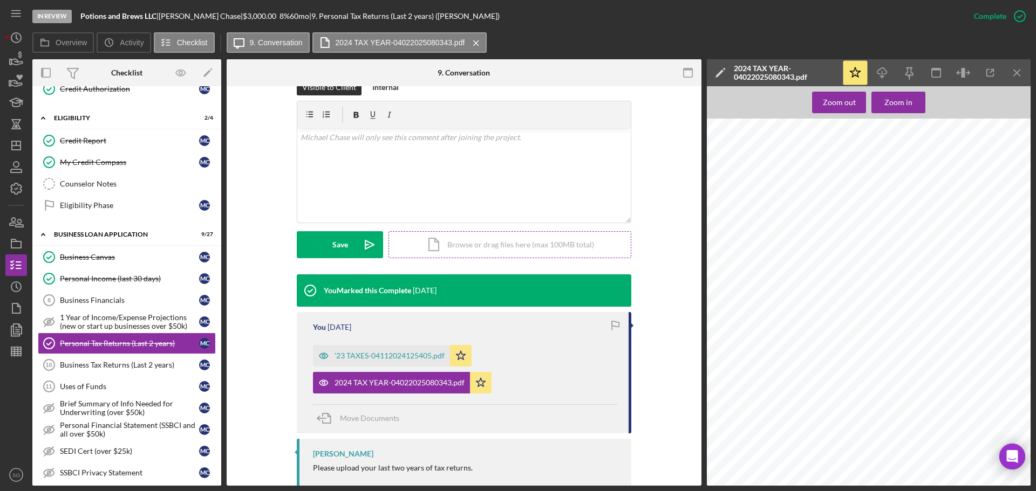
scroll to position [184, 0]
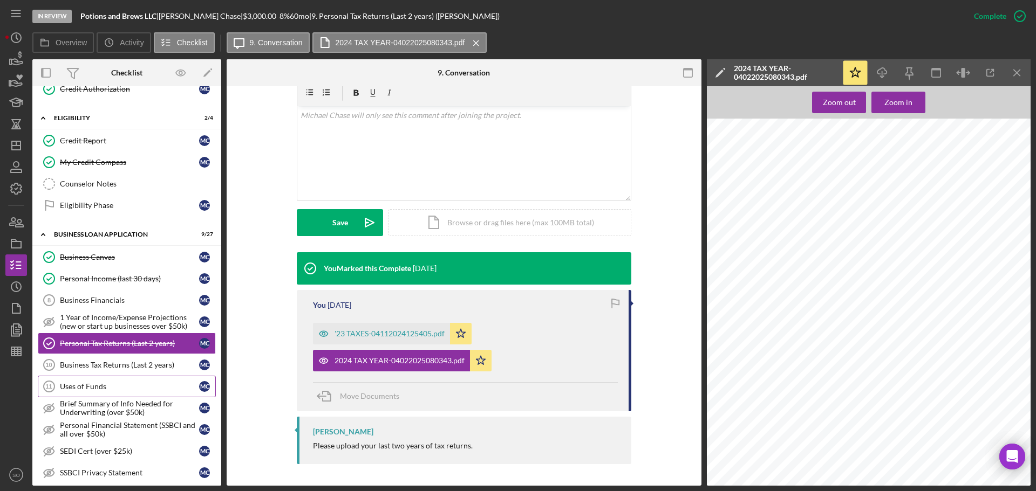
click at [102, 391] on div "Uses of Funds" at bounding box center [129, 386] width 139 height 9
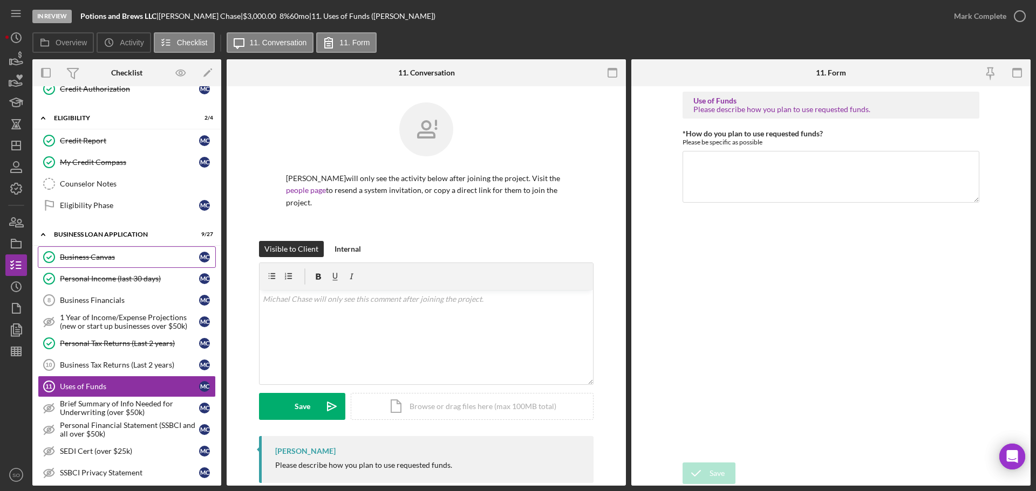
click at [79, 264] on link "Business Canvas Business Canvas M C" at bounding box center [127, 258] width 178 height 22
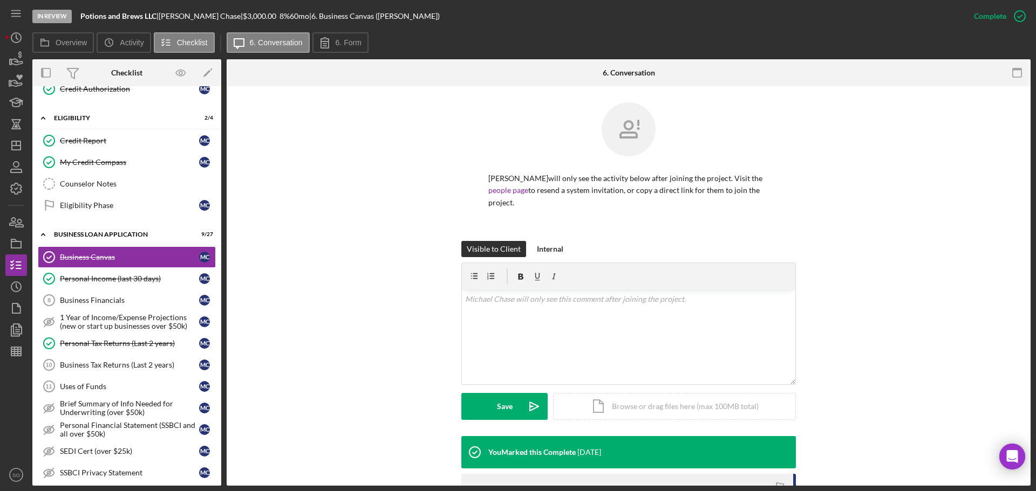
scroll to position [162, 0]
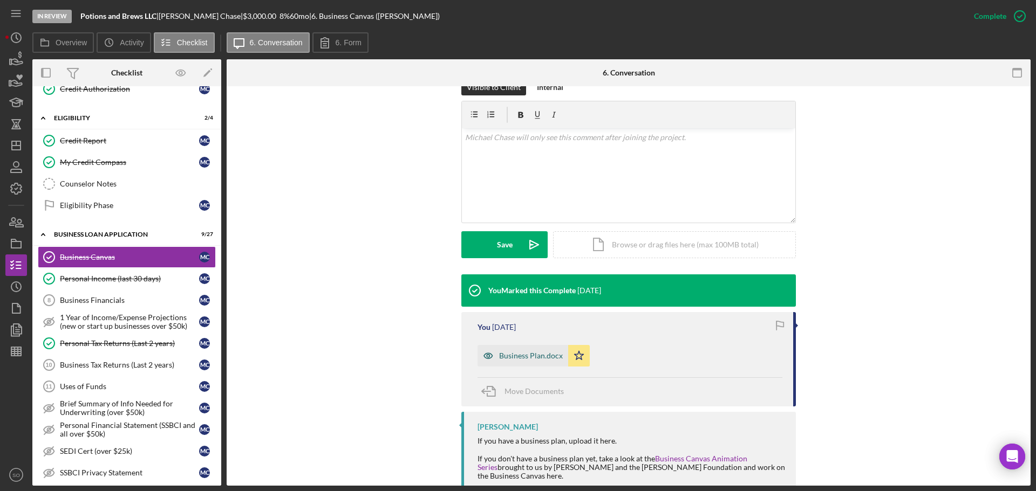
click at [531, 365] on div "Business Plan.docx" at bounding box center [522, 356] width 91 height 22
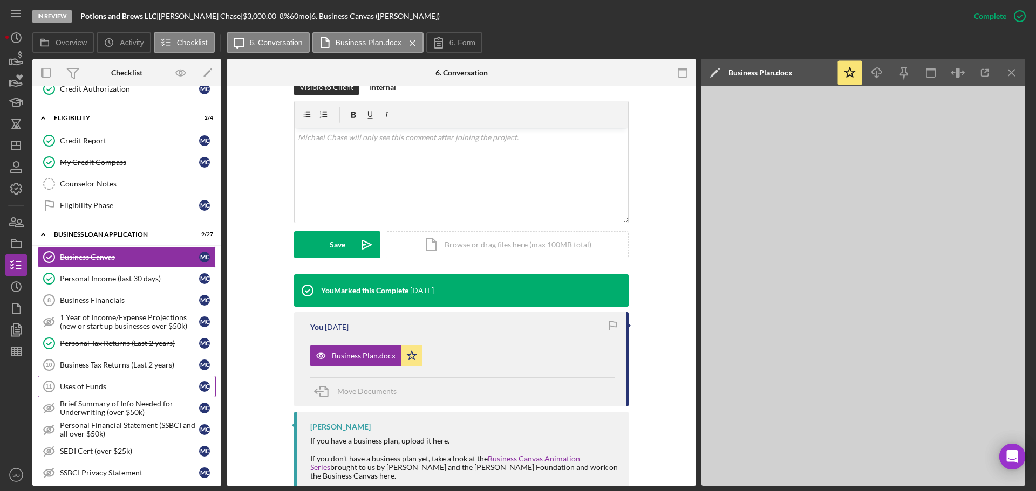
click at [132, 388] on div "Uses of Funds" at bounding box center [129, 386] width 139 height 9
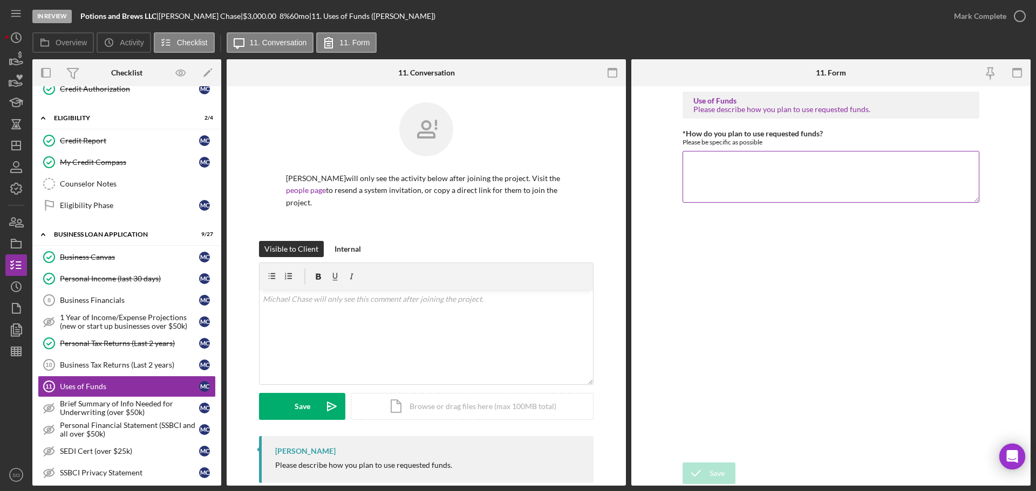
click at [714, 174] on textarea "*How do you plan to use requested funds?" at bounding box center [830, 177] width 297 height 52
click at [899, 160] on textarea "Funds will be used for marketing expenses. Advertising on socual media" at bounding box center [830, 177] width 297 height 52
click at [935, 162] on textarea "Funds will be used for marketing expenses. Advertising on social media" at bounding box center [830, 177] width 297 height 52
click at [883, 161] on textarea "Funds will be used for marketing expenses. Advertising on social media" at bounding box center [830, 177] width 297 height 52
click at [956, 165] on textarea "Funds will be used for marketing expenses. Advertising online and social media" at bounding box center [830, 177] width 297 height 52
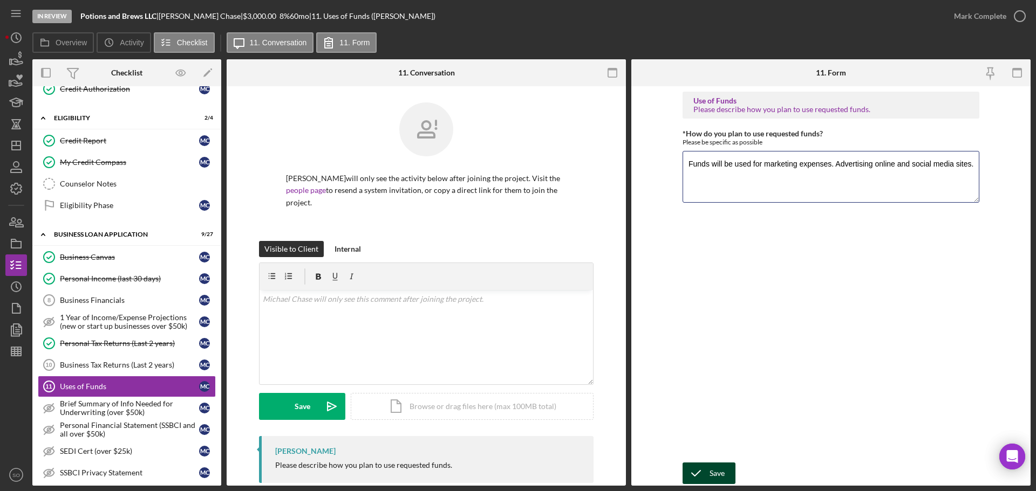
type textarea "Funds will be used for marketing expenses. Advertising online and social media …"
click at [707, 466] on icon "submit" at bounding box center [695, 473] width 27 height 27
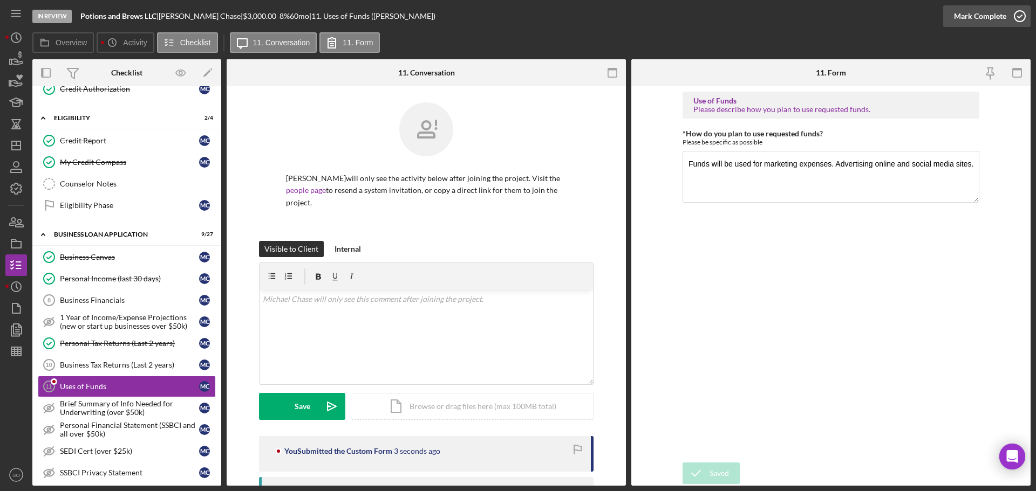
click at [961, 18] on div "Mark Complete" at bounding box center [980, 16] width 52 height 22
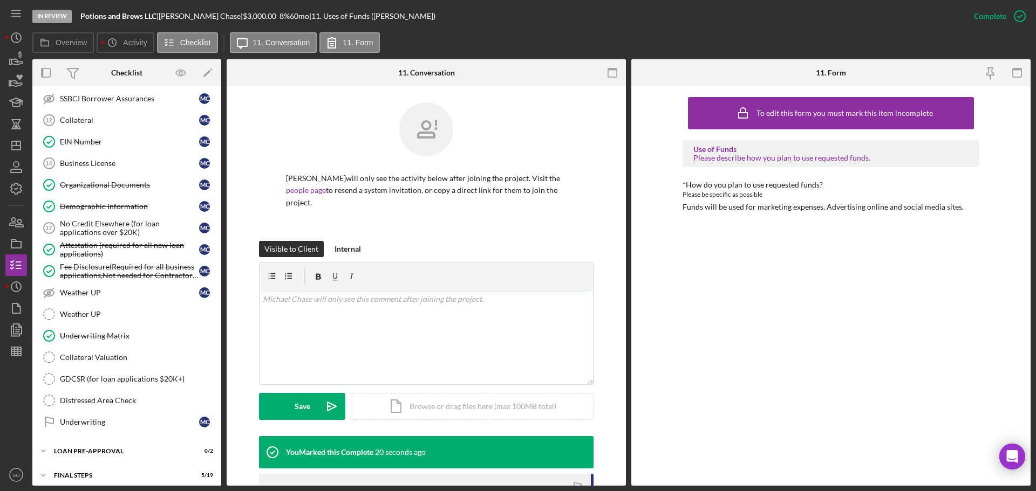
scroll to position [678, 0]
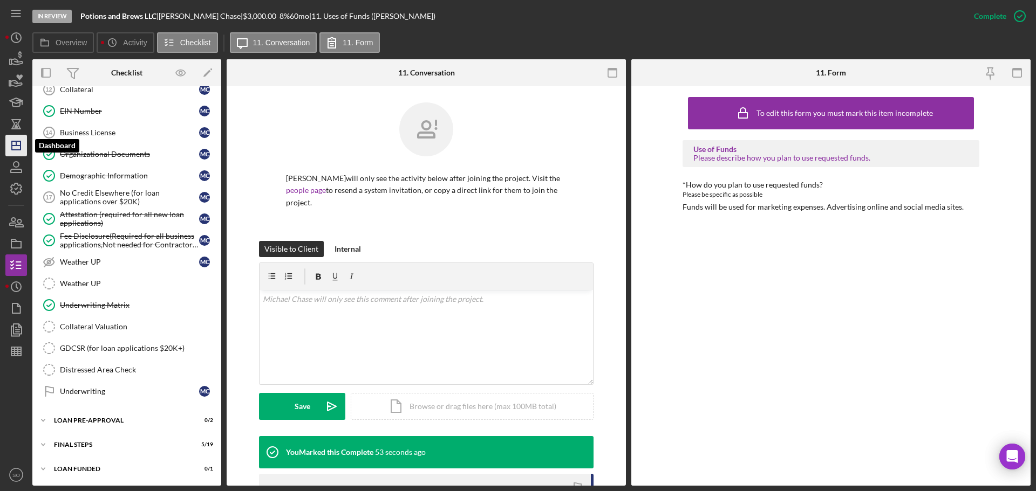
click at [9, 147] on icon "Icon/Dashboard" at bounding box center [16, 145] width 27 height 27
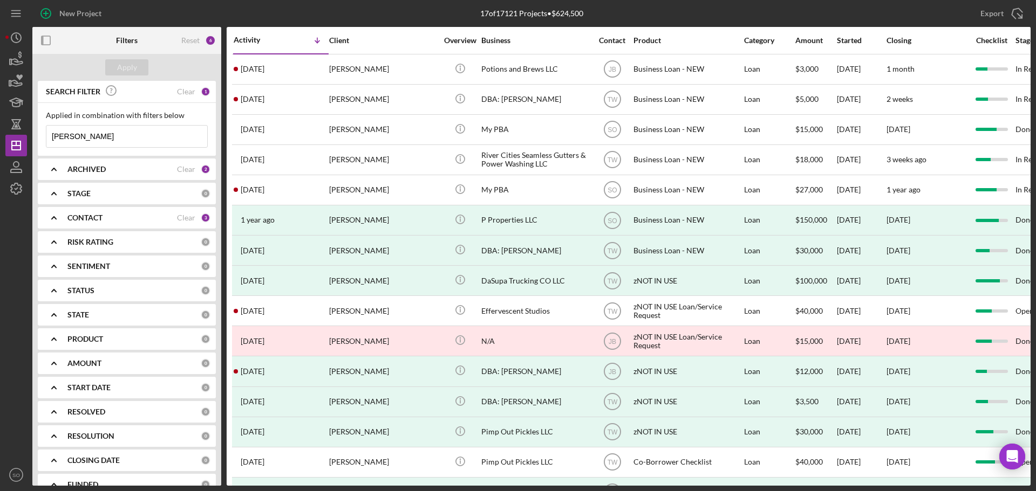
click at [152, 216] on div "CONTACT" at bounding box center [122, 218] width 110 height 9
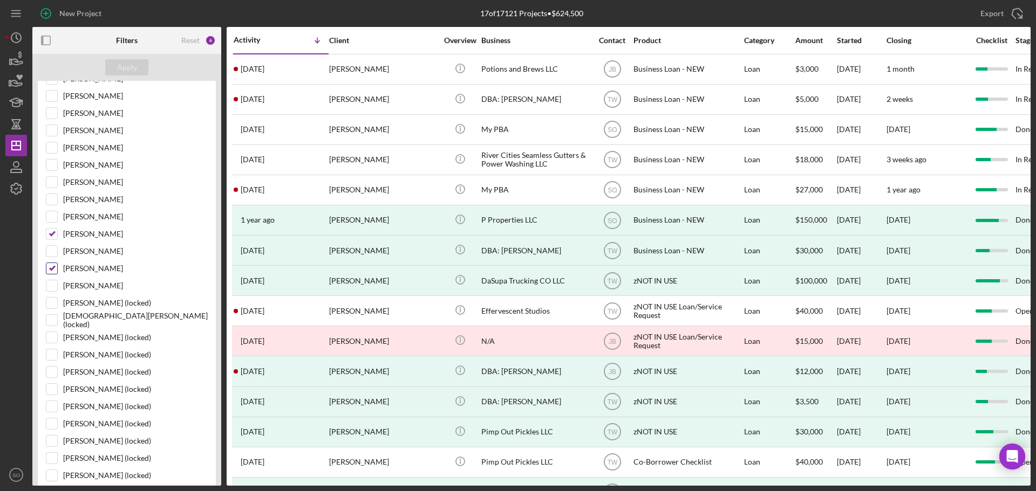
scroll to position [216, 0]
click at [55, 165] on input "[PERSON_NAME]" at bounding box center [51, 167] width 11 height 11
checkbox input "true"
click at [126, 61] on div "Apply" at bounding box center [127, 67] width 20 height 16
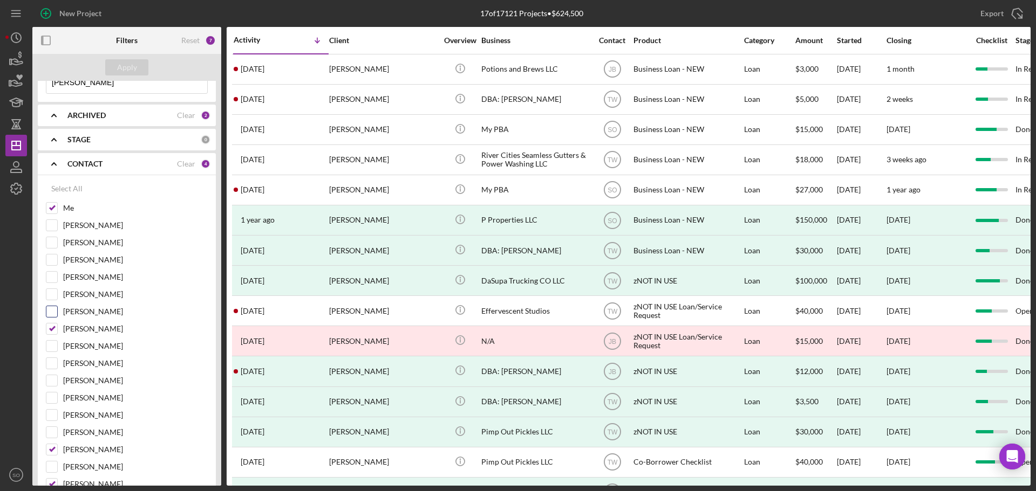
scroll to position [0, 0]
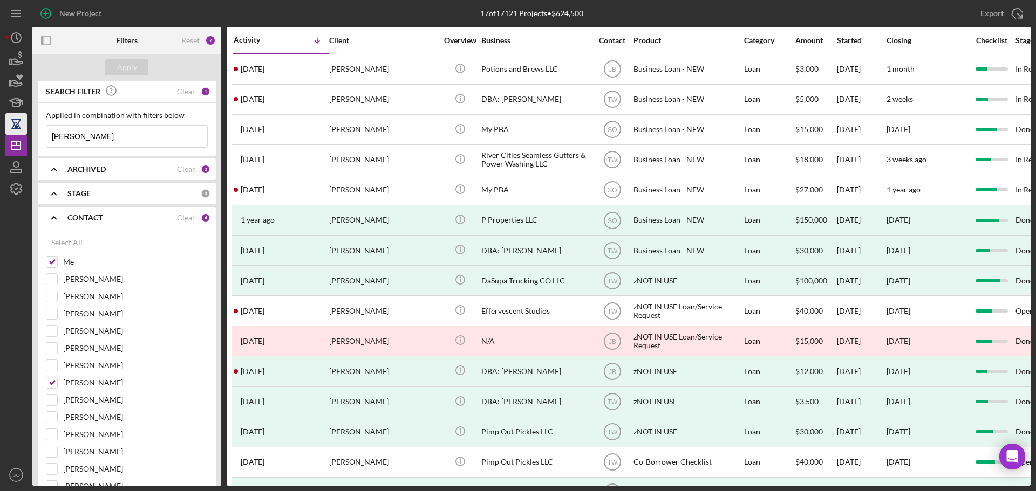
drag, startPoint x: 136, startPoint y: 140, endPoint x: 6, endPoint y: 131, distance: 130.8
click at [6, 131] on div "New Project 17 of 17121 Projects • $624,500 michael chase Export Icon/Export Fi…" at bounding box center [517, 243] width 1025 height 486
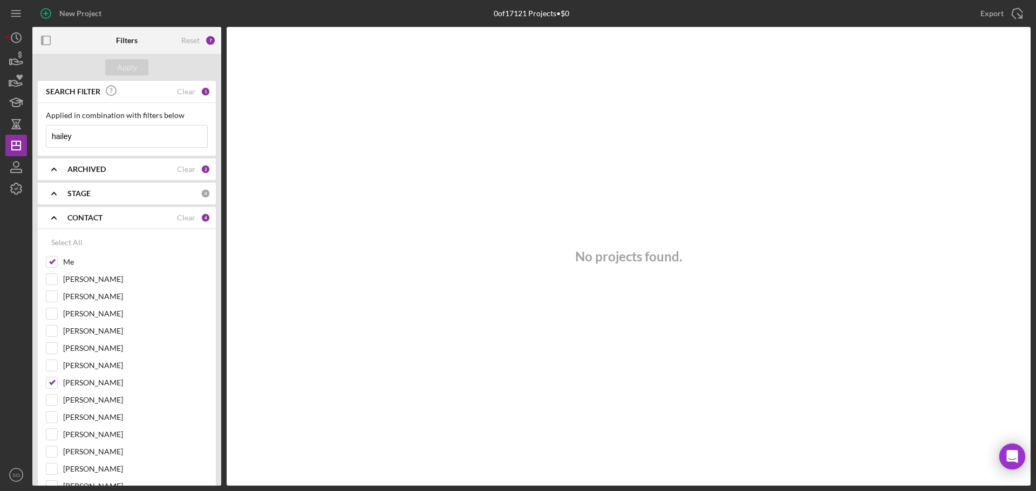
click at [61, 136] on input "hailey" at bounding box center [126, 137] width 161 height 22
type input "haley"
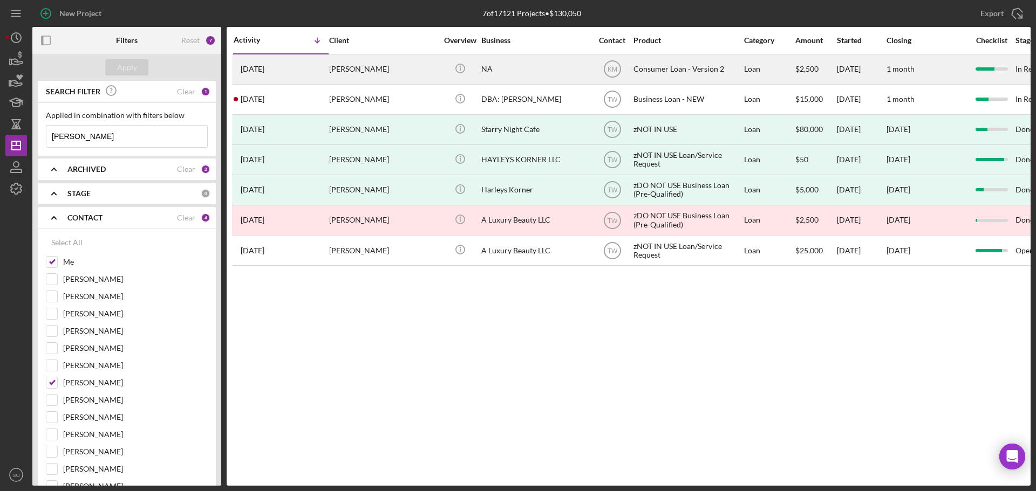
click at [332, 67] on div "[PERSON_NAME]" at bounding box center [383, 69] width 108 height 29
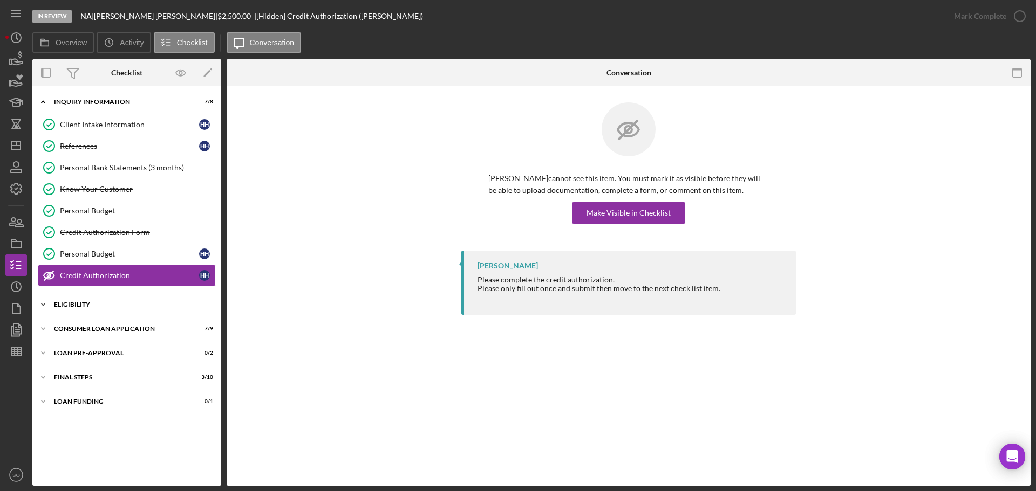
click at [88, 304] on div "Eligibility" at bounding box center [131, 305] width 154 height 6
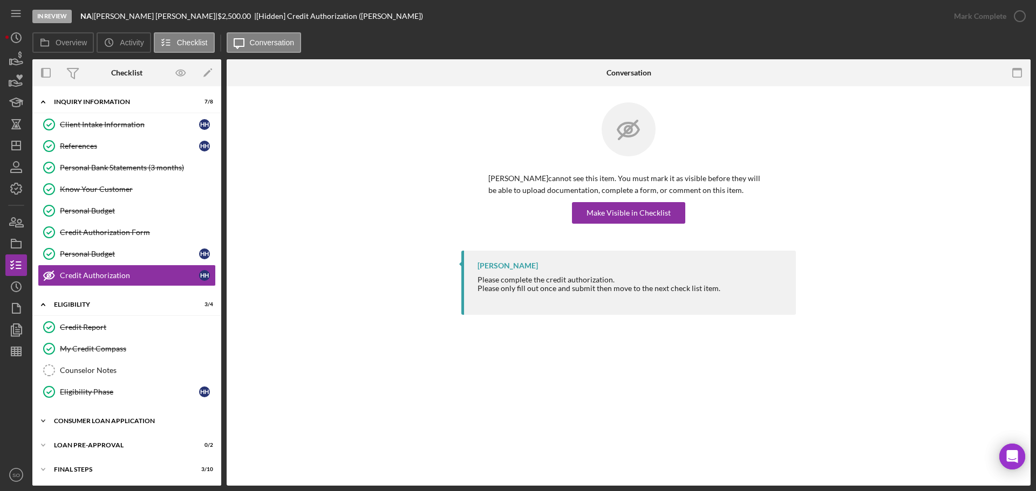
click at [127, 422] on div "Consumer Loan Application" at bounding box center [131, 421] width 154 height 6
click at [109, 175] on link "Personal Bank Statements (3 months) Personal Bank Statements (3 months)" at bounding box center [127, 168] width 178 height 22
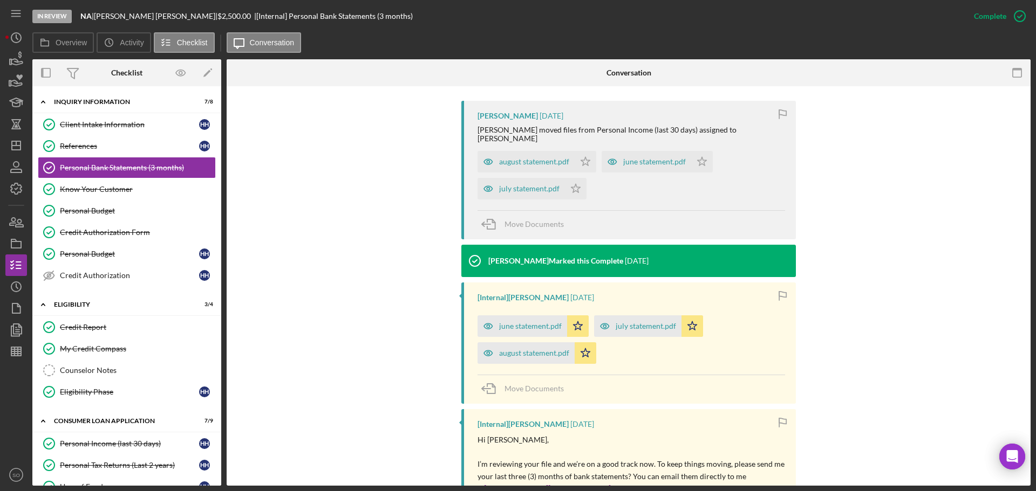
scroll to position [270, 0]
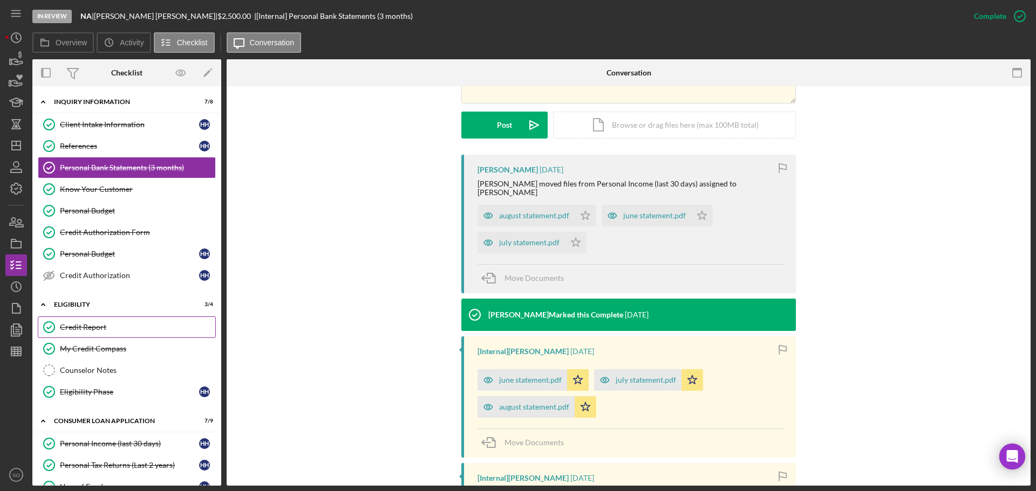
click at [97, 326] on div "Credit Report" at bounding box center [137, 327] width 155 height 9
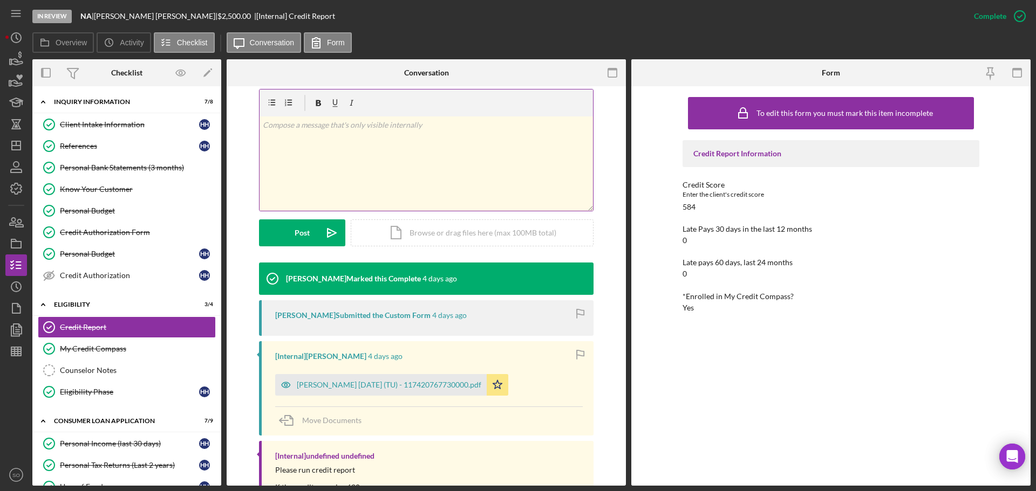
scroll to position [216, 0]
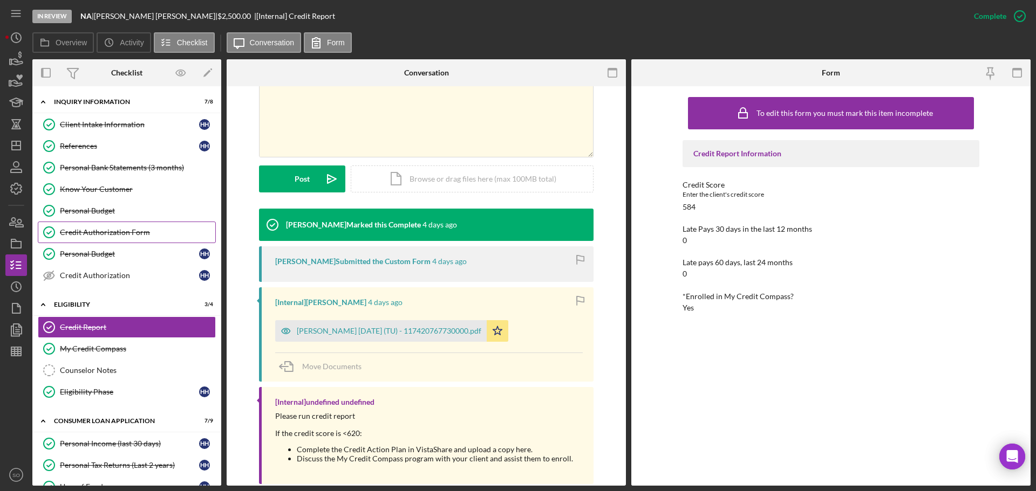
click at [100, 236] on div "Credit Authorization Form" at bounding box center [137, 232] width 155 height 9
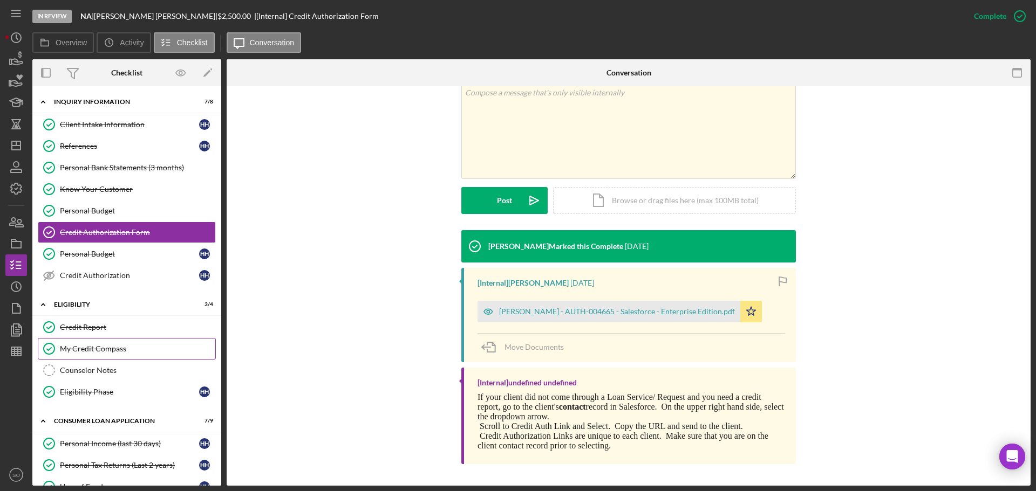
scroll to position [54, 0]
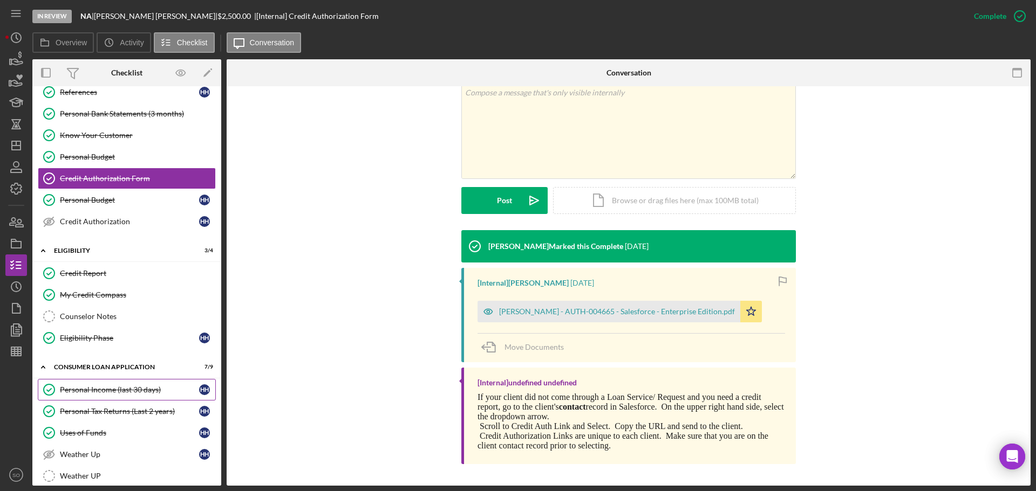
click at [122, 393] on div "Personal Income (last 30 days)" at bounding box center [129, 390] width 139 height 9
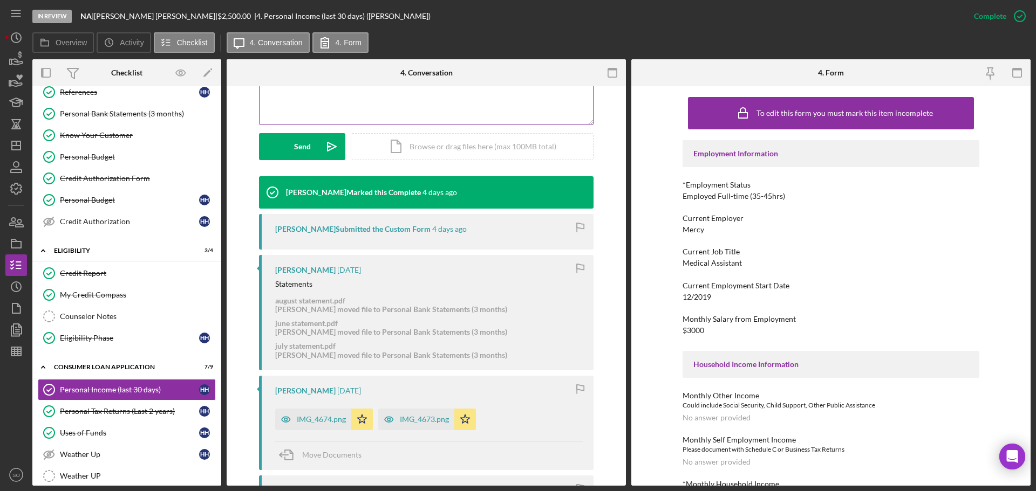
scroll to position [324, 0]
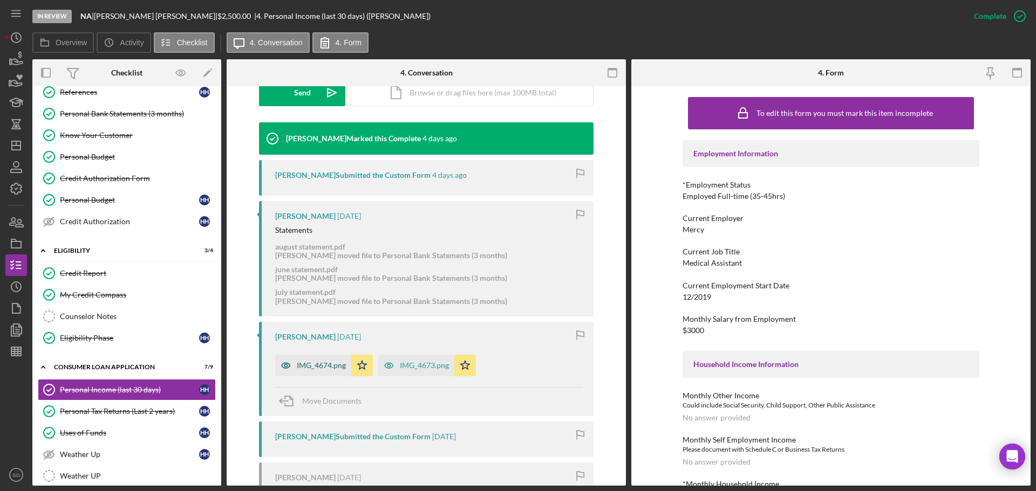
click at [331, 372] on div "IMG_4674.png" at bounding box center [313, 366] width 76 height 22
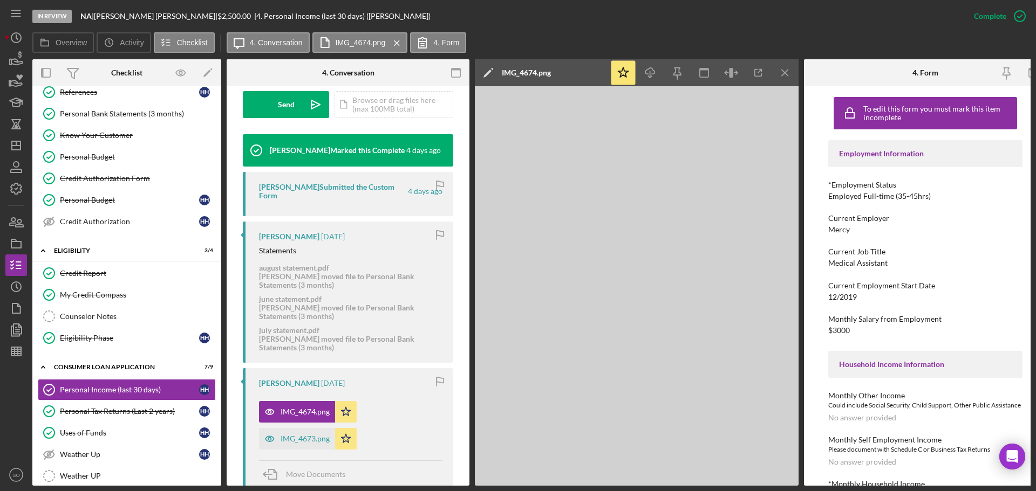
scroll to position [336, 0]
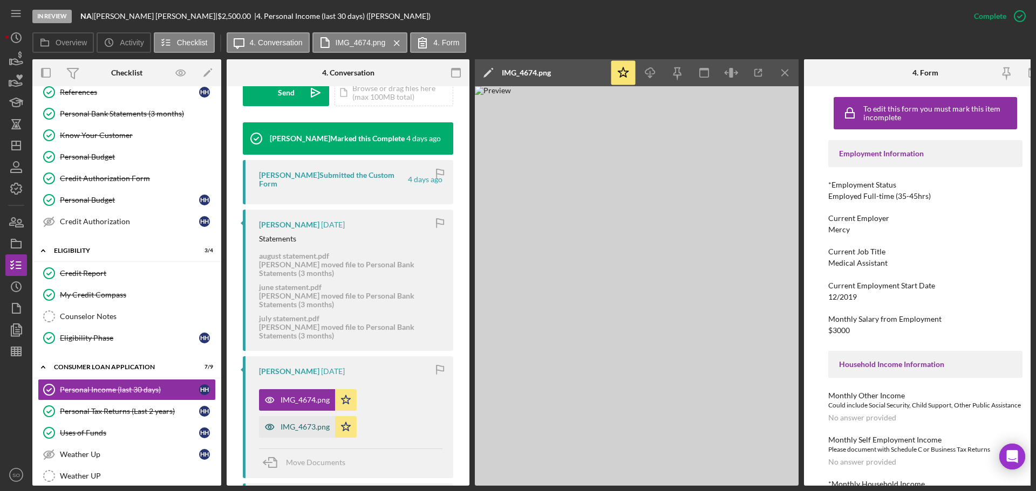
click at [317, 427] on div "IMG_4673.png" at bounding box center [305, 427] width 49 height 9
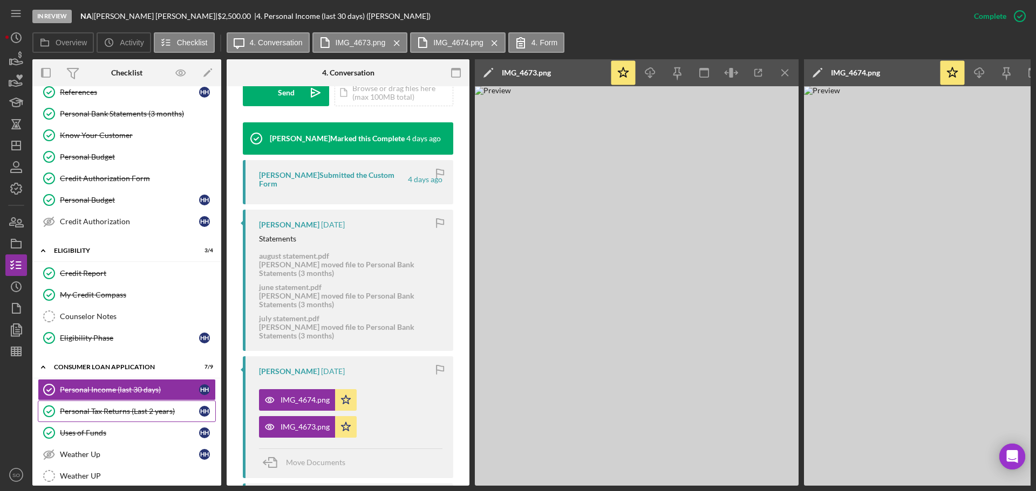
click at [120, 418] on link "Personal Tax Returns (Last 2 years) Personal Tax Returns (Last 2 years) H H" at bounding box center [127, 412] width 178 height 22
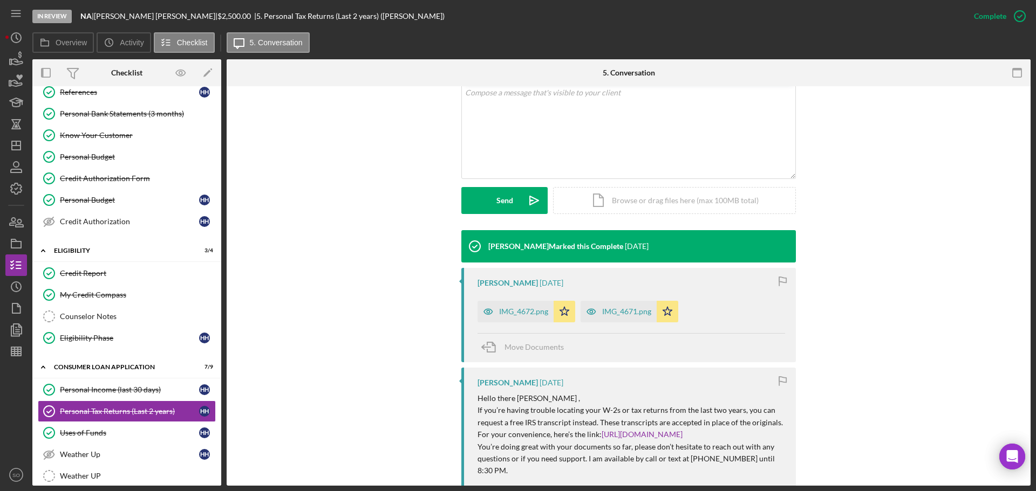
scroll to position [270, 0]
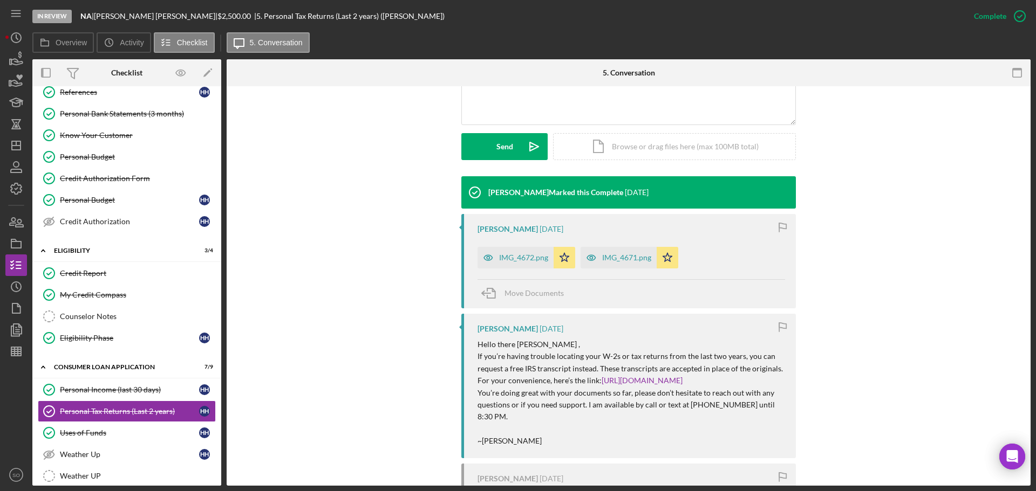
click at [525, 266] on div "IMG_4672.png" at bounding box center [515, 258] width 76 height 22
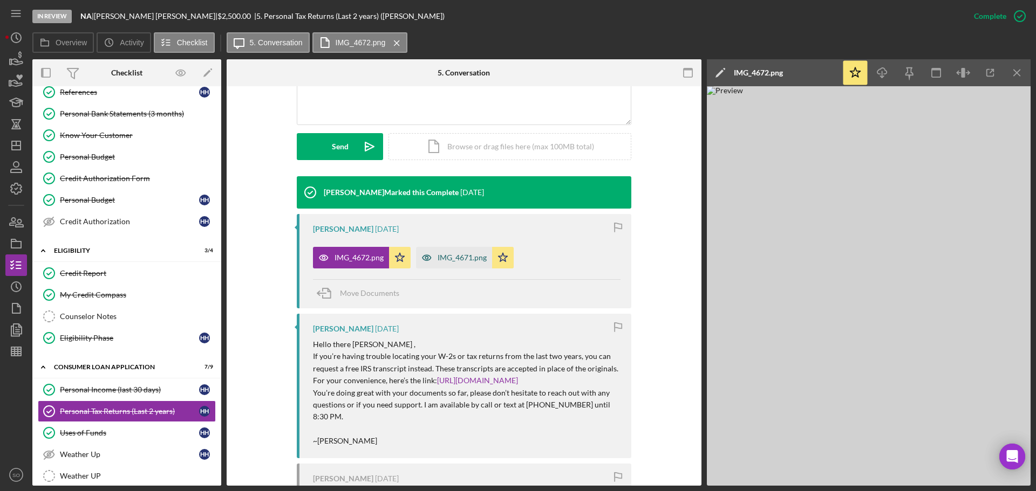
click at [453, 263] on div "IMG_4671.png" at bounding box center [454, 258] width 76 height 22
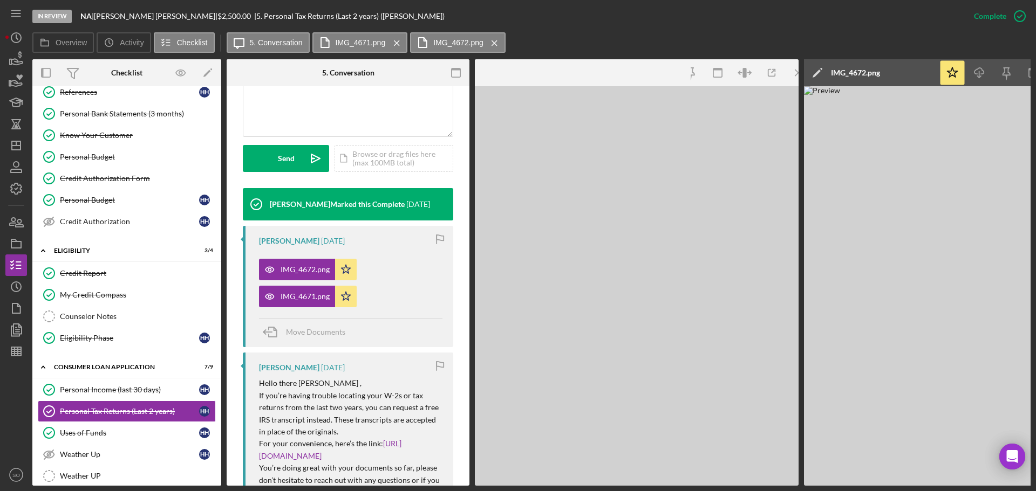
scroll to position [282, 0]
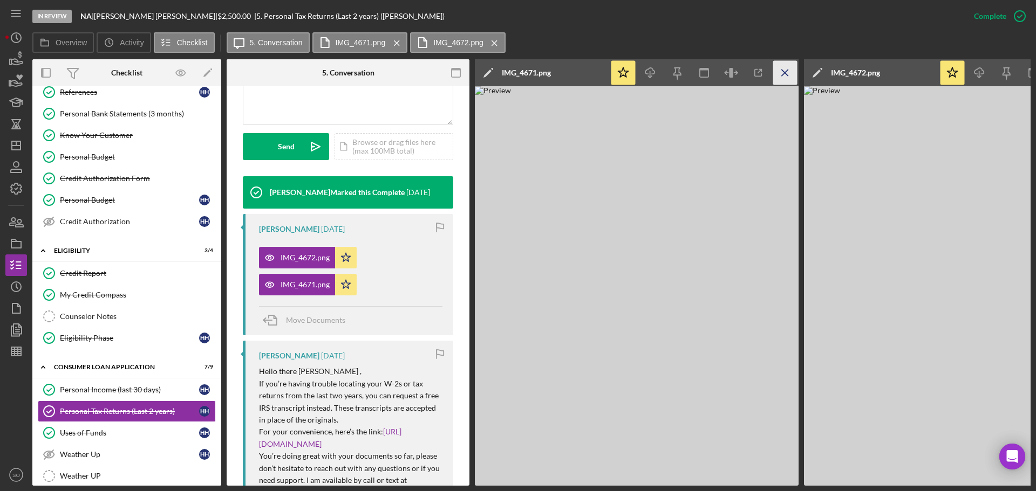
click at [786, 71] on line "button" at bounding box center [785, 73] width 6 height 6
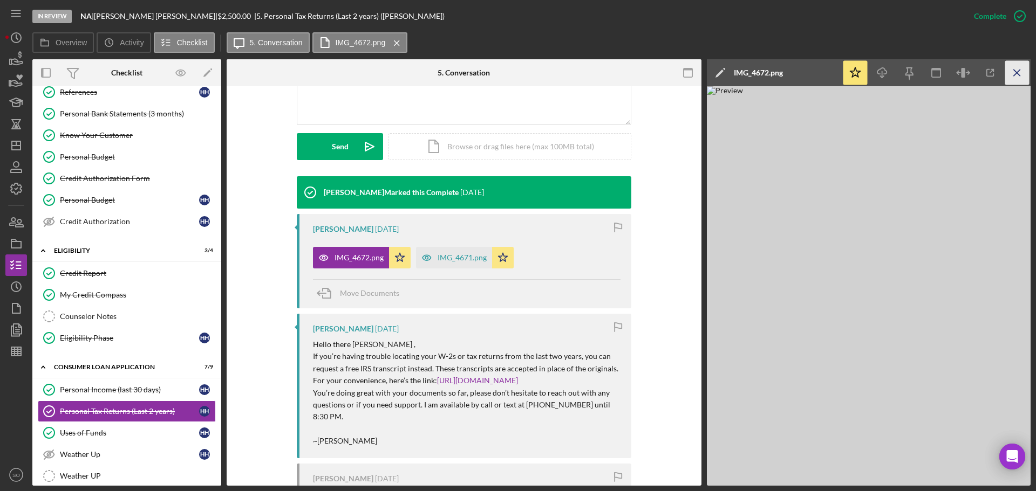
click at [1012, 73] on icon "Icon/Menu Close" at bounding box center [1017, 73] width 24 height 24
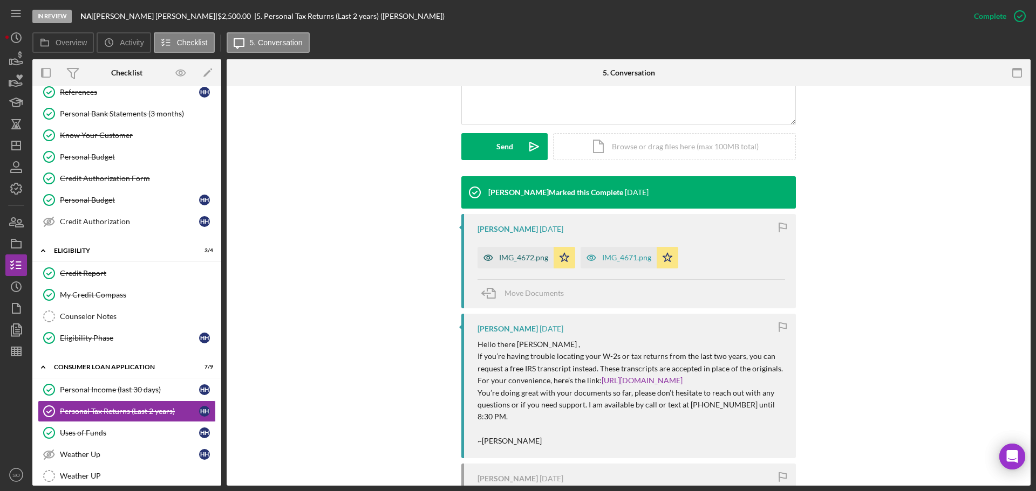
click at [525, 257] on div "IMG_4672.png" at bounding box center [523, 258] width 49 height 9
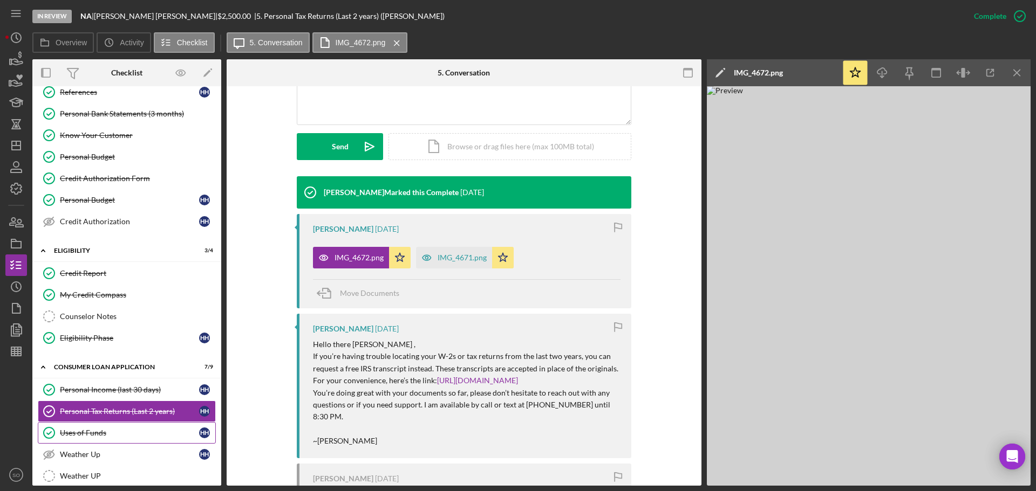
click at [91, 433] on div "Uses of Funds" at bounding box center [129, 433] width 139 height 9
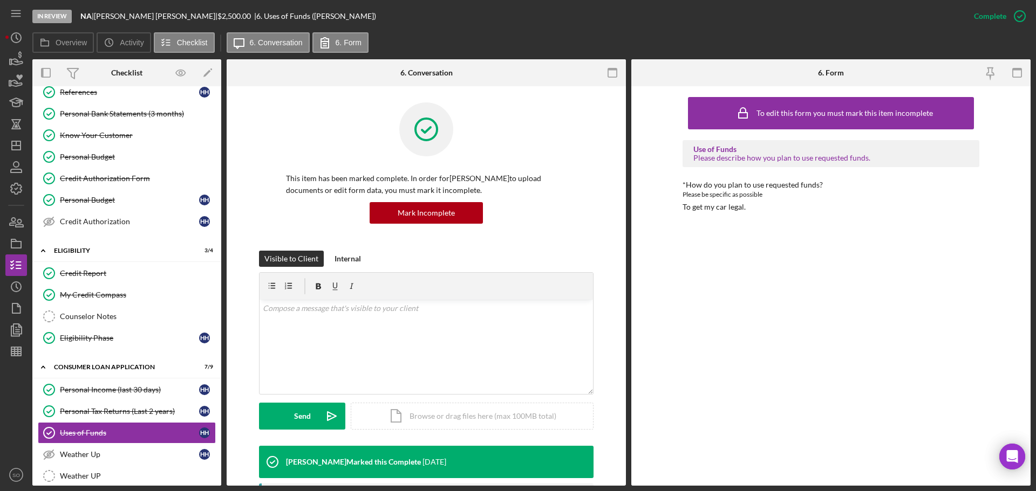
scroll to position [216, 0]
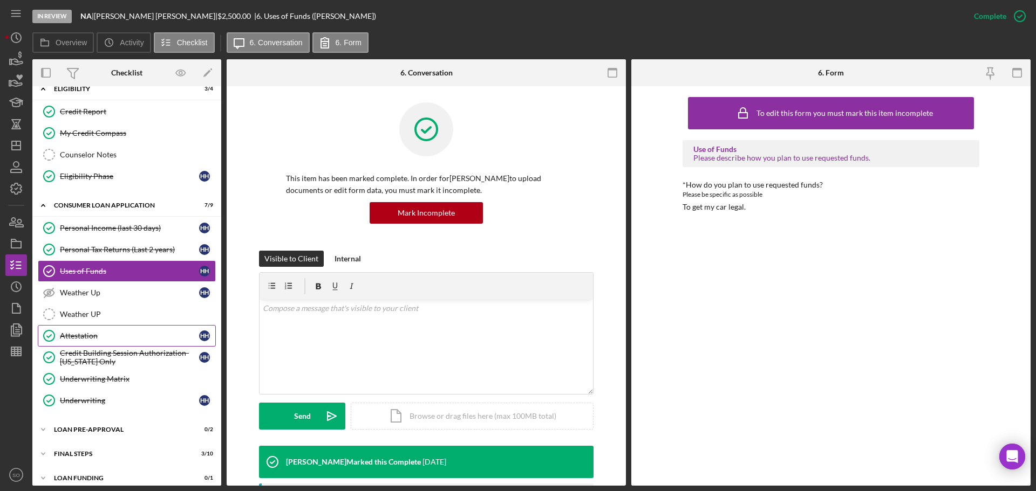
click at [99, 343] on link "Attestation Attestation H H" at bounding box center [127, 336] width 178 height 22
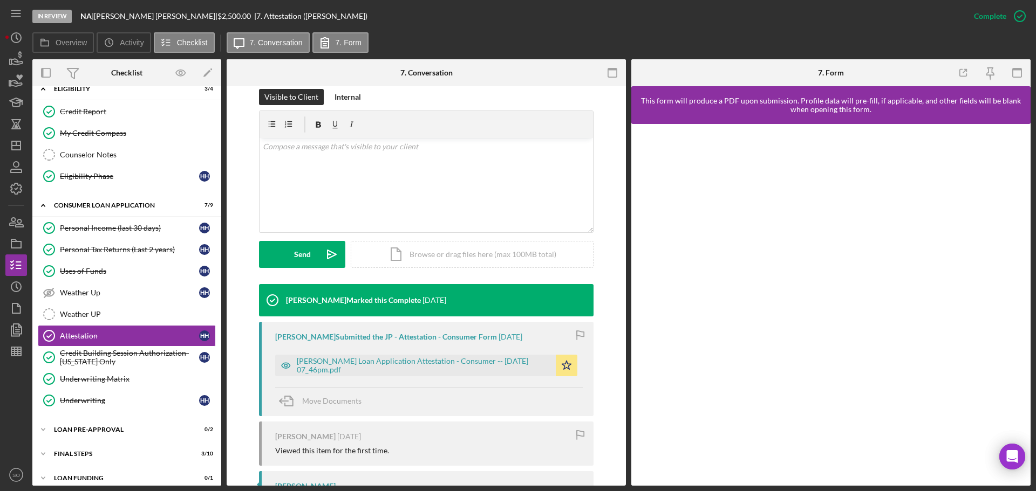
scroll to position [216, 0]
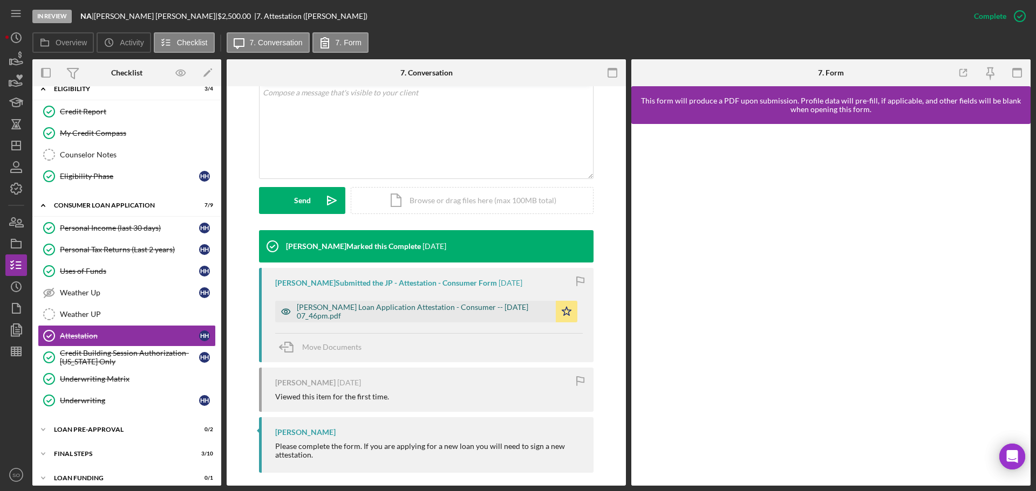
click at [370, 319] on div "Justine Petersen Loan Application Attestation - Consumer -- 2025-08-22 07_46pm.…" at bounding box center [424, 311] width 254 height 17
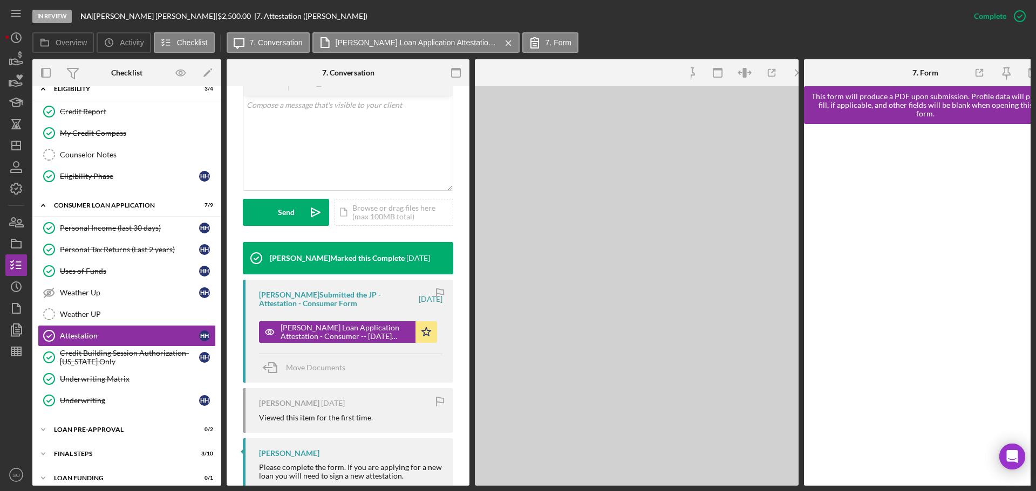
scroll to position [228, 0]
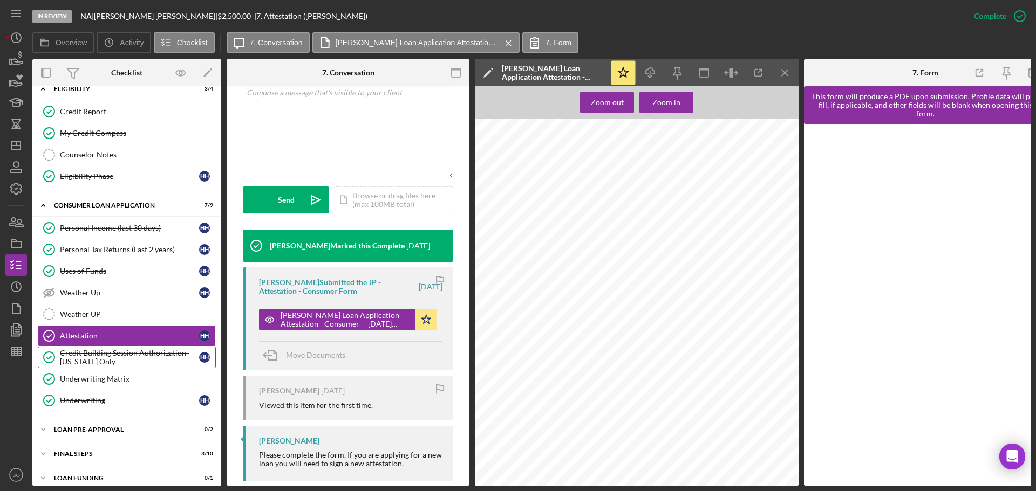
click at [98, 361] on div "Credit Building Session Authorization- Missouri Only" at bounding box center [129, 357] width 139 height 17
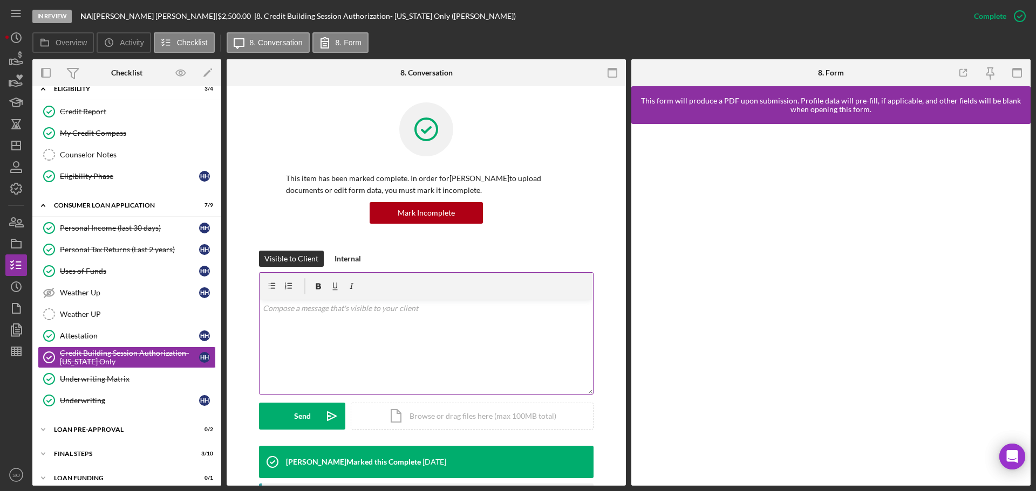
scroll to position [162, 0]
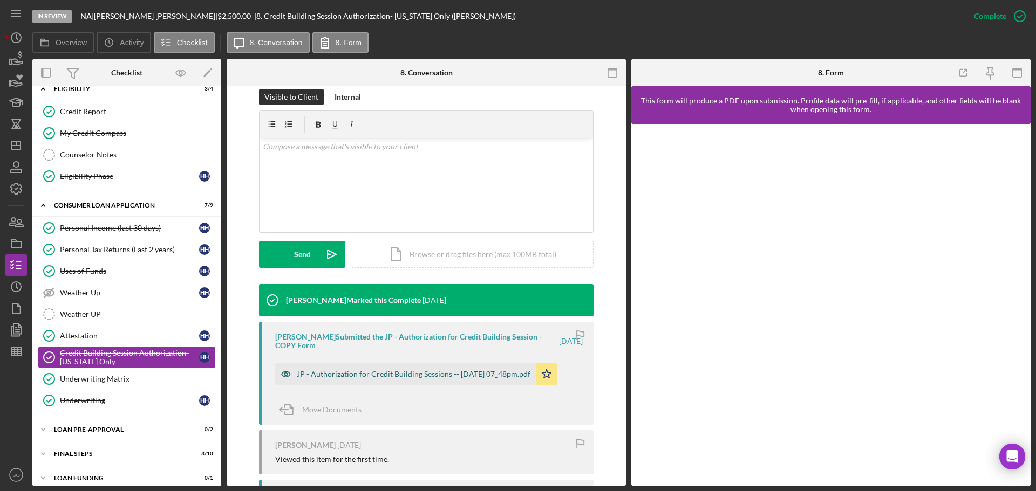
click at [420, 383] on div "JP - Authorization for Credit Building Sessions -- 2025-08-22 07_48pm.pdf" at bounding box center [405, 375] width 261 height 22
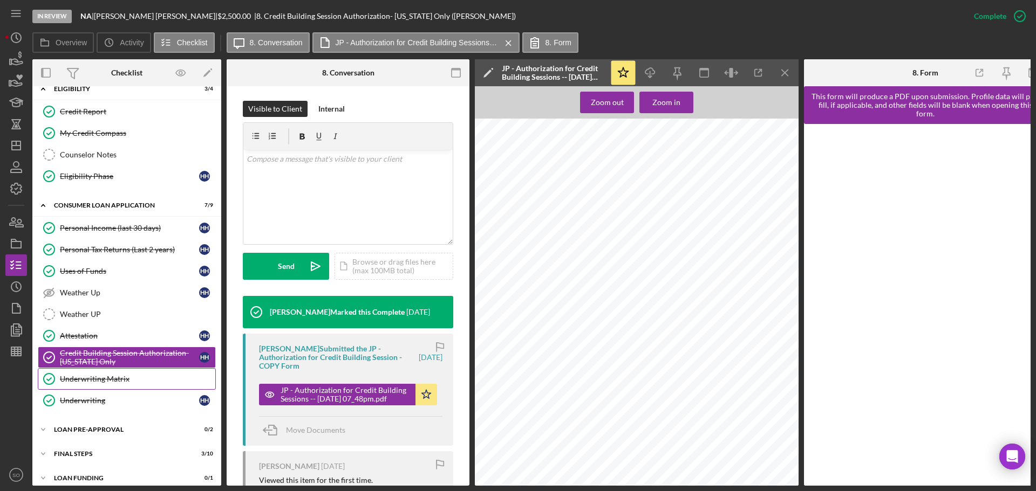
click at [119, 378] on div "Underwriting Matrix" at bounding box center [137, 379] width 155 height 9
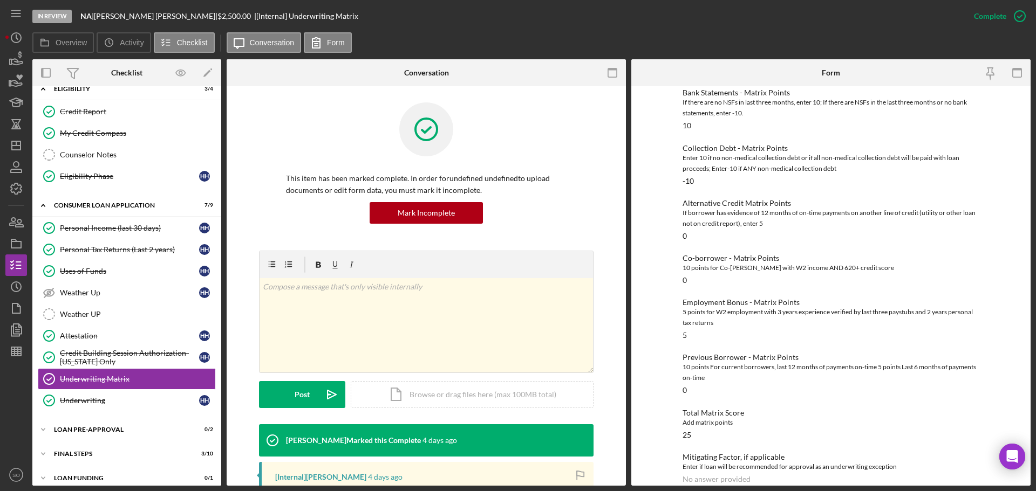
scroll to position [176, 0]
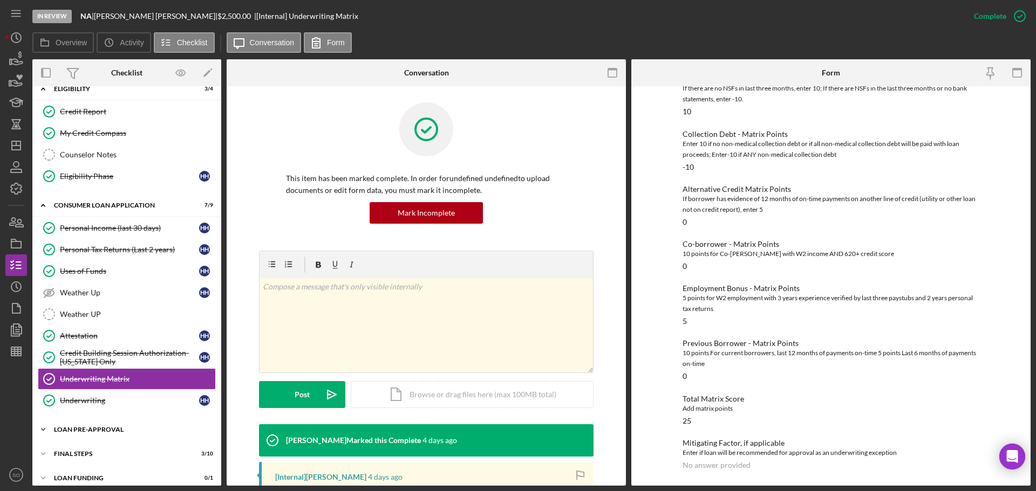
click at [96, 434] on div "Icon/Expander Loan Pre-Approval 0 / 2" at bounding box center [126, 430] width 189 height 22
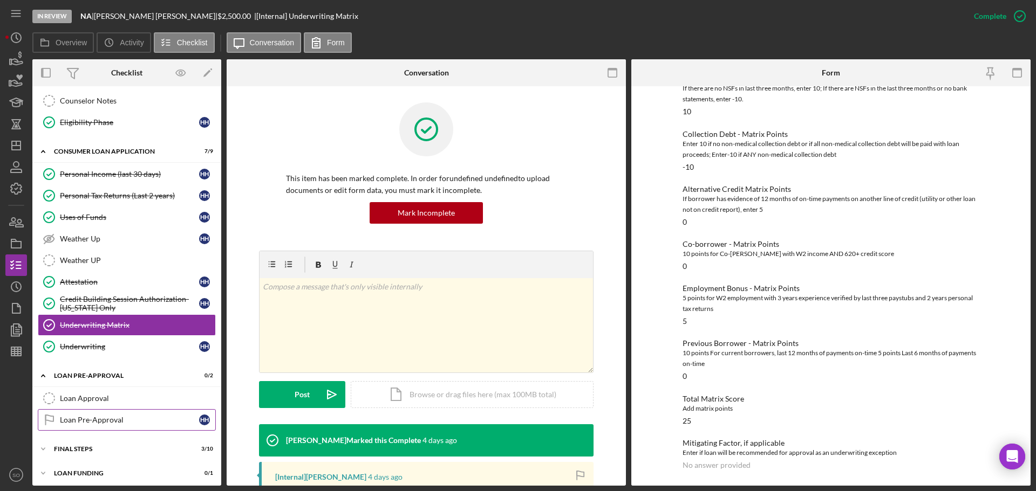
scroll to position [274, 0]
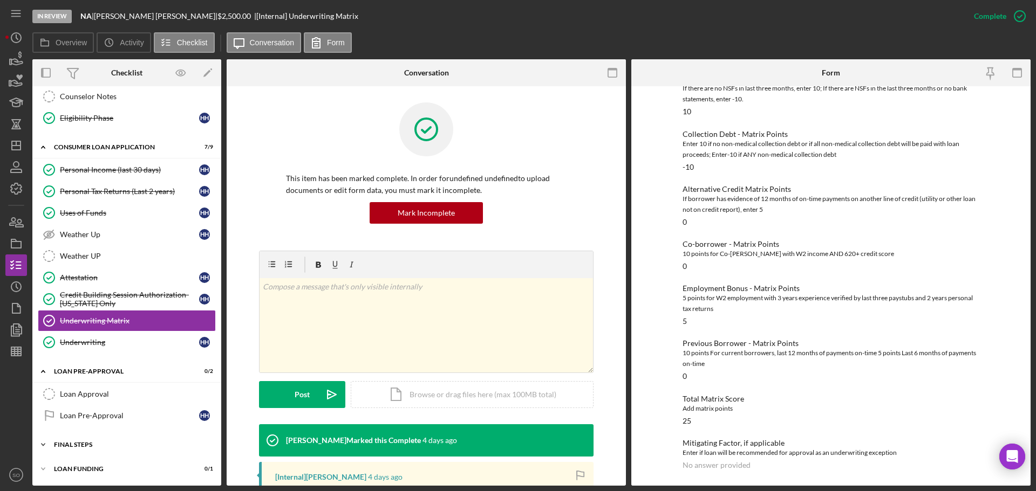
click at [102, 453] on div "Icon/Expander FINAL STEPS 3 / 10" at bounding box center [126, 445] width 189 height 22
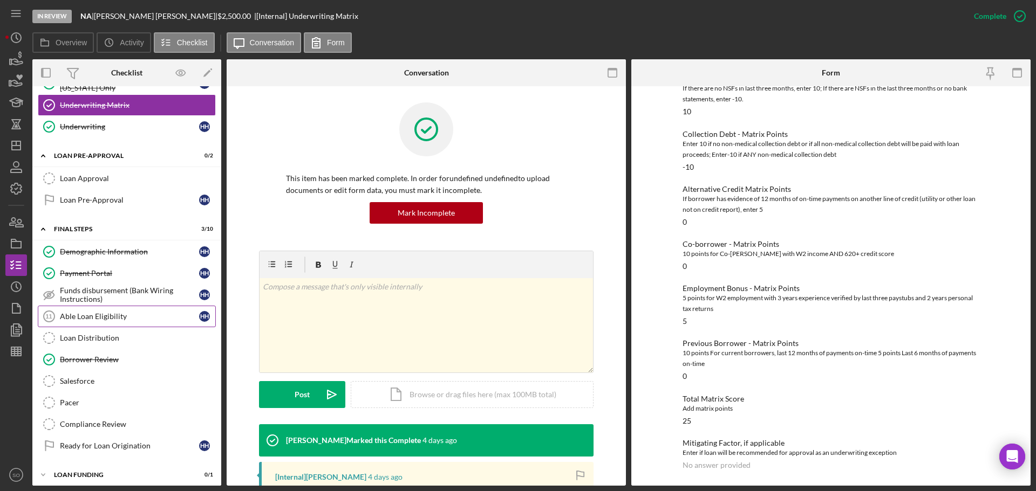
click at [93, 318] on div "Able Loan Eligibility" at bounding box center [129, 316] width 139 height 9
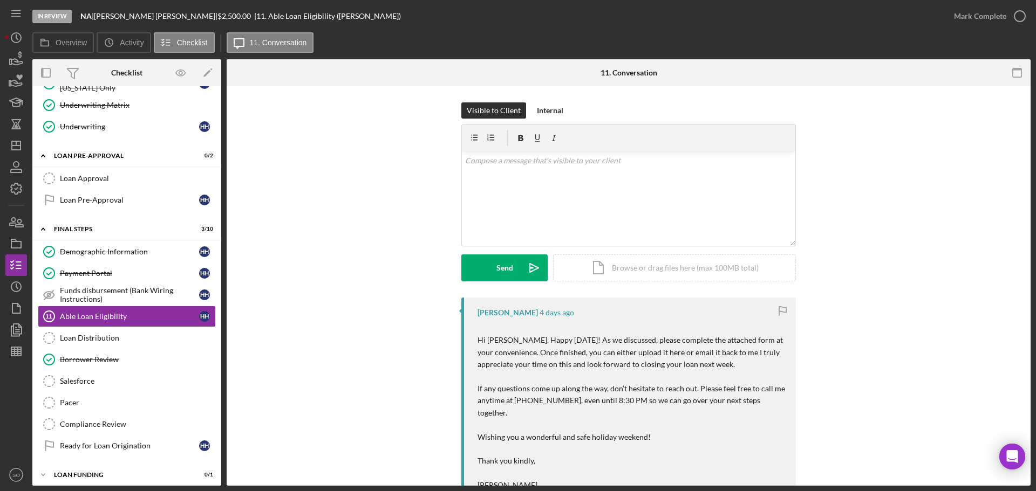
scroll to position [114, 0]
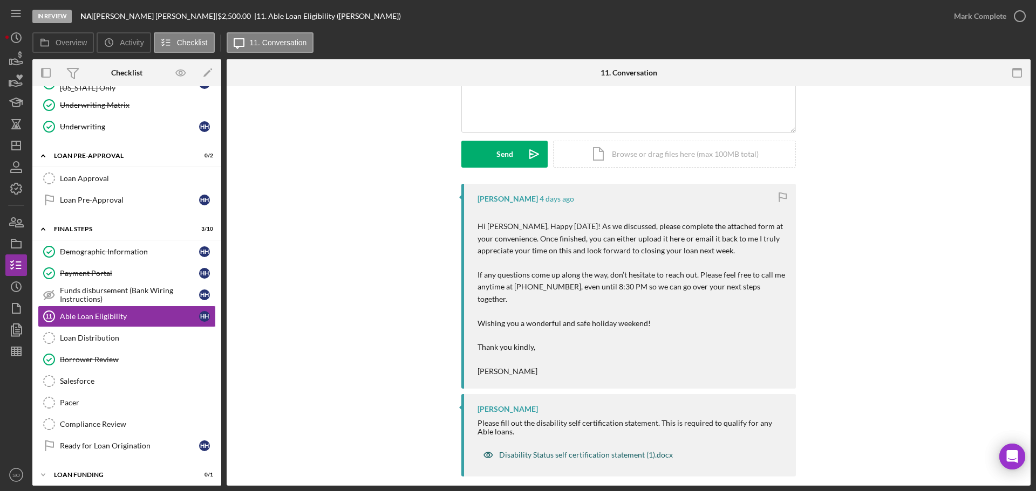
click at [531, 451] on div "Disability Status self certification statement (1).docx" at bounding box center [586, 455] width 174 height 9
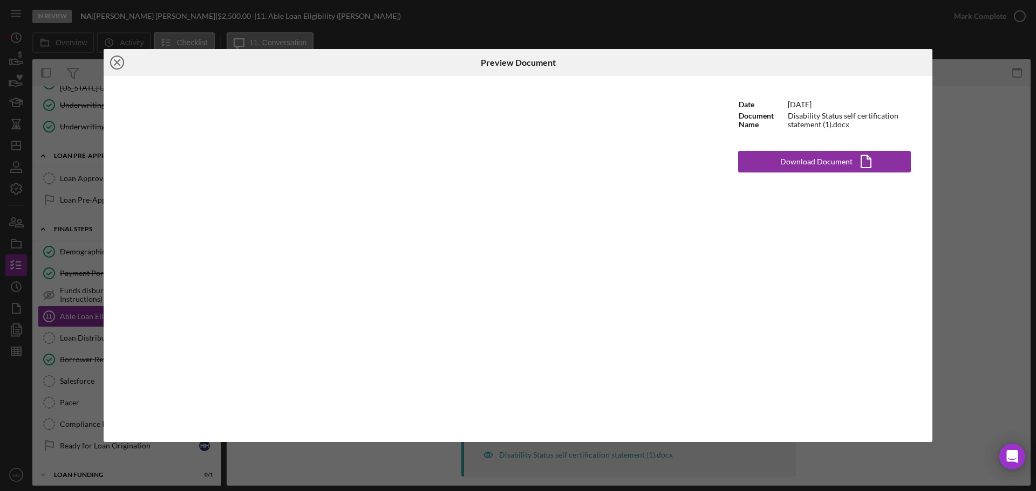
click at [118, 64] on line at bounding box center [116, 62] width 5 height 5
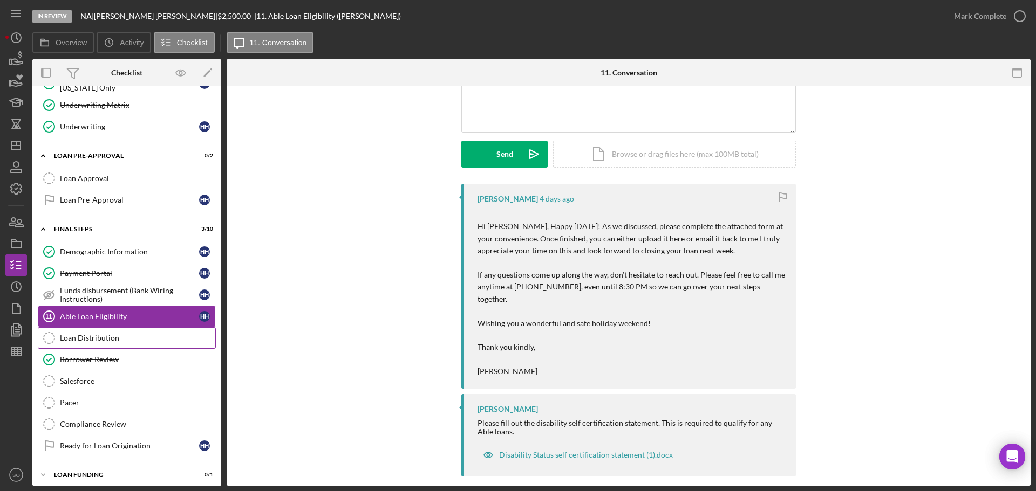
scroll to position [496, 0]
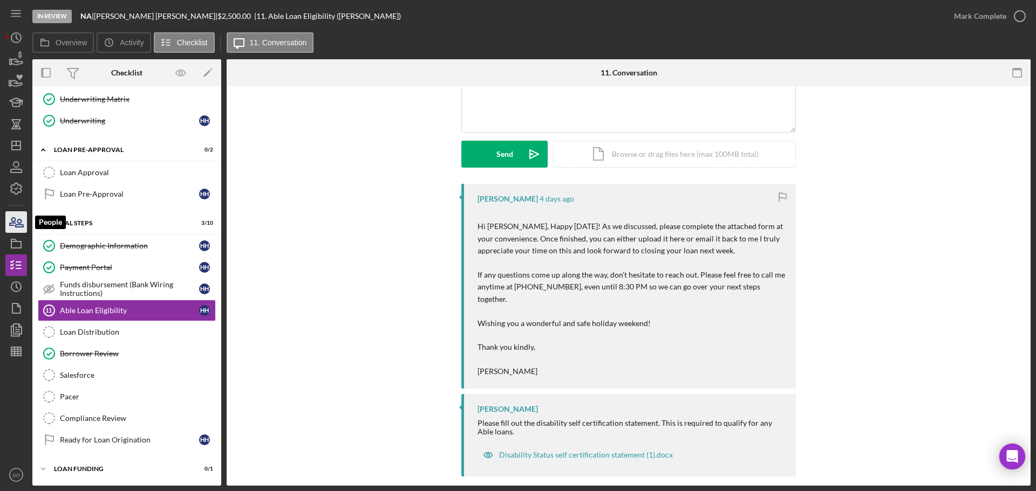
click at [19, 230] on icon "button" at bounding box center [16, 222] width 27 height 27
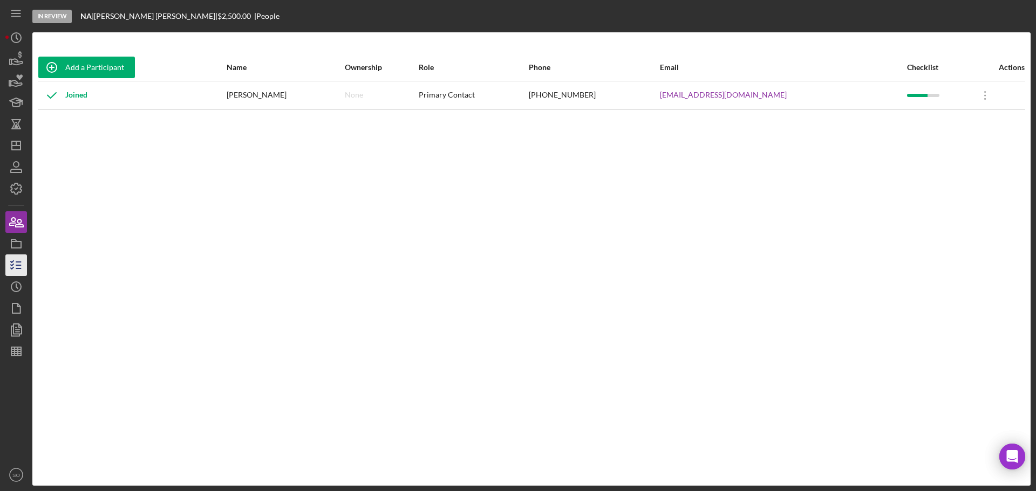
click at [24, 263] on icon "button" at bounding box center [16, 265] width 27 height 27
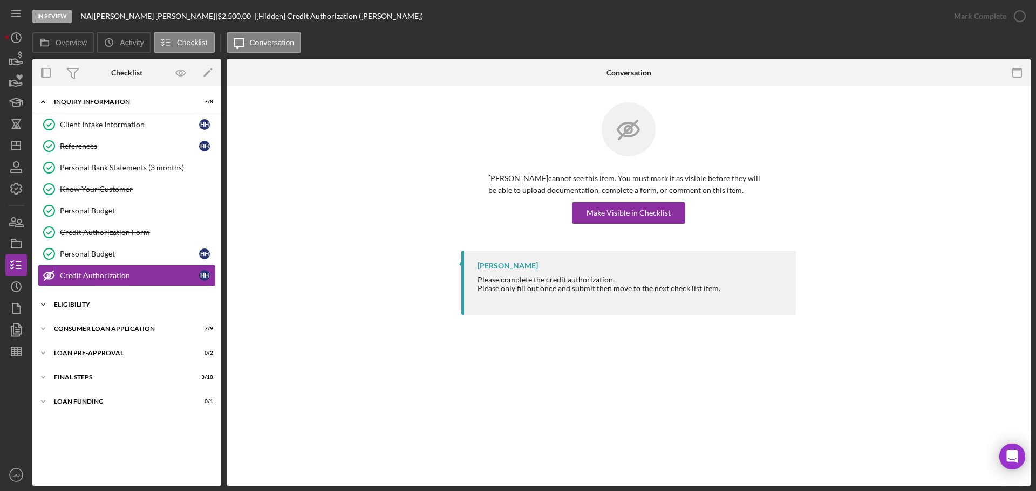
click at [89, 311] on div "Icon/Expander Eligibility 3 / 4" at bounding box center [126, 305] width 189 height 22
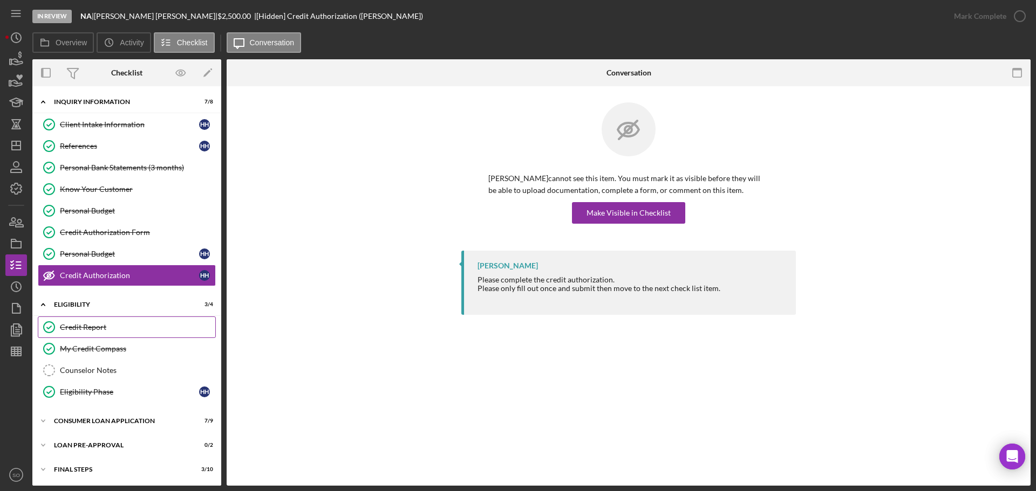
scroll to position [25, 0]
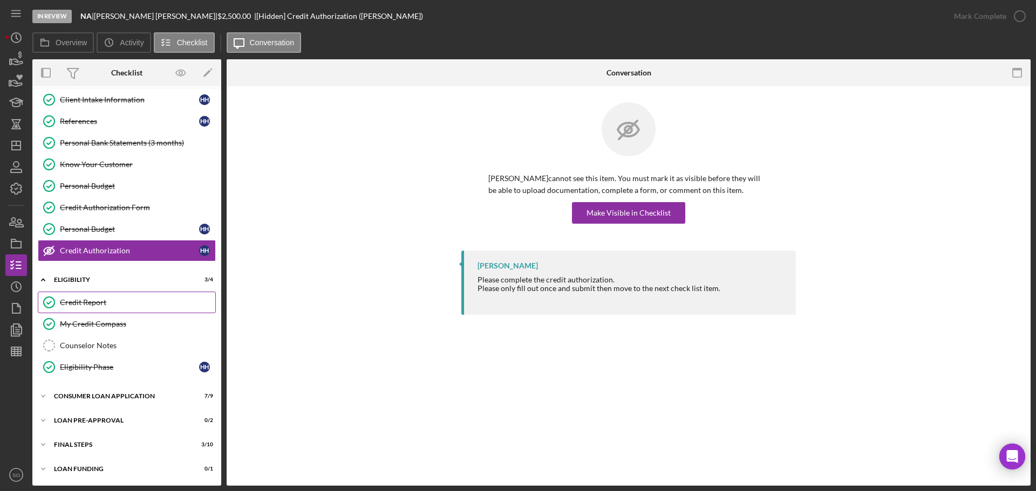
click at [89, 301] on div "Credit Report" at bounding box center [137, 302] width 155 height 9
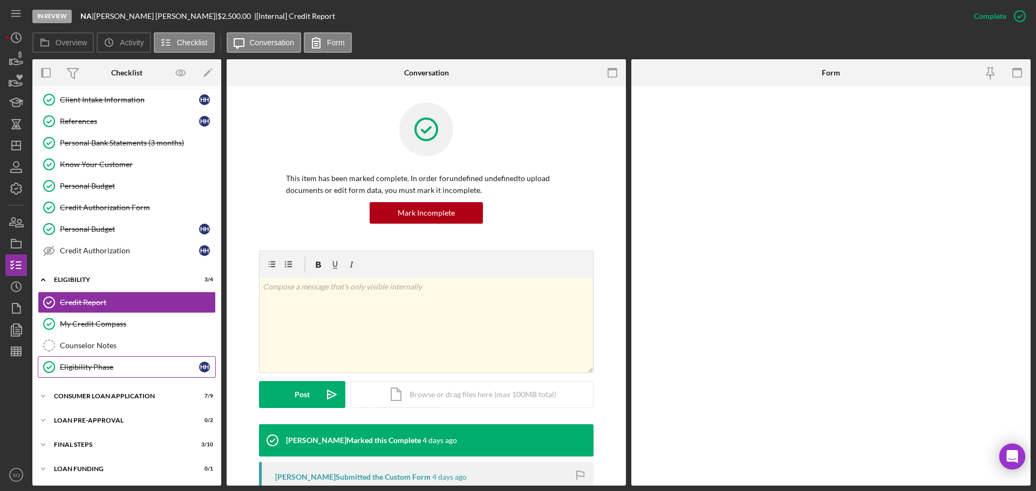
scroll to position [25, 0]
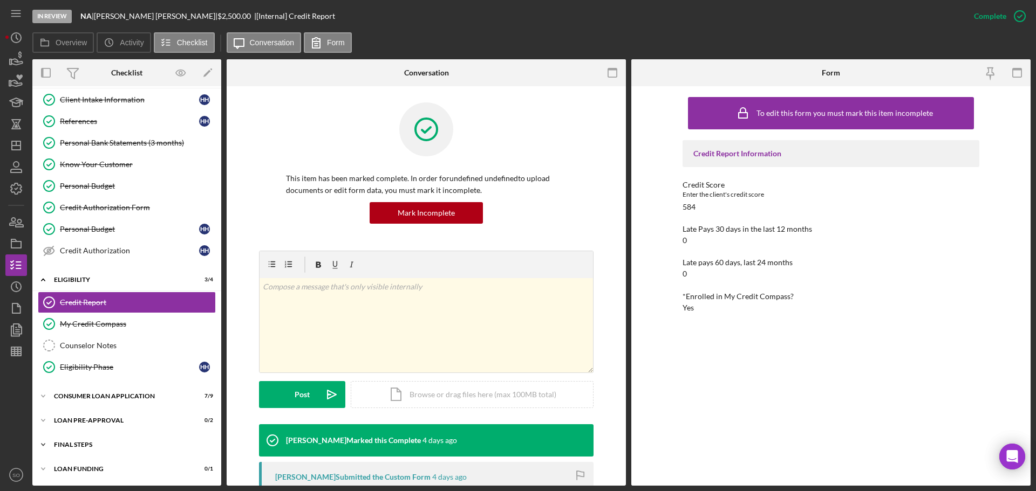
click at [93, 442] on div "FINAL STEPS" at bounding box center [131, 445] width 154 height 6
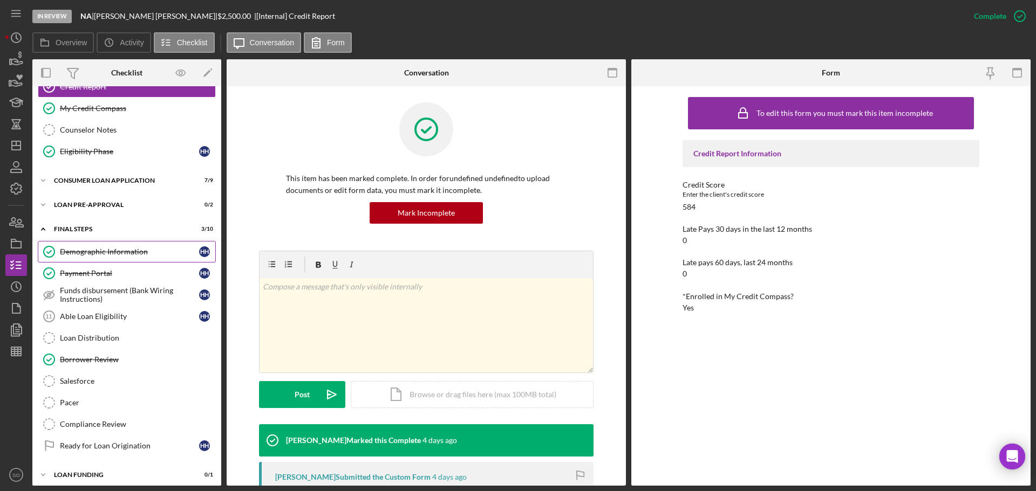
click at [91, 258] on link "Demographic Information Demographic Information H H" at bounding box center [127, 252] width 178 height 22
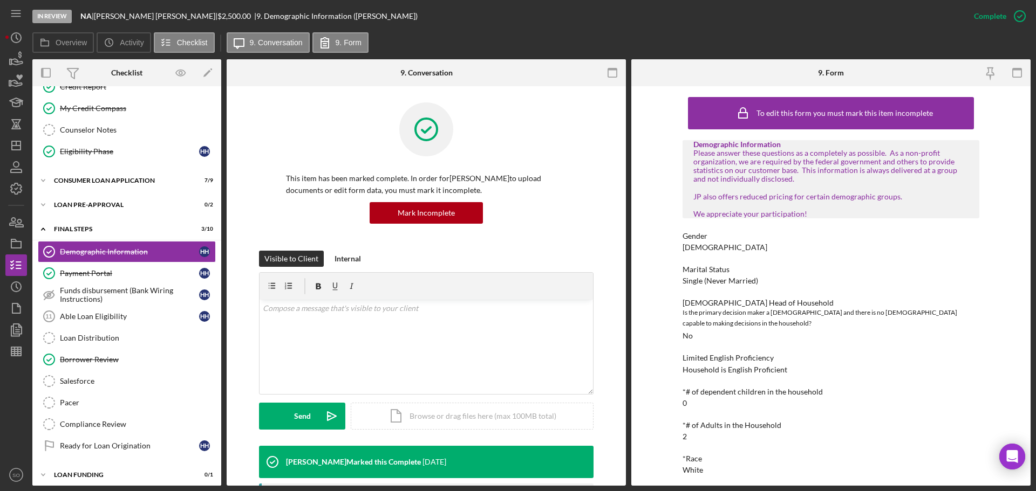
scroll to position [54, 0]
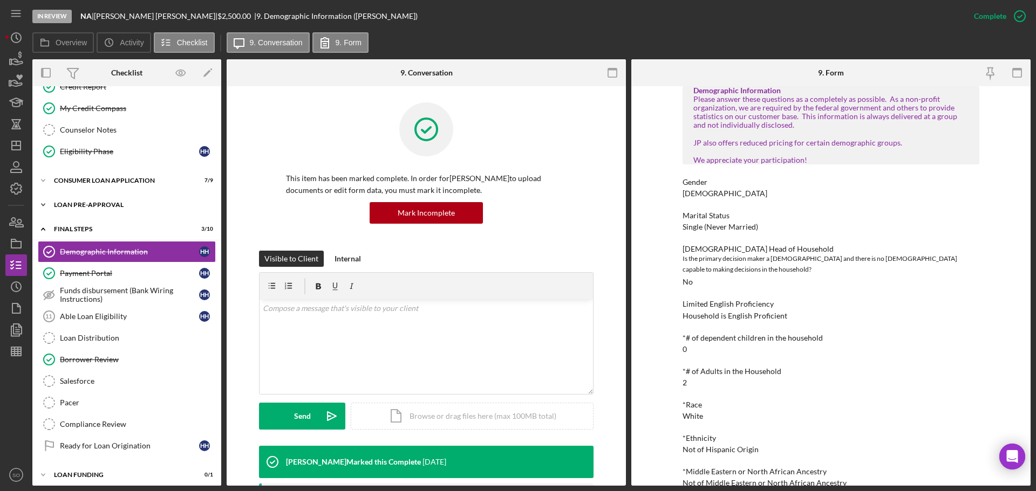
click at [91, 208] on div "Icon/Expander Loan Pre-Approval 0 / 2" at bounding box center [126, 205] width 189 height 22
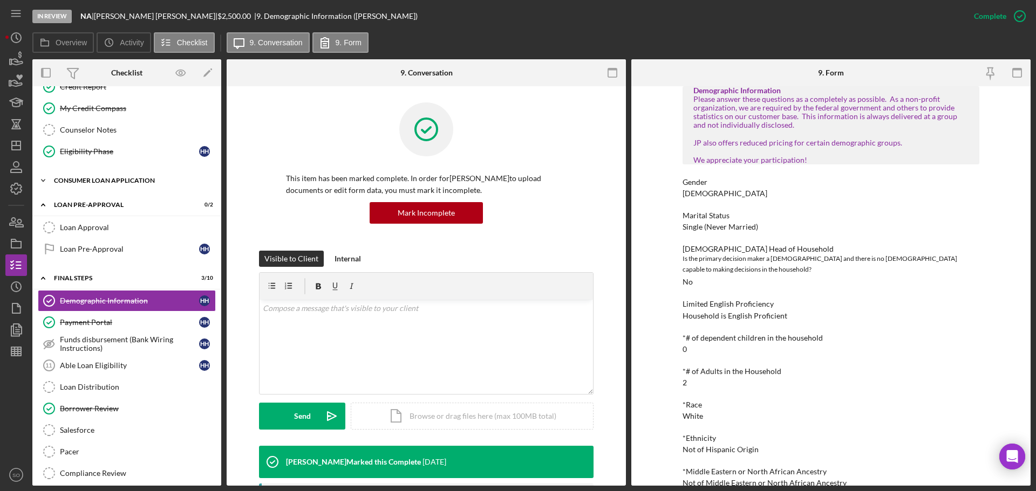
click at [98, 187] on div "Icon/Expander Consumer Loan Application 7 / 9" at bounding box center [126, 181] width 189 height 22
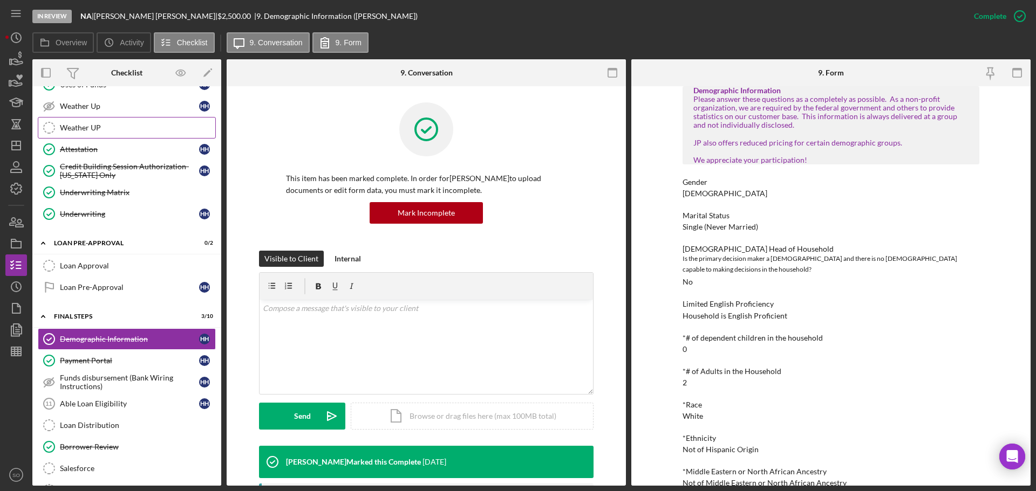
scroll to position [456, 0]
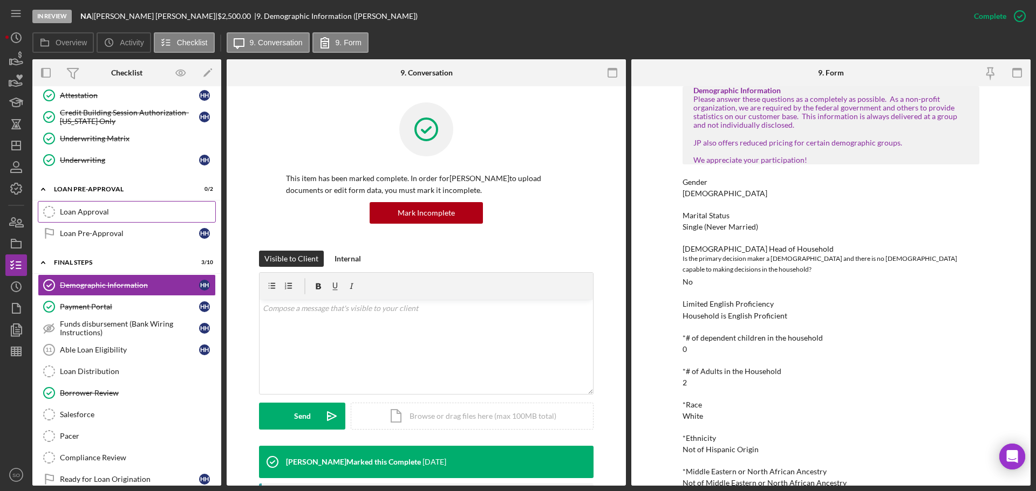
click at [97, 208] on div "Loan Approval" at bounding box center [137, 212] width 155 height 9
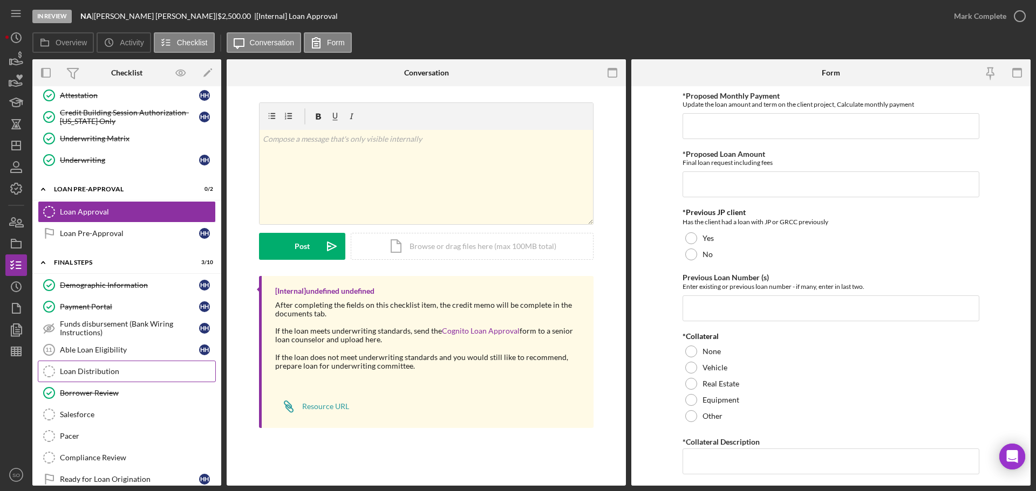
click at [76, 373] on div "Loan Distribution" at bounding box center [137, 371] width 155 height 9
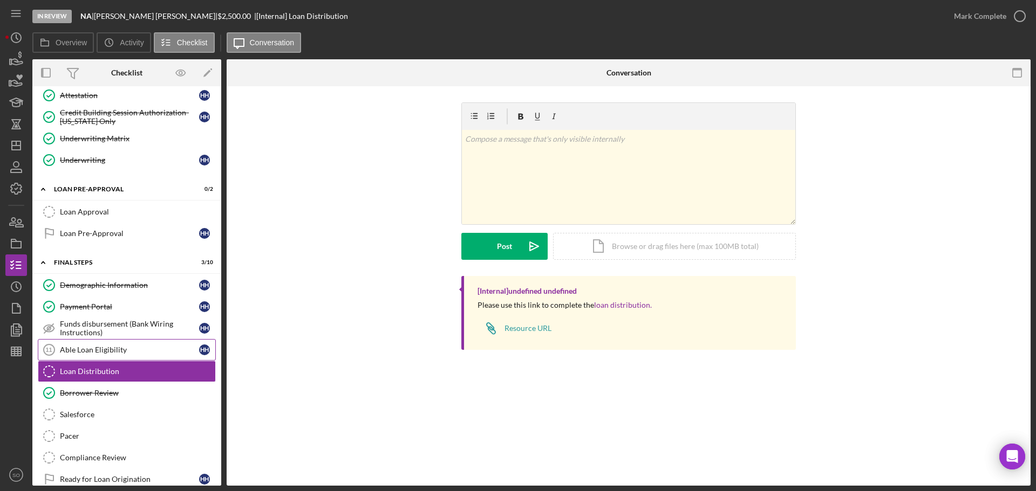
drag, startPoint x: 149, startPoint y: 348, endPoint x: 159, endPoint y: 348, distance: 10.2
click at [149, 348] on div "Able Loan Eligibility" at bounding box center [129, 350] width 139 height 9
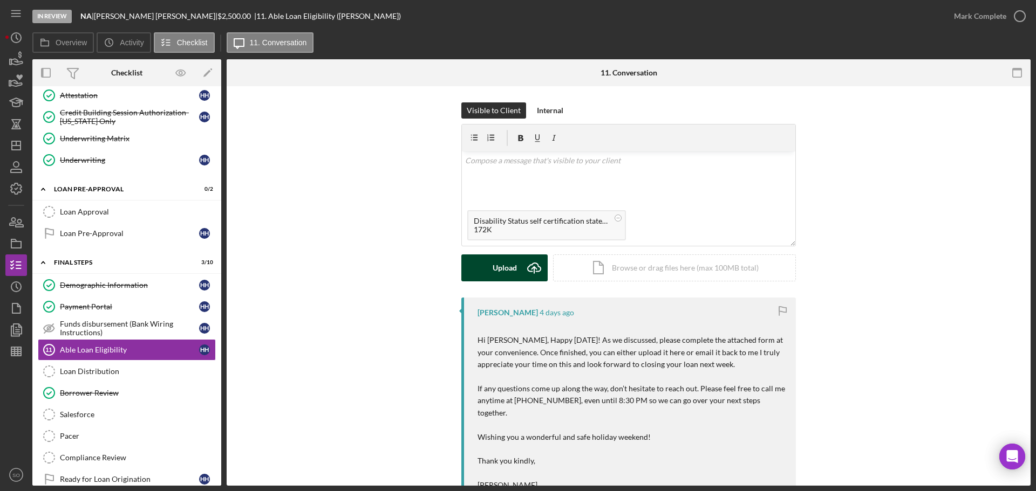
click at [502, 266] on div "Upload" at bounding box center [505, 268] width 24 height 27
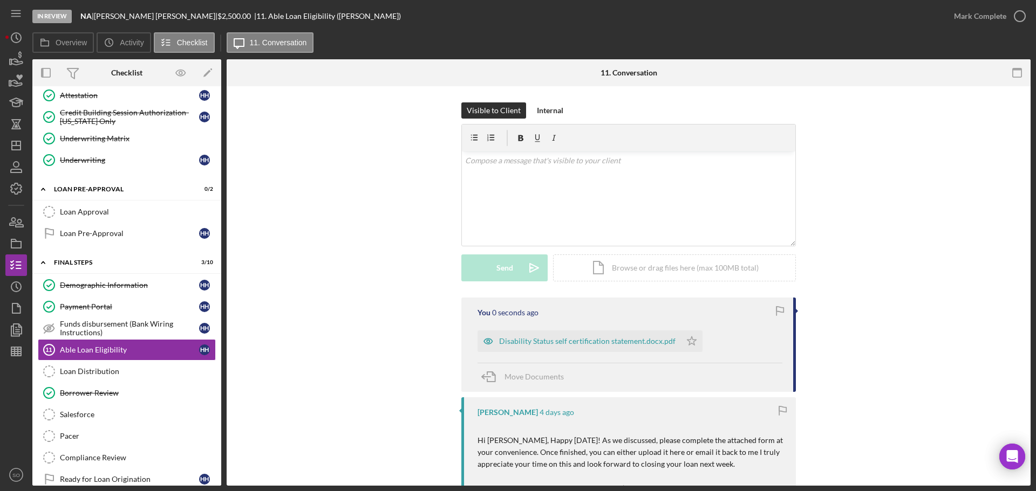
scroll to position [108, 0]
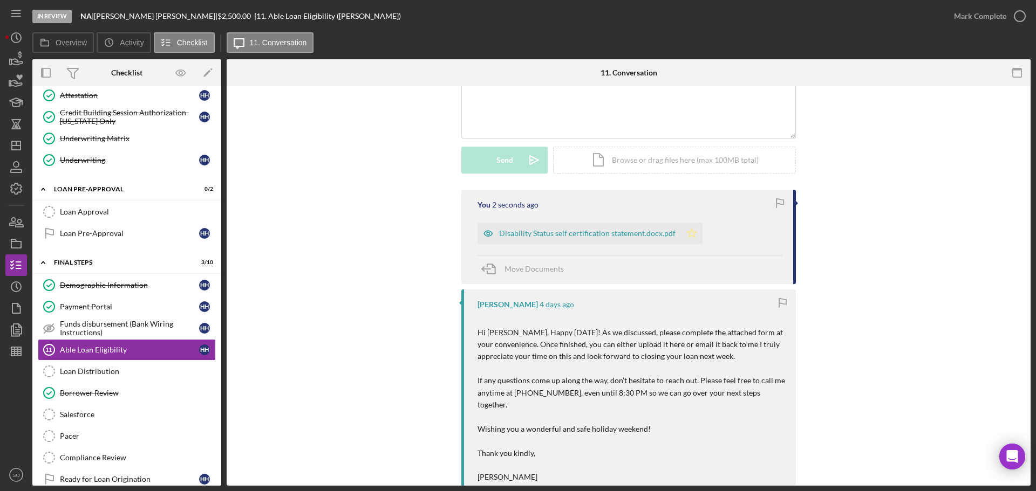
click at [689, 229] on icon "Icon/Star" at bounding box center [692, 234] width 22 height 22
click at [989, 16] on div "Mark Complete" at bounding box center [980, 16] width 52 height 22
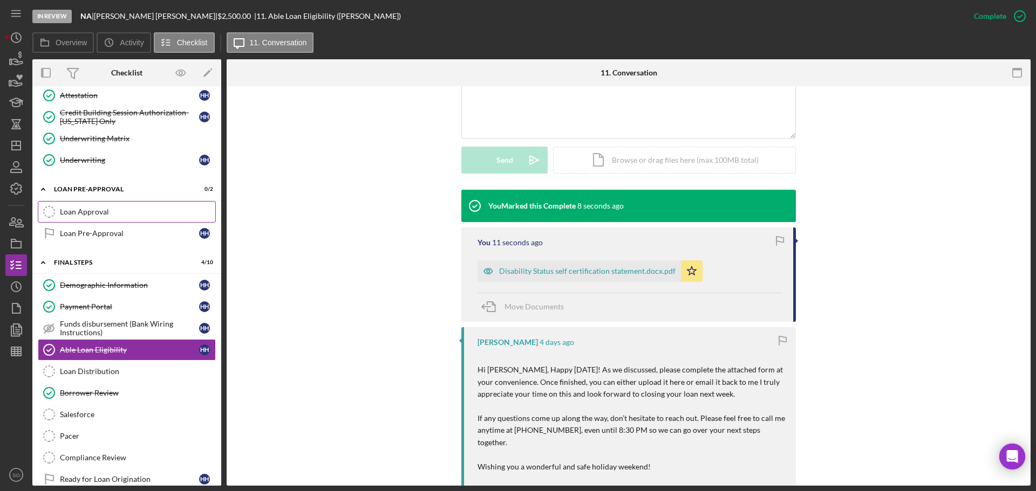
click at [92, 219] on link "Loan Approval Loan Approval" at bounding box center [127, 212] width 178 height 22
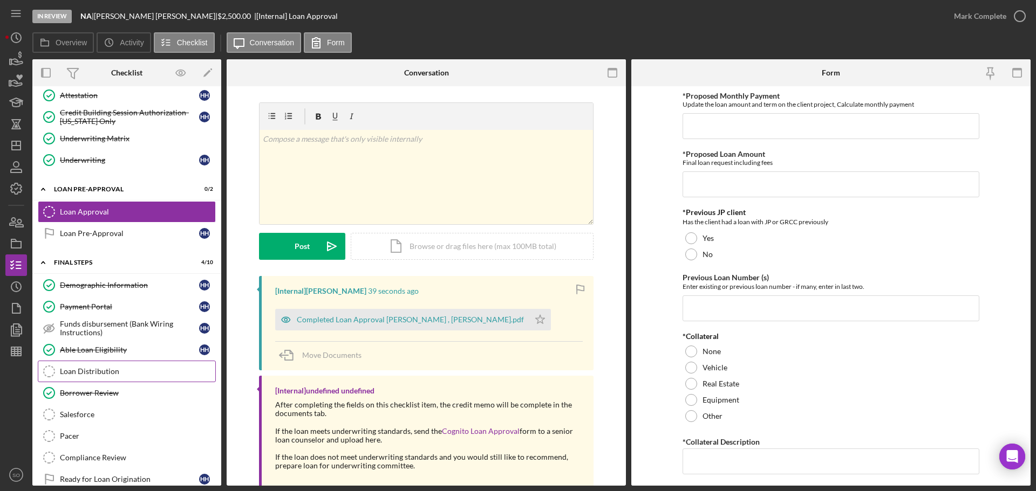
click at [99, 370] on div "Loan Distribution" at bounding box center [137, 371] width 155 height 9
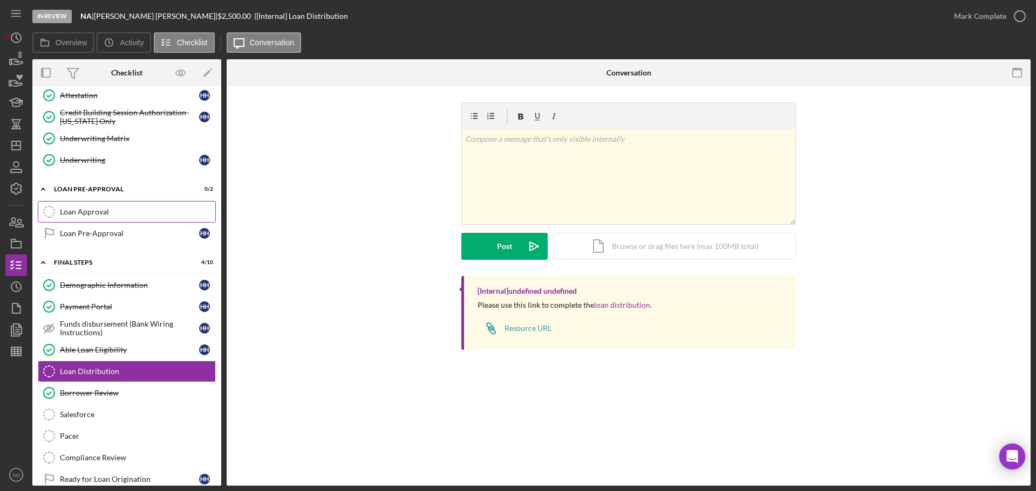
click at [91, 213] on div "Loan Approval" at bounding box center [137, 212] width 155 height 9
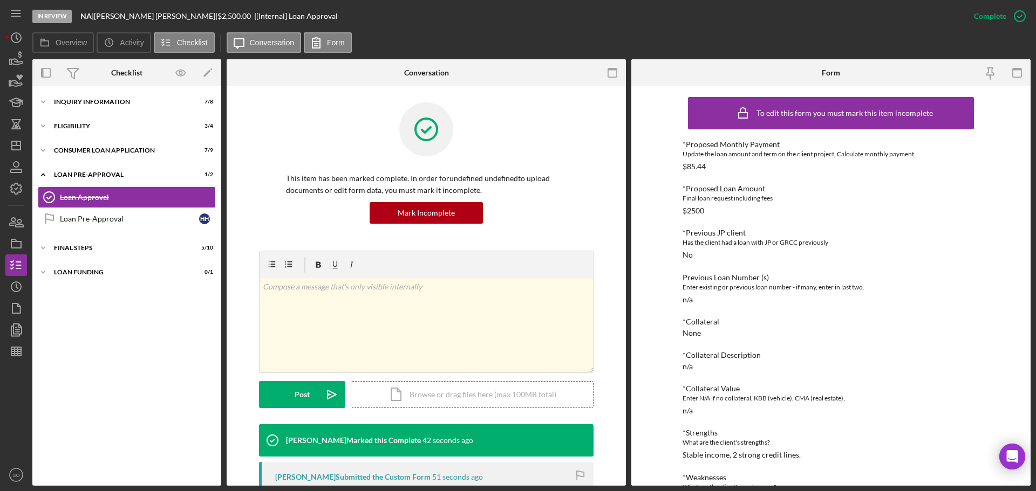
scroll to position [216, 0]
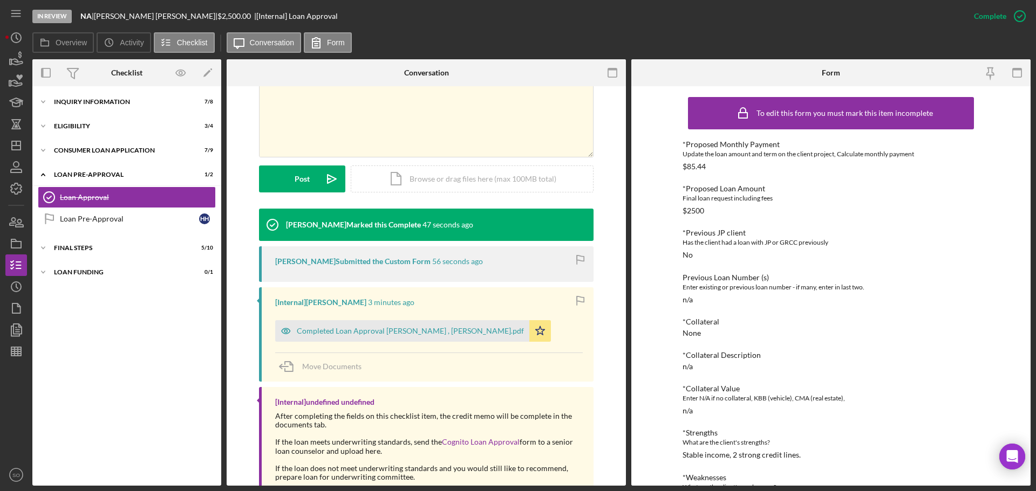
click at [436, 336] on div "Completed Loan Approval [PERSON_NAME] , [PERSON_NAME].pdf" at bounding box center [402, 331] width 254 height 22
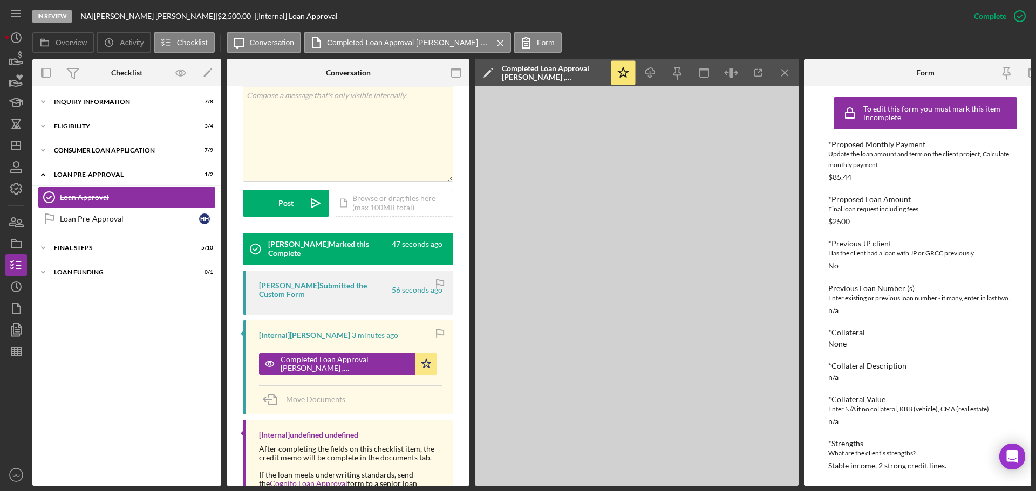
scroll to position [228, 0]
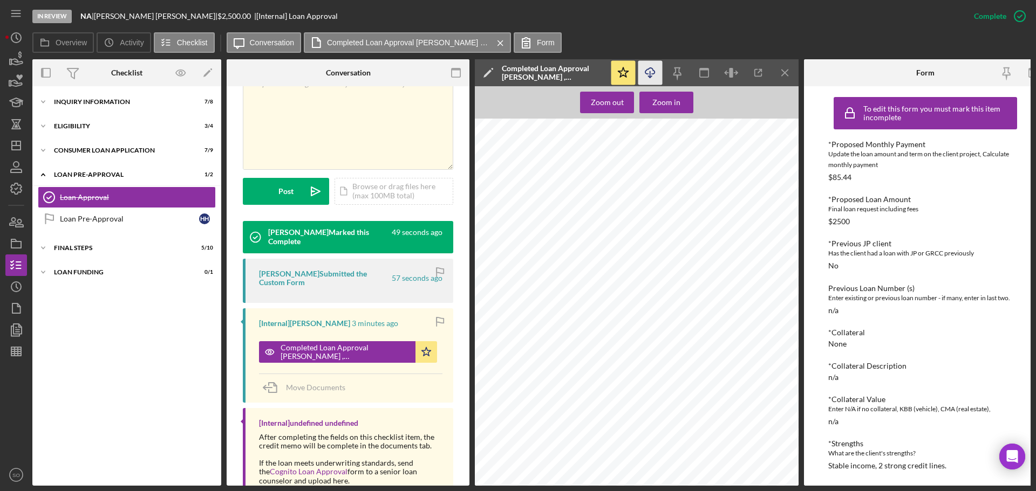
click at [652, 72] on icon "Icon/Download" at bounding box center [650, 73] width 24 height 24
click at [656, 73] on icon "Icon/Download" at bounding box center [650, 73] width 24 height 24
click at [78, 251] on div "Icon/Expander FINAL STEPS 5 / 10" at bounding box center [126, 248] width 189 height 22
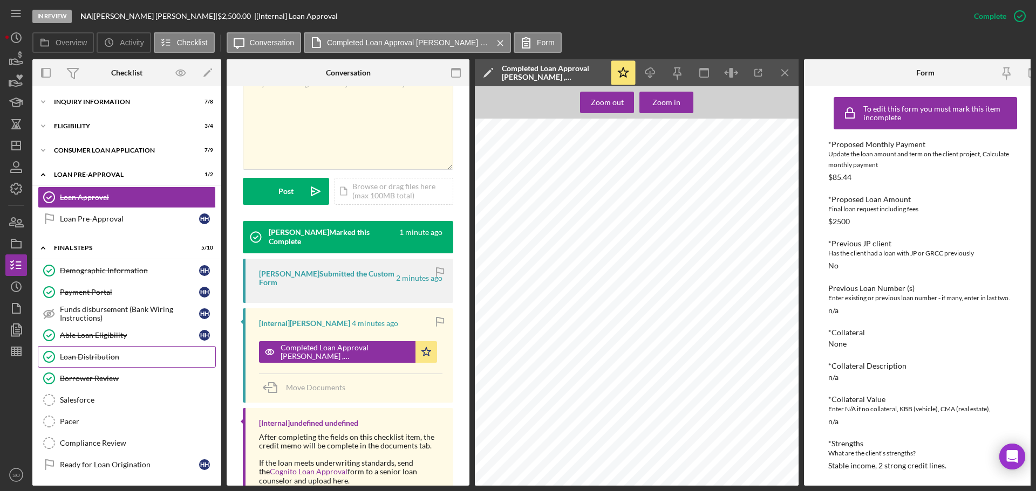
click at [103, 364] on link "Loan Distribution Loan Distribution" at bounding box center [127, 357] width 178 height 22
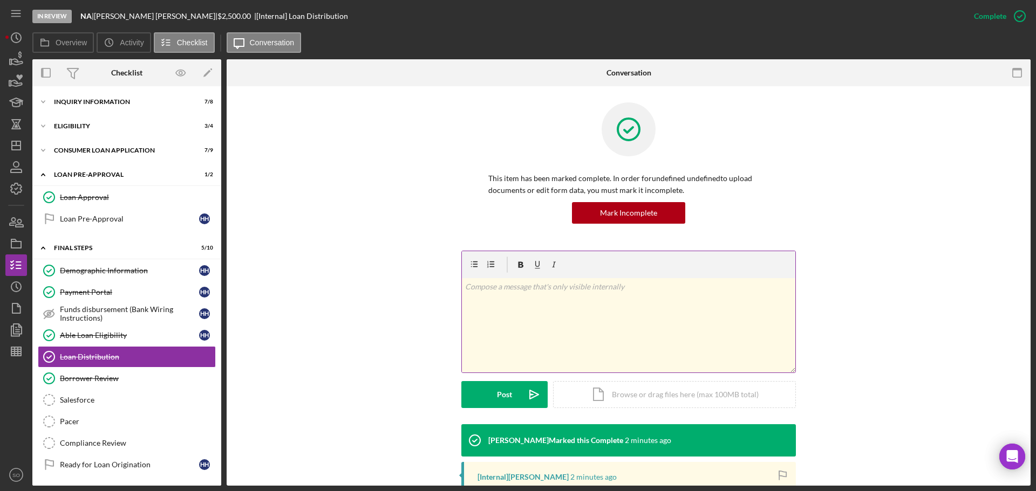
scroll to position [162, 0]
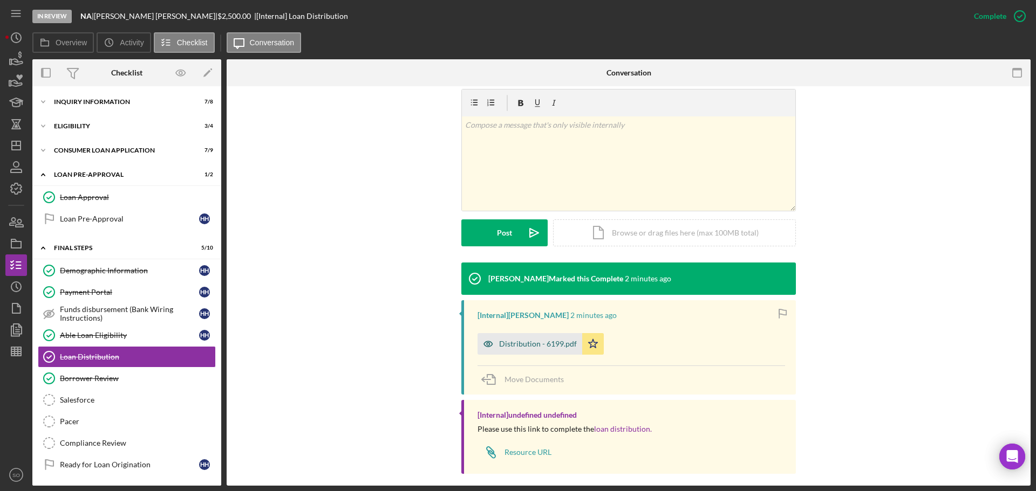
click at [546, 341] on div "Distribution - 6199.pdf" at bounding box center [538, 344] width 78 height 9
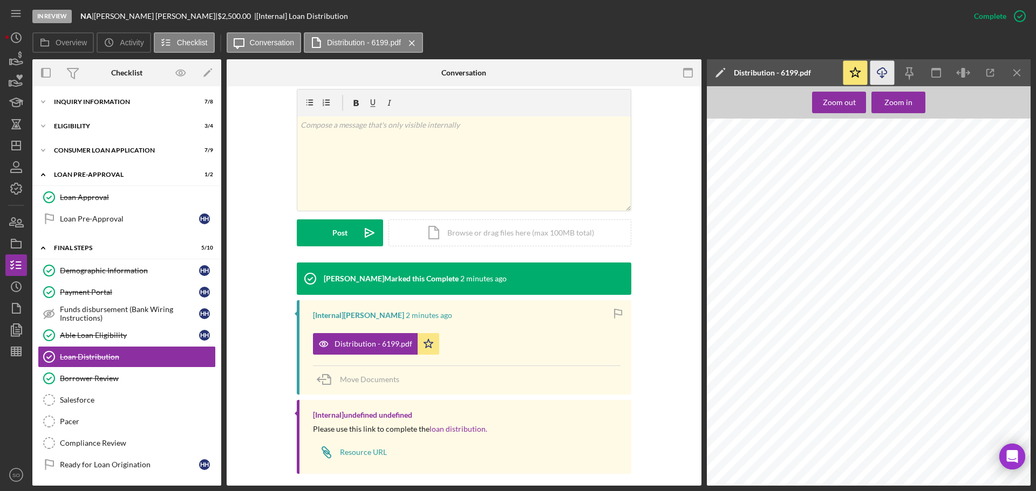
click at [885, 69] on icon "Icon/Download" at bounding box center [882, 73] width 24 height 24
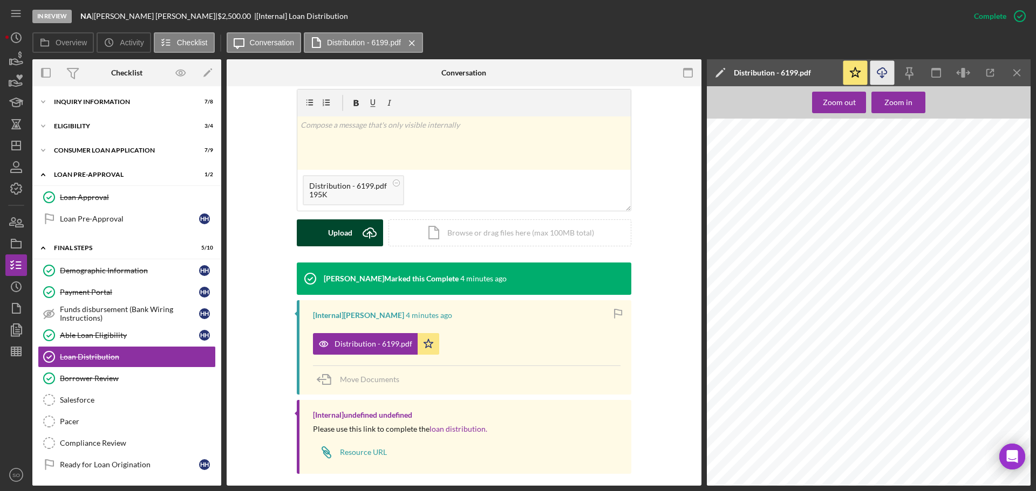
click at [337, 229] on div "Upload" at bounding box center [340, 233] width 24 height 27
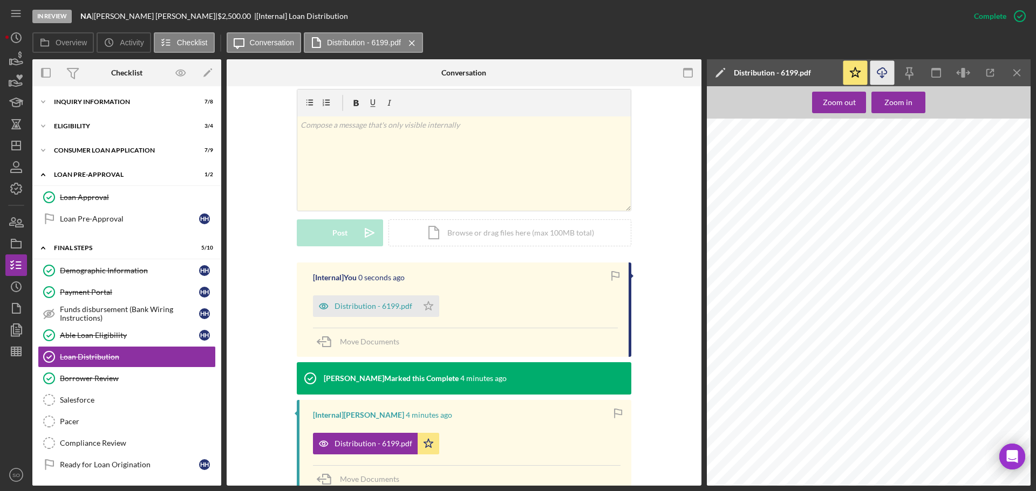
scroll to position [270, 0]
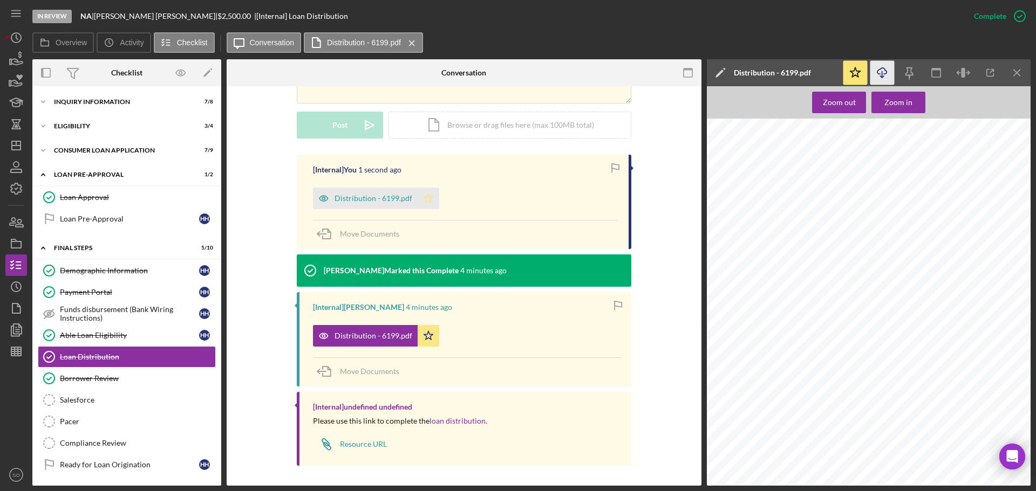
click at [424, 197] on polygon "button" at bounding box center [428, 198] width 9 height 9
click at [375, 375] on span "Move Documents" at bounding box center [369, 371] width 59 height 9
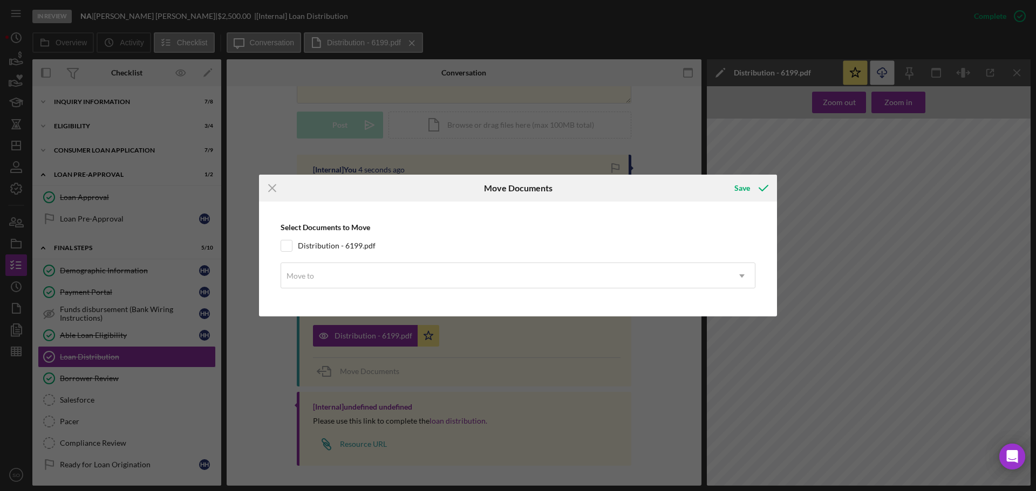
click at [291, 246] on input "Distribution - 6199.pdf" at bounding box center [286, 246] width 11 height 11
checkbox input "true"
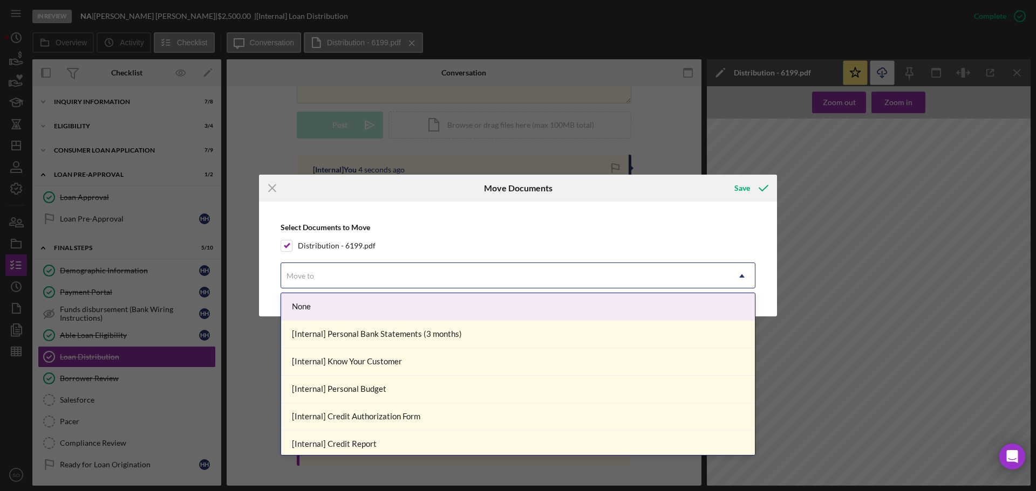
drag, startPoint x: 344, startPoint y: 279, endPoint x: 346, endPoint y: 286, distance: 7.9
click at [345, 279] on div "Move to" at bounding box center [505, 276] width 448 height 25
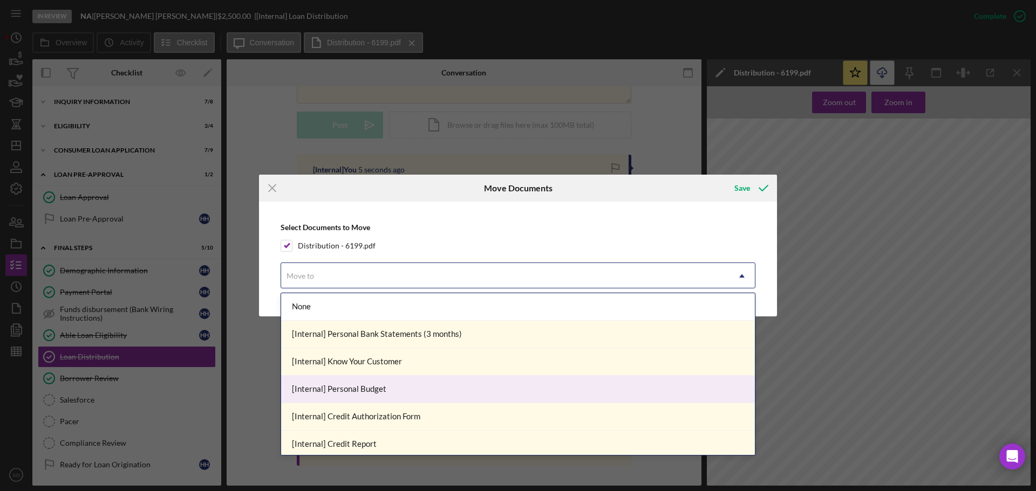
scroll to position [108, 0]
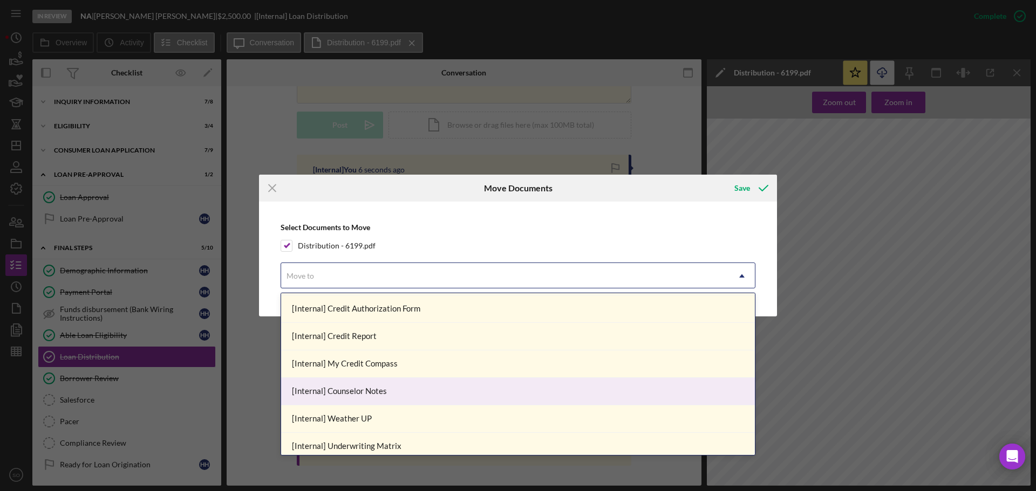
click at [371, 394] on div "[Internal] Counselor Notes" at bounding box center [518, 392] width 474 height 28
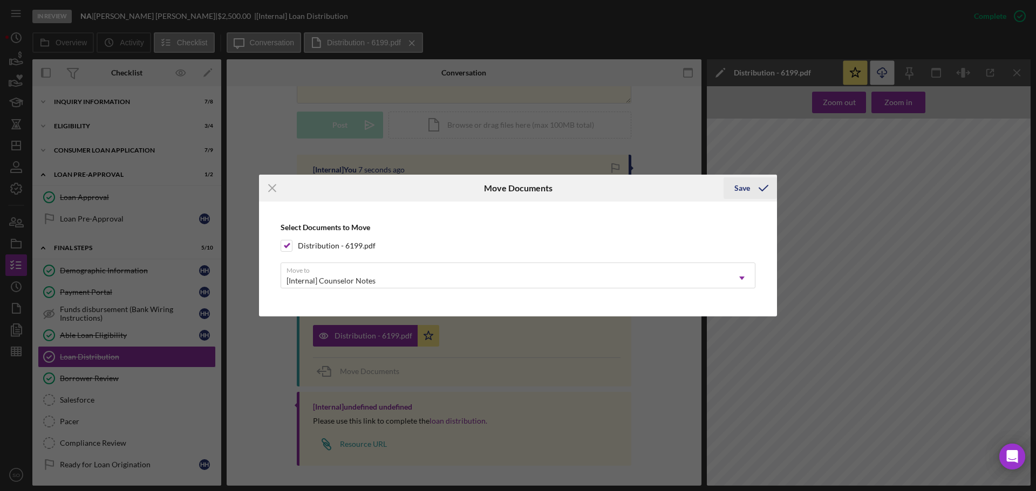
click at [747, 190] on div "Save" at bounding box center [742, 188] width 16 height 22
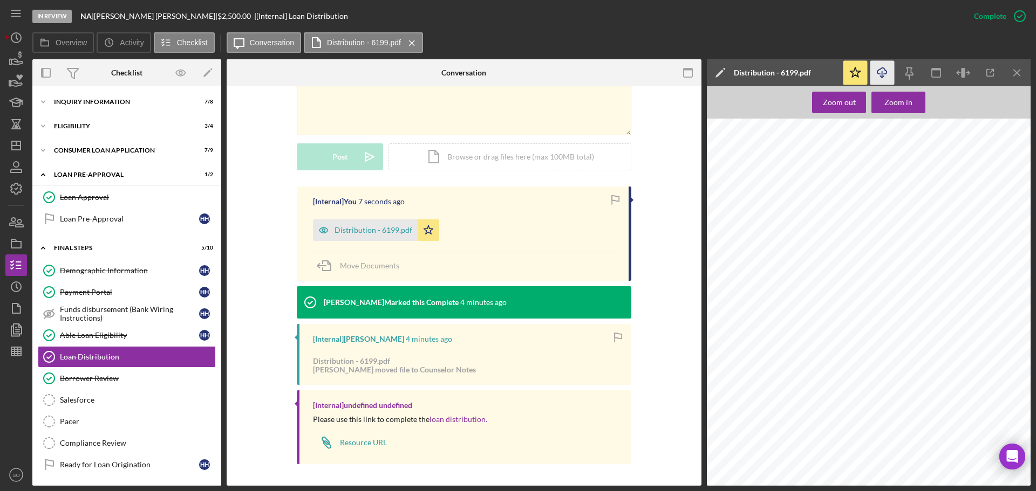
click at [265, 325] on div "[Internal] You 7 seconds ago Distribution - 6199.pdf Icon/Star Move Documents […" at bounding box center [464, 329] width 442 height 284
click at [379, 238] on div "Distribution - 6199.pdf" at bounding box center [365, 231] width 105 height 22
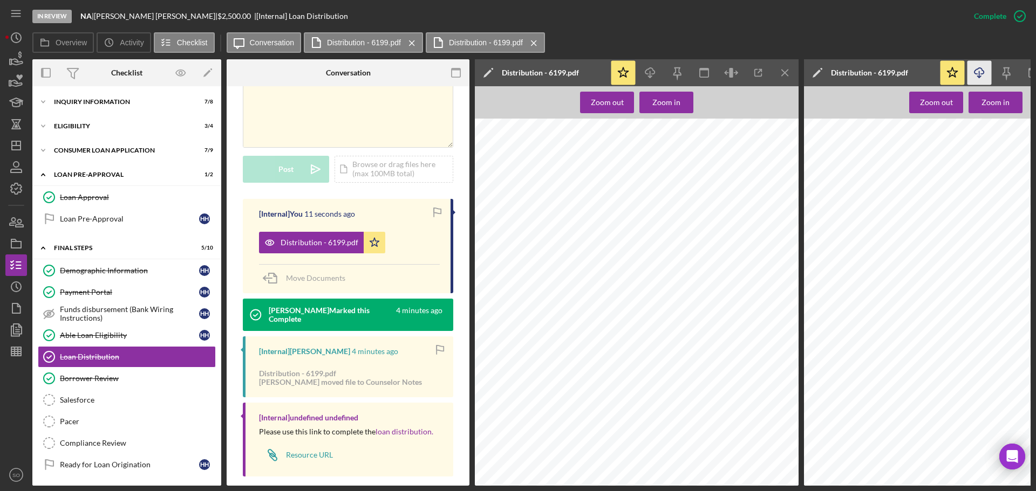
scroll to position [1025, 0]
click at [107, 375] on div "Borrower Review" at bounding box center [137, 378] width 155 height 9
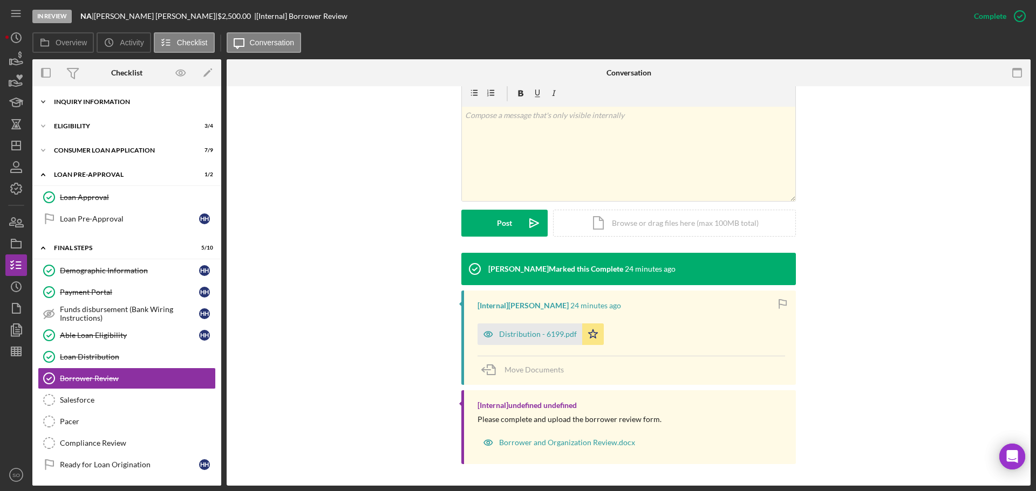
click at [96, 109] on div "Icon/Expander Inquiry Information 7 / 8" at bounding box center [126, 102] width 189 height 22
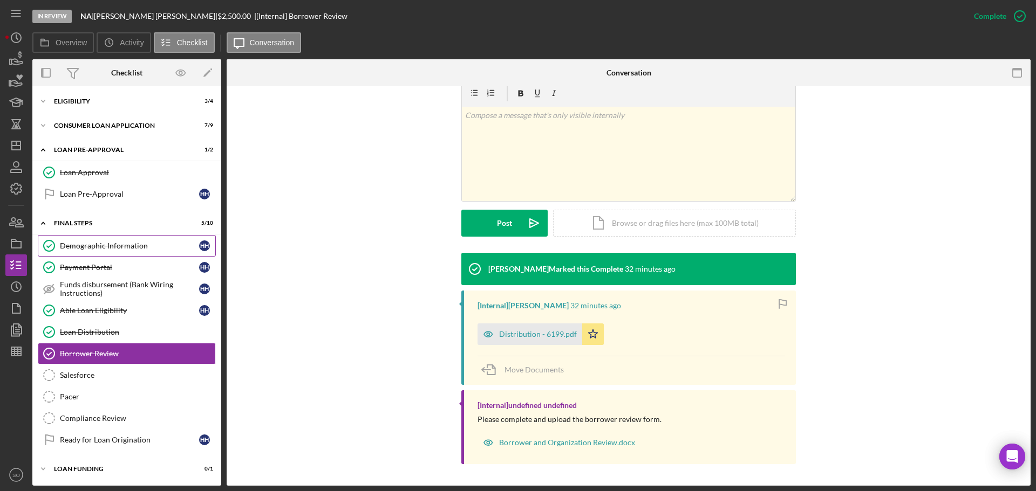
scroll to position [95, 0]
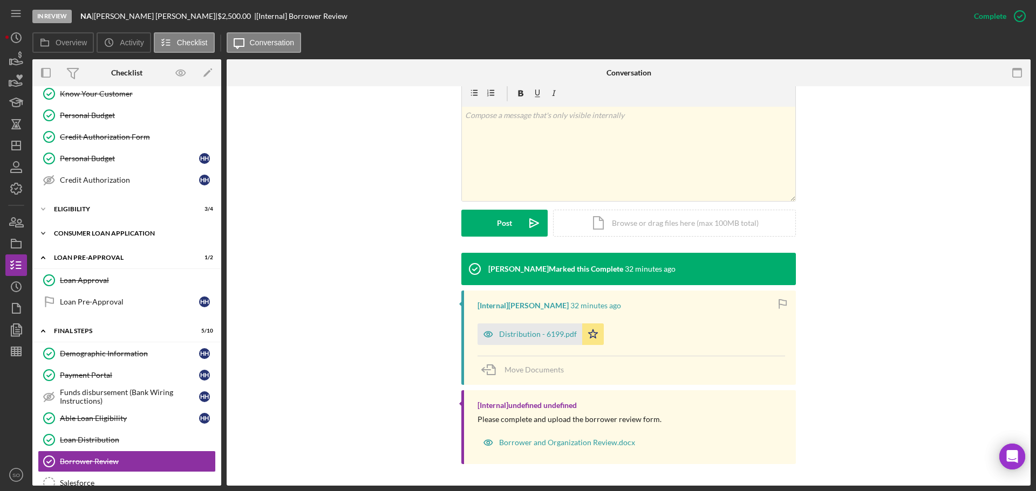
click at [105, 234] on div "Consumer Loan Application" at bounding box center [131, 233] width 154 height 6
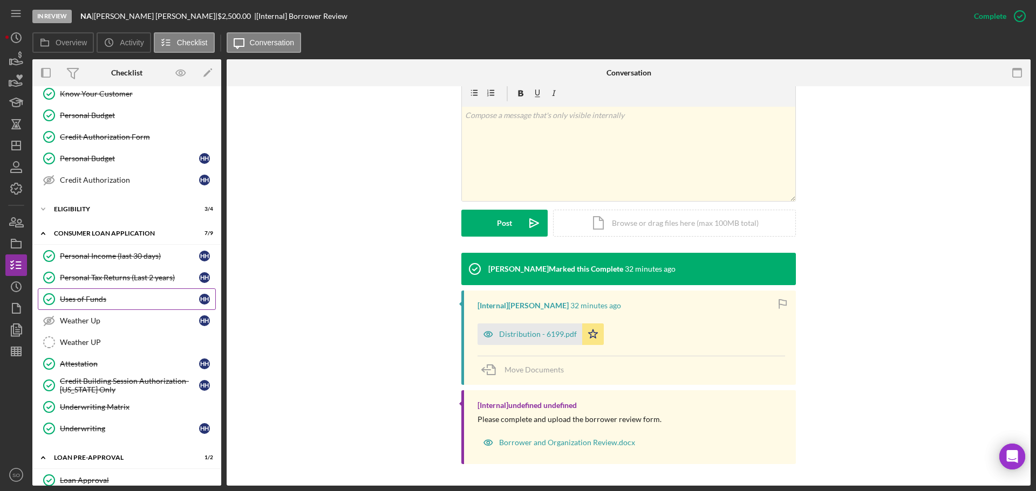
scroll to position [149, 0]
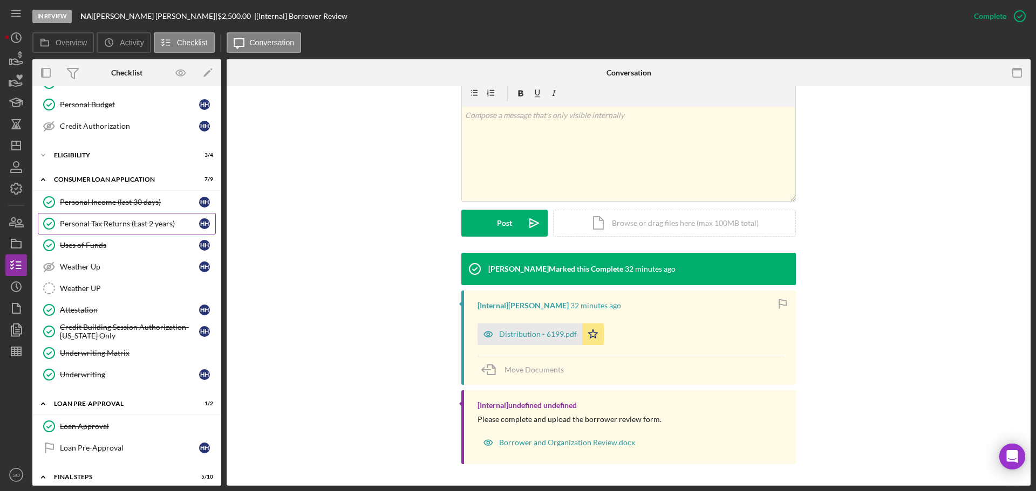
click at [131, 223] on div "Personal Tax Returns (Last 2 years)" at bounding box center [129, 224] width 139 height 9
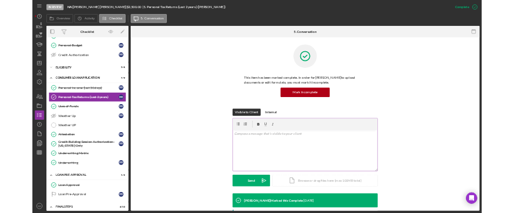
scroll to position [270, 0]
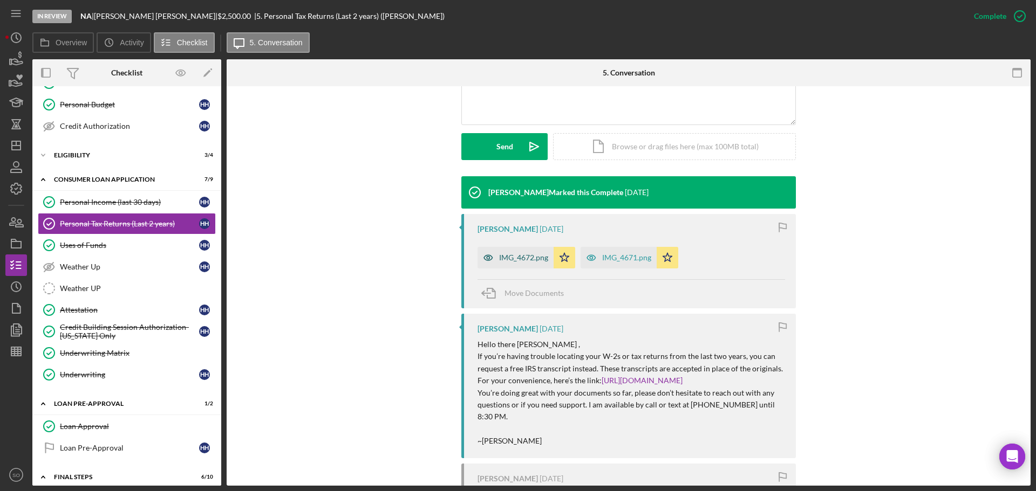
click at [528, 262] on div "IMG_4672.png" at bounding box center [515, 258] width 76 height 22
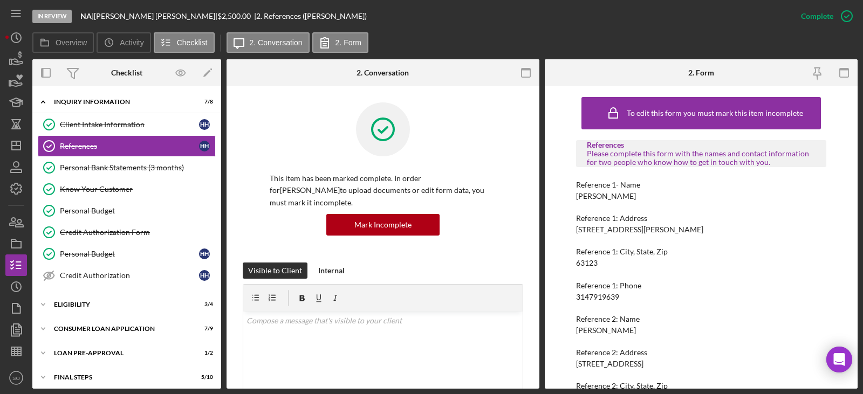
click at [608, 199] on div "[PERSON_NAME]" at bounding box center [606, 196] width 60 height 9
copy div "[PERSON_NAME]"
click at [614, 300] on div "3147919639" at bounding box center [597, 297] width 43 height 9
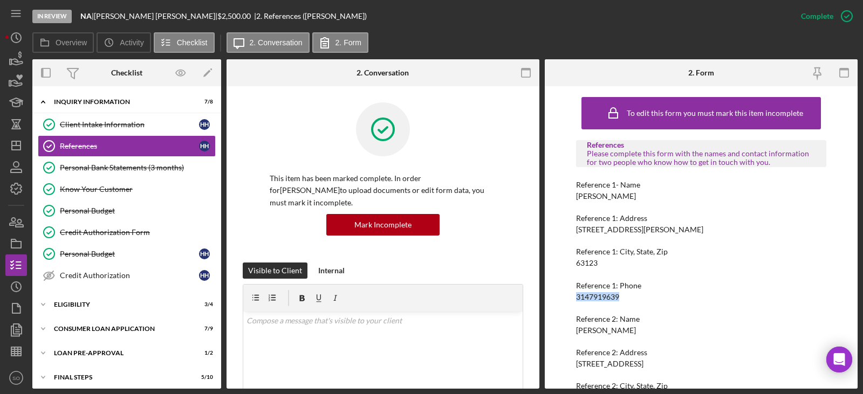
click at [614, 300] on div "3147919639" at bounding box center [597, 297] width 43 height 9
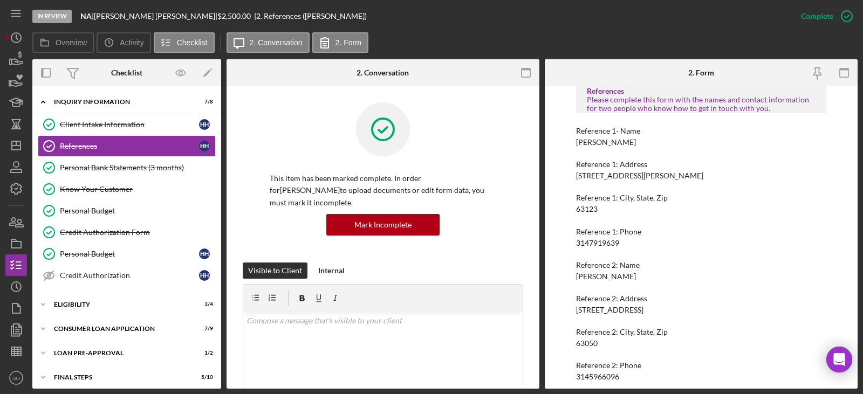
click at [612, 277] on div "[PERSON_NAME]" at bounding box center [606, 276] width 60 height 9
copy div "[PERSON_NAME]"
click at [606, 373] on div "3145966096" at bounding box center [597, 377] width 43 height 9
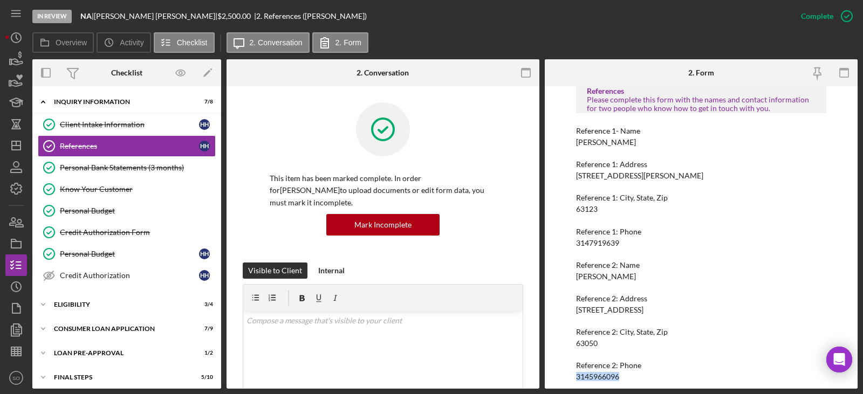
click at [607, 373] on div "3145966096" at bounding box center [597, 377] width 43 height 9
copy div "3145966096"
click at [604, 248] on div "References Please complete this form with the names and contact information for…" at bounding box center [701, 234] width 250 height 296
click at [604, 244] on div "3147919639" at bounding box center [597, 243] width 43 height 9
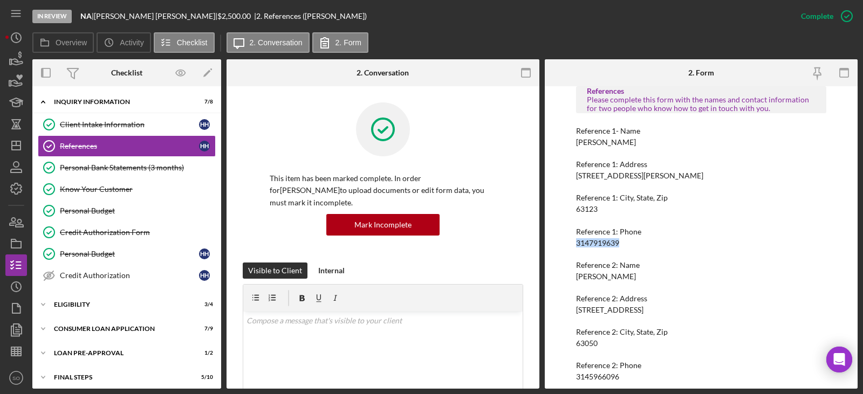
click at [604, 244] on div "3147919639" at bounding box center [597, 243] width 43 height 9
copy div "3147919639"
drag, startPoint x: 112, startPoint y: 130, endPoint x: 163, endPoint y: 149, distance: 54.8
click at [112, 130] on link "Client Intake Information Client Intake Information H H" at bounding box center [127, 125] width 178 height 22
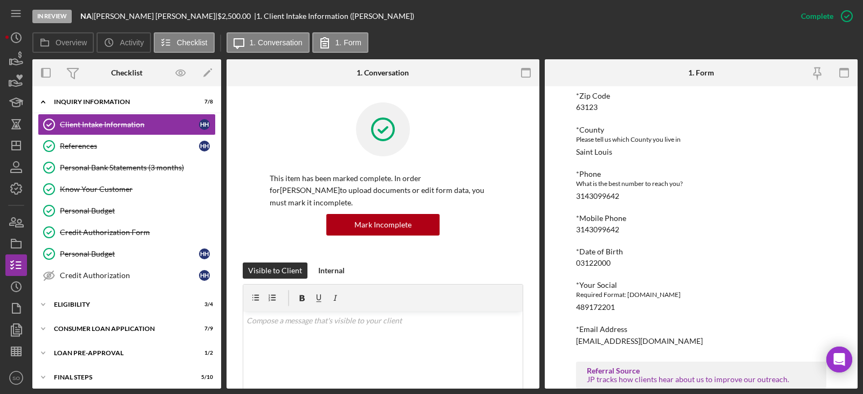
scroll to position [418, 0]
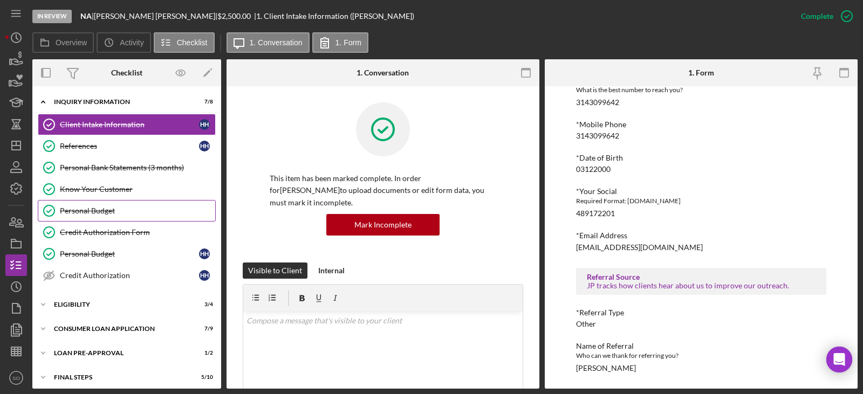
click at [131, 218] on link "Personal Budget Personal Budget" at bounding box center [127, 211] width 178 height 22
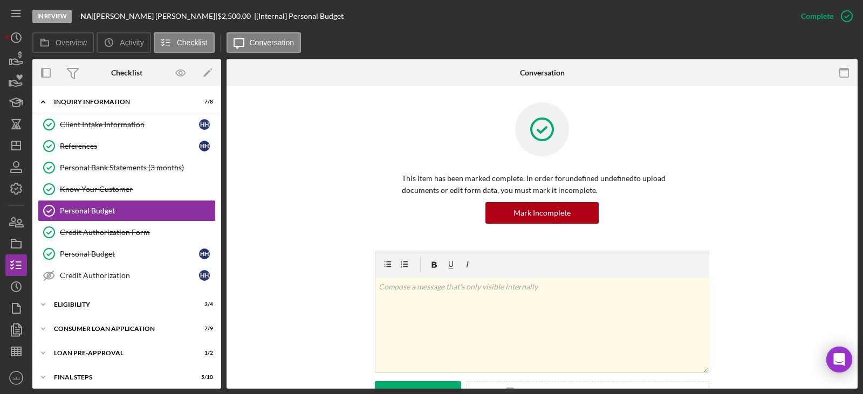
scroll to position [255, 0]
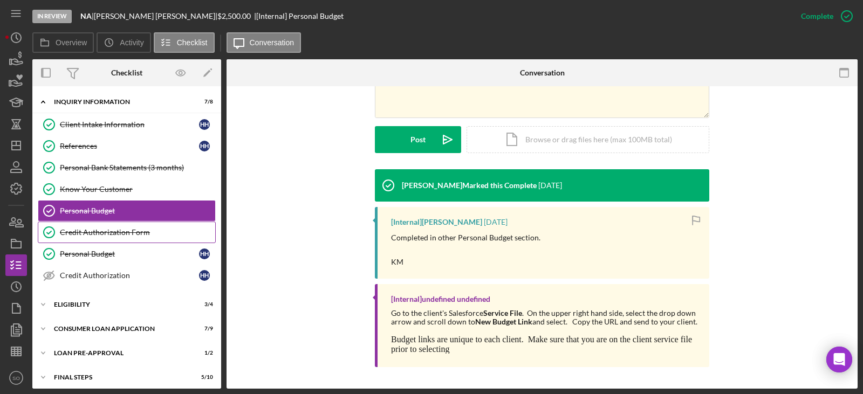
click at [119, 237] on div "Credit Authorization Form" at bounding box center [137, 232] width 155 height 9
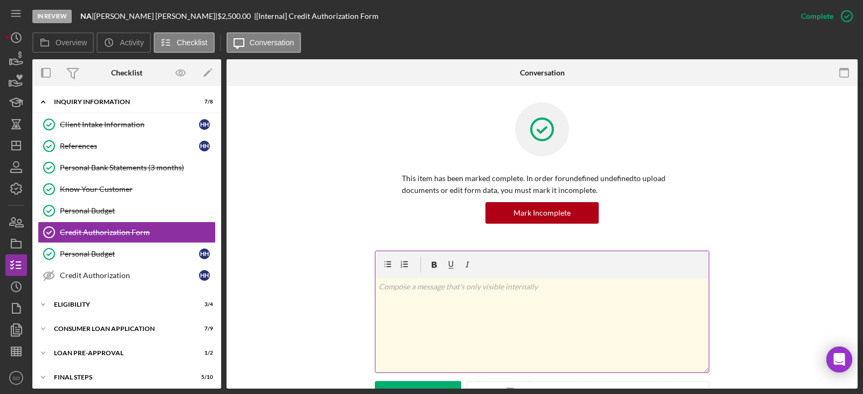
scroll to position [291, 0]
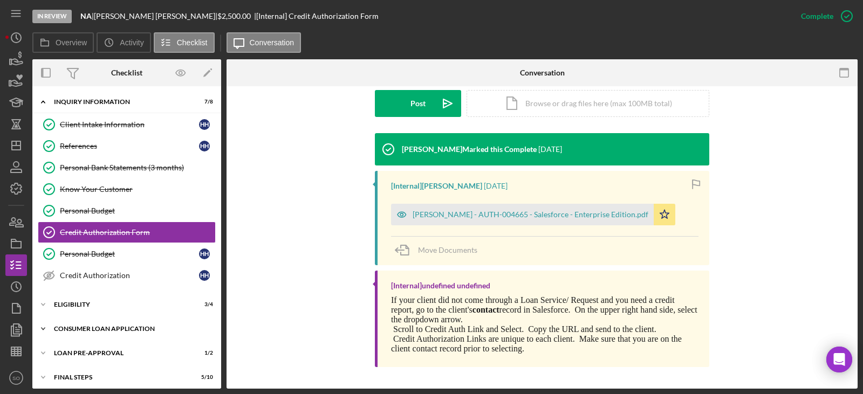
click at [112, 331] on div "Consumer Loan Application" at bounding box center [131, 329] width 154 height 6
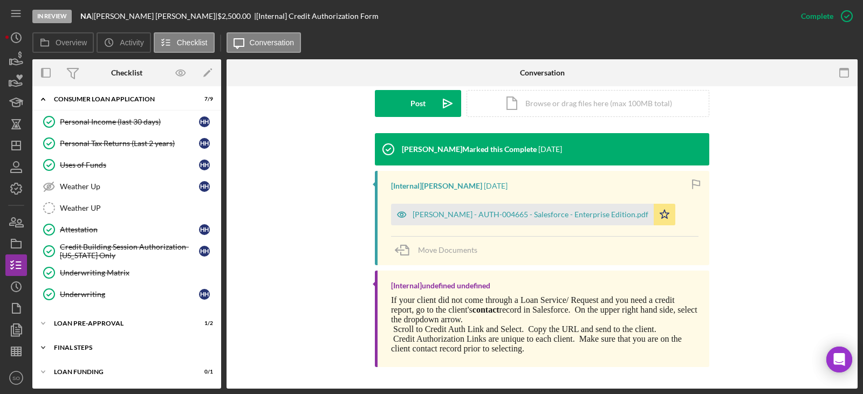
click at [102, 344] on div "Icon/Expander FINAL STEPS 5 / 10" at bounding box center [126, 348] width 189 height 22
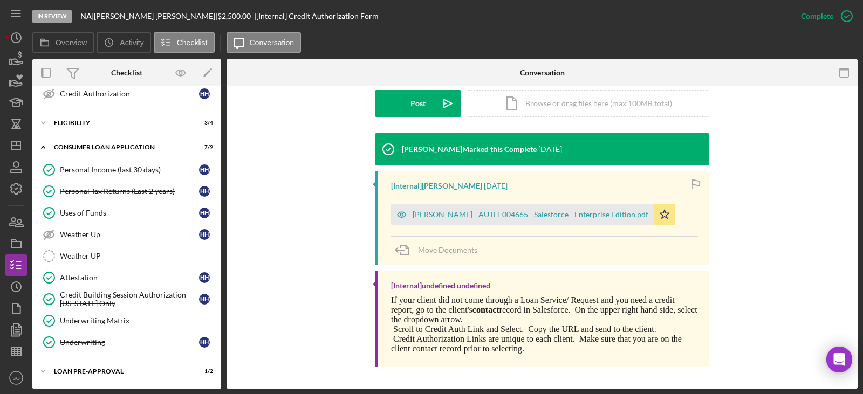
scroll to position [128, 0]
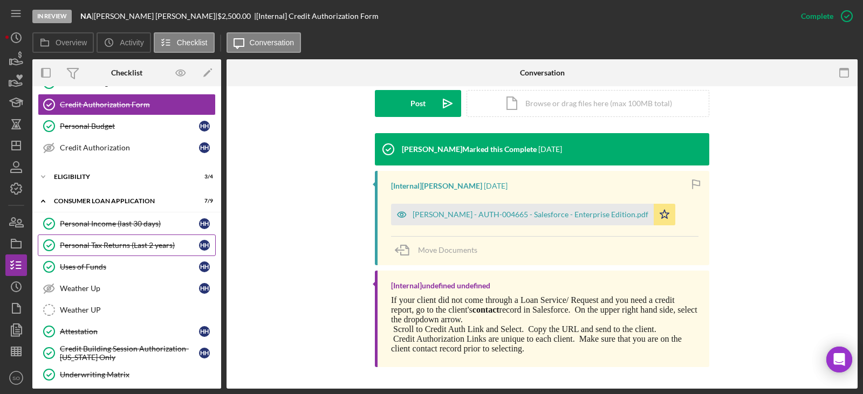
click at [133, 243] on div "Personal Tax Returns (Last 2 years)" at bounding box center [129, 245] width 139 height 9
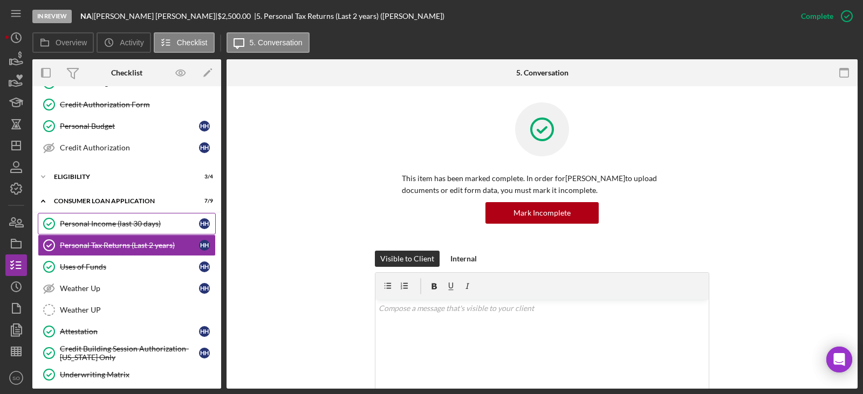
click at [134, 220] on div "Personal Income (last 30 days)" at bounding box center [129, 224] width 139 height 9
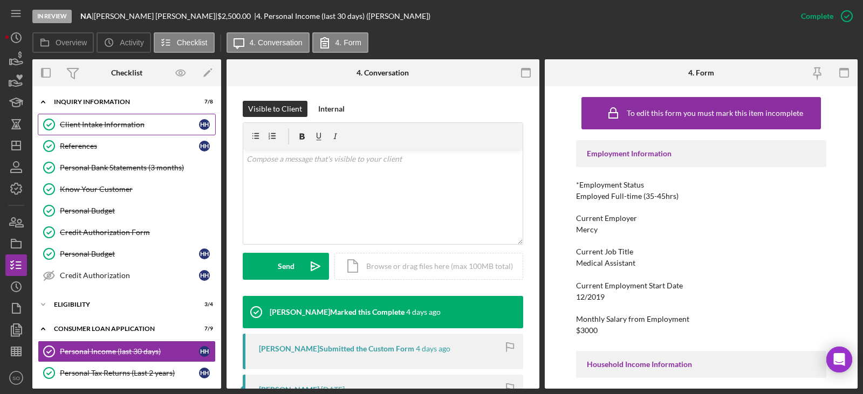
click at [106, 128] on div "Client Intake Information" at bounding box center [129, 124] width 139 height 9
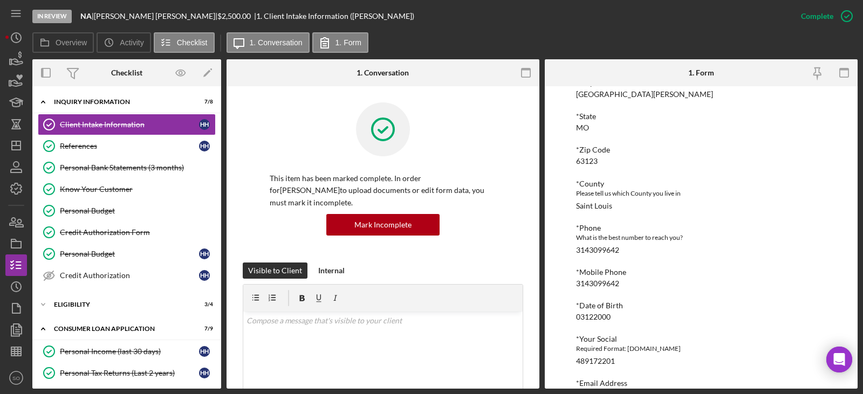
scroll to position [418, 0]
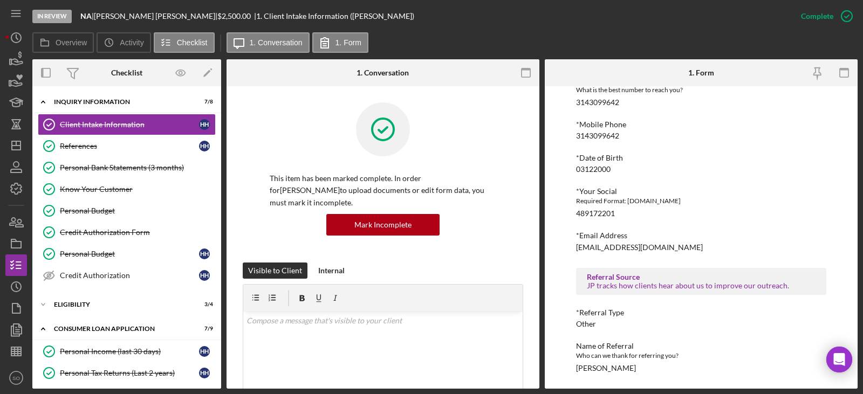
click at [608, 371] on div "[PERSON_NAME]" at bounding box center [606, 368] width 60 height 9
copy div "[PERSON_NAME] Icon/Menu Icon/Dashboard Dashboard Navigation Divider Mobile Chec…"
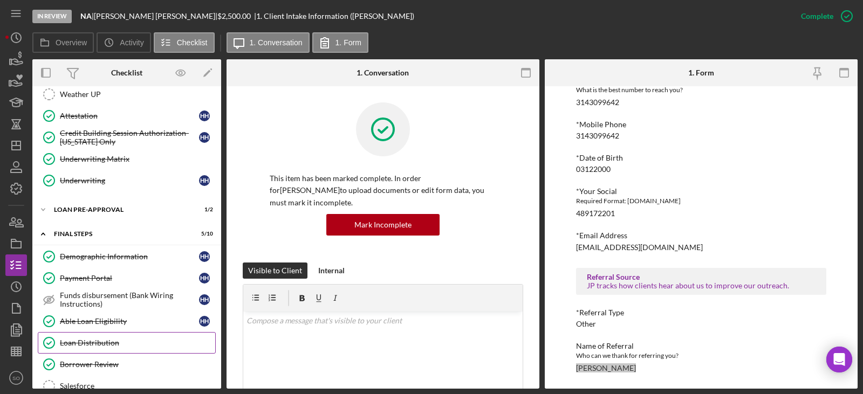
scroll to position [398, 0]
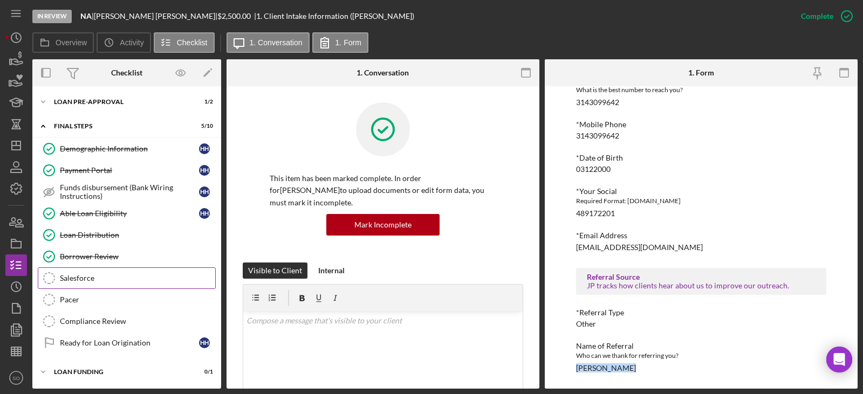
click at [104, 277] on div "Salesforce" at bounding box center [137, 278] width 155 height 9
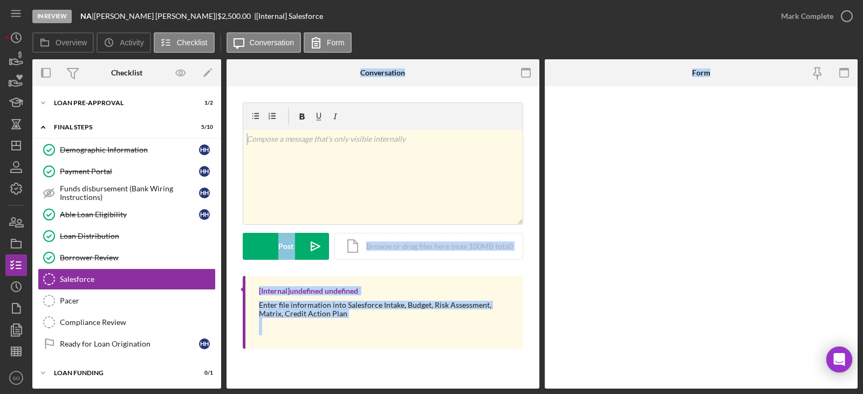
scroll to position [452, 0]
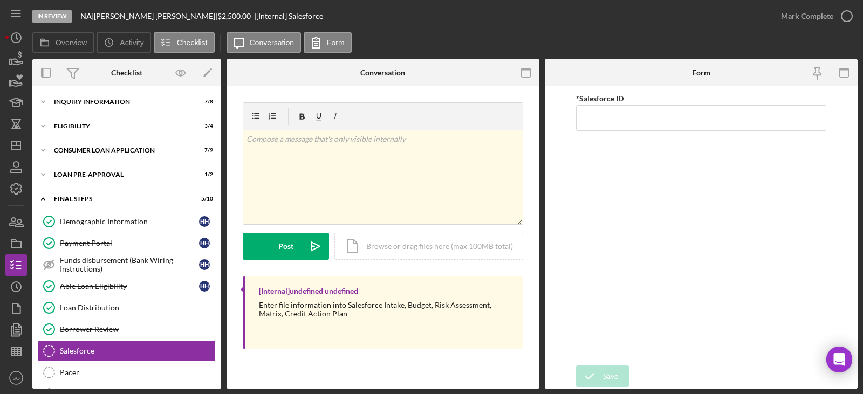
scroll to position [73, 0]
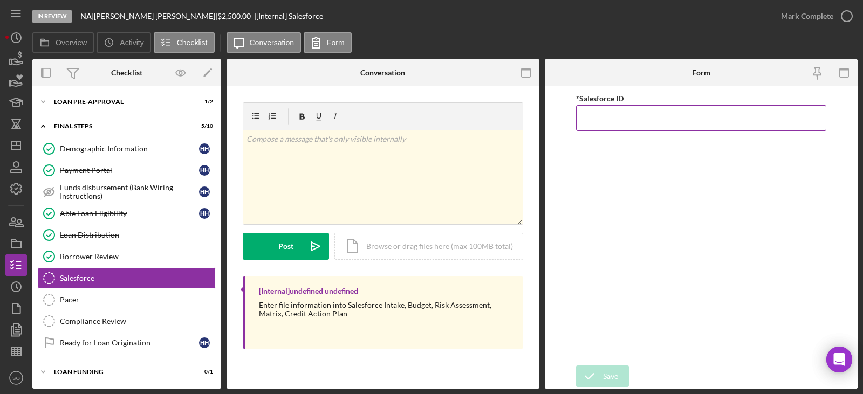
click at [600, 124] on input "*Salesforce ID" at bounding box center [701, 118] width 250 height 26
paste input "a0wPC0000025okbYAA"
type input "a0wPC0000025okbYAA"
click at [606, 368] on div "Save" at bounding box center [610, 377] width 15 height 22
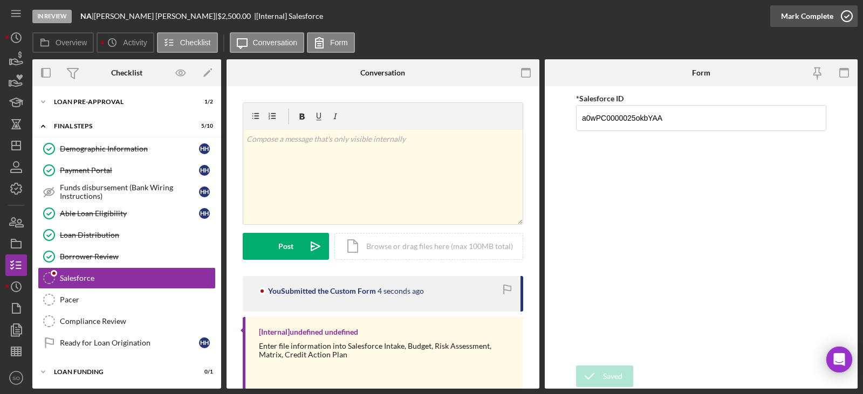
click at [796, 18] on div "Mark Complete" at bounding box center [807, 16] width 52 height 22
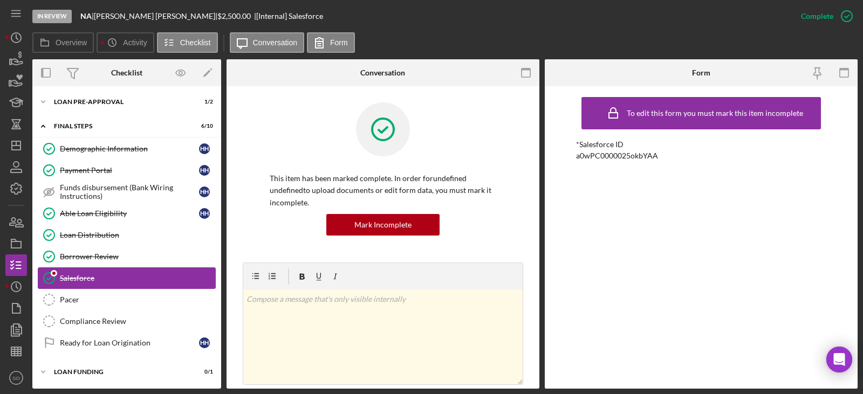
scroll to position [0, 0]
